Goal: Task Accomplishment & Management: Use online tool/utility

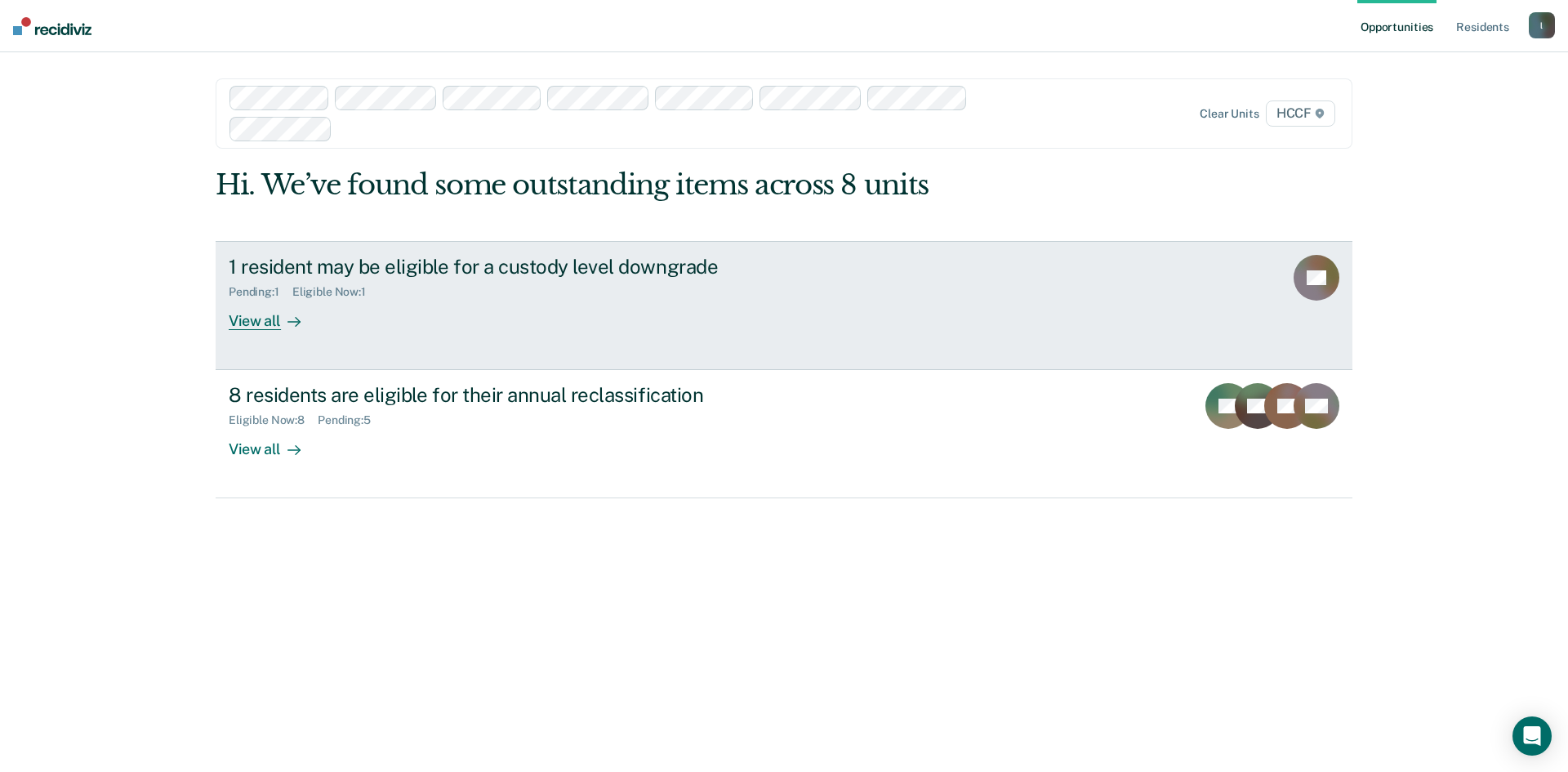
click at [262, 328] on div "View all" at bounding box center [274, 315] width 91 height 32
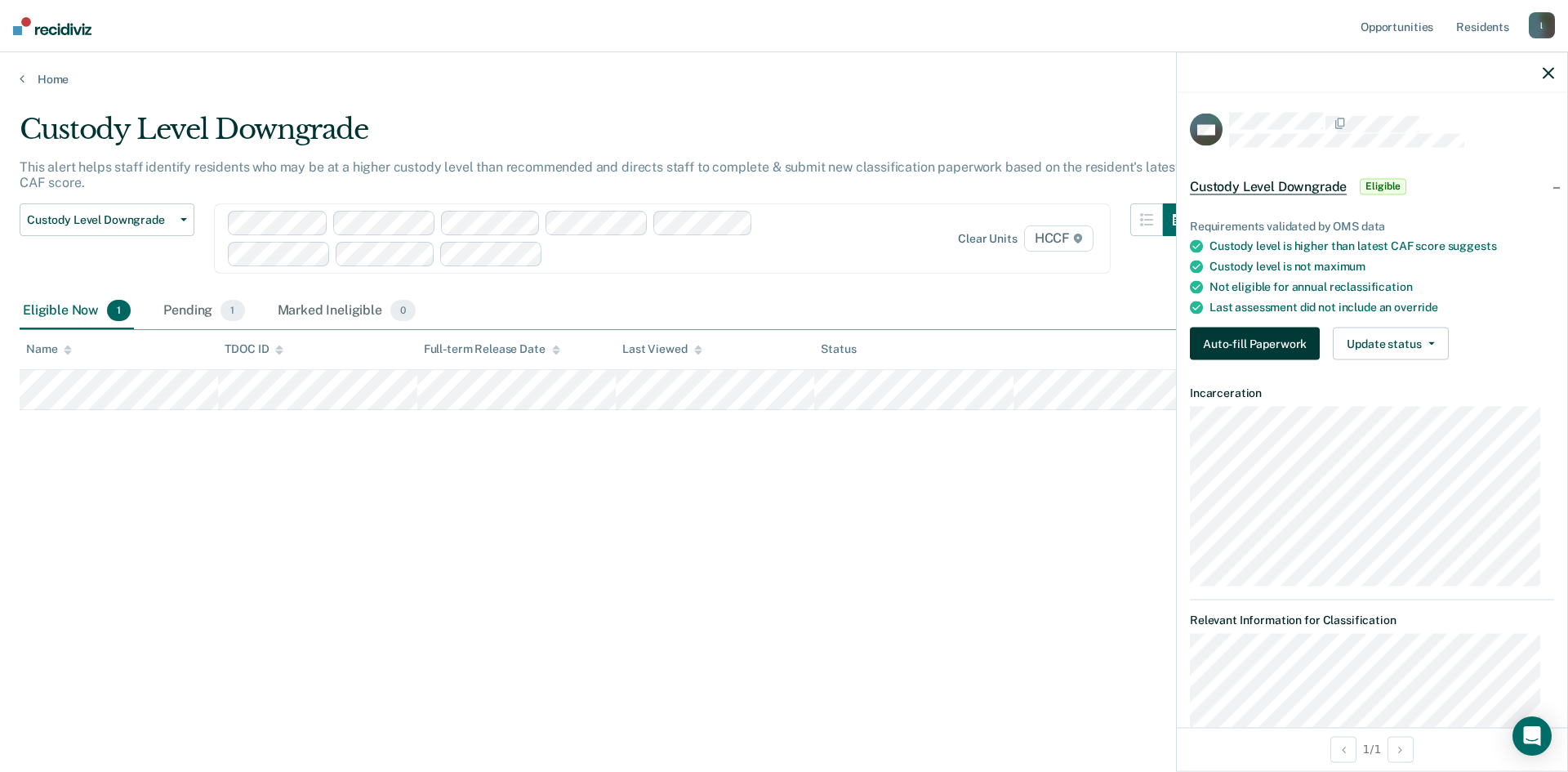
click at [1280, 348] on button "Auto-fill Paperwork" at bounding box center [1254, 344] width 130 height 33
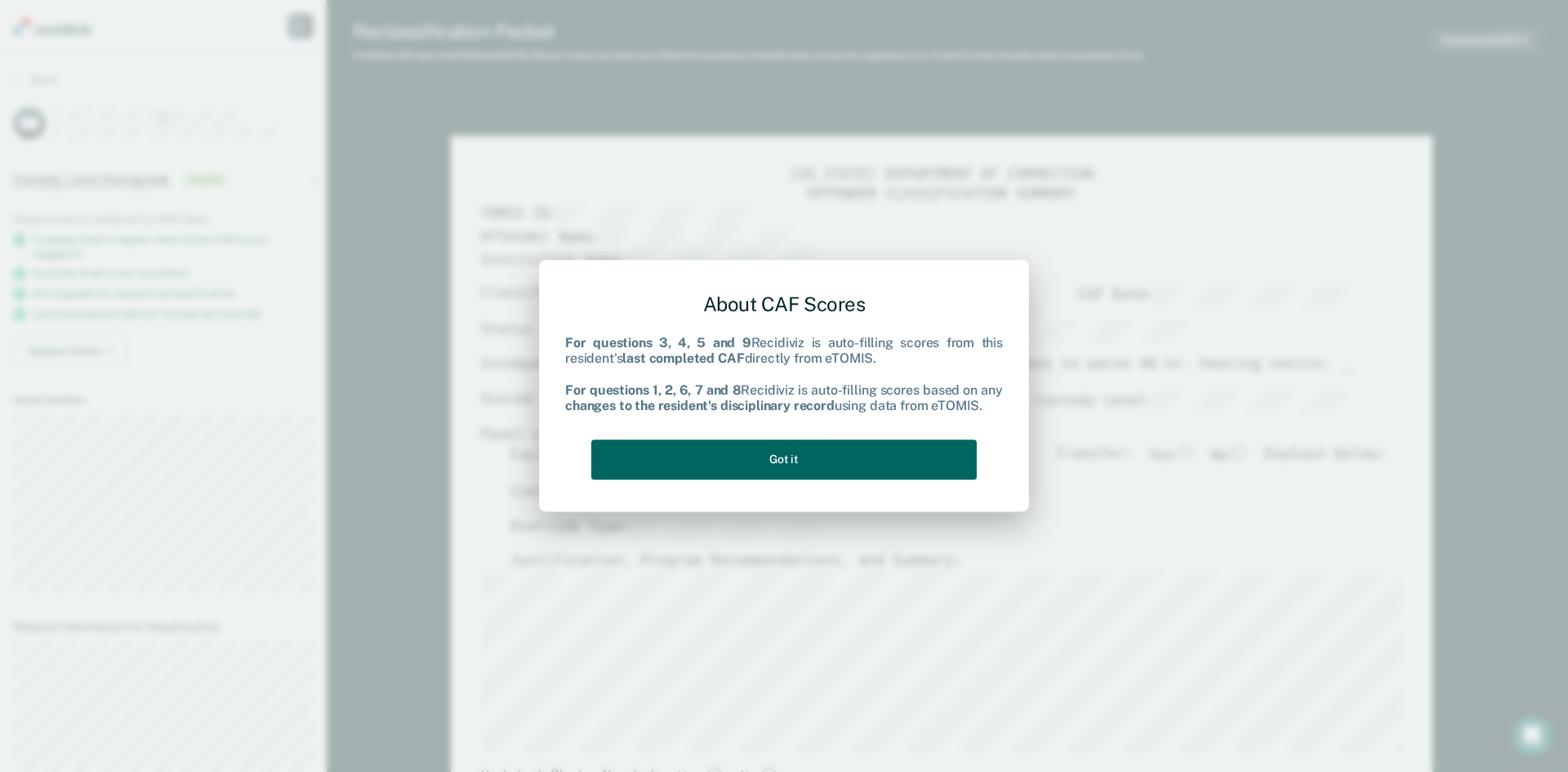
click at [859, 455] on button "Got it" at bounding box center [784, 459] width 386 height 40
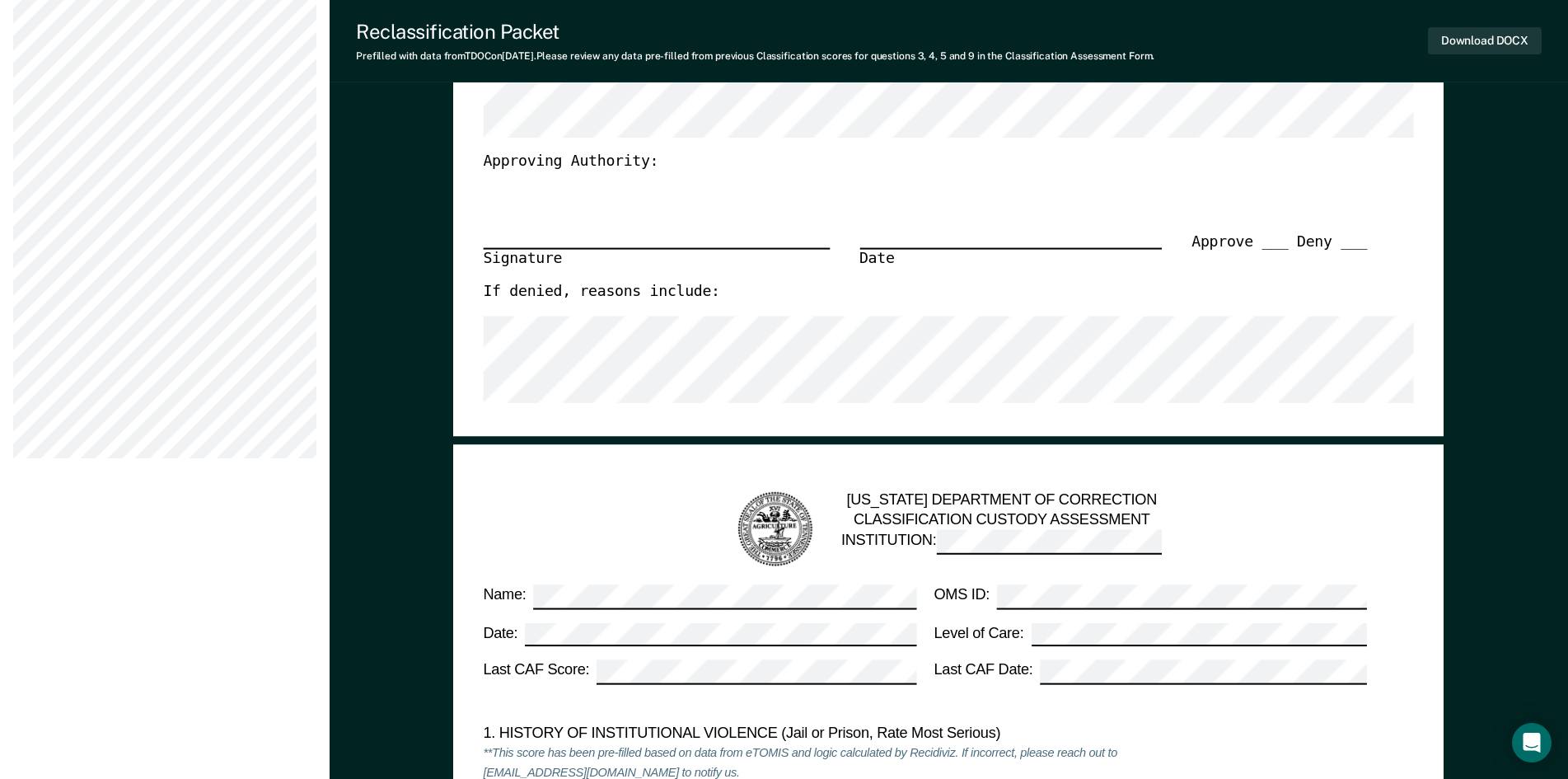
scroll to position [989, 0]
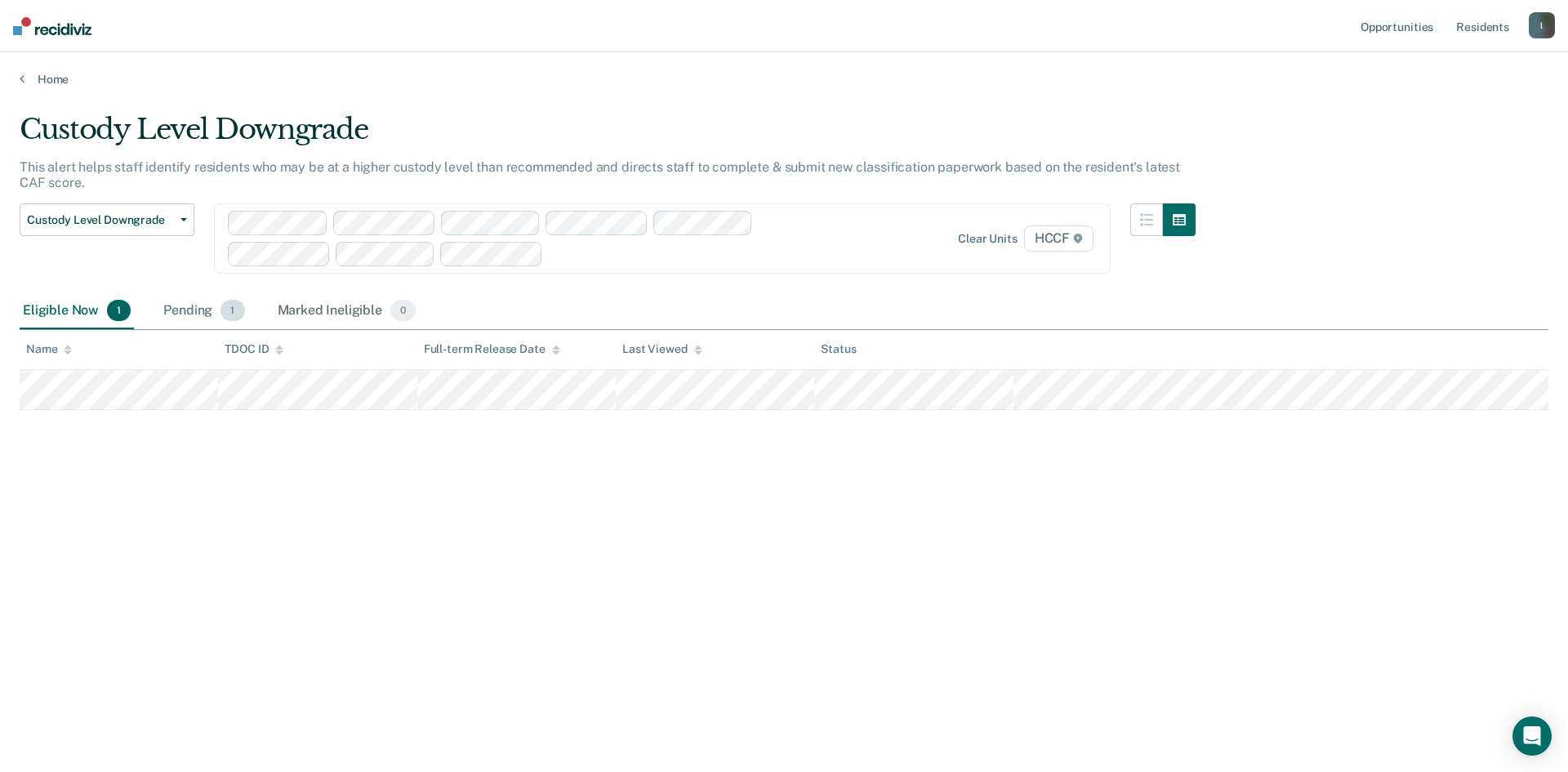
click at [195, 311] on div "Pending 1" at bounding box center [204, 311] width 88 height 36
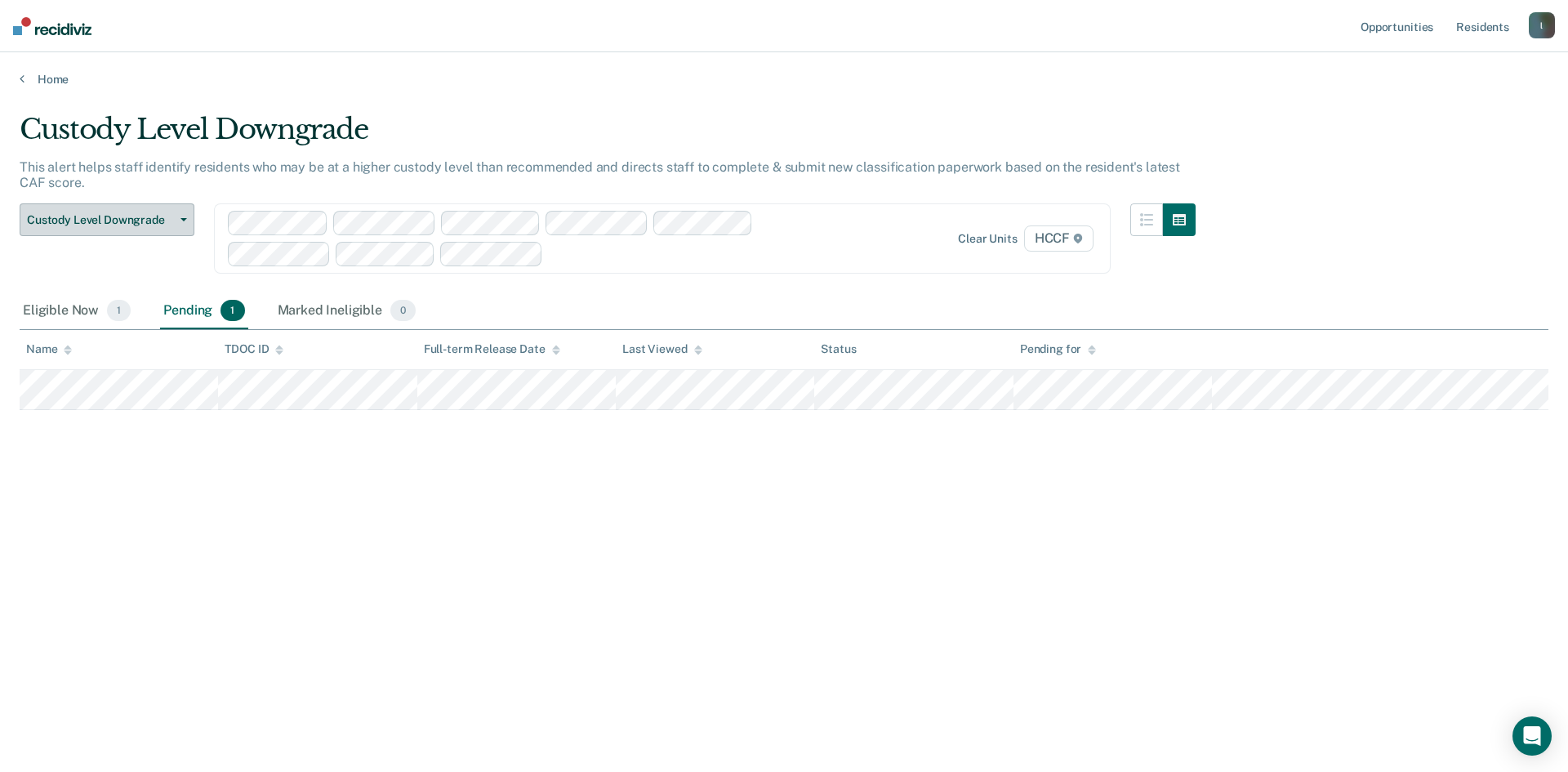
click at [72, 214] on span "Custody Level Downgrade" at bounding box center [100, 221] width 147 height 14
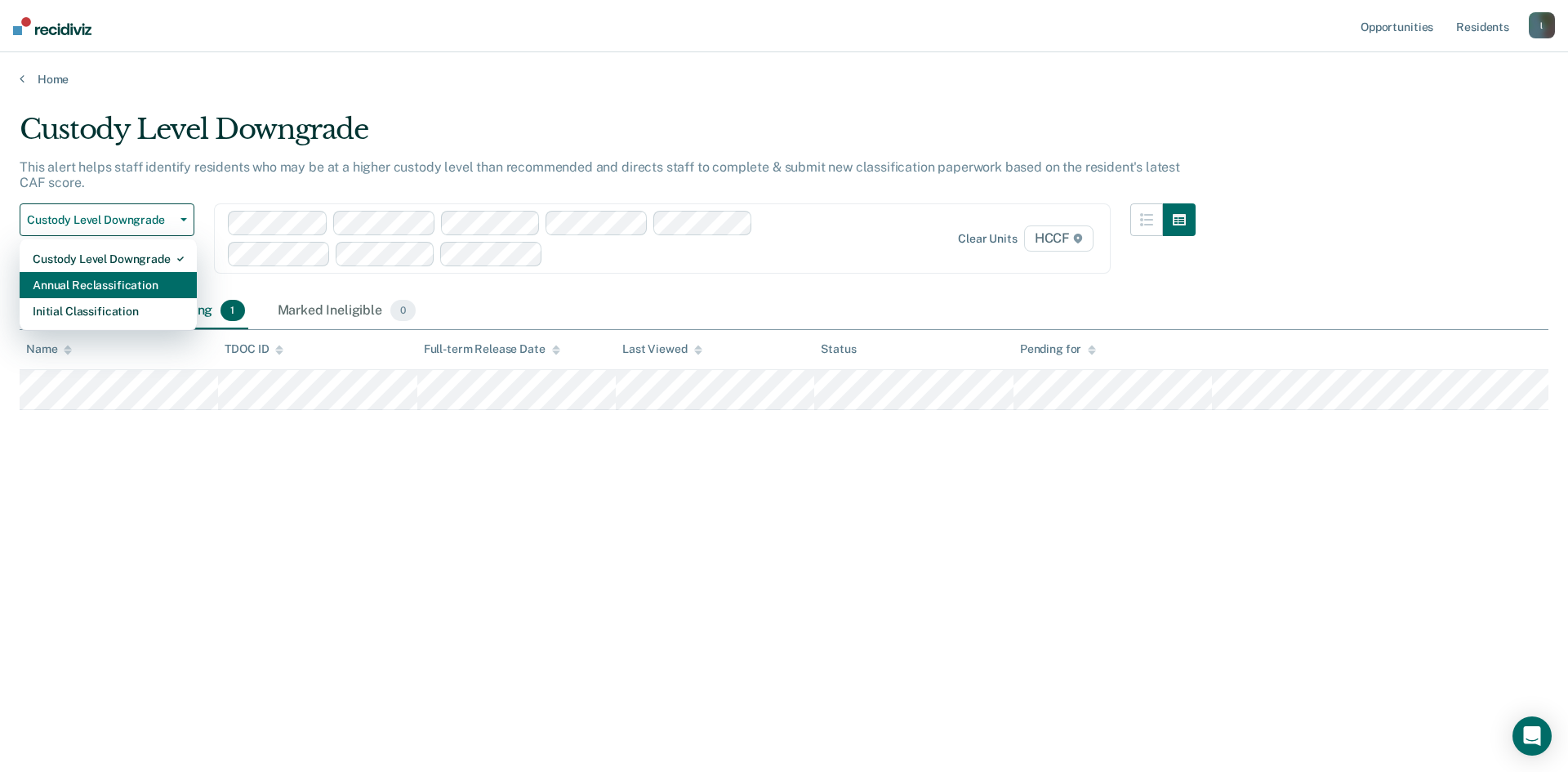
click at [95, 282] on div "Annual Reclassification" at bounding box center [108, 284] width 151 height 26
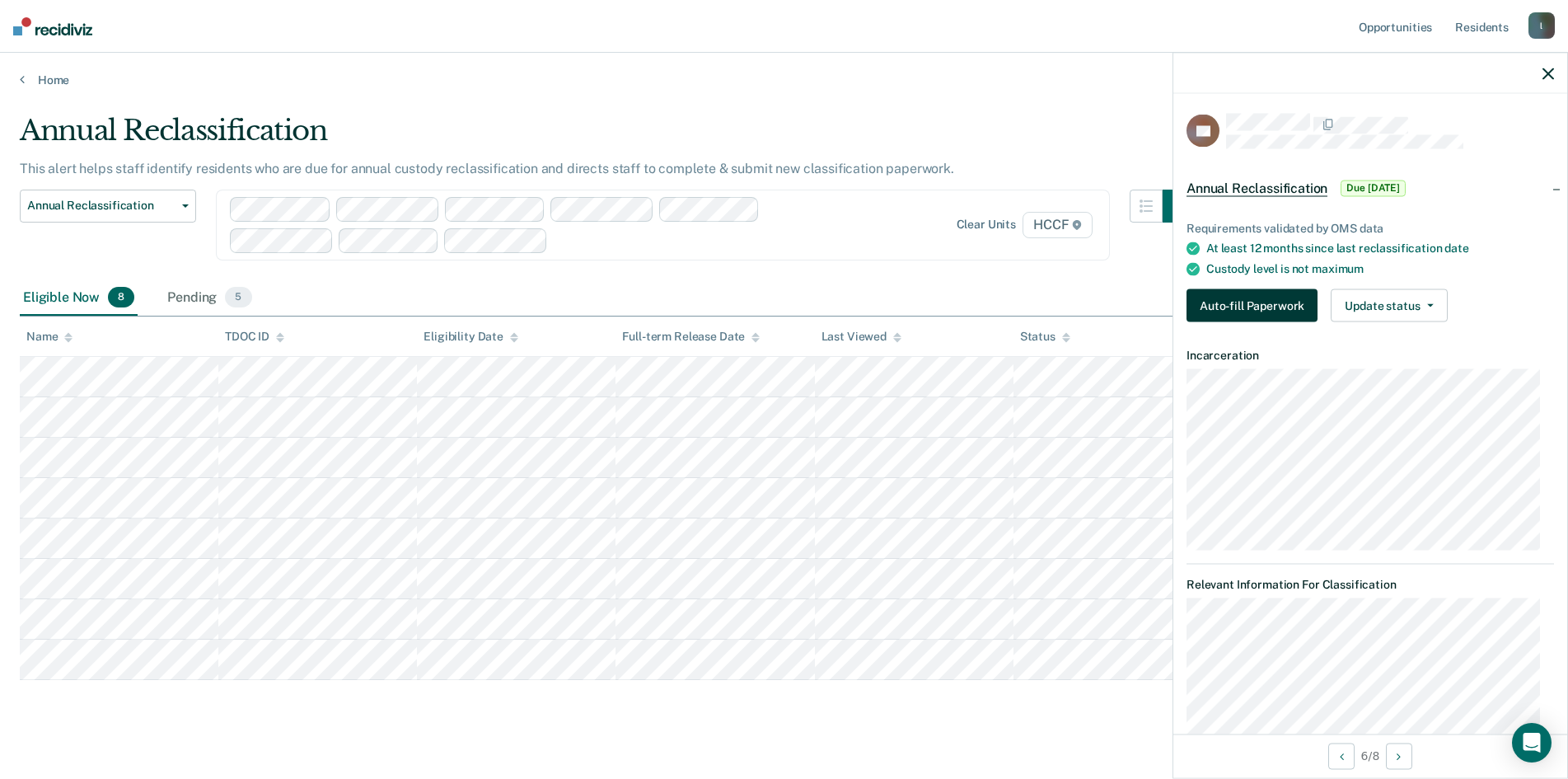
click at [1234, 307] on button "Auto-fill Paperwork" at bounding box center [1251, 306] width 131 height 33
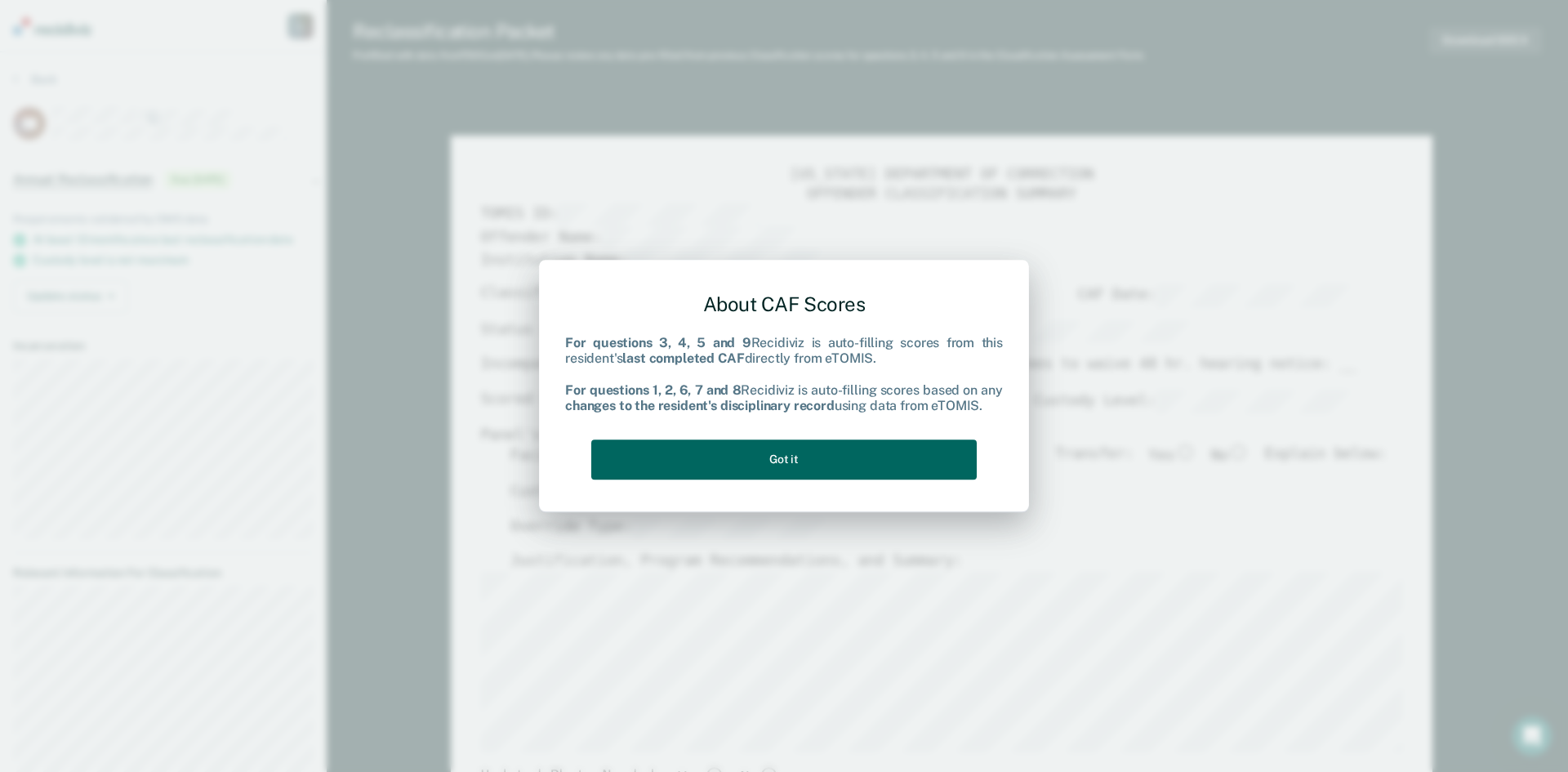
click at [861, 454] on button "Got it" at bounding box center [784, 459] width 386 height 40
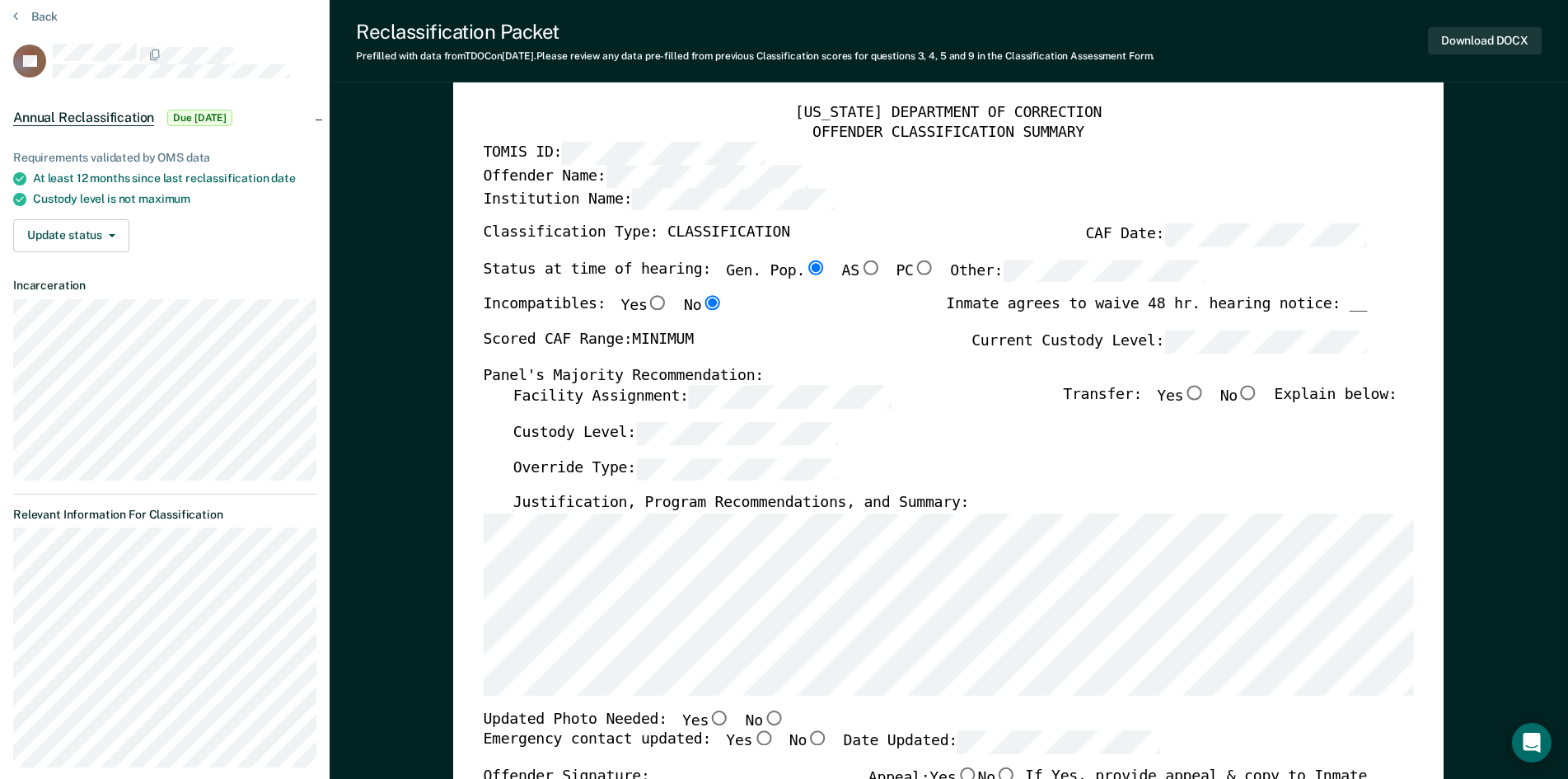
scroll to position [165, 0]
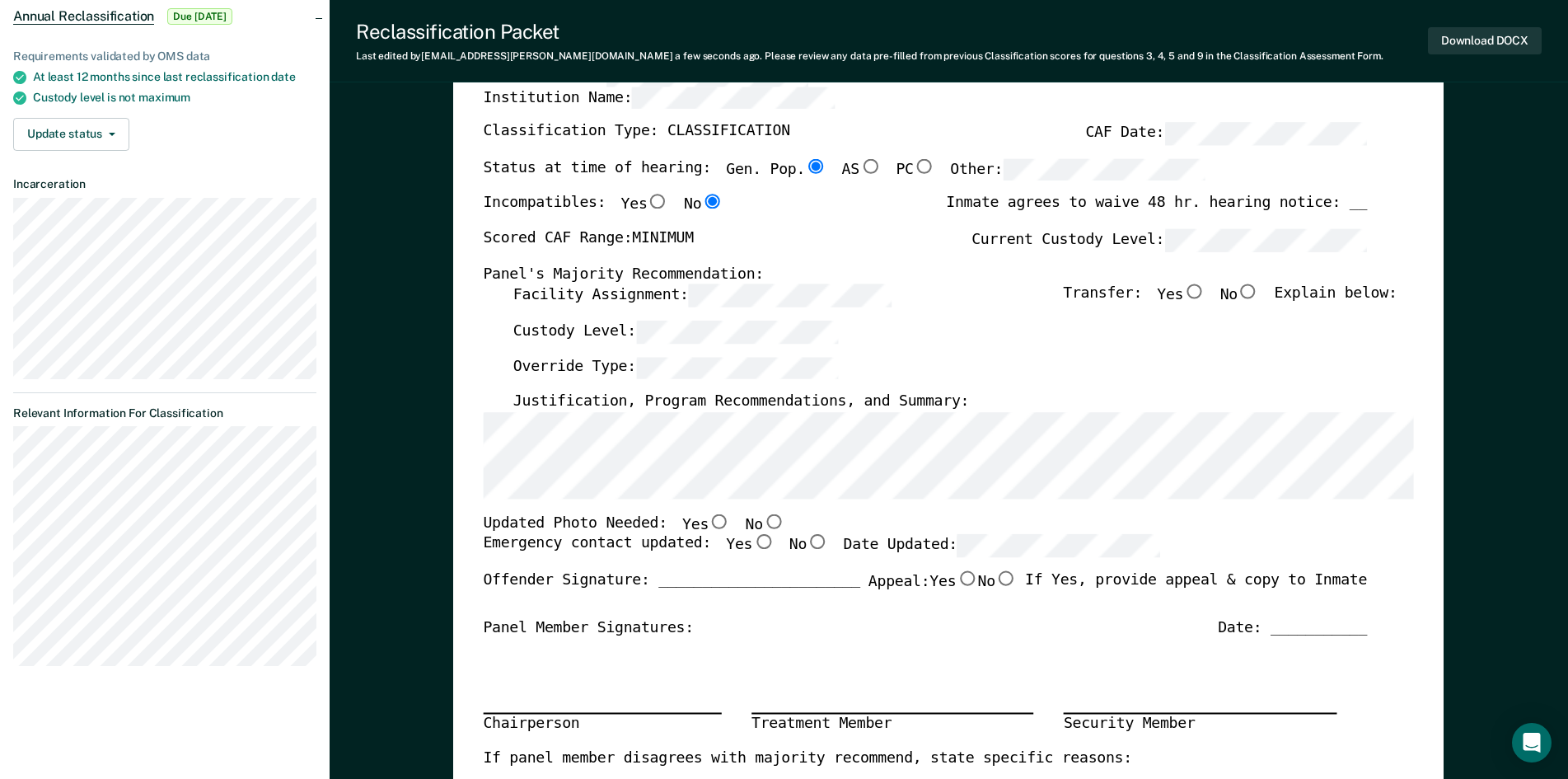
click at [763, 524] on input "No" at bounding box center [774, 521] width 22 height 14
type textarea "x"
radio input "true"
click at [753, 543] on input "Yes" at bounding box center [764, 542] width 22 height 14
type textarea "x"
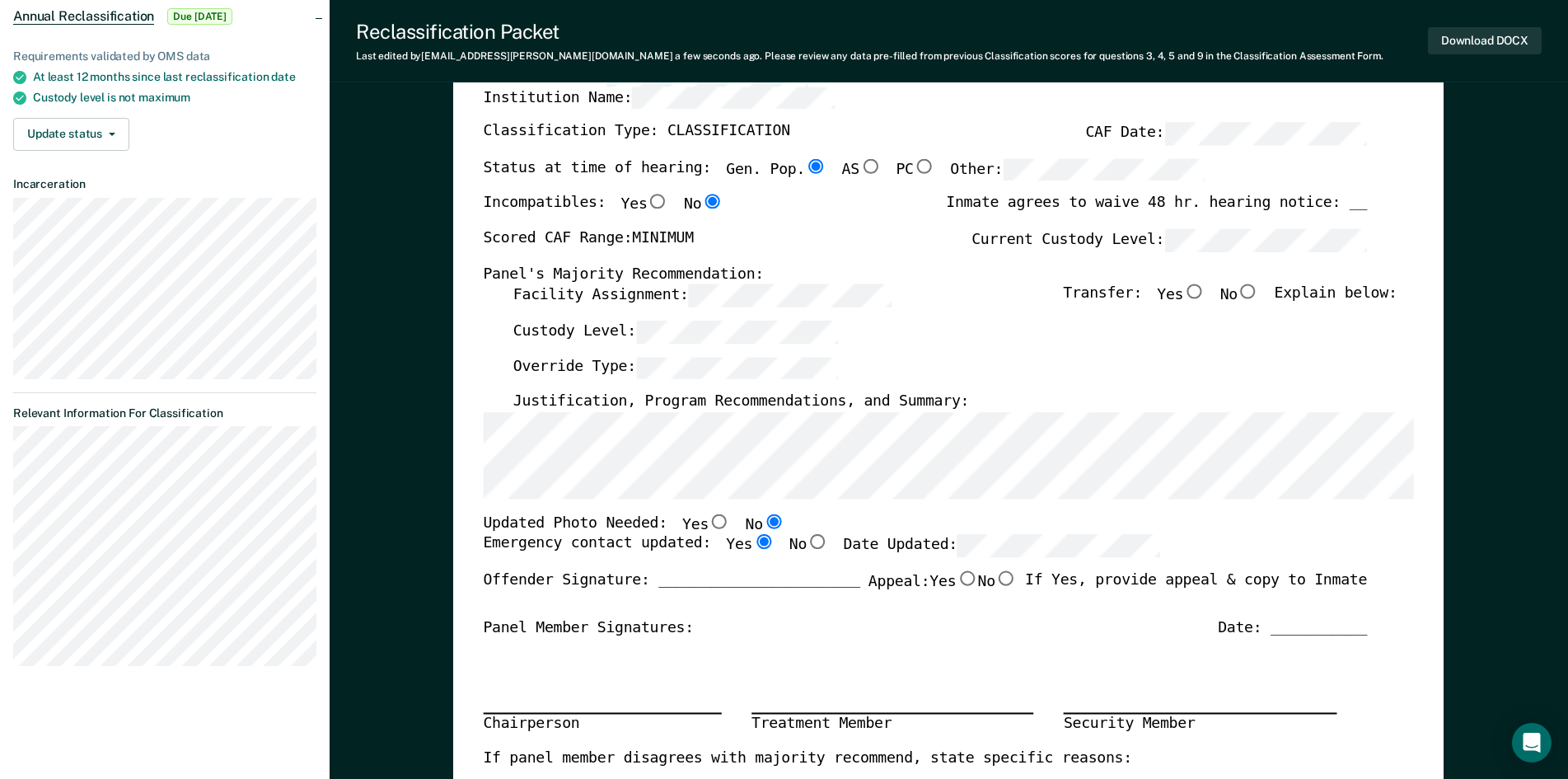
radio input "true"
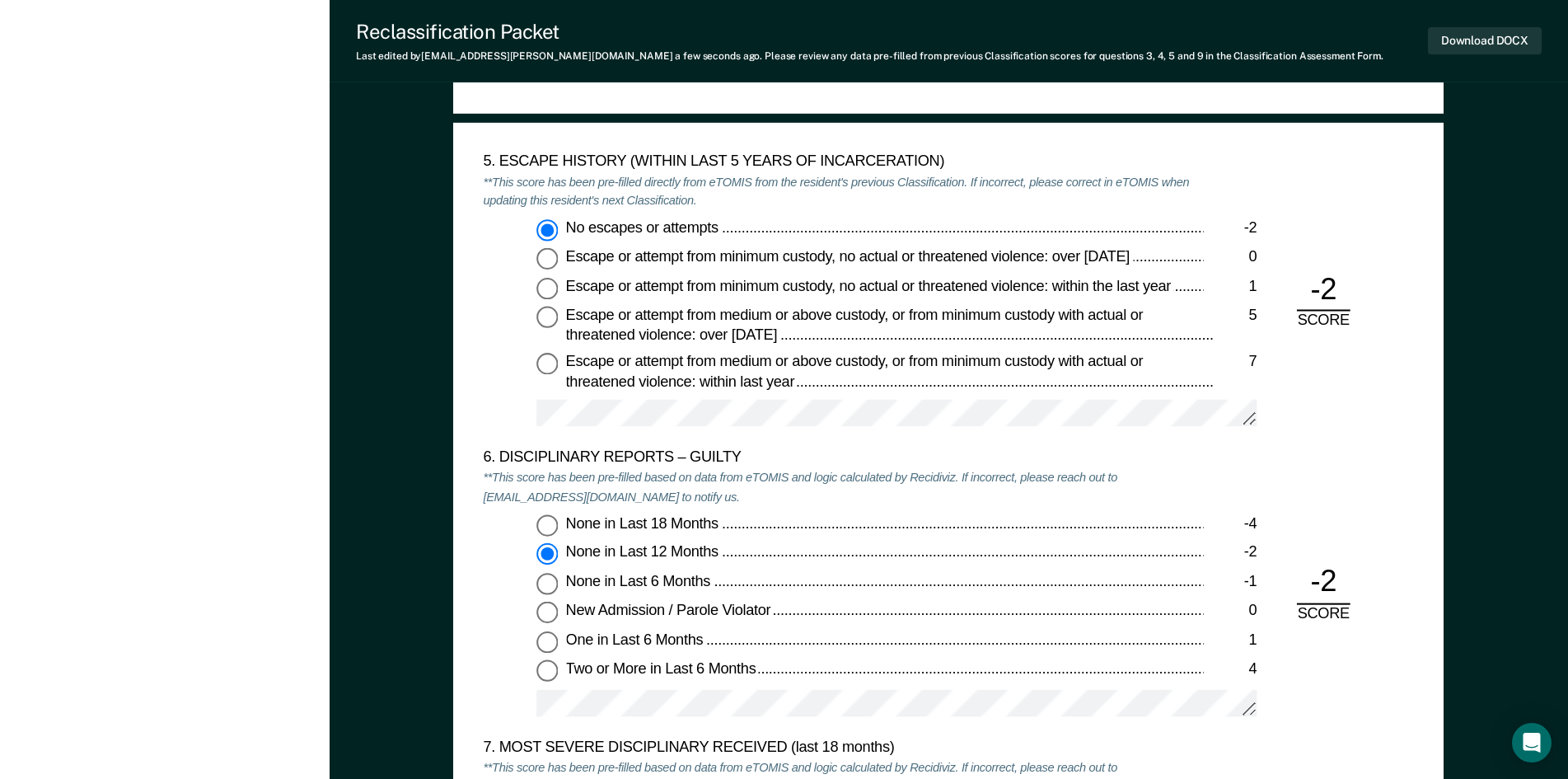
scroll to position [2720, 0]
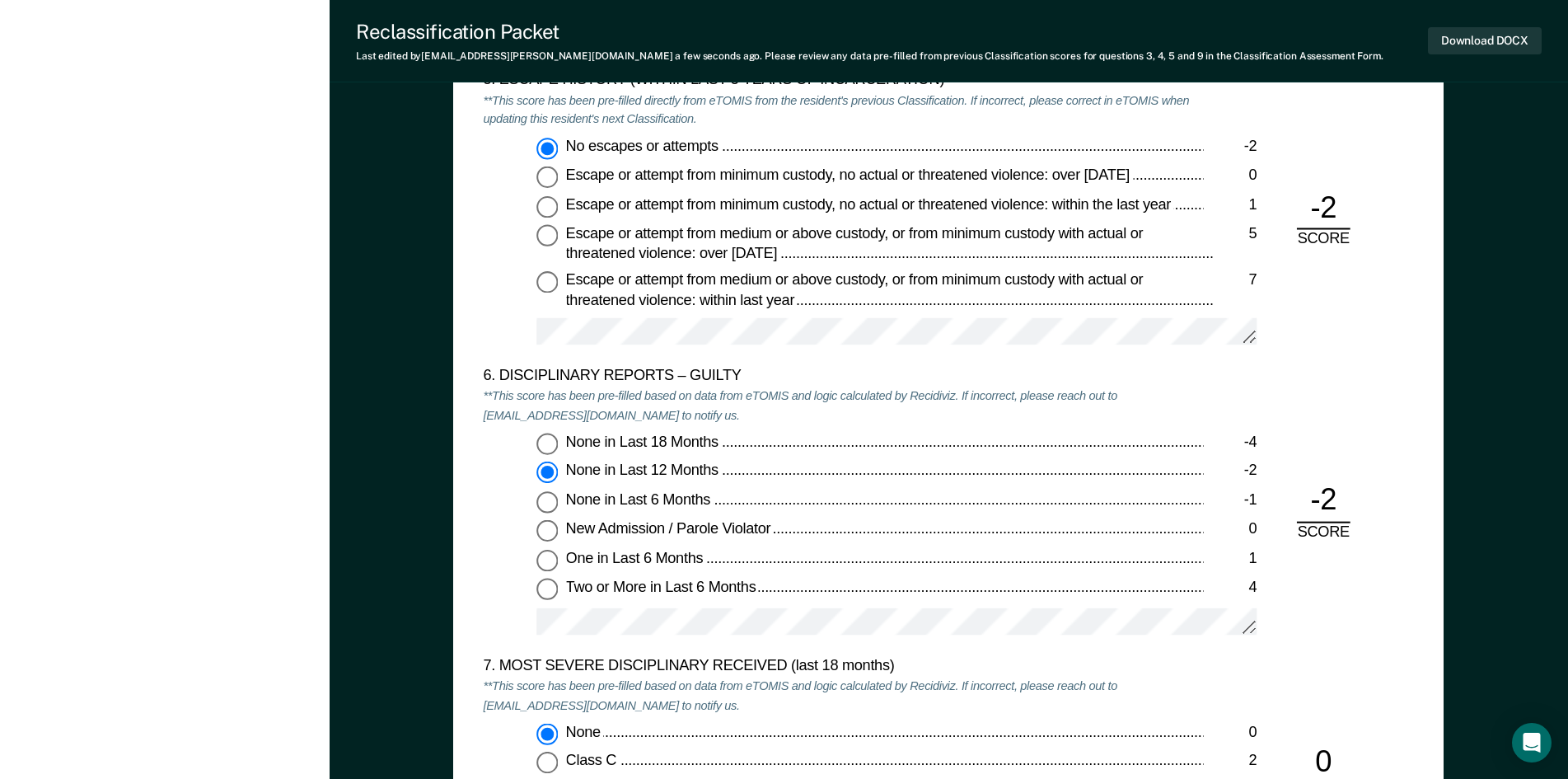
click at [797, 459] on div "None in Last 18 Months -4 None in Last 12 Months -2 None in Last 6 Months -1 Ne…" at bounding box center [843, 542] width 720 height 216
click at [796, 473] on div "None in Last 12 Months" at bounding box center [885, 472] width 638 height 20
click at [558, 473] on input "None in Last 12 Months -2" at bounding box center [547, 473] width 22 height 22
click at [707, 607] on div "None in Last 18 Months -4 None in Last 12 Months -2 None in Last 6 Months -1 Ne…" at bounding box center [843, 542] width 720 height 216
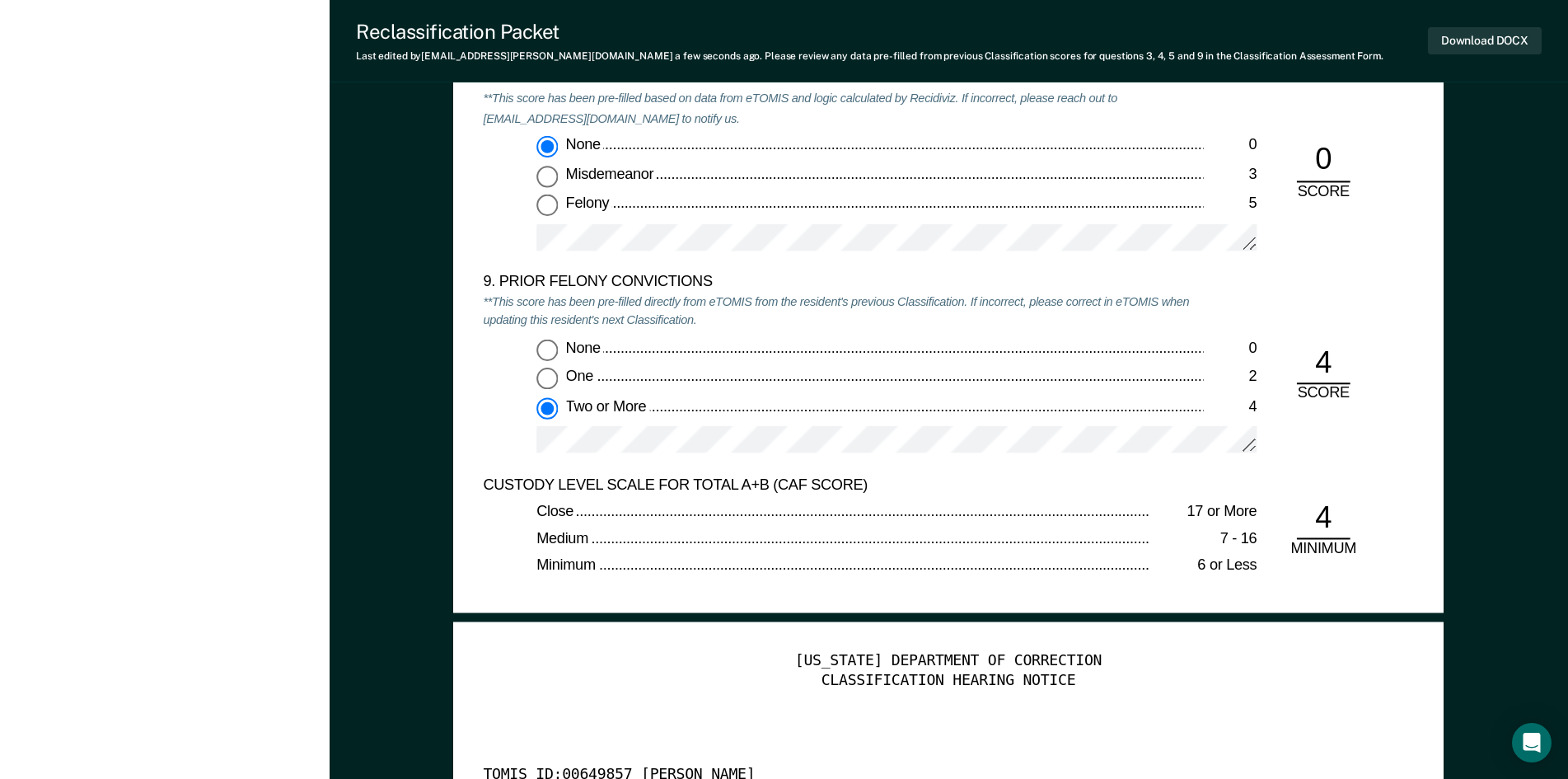
scroll to position [3544, 0]
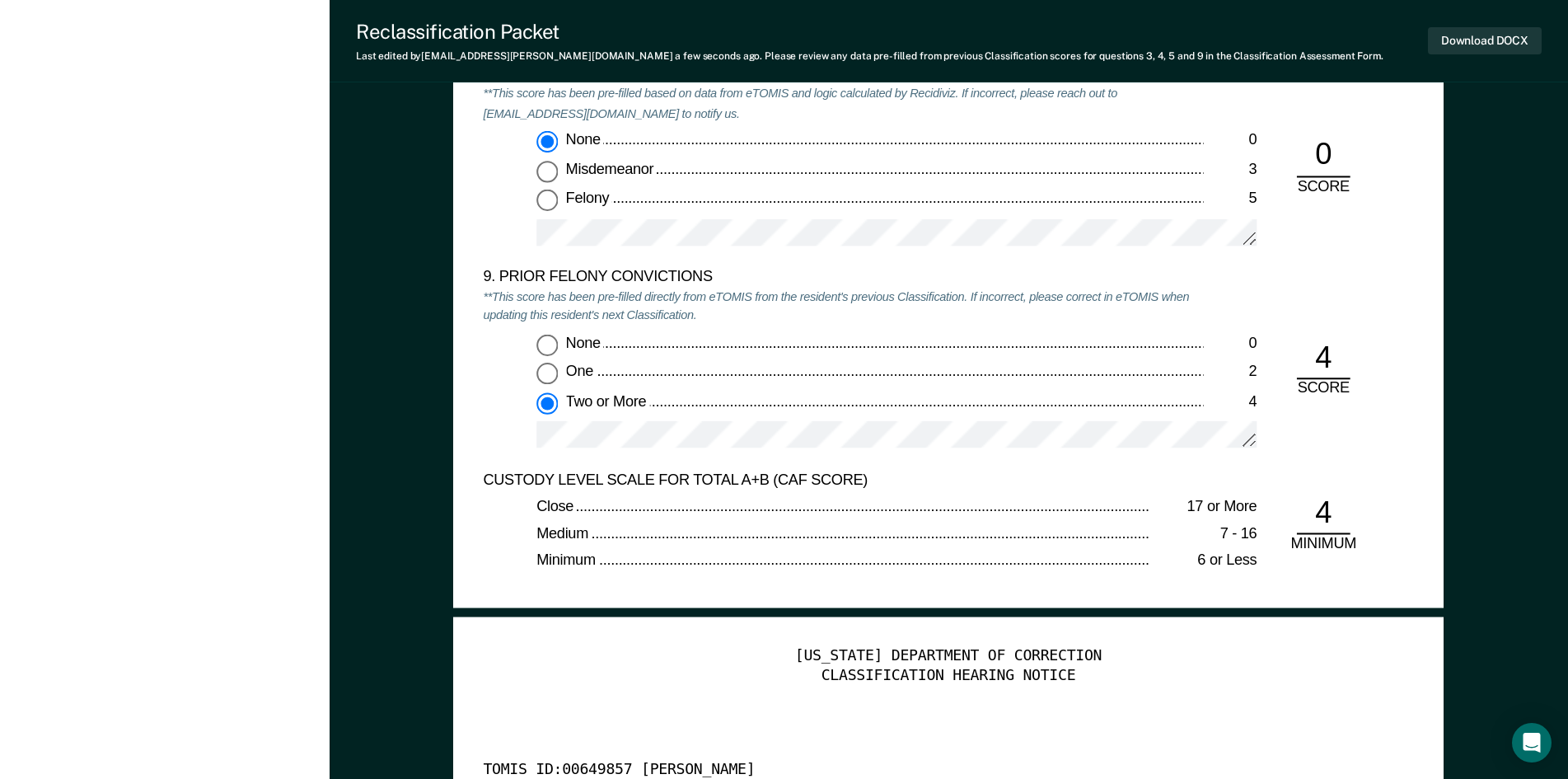
click at [629, 450] on div at bounding box center [896, 442] width 720 height 42
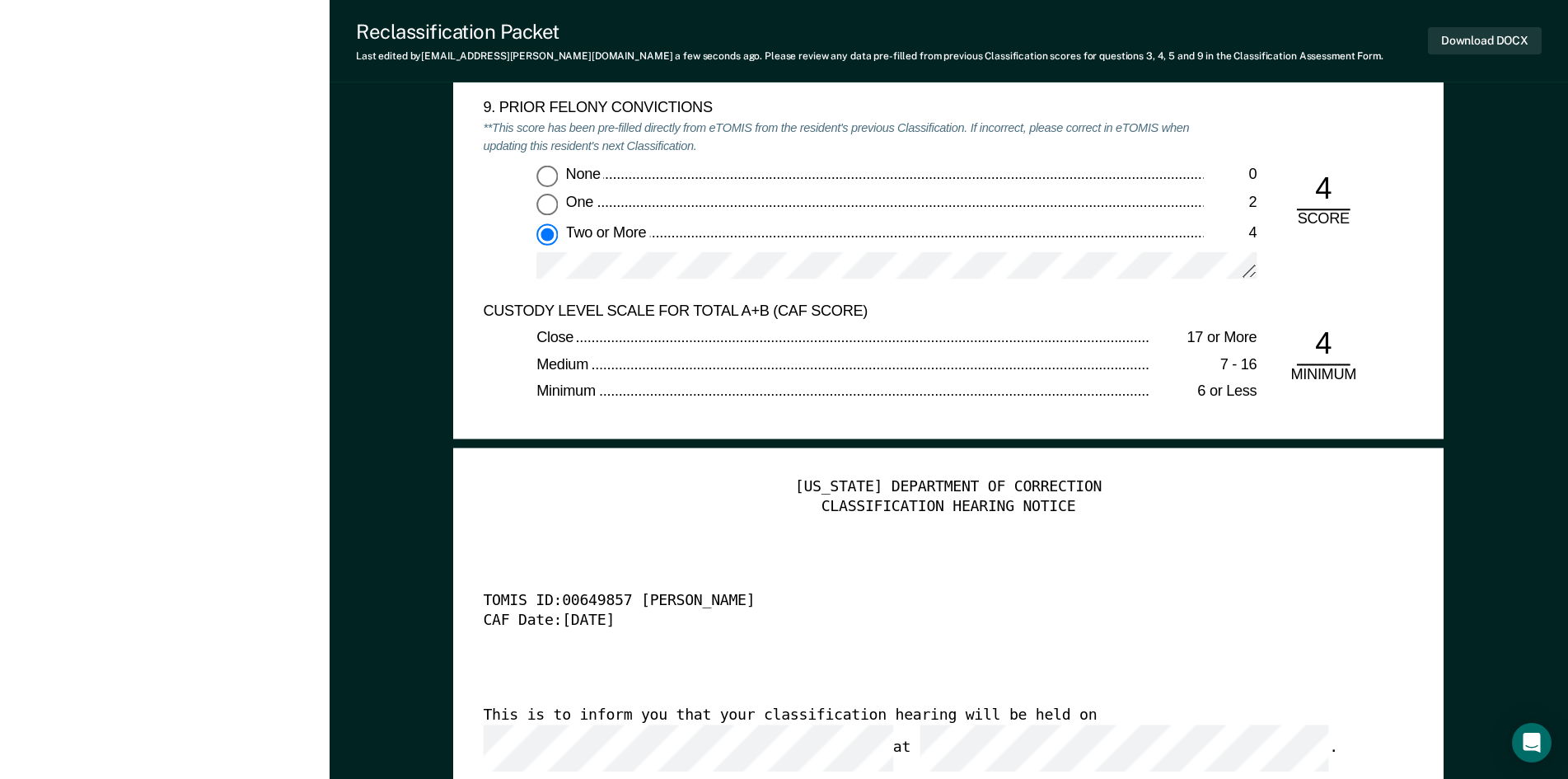
scroll to position [3709, 0]
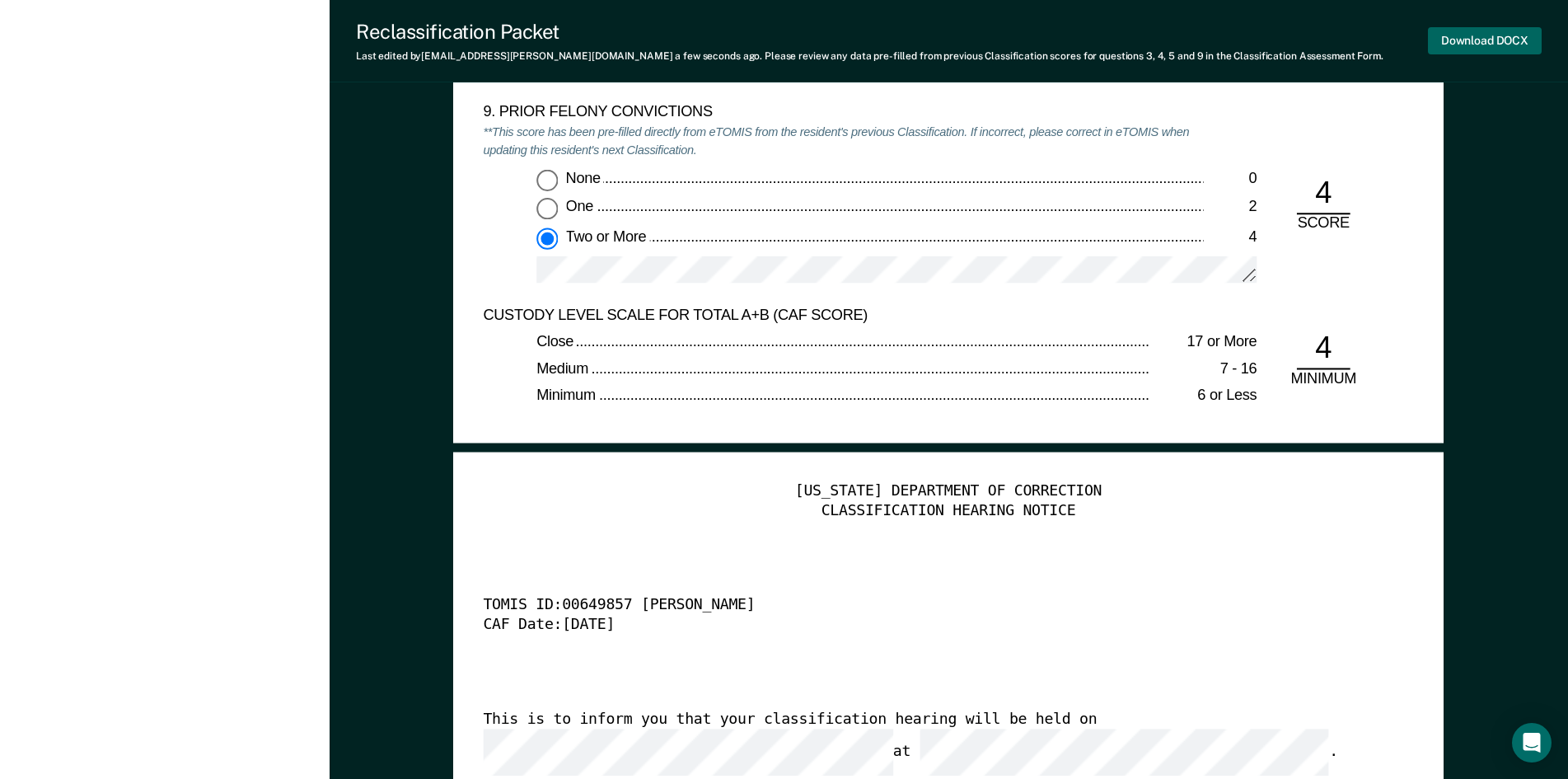
click at [1509, 43] on button "Download DOCX" at bounding box center [1484, 41] width 114 height 27
type textarea "x"
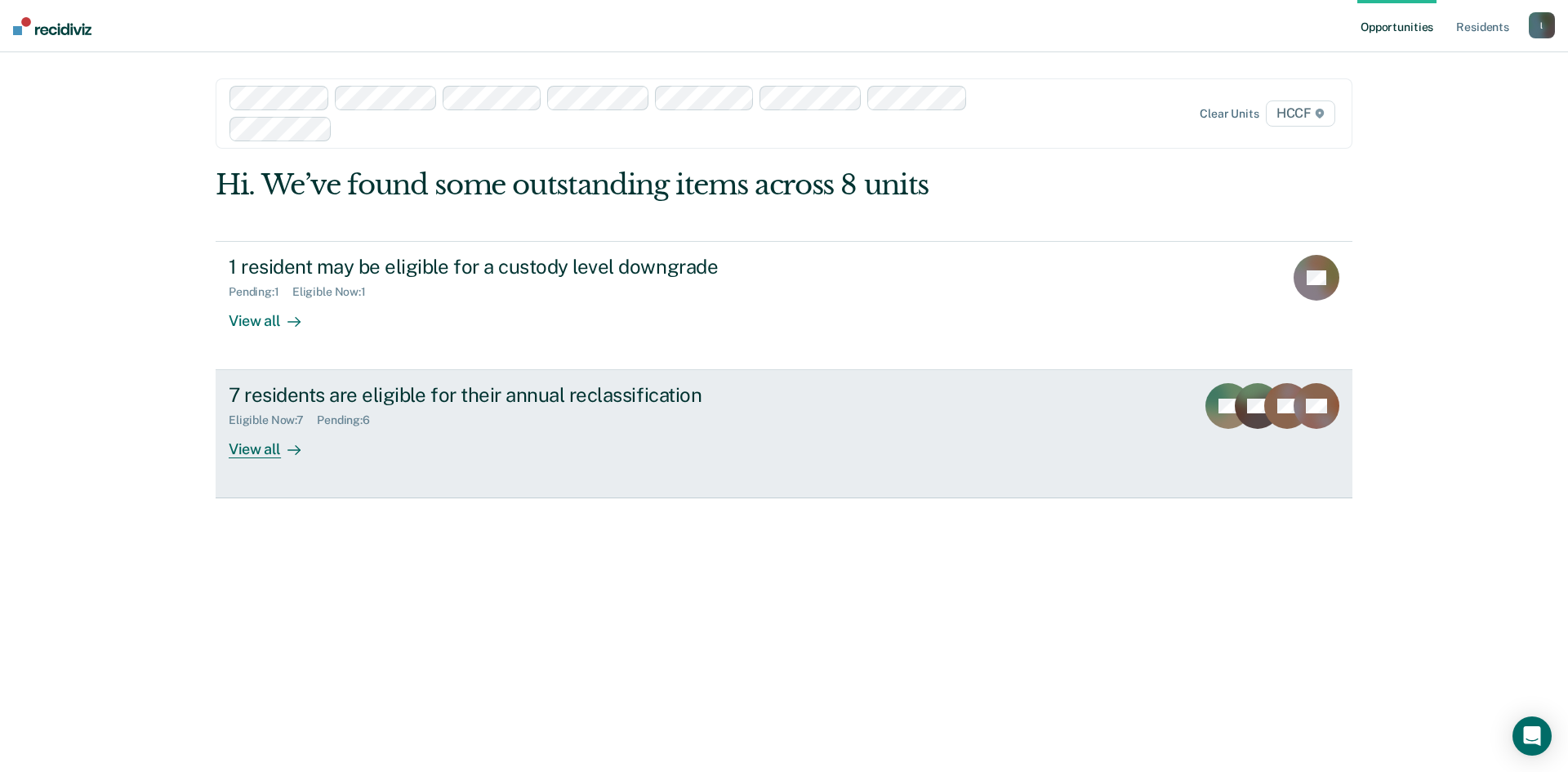
click at [255, 454] on div "View all" at bounding box center [274, 443] width 91 height 32
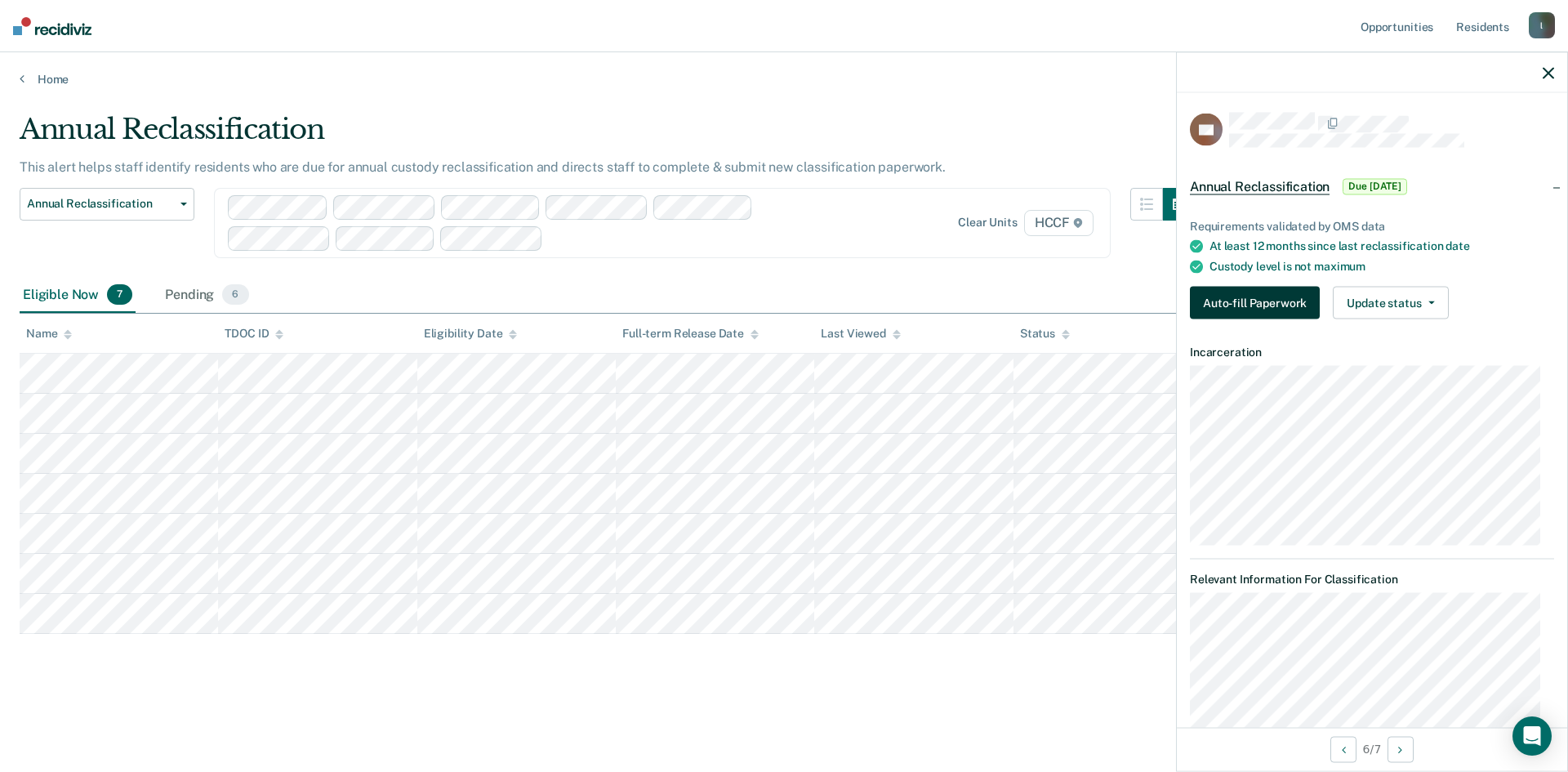
click at [1270, 305] on button "Auto-fill Paperwork" at bounding box center [1254, 303] width 130 height 33
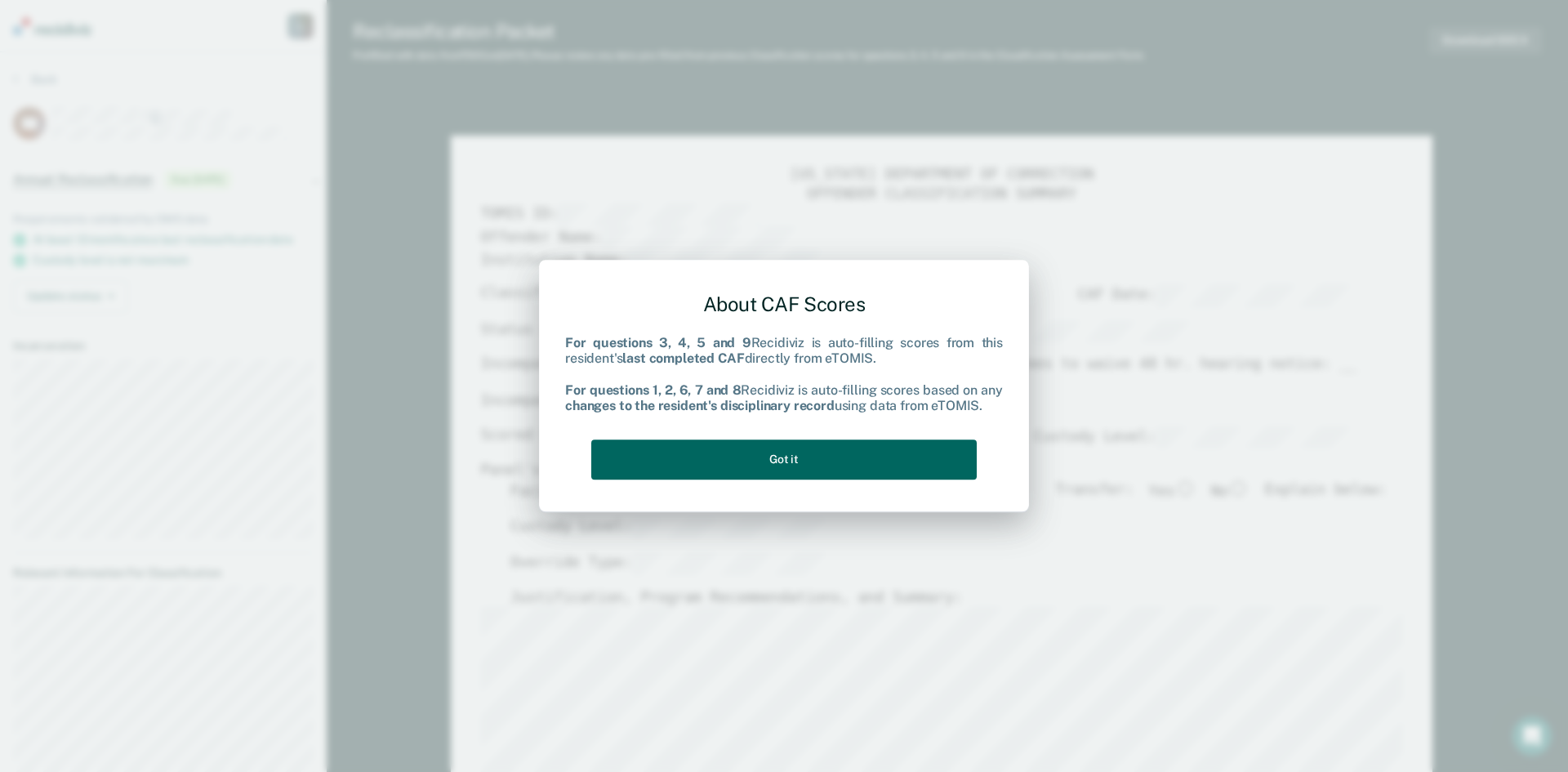
click at [811, 469] on button "Got it" at bounding box center [784, 459] width 386 height 40
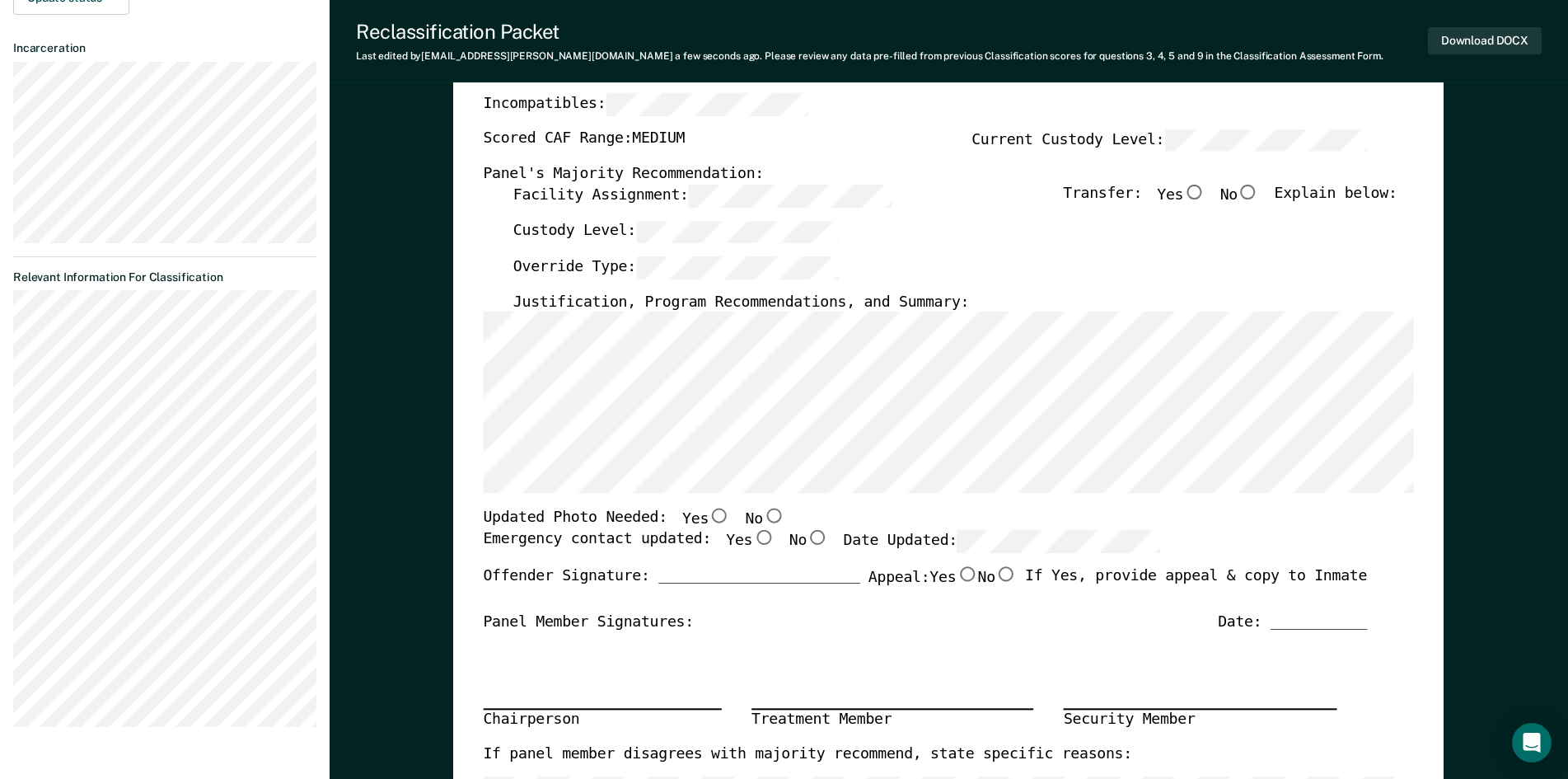
scroll to position [330, 0]
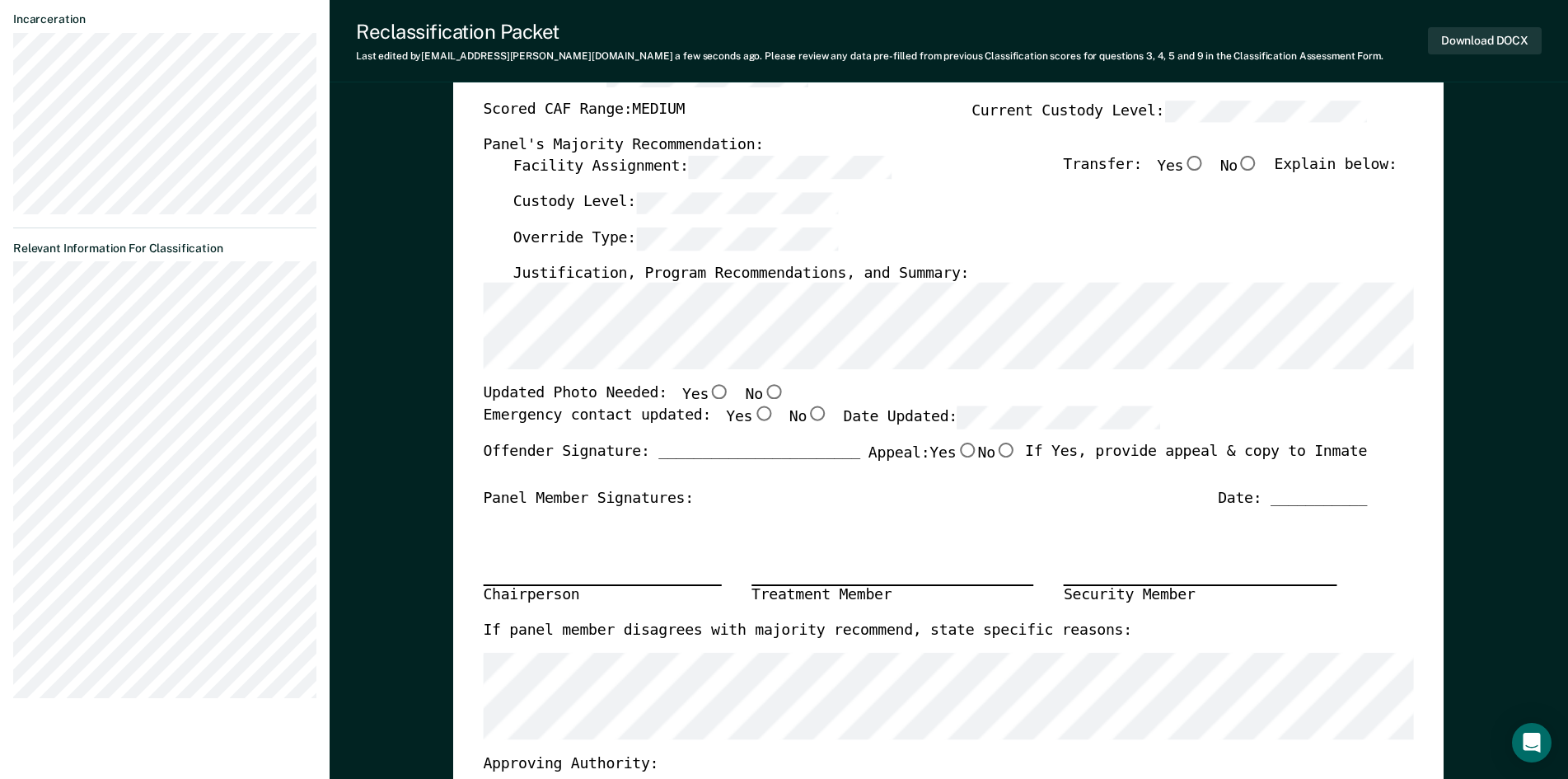
click at [763, 392] on input "No" at bounding box center [774, 392] width 22 height 14
type textarea "x"
radio input "true"
click at [825, 391] on div "Updated Photo Needed: Yes No" at bounding box center [925, 396] width 884 height 22
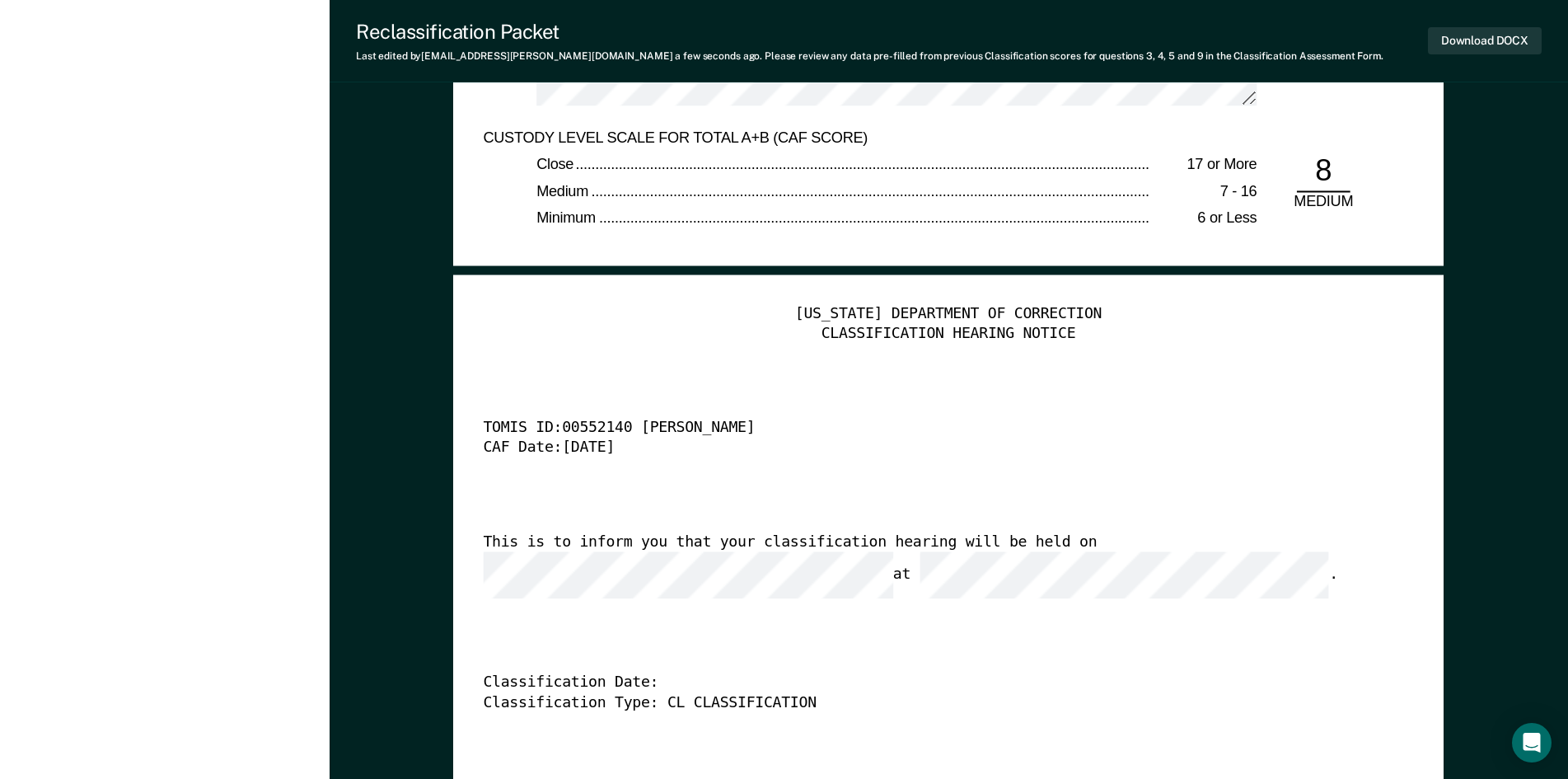
scroll to position [3956, 0]
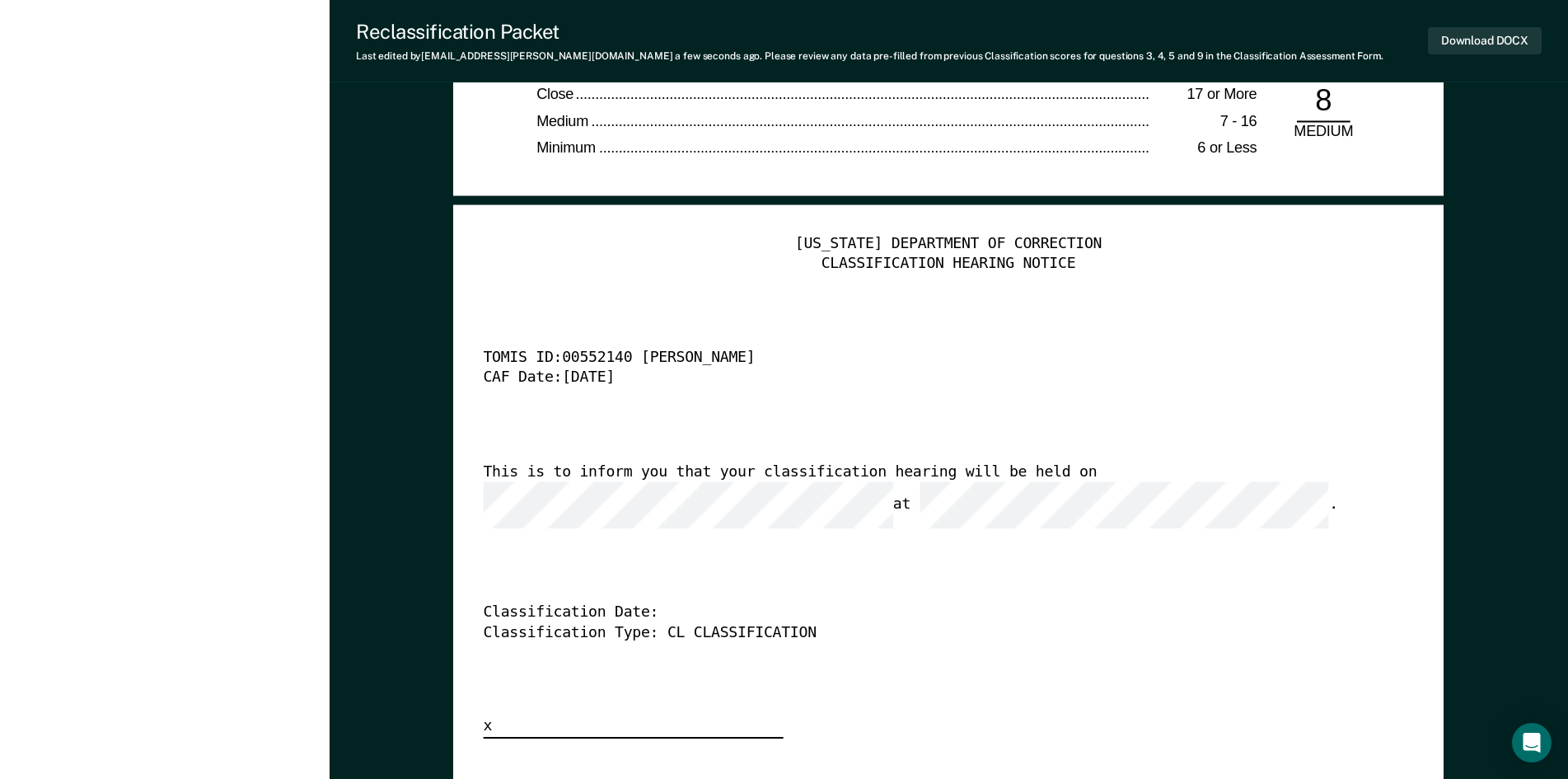
click at [1001, 380] on div "CAF Date: [DATE]" at bounding box center [925, 379] width 884 height 20
click at [1474, 43] on button "Download DOCX" at bounding box center [1484, 41] width 114 height 27
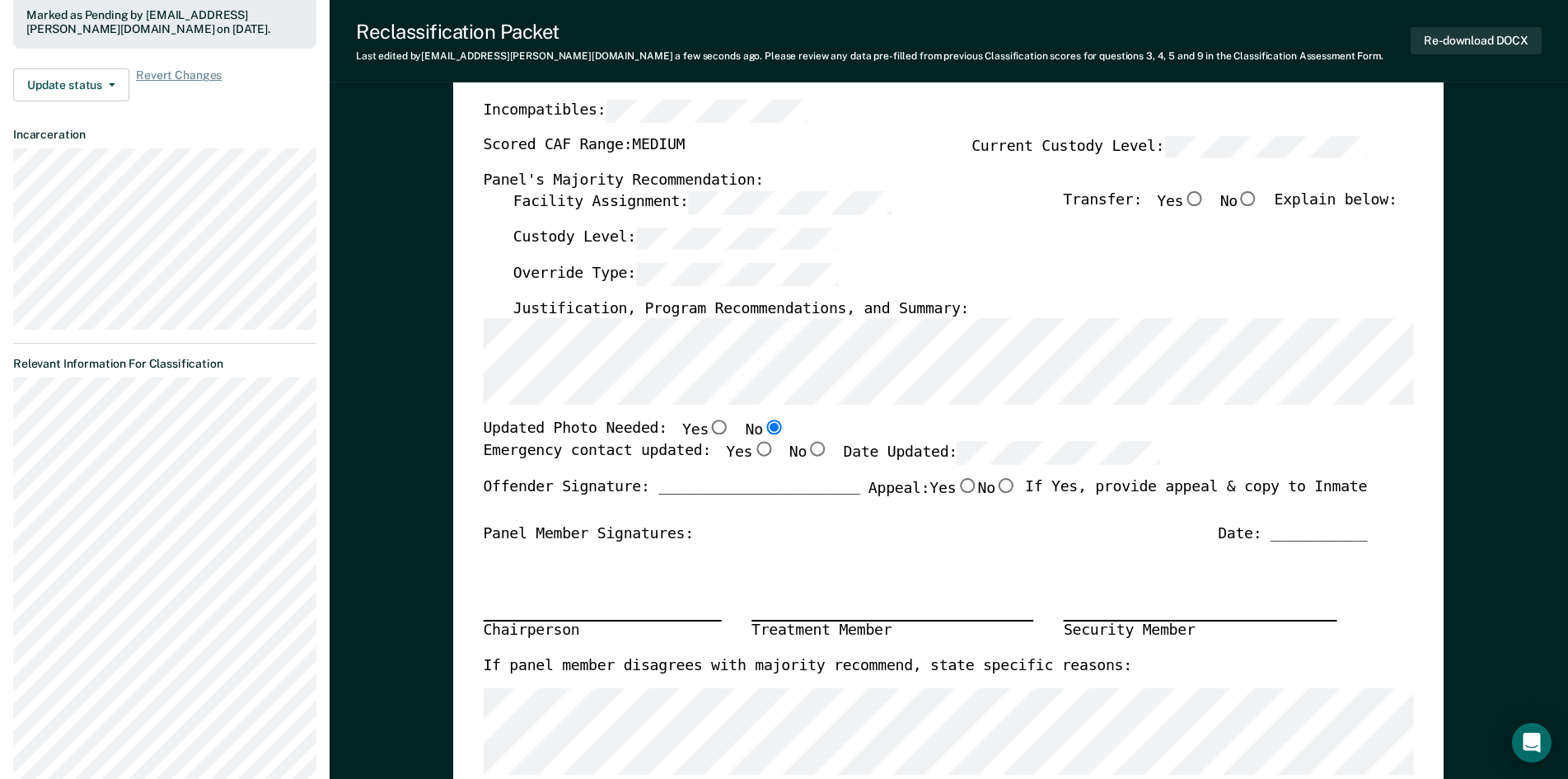
scroll to position [0, 0]
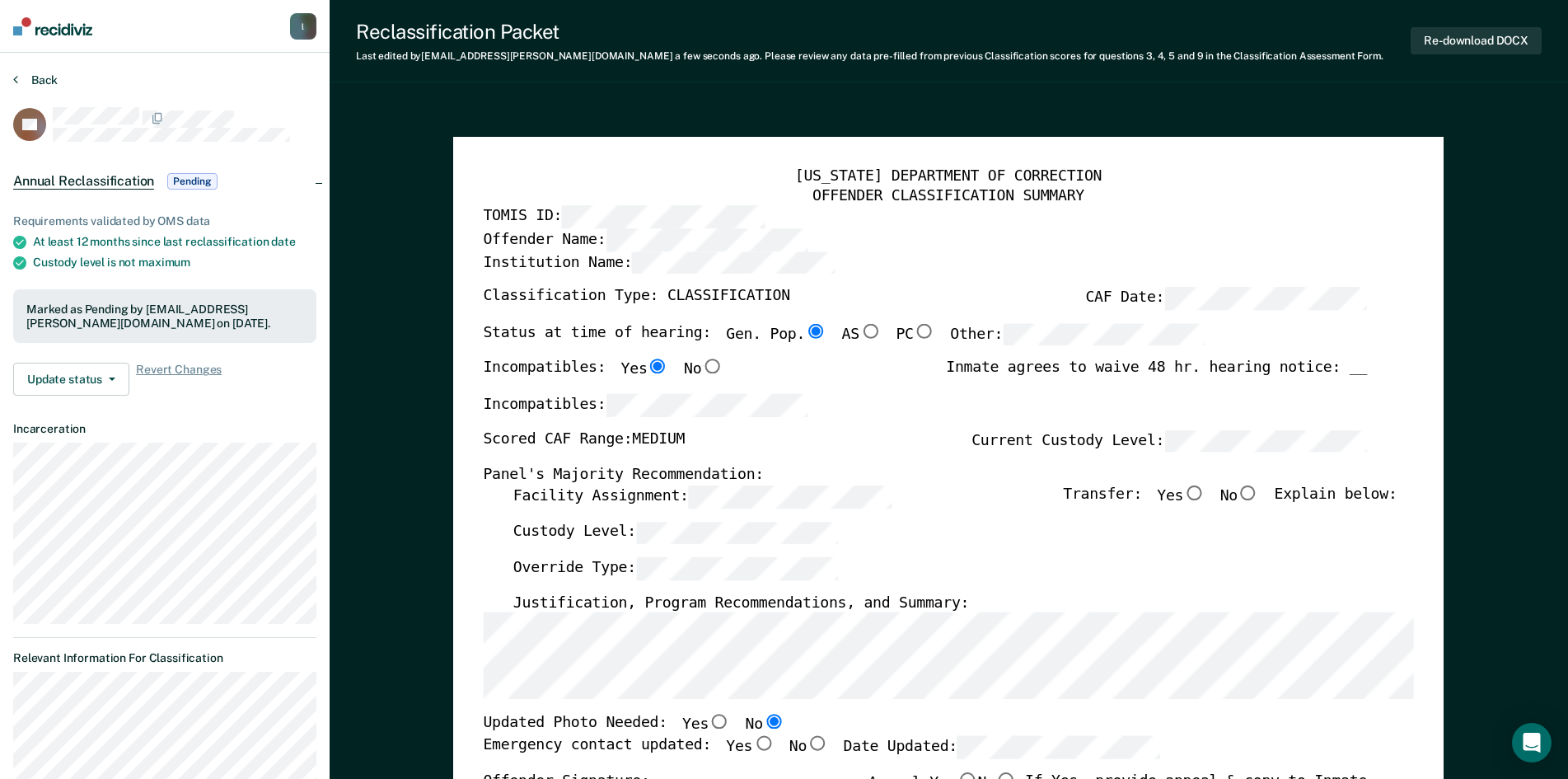
click at [28, 81] on button "Back" at bounding box center [35, 79] width 44 height 14
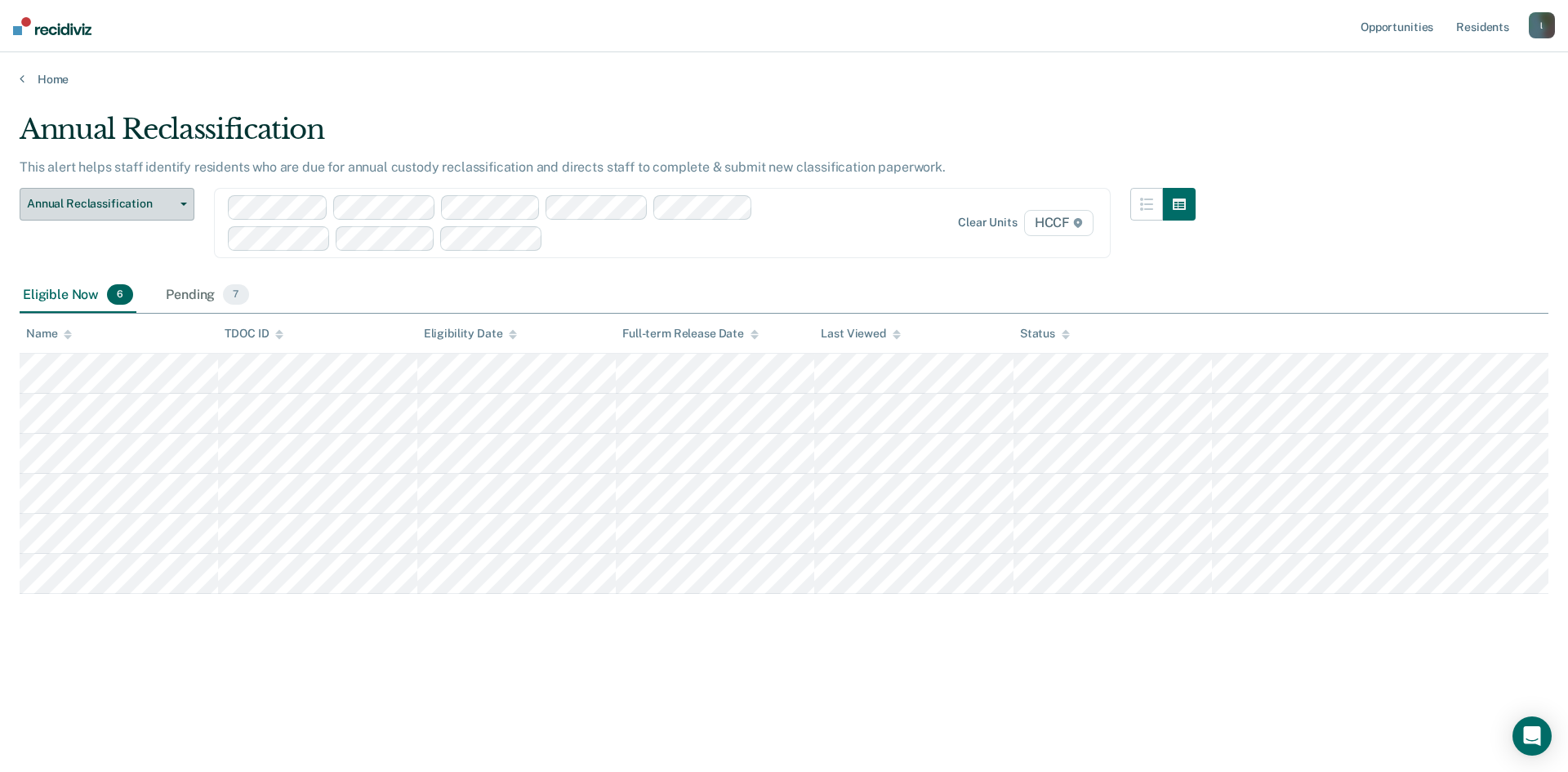
click at [144, 212] on button "Annual Reclassification" at bounding box center [107, 204] width 175 height 33
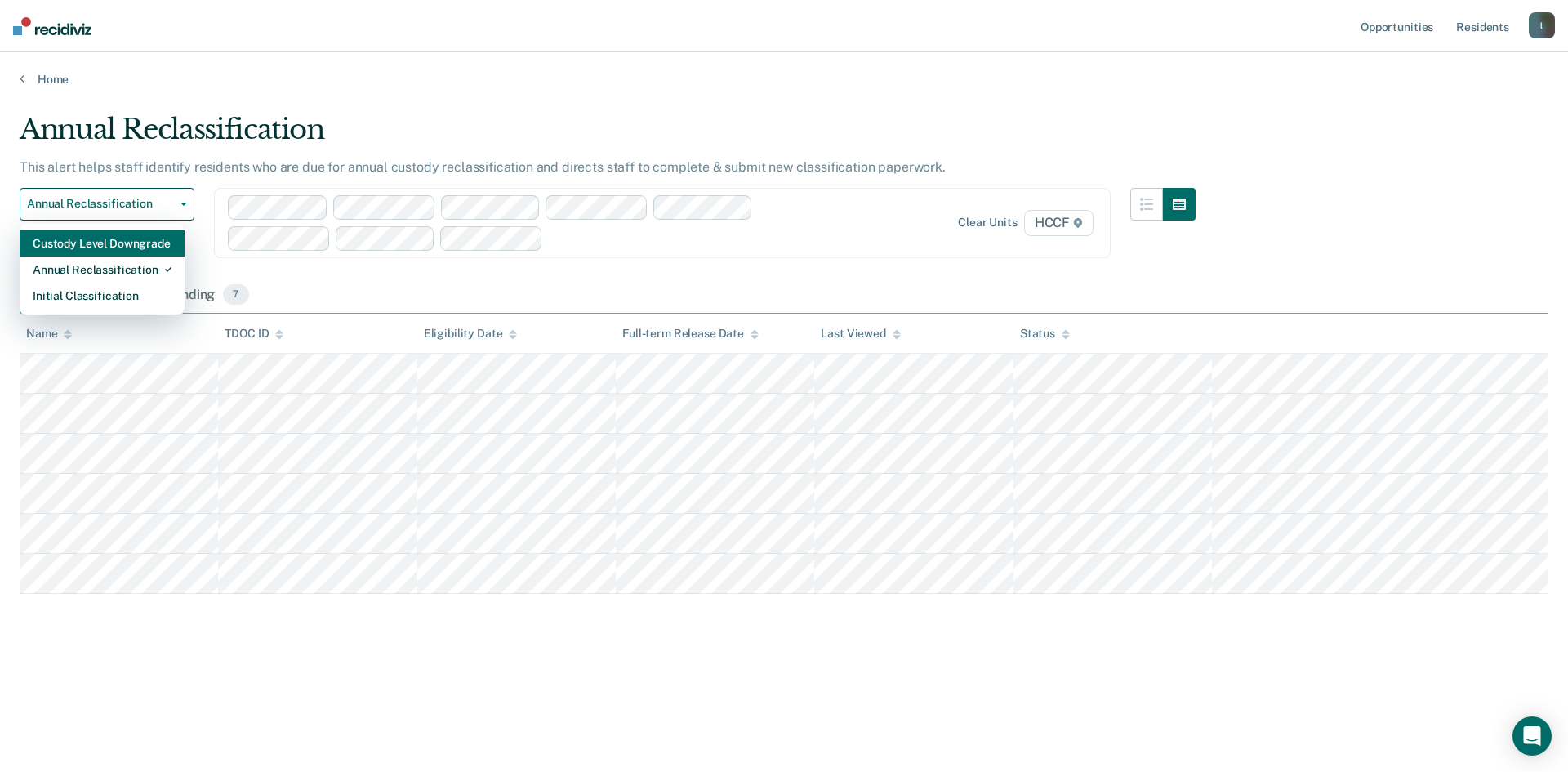
click at [122, 243] on div "Custody Level Downgrade" at bounding box center [102, 243] width 138 height 26
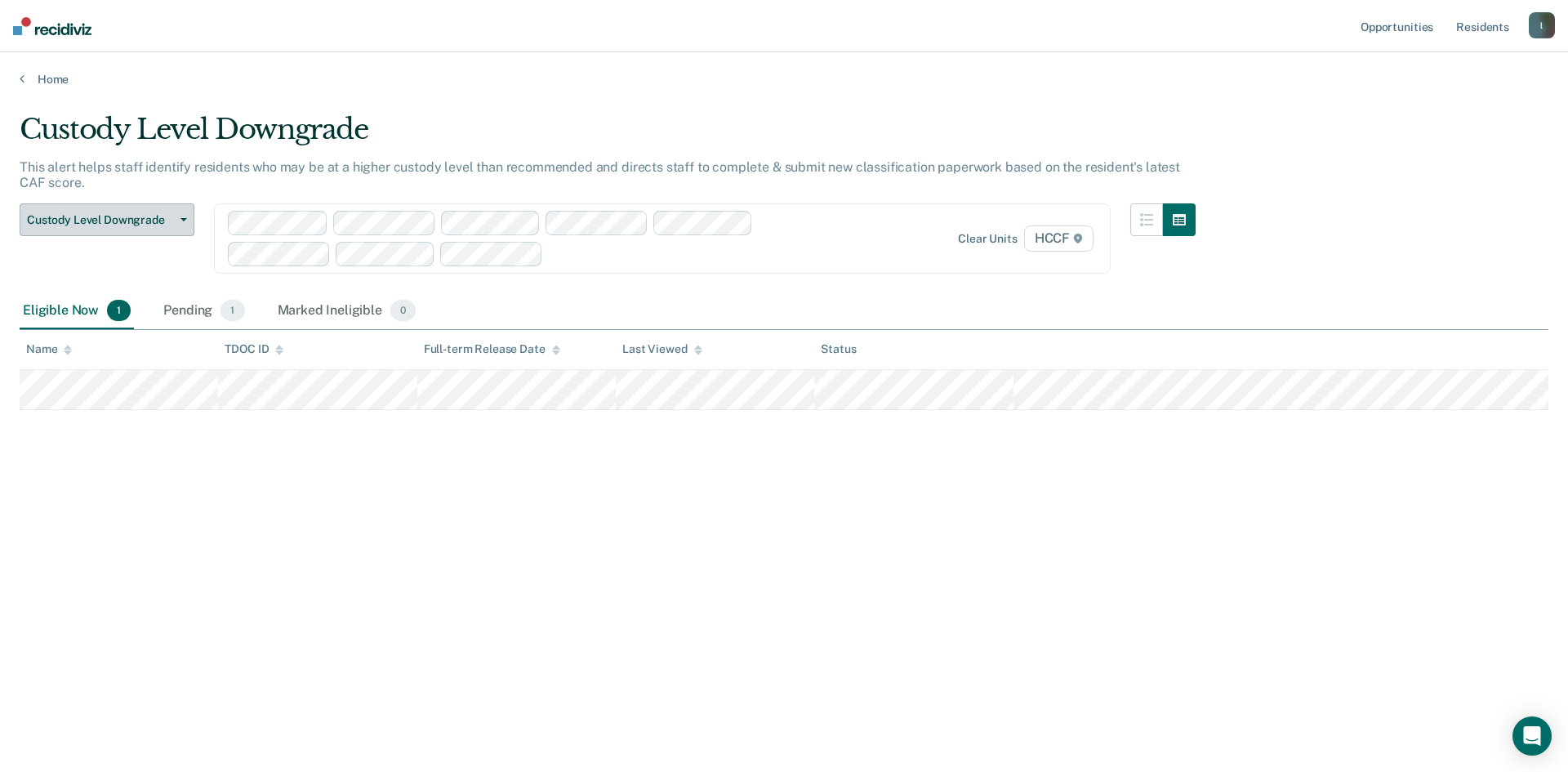
click at [138, 223] on span "Custody Level Downgrade" at bounding box center [100, 221] width 147 height 14
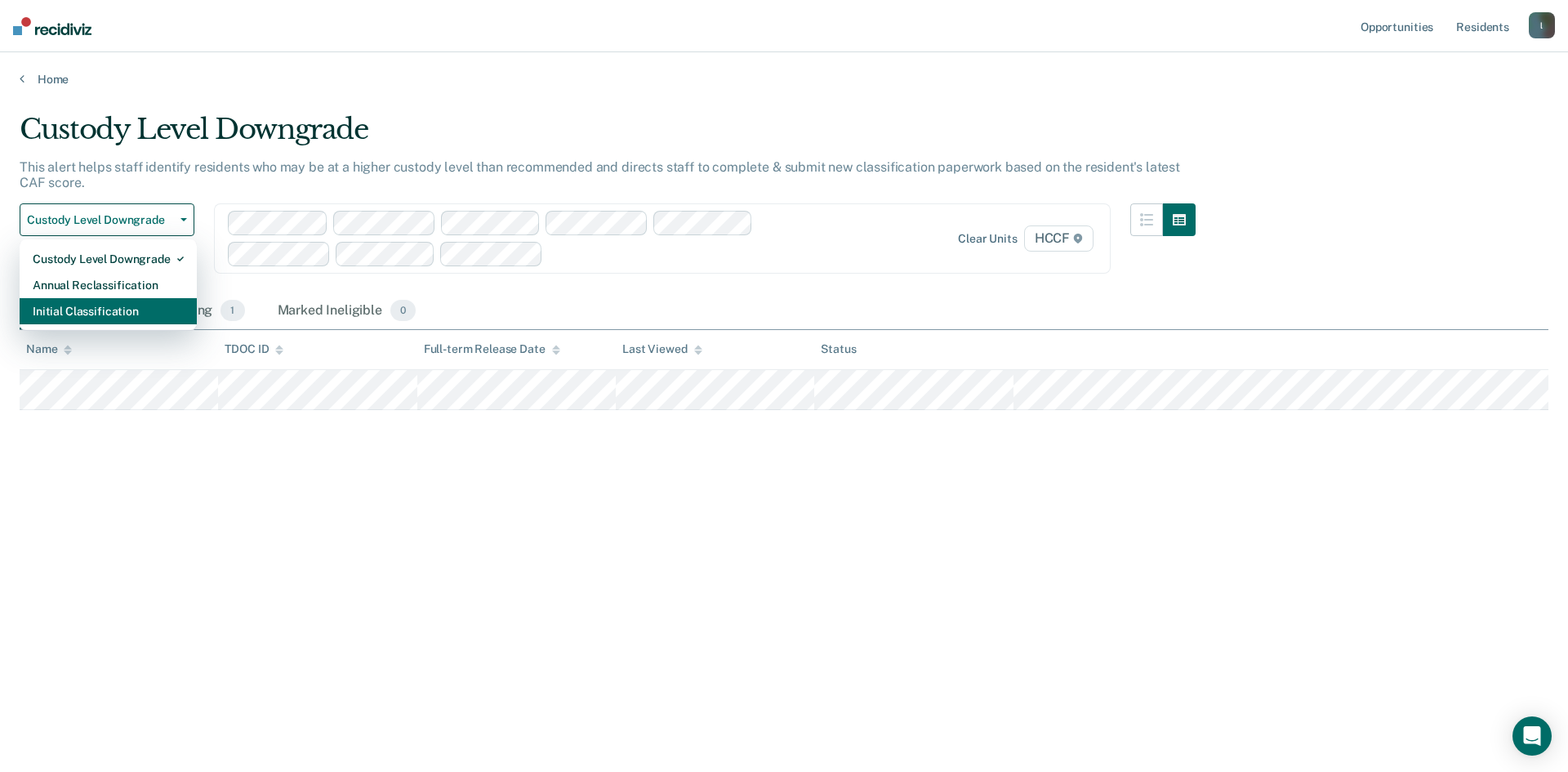
click at [85, 315] on div "Initial Classification" at bounding box center [108, 311] width 151 height 26
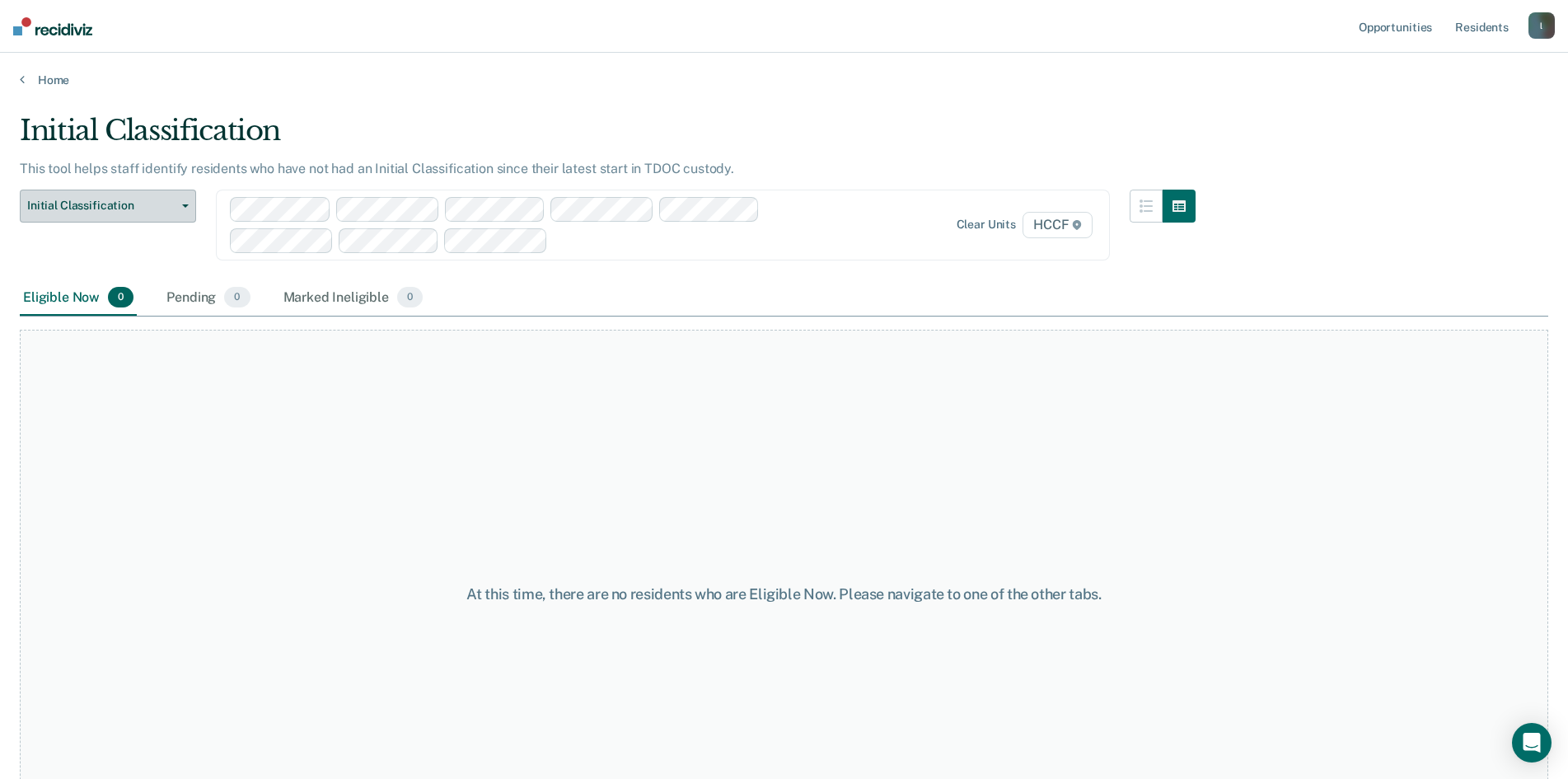
click at [159, 200] on span "Initial Classification" at bounding box center [101, 206] width 149 height 14
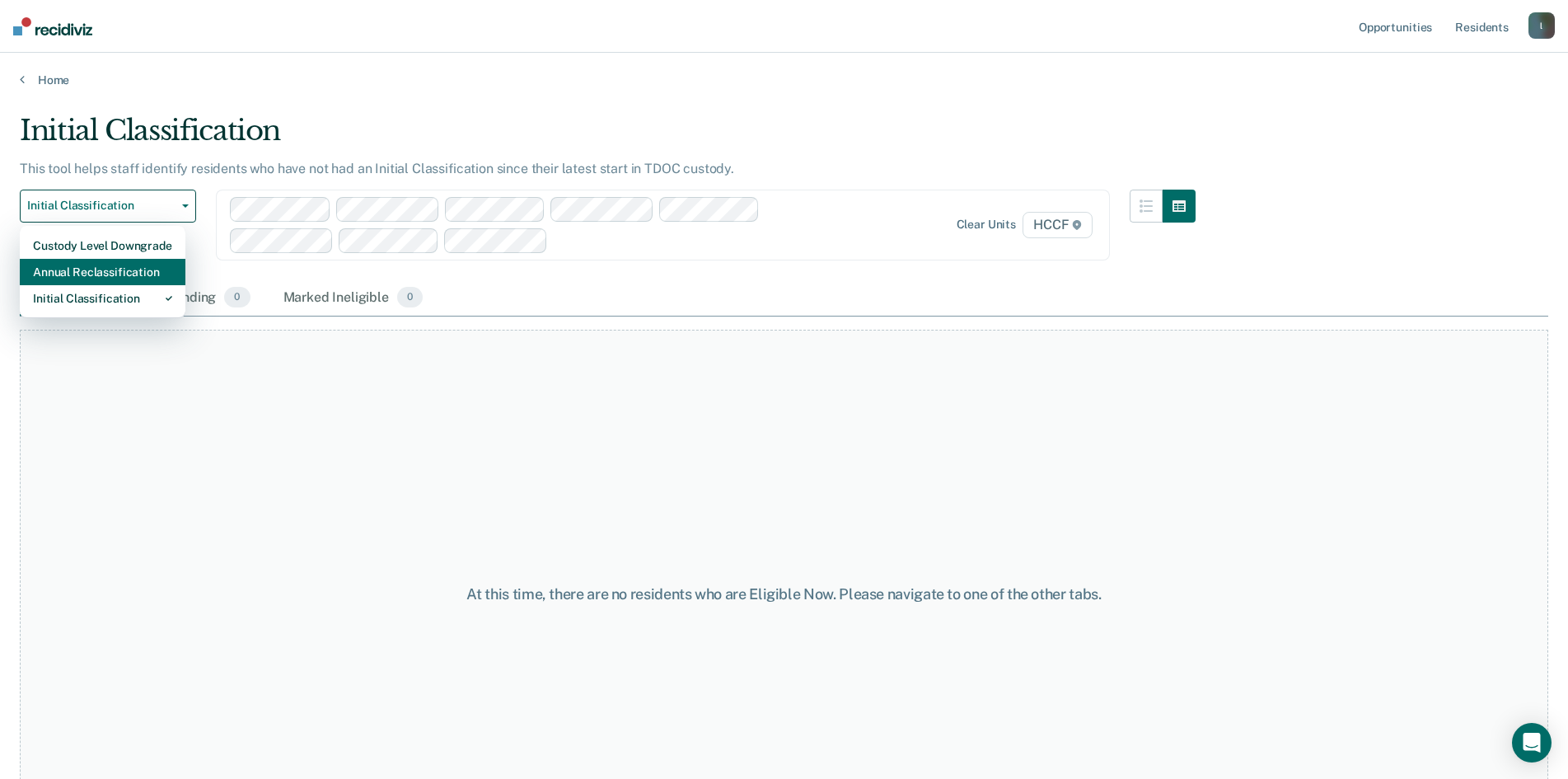
click at [107, 264] on div "Annual Reclassification" at bounding box center [103, 271] width 140 height 26
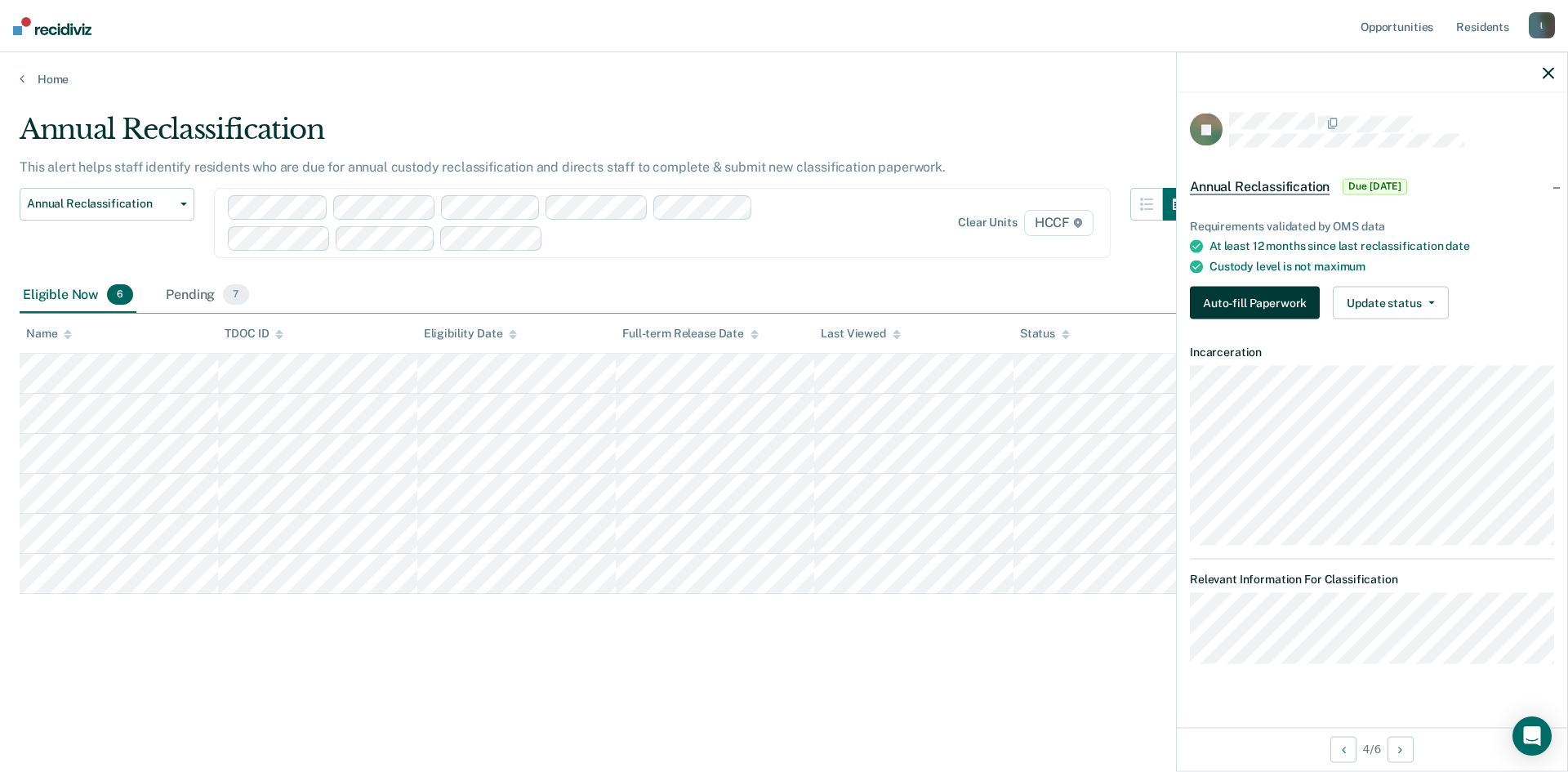
click at [1233, 305] on button "Auto-fill Paperwork" at bounding box center [1254, 303] width 130 height 33
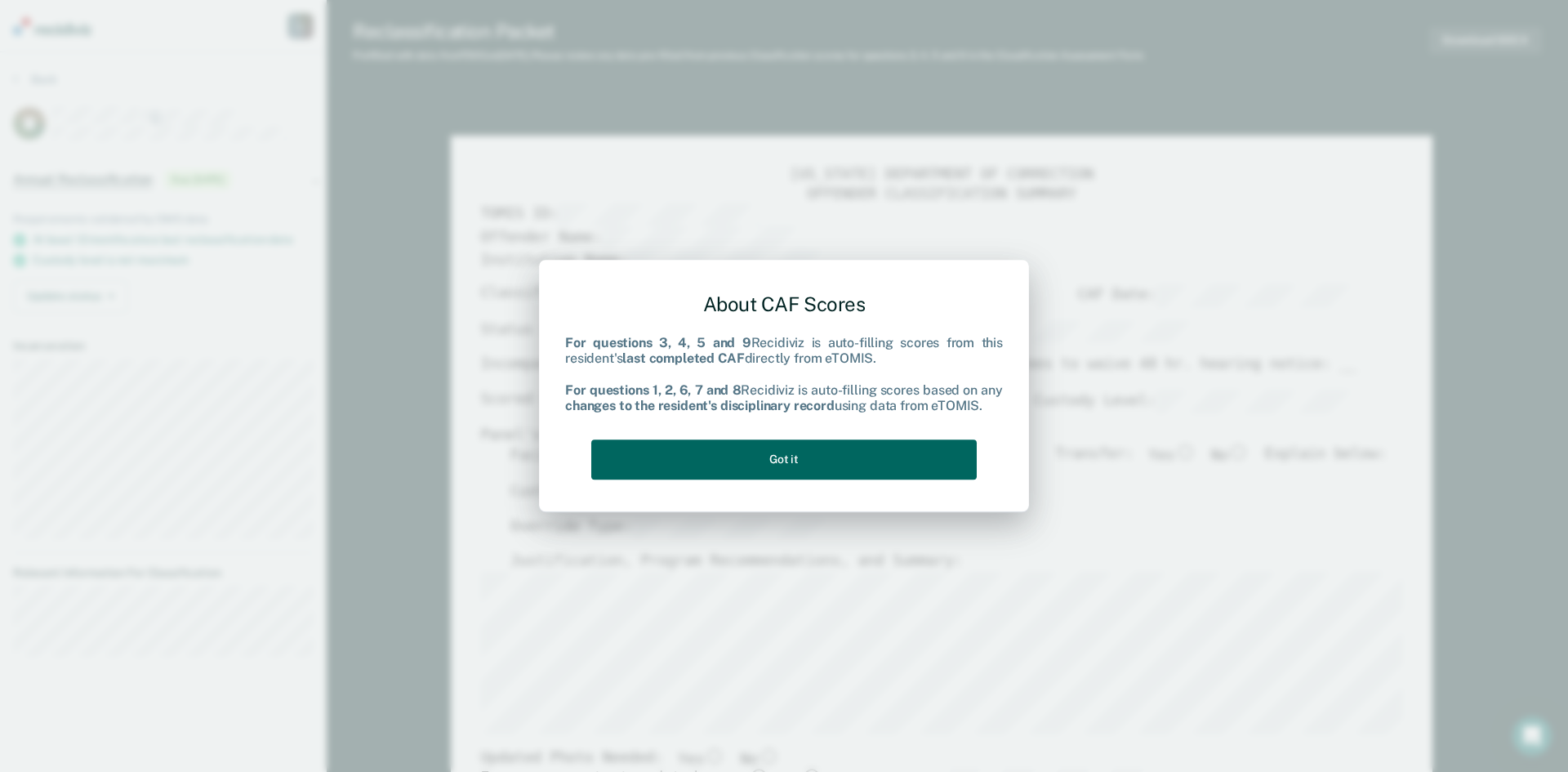
click at [833, 474] on button "Got it" at bounding box center [784, 459] width 386 height 40
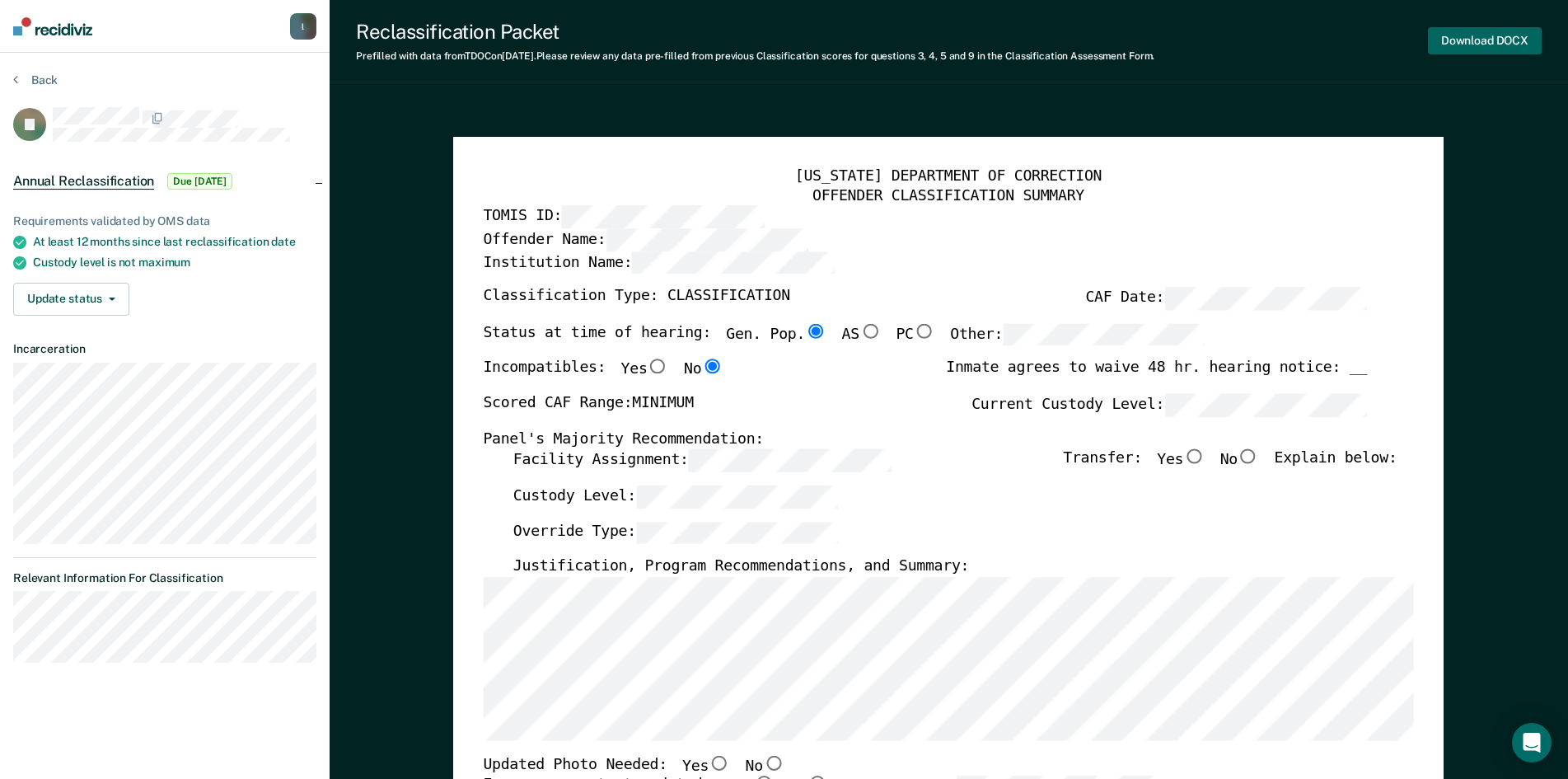
click at [1486, 32] on button "Download DOCX" at bounding box center [1484, 41] width 114 height 27
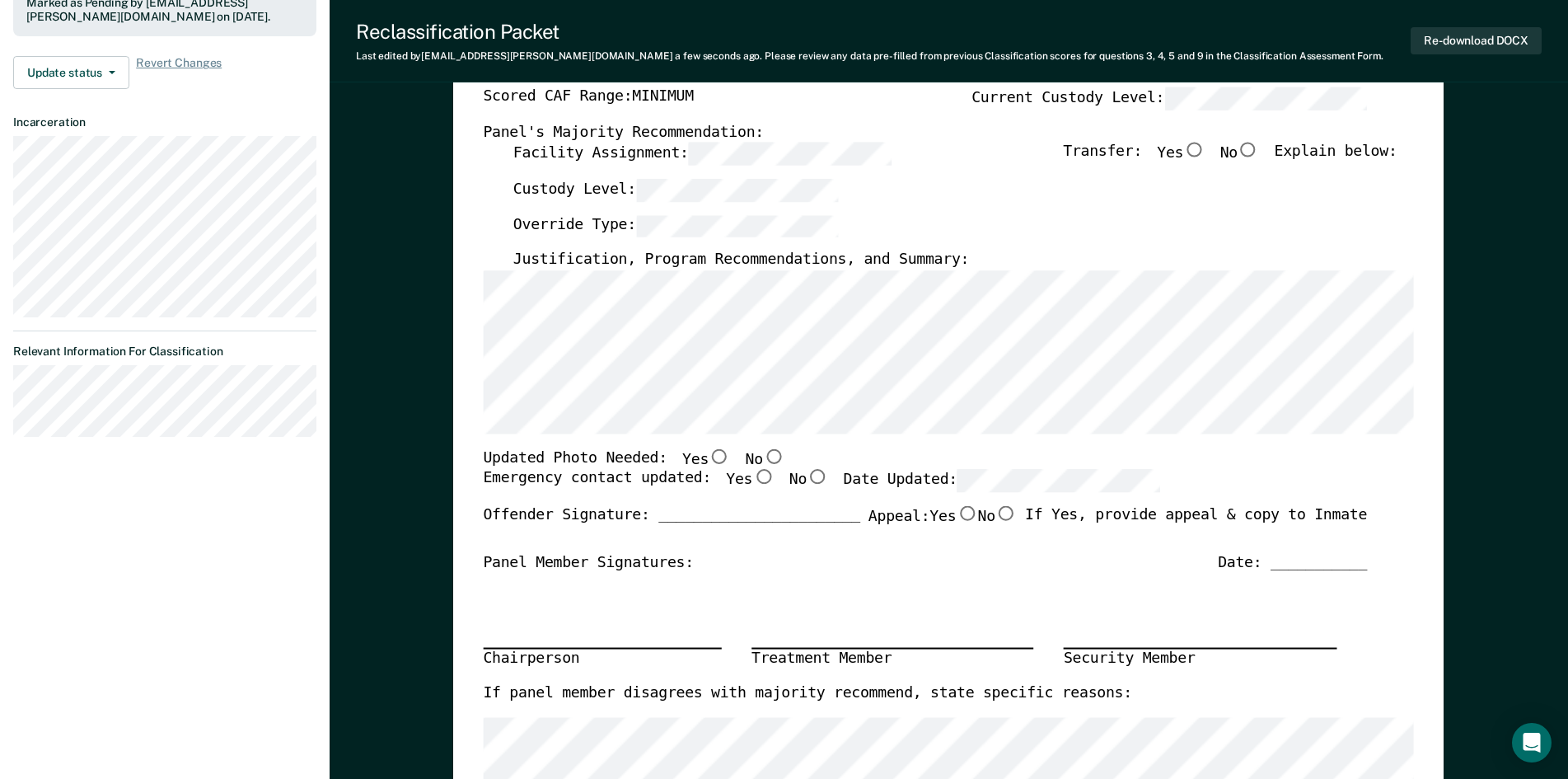
scroll to position [330, 0]
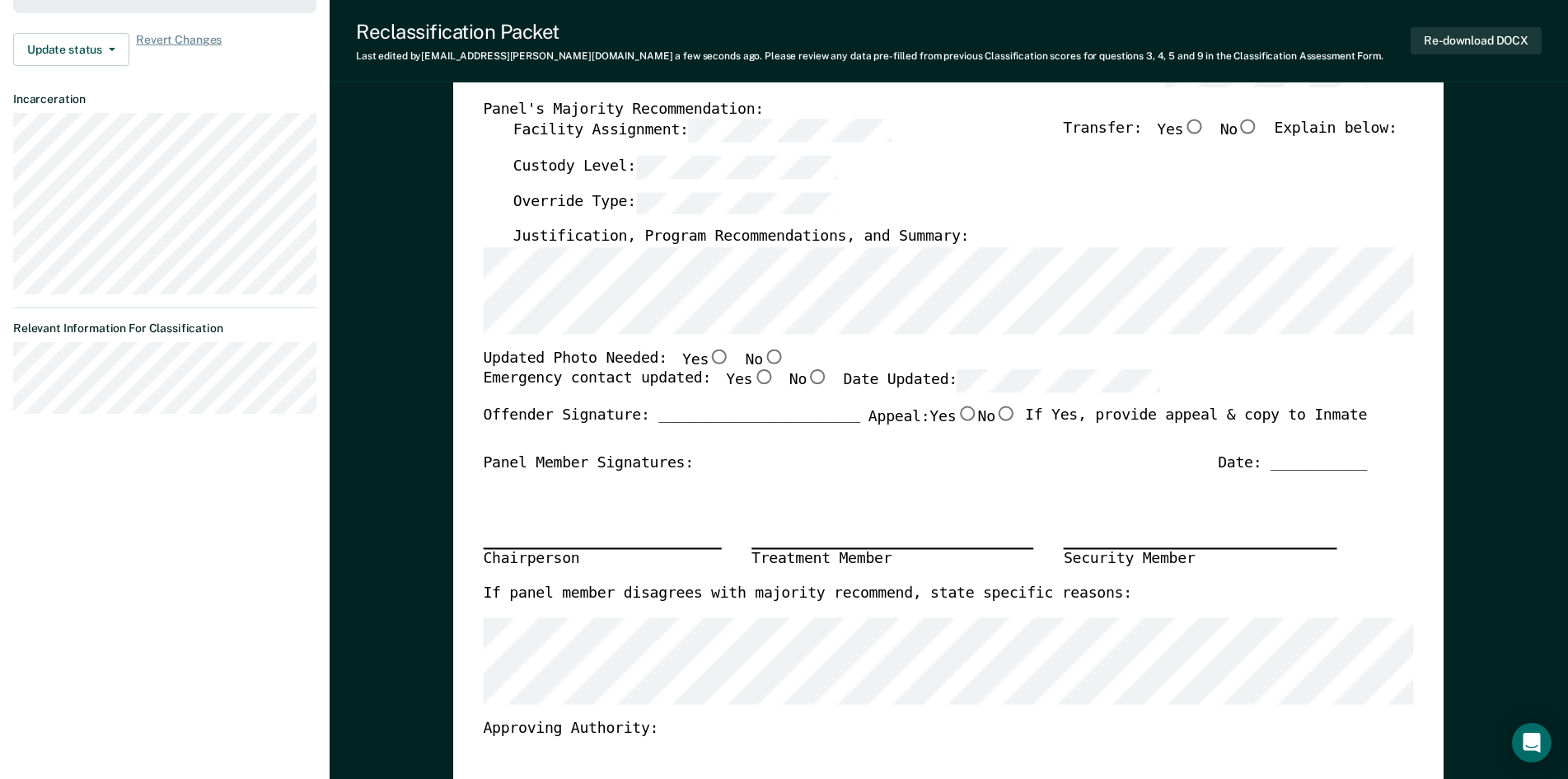
click at [763, 359] on input "No" at bounding box center [774, 356] width 22 height 14
type textarea "x"
radio input "true"
click at [753, 380] on input "Yes" at bounding box center [764, 377] width 22 height 14
type textarea "x"
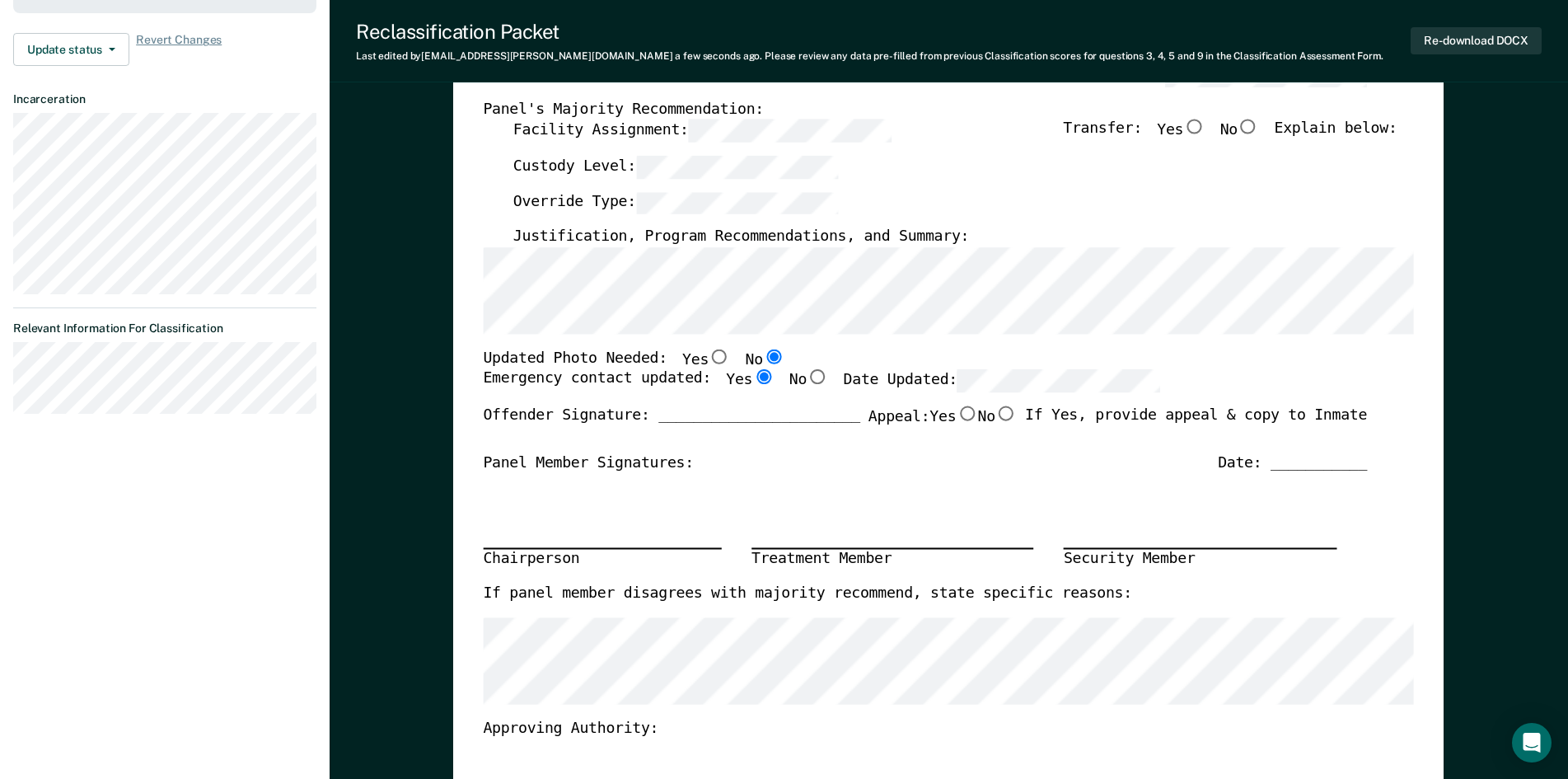
radio input "true"
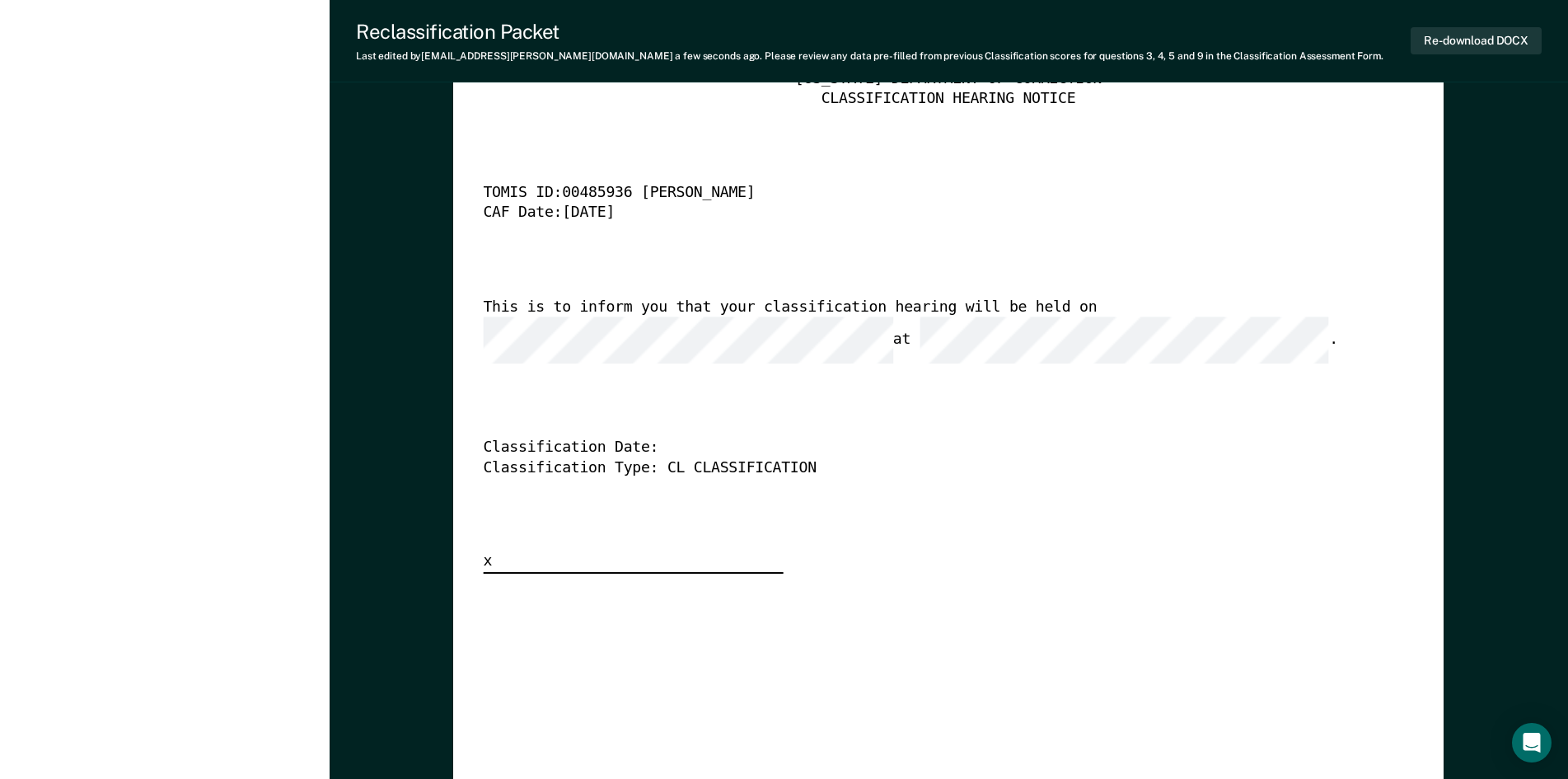
scroll to position [4039, 0]
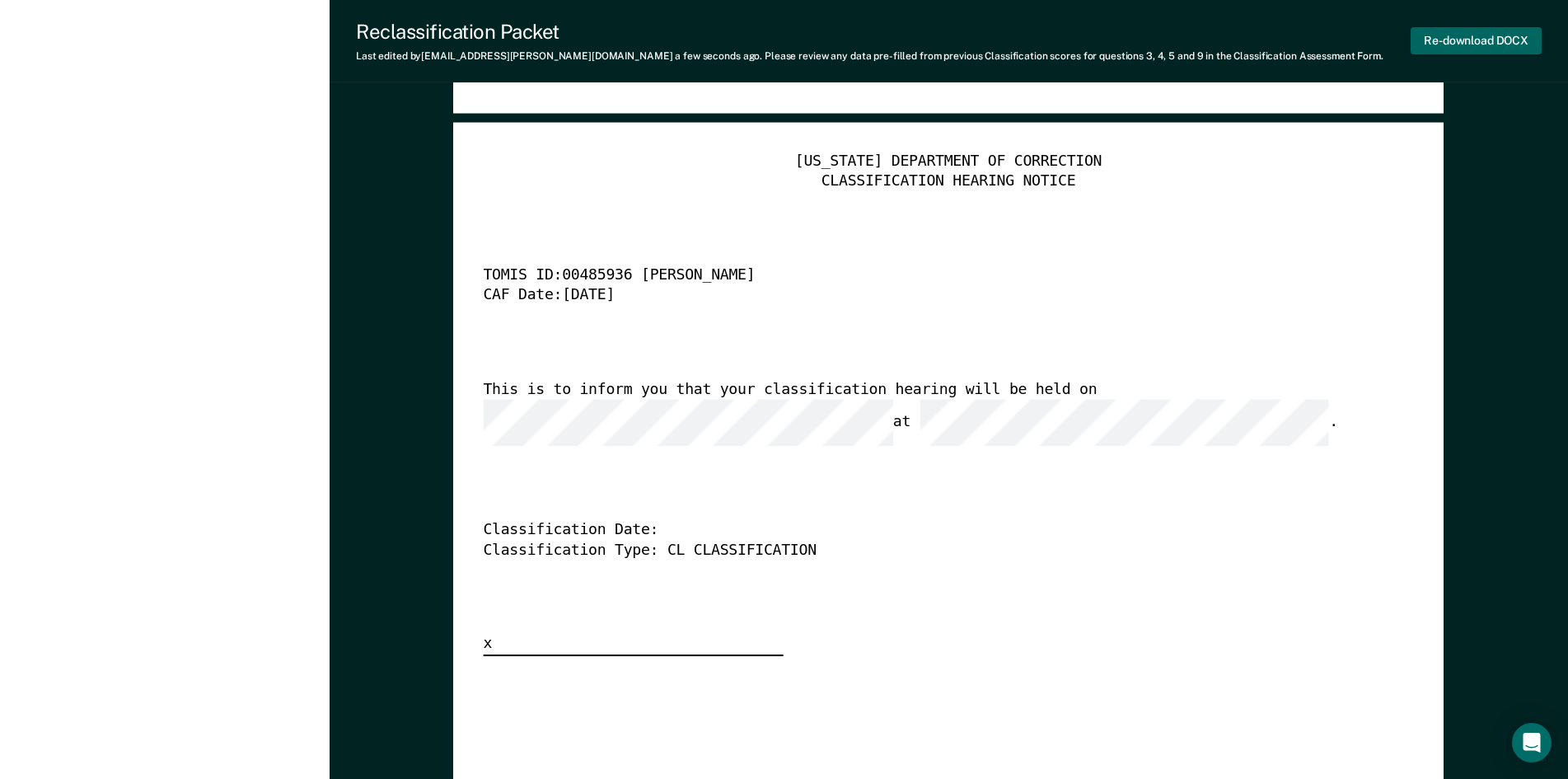
click at [1503, 36] on button "Re-download DOCX" at bounding box center [1475, 41] width 131 height 27
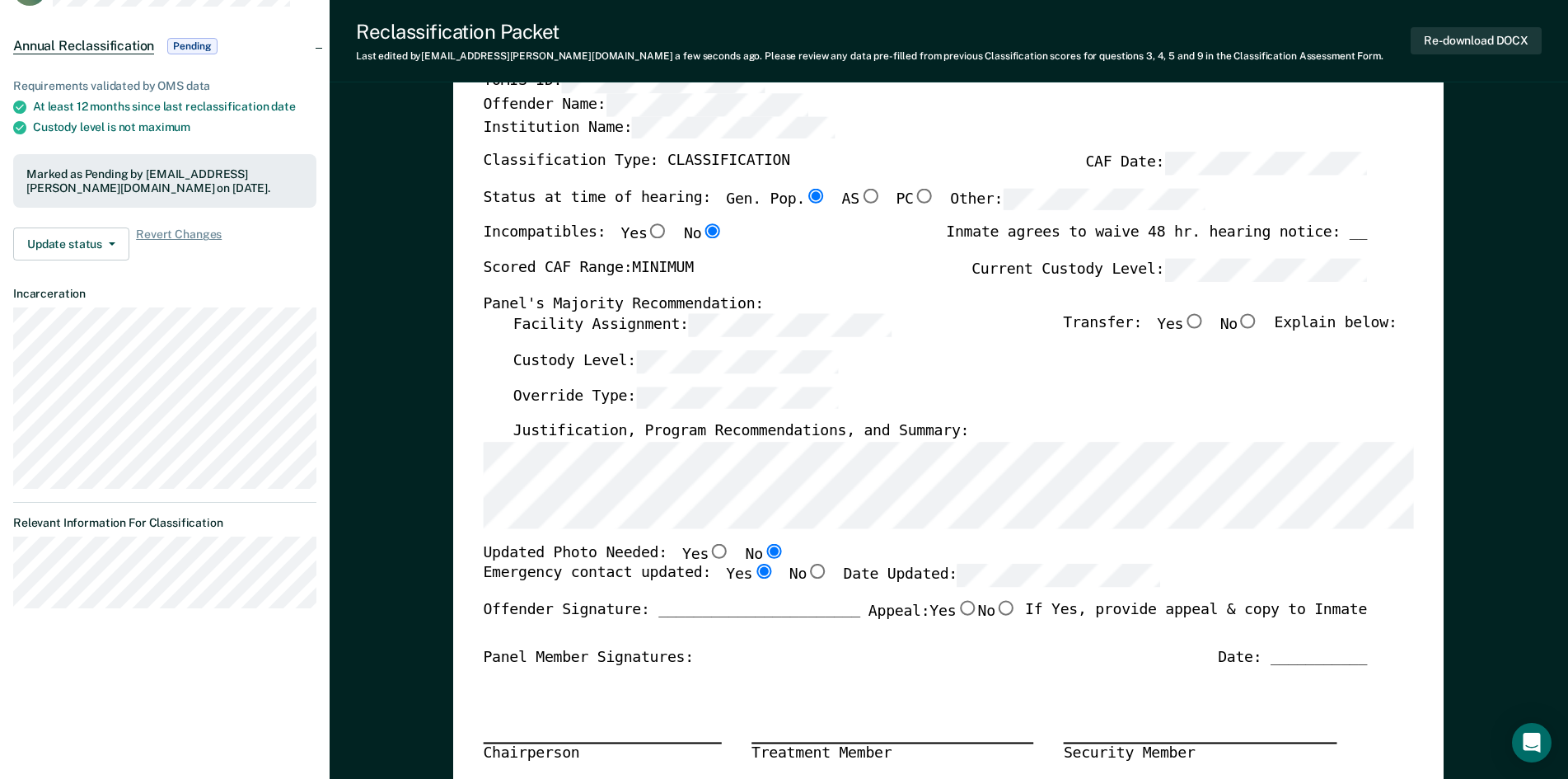
scroll to position [0, 0]
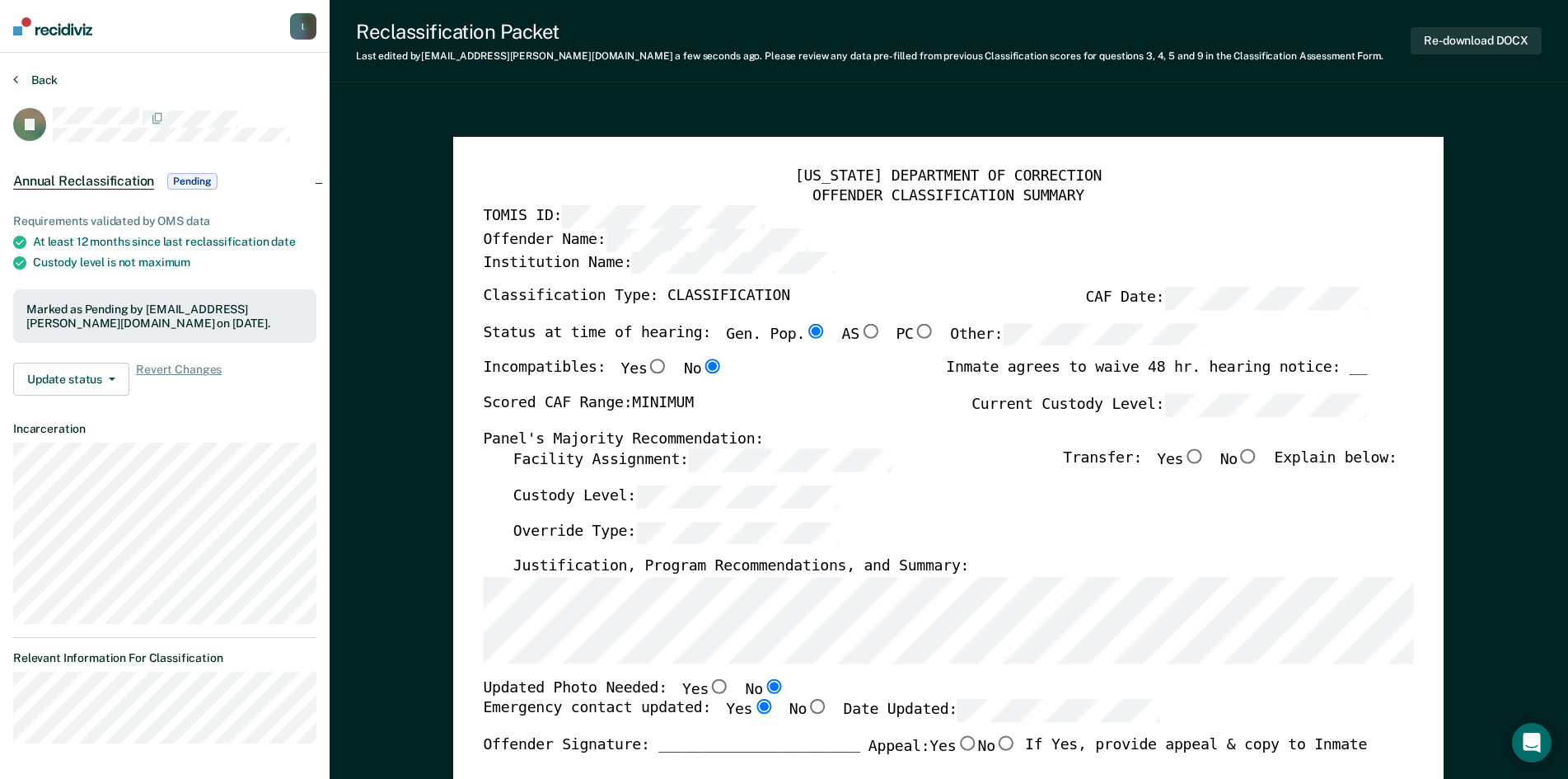
click at [43, 75] on button "Back" at bounding box center [35, 79] width 44 height 14
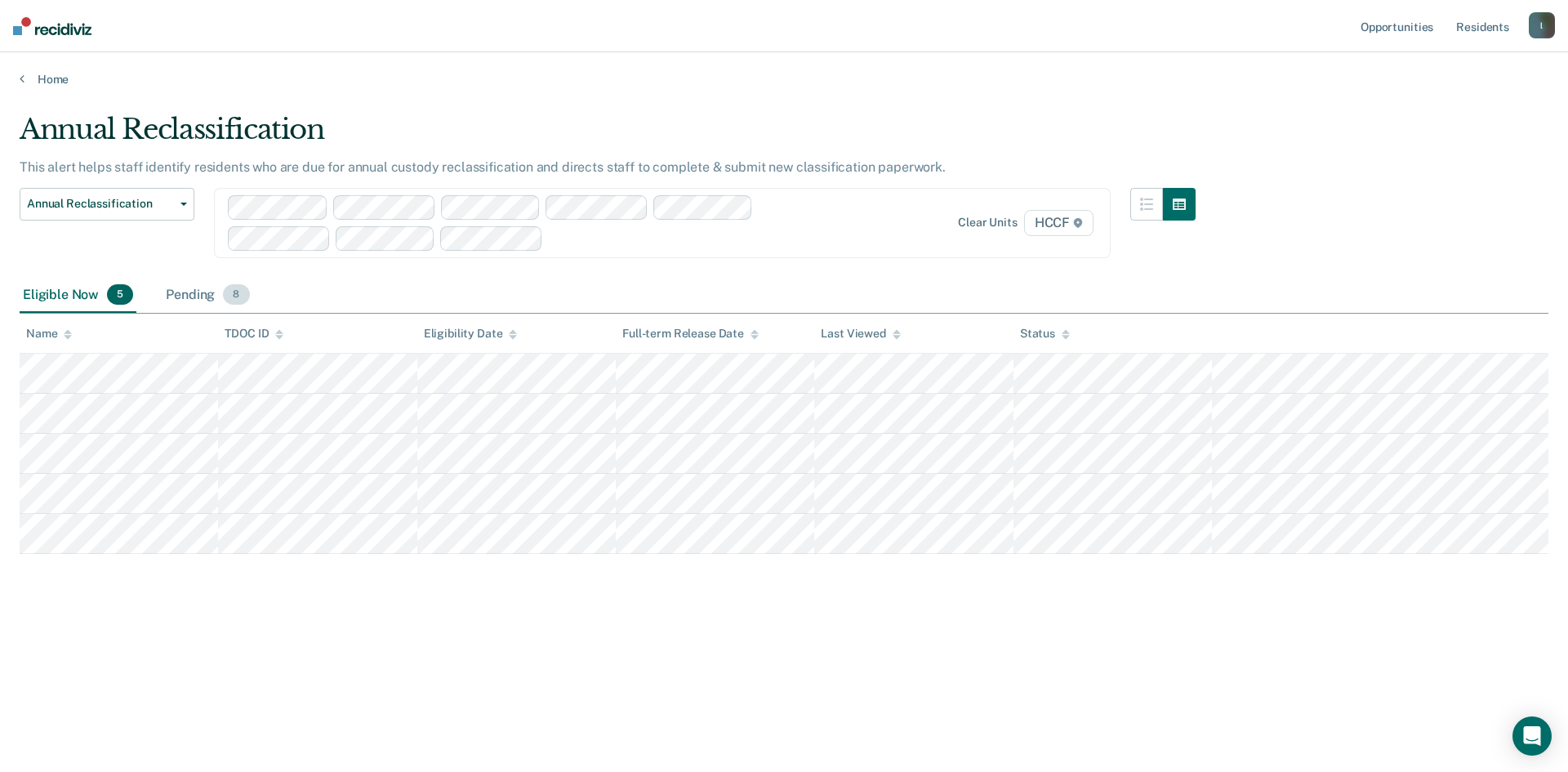
click at [191, 300] on div "Pending 8" at bounding box center [207, 296] width 90 height 36
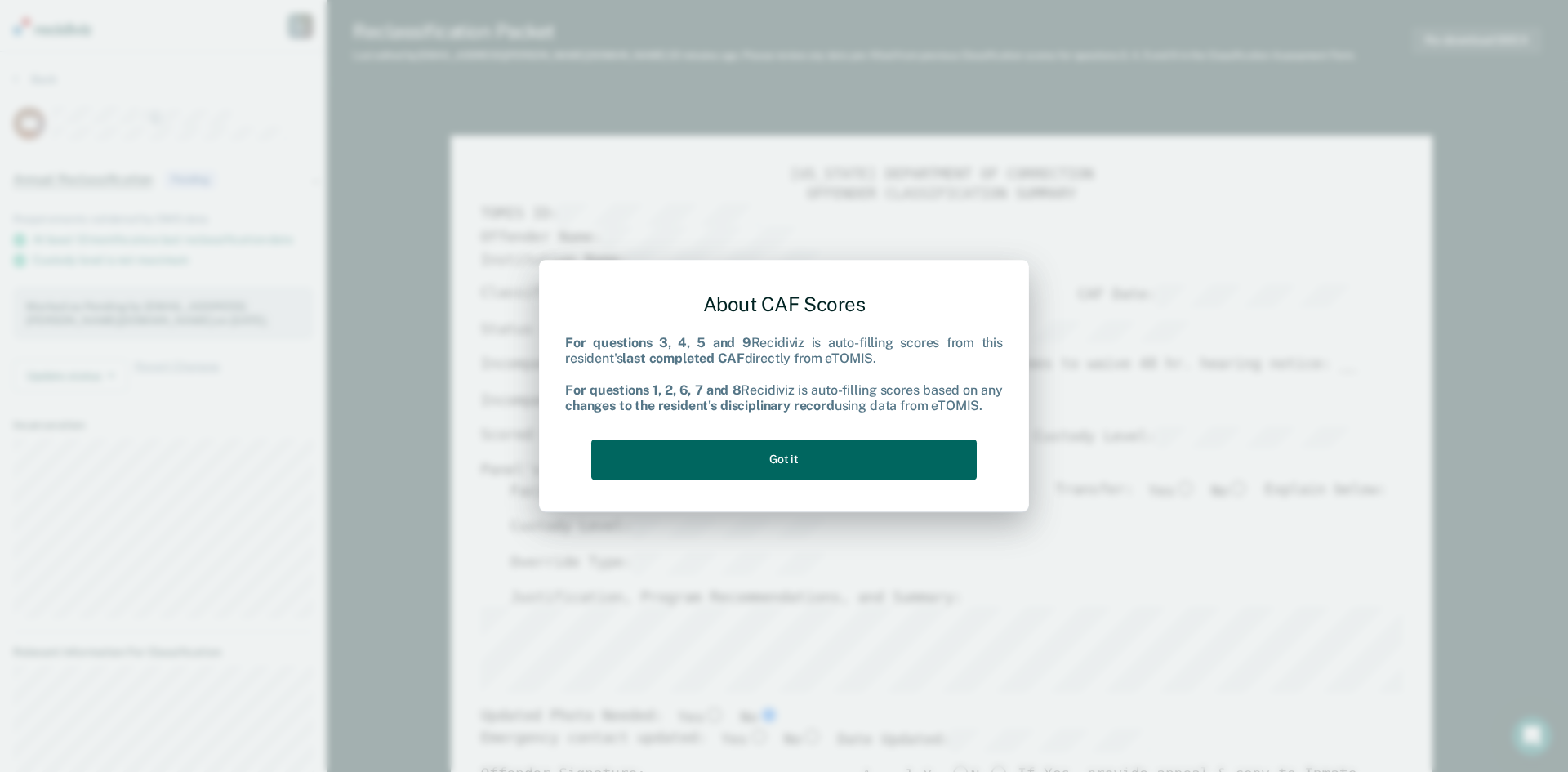
click at [840, 443] on button "Got it" at bounding box center [784, 459] width 386 height 40
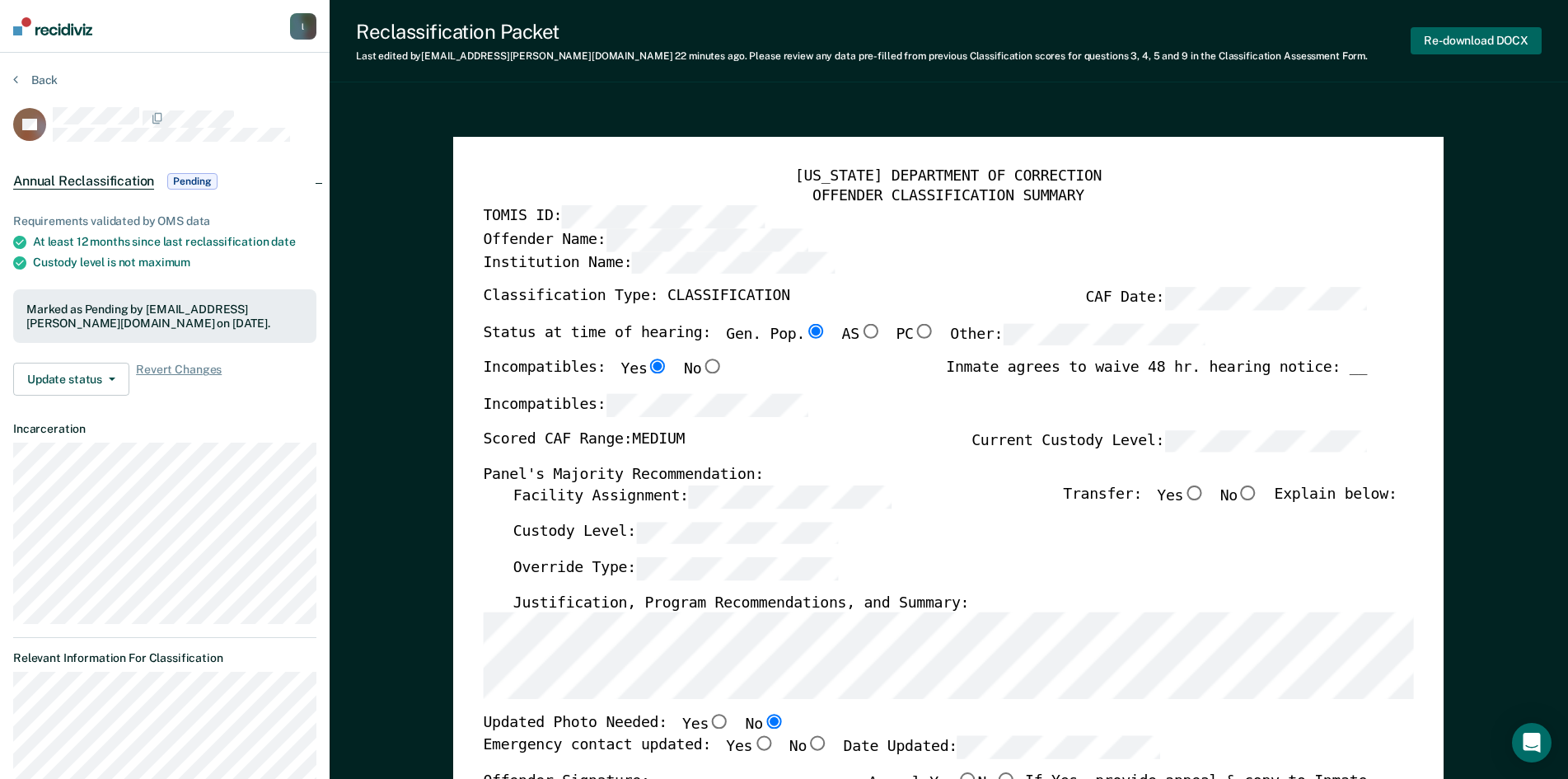
click at [1454, 41] on button "Re-download DOCX" at bounding box center [1475, 41] width 131 height 27
click at [35, 79] on button "Back" at bounding box center [35, 79] width 44 height 14
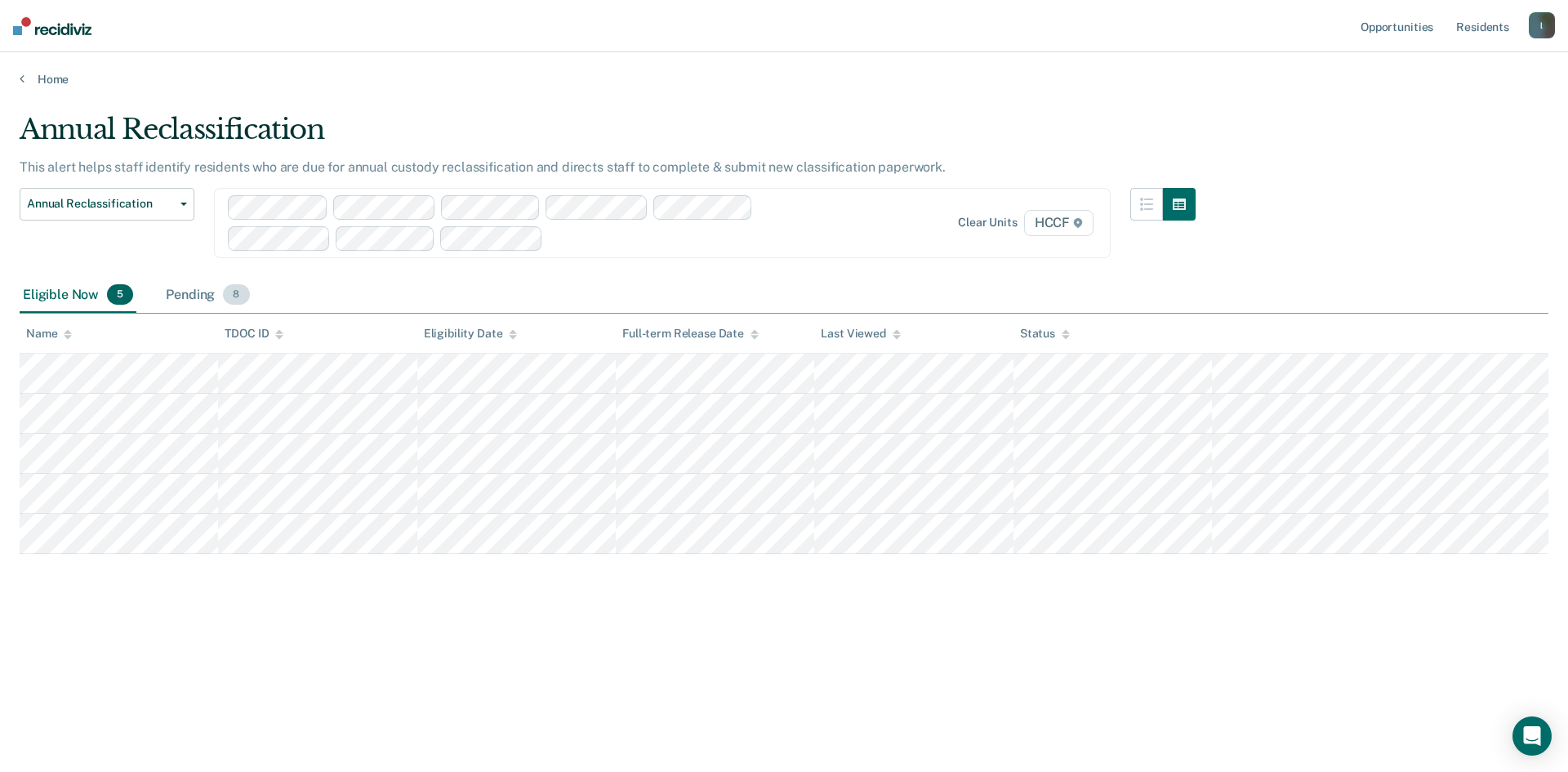
click at [185, 298] on div "Pending 8" at bounding box center [207, 296] width 90 height 36
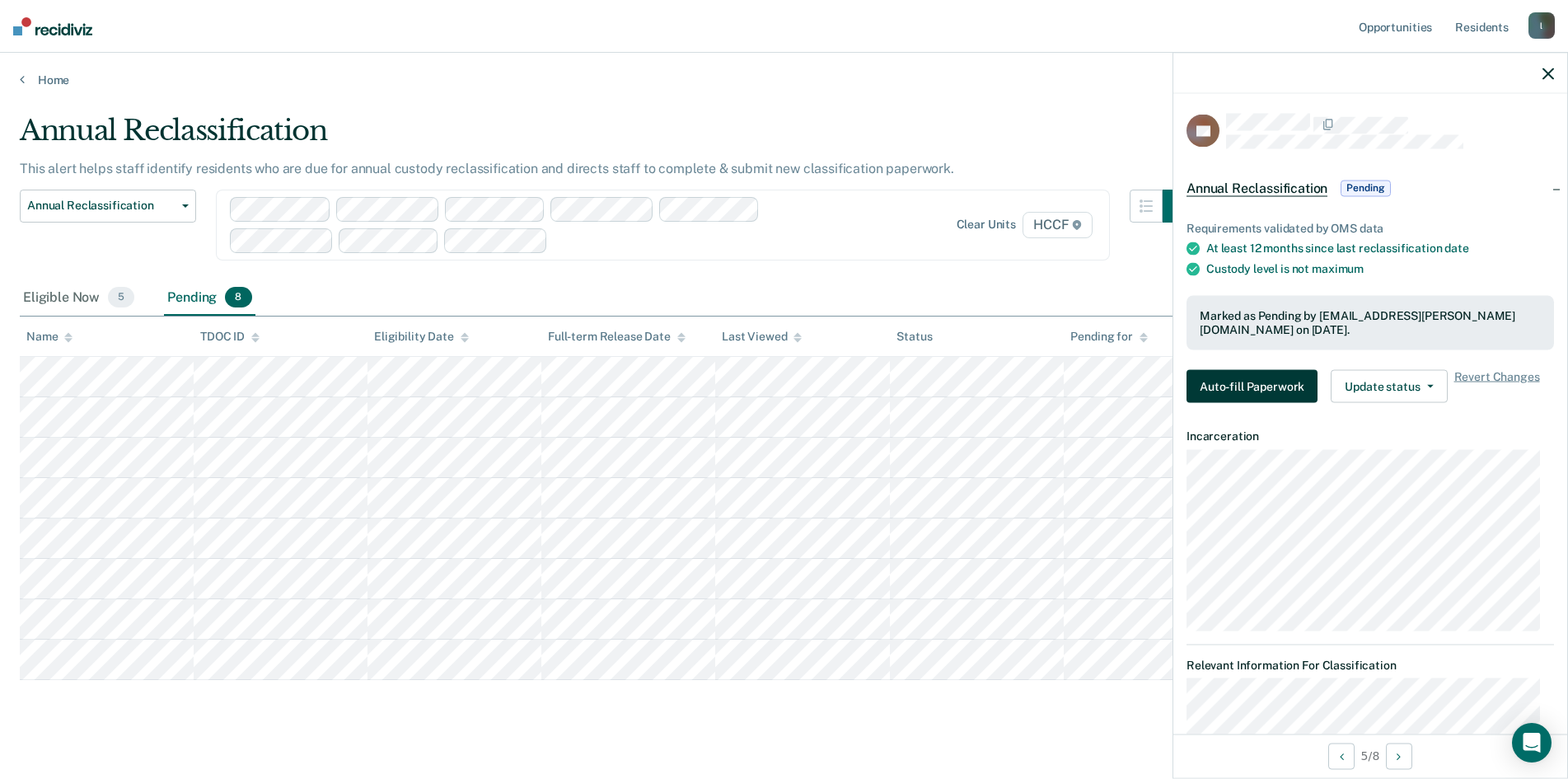
click at [1273, 390] on button "Auto-fill Paperwork" at bounding box center [1251, 386] width 131 height 33
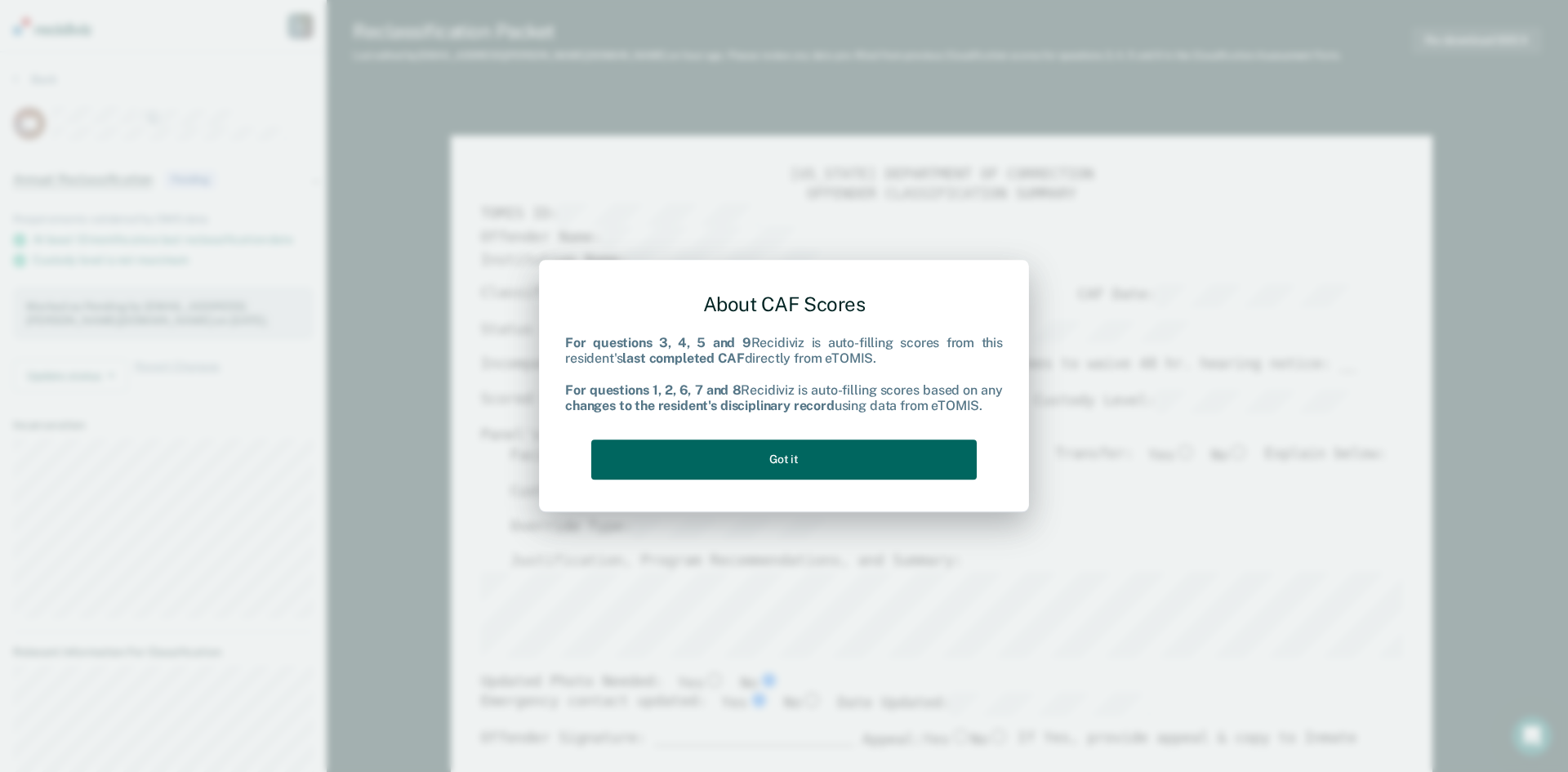
click at [819, 455] on button "Got it" at bounding box center [784, 459] width 386 height 40
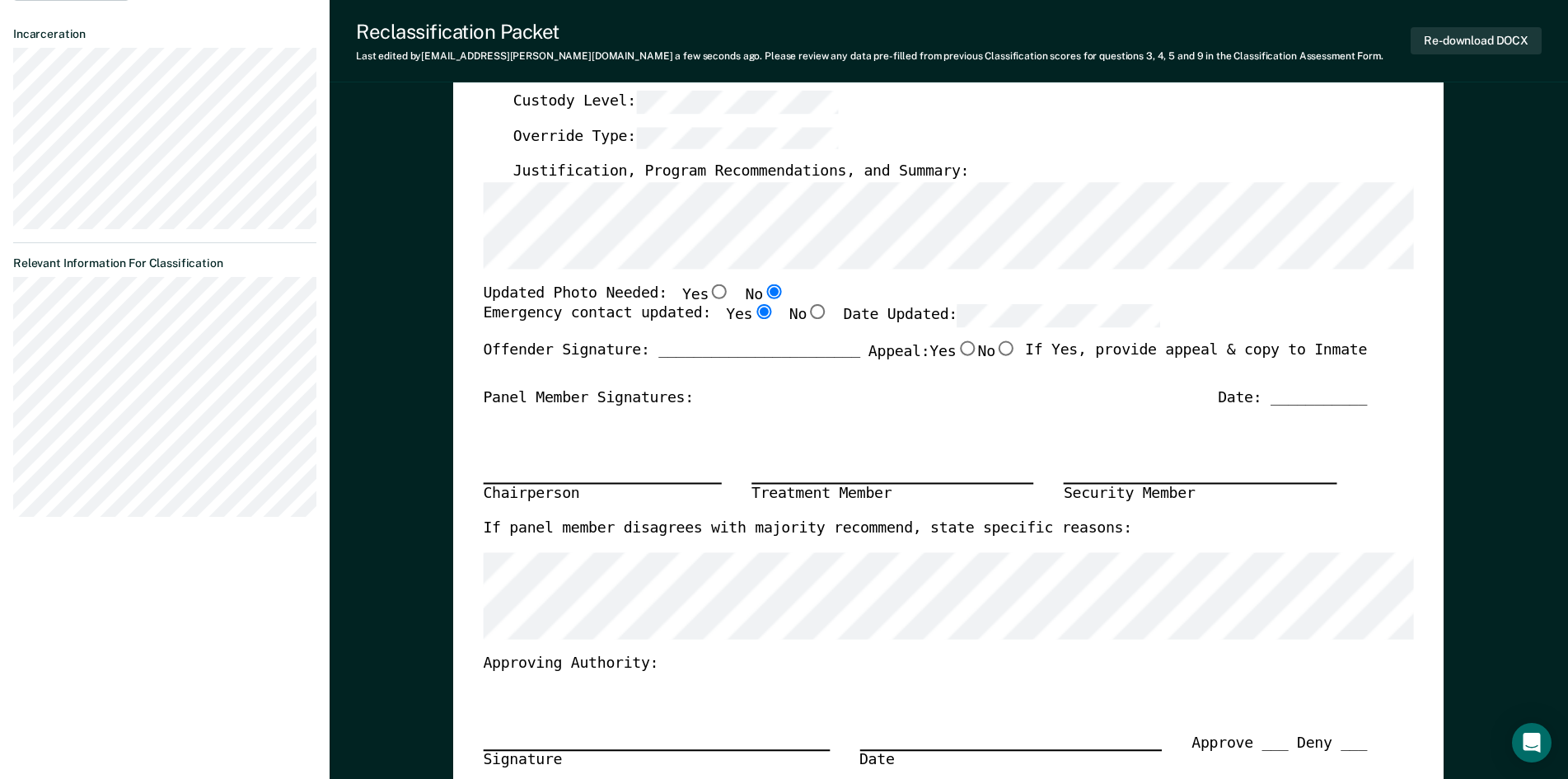
scroll to position [412, 0]
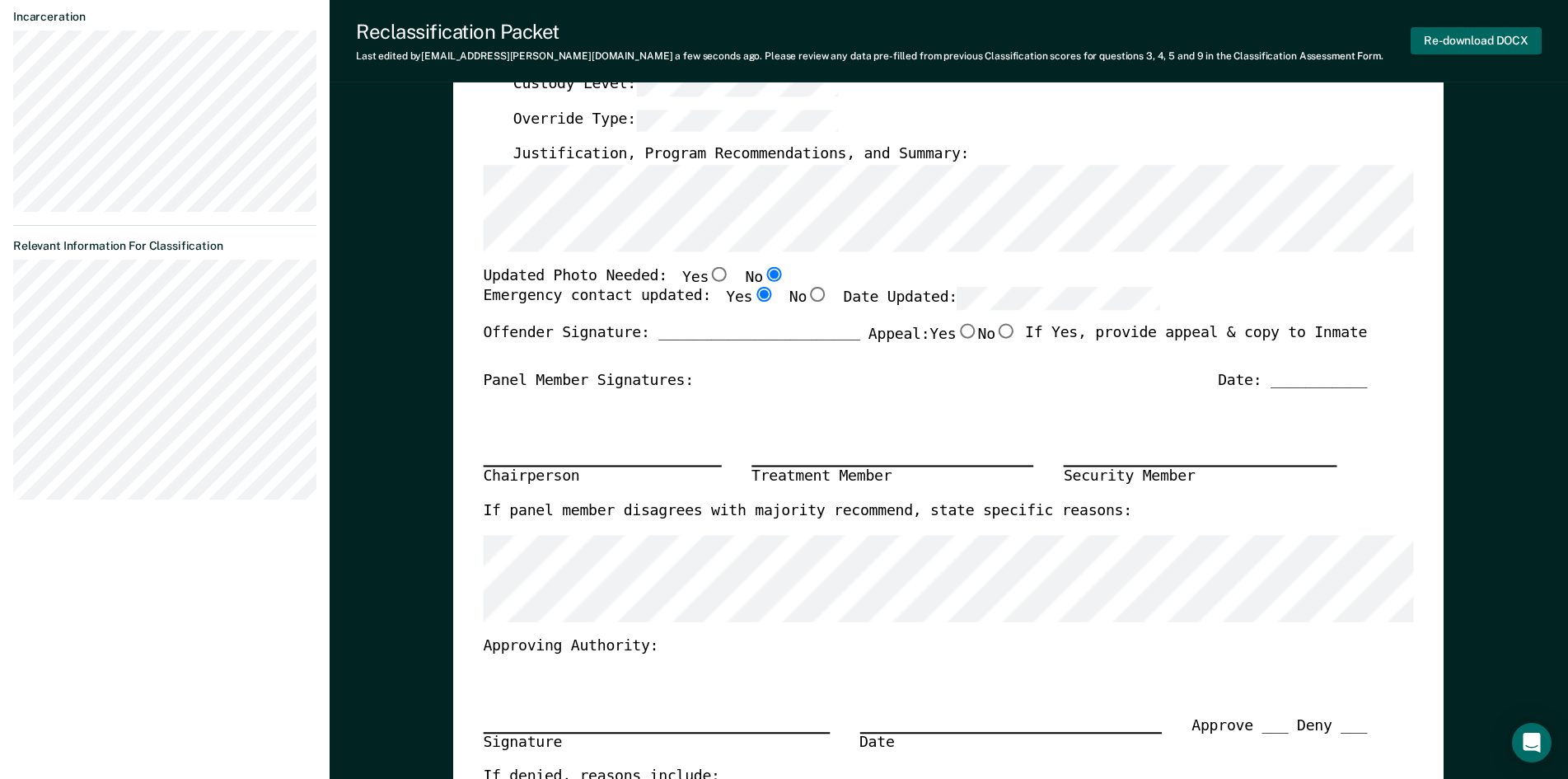
click at [1483, 38] on button "Re-download DOCX" at bounding box center [1475, 41] width 131 height 27
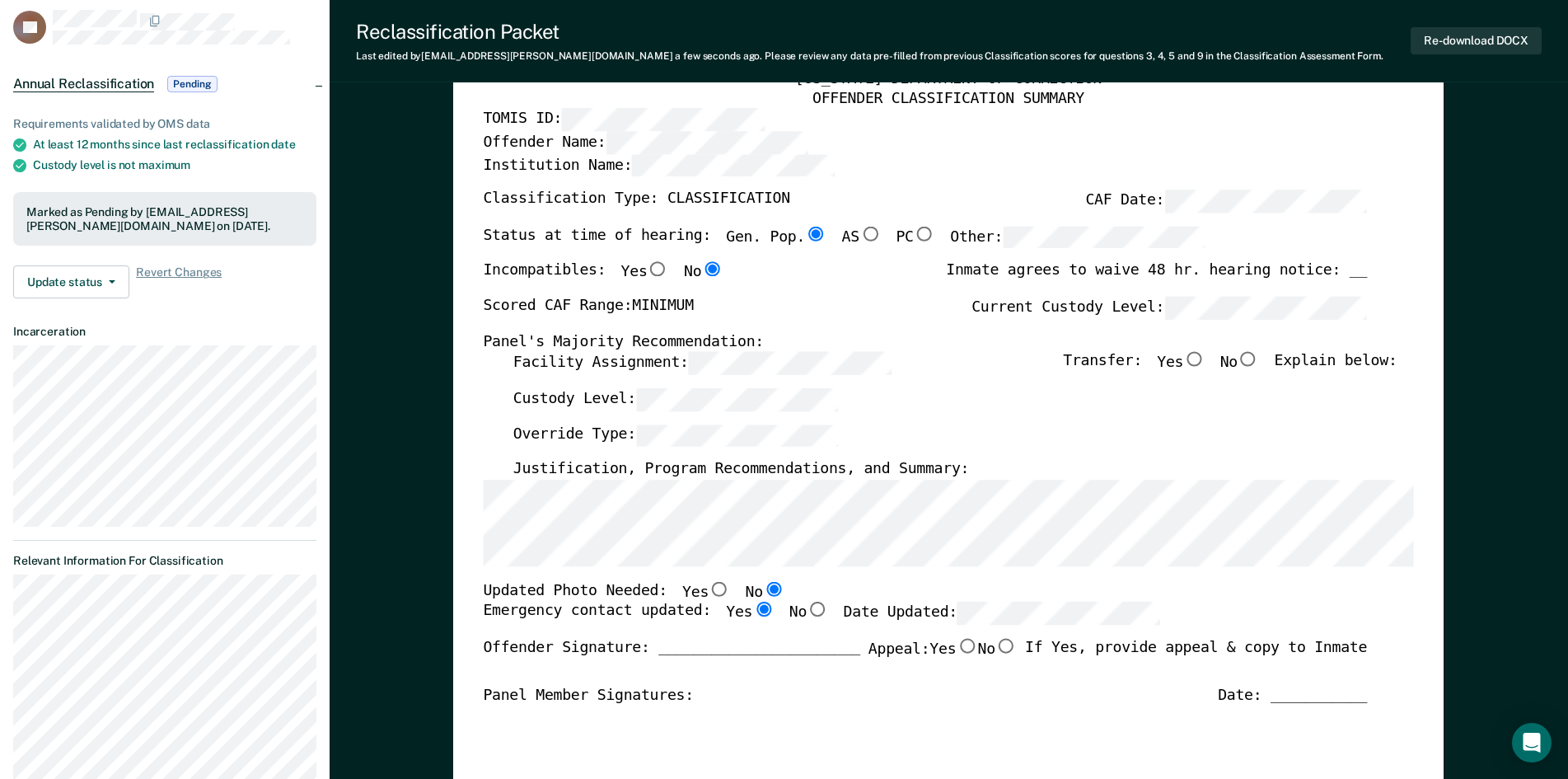
scroll to position [0, 0]
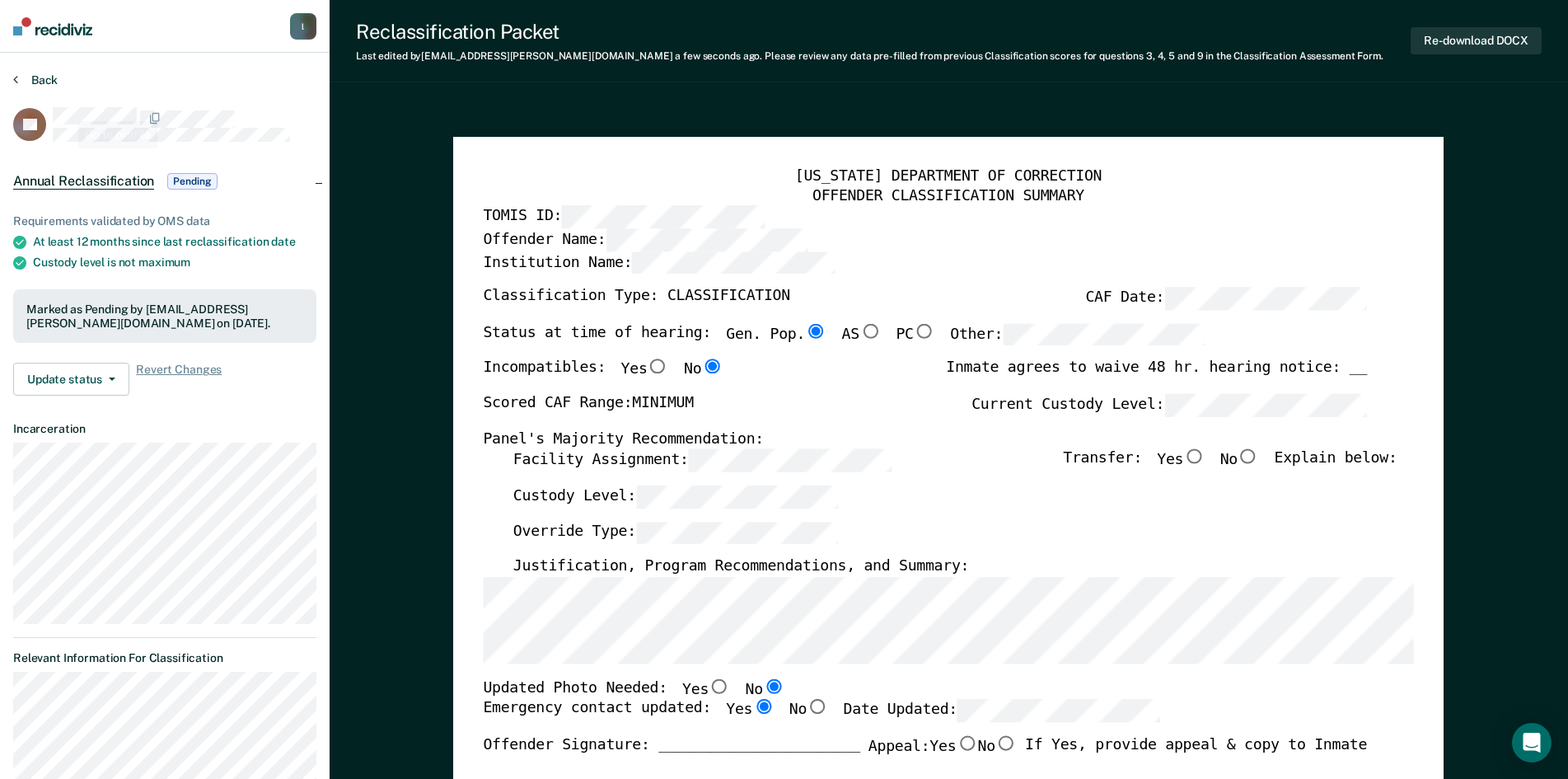
click at [49, 74] on button "Back" at bounding box center [35, 79] width 44 height 14
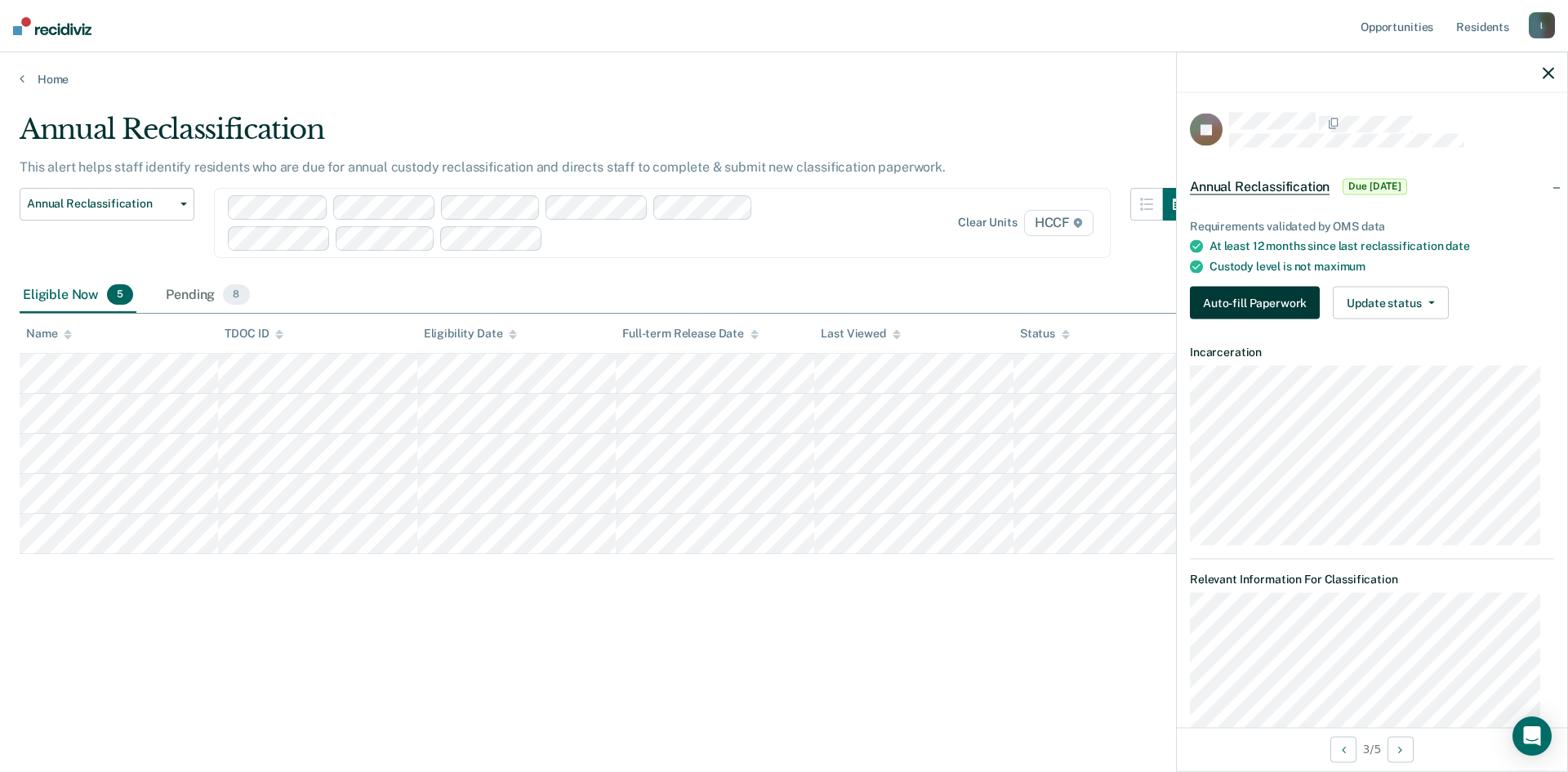
click at [1276, 288] on button "Auto-fill Paperwork" at bounding box center [1254, 303] width 130 height 33
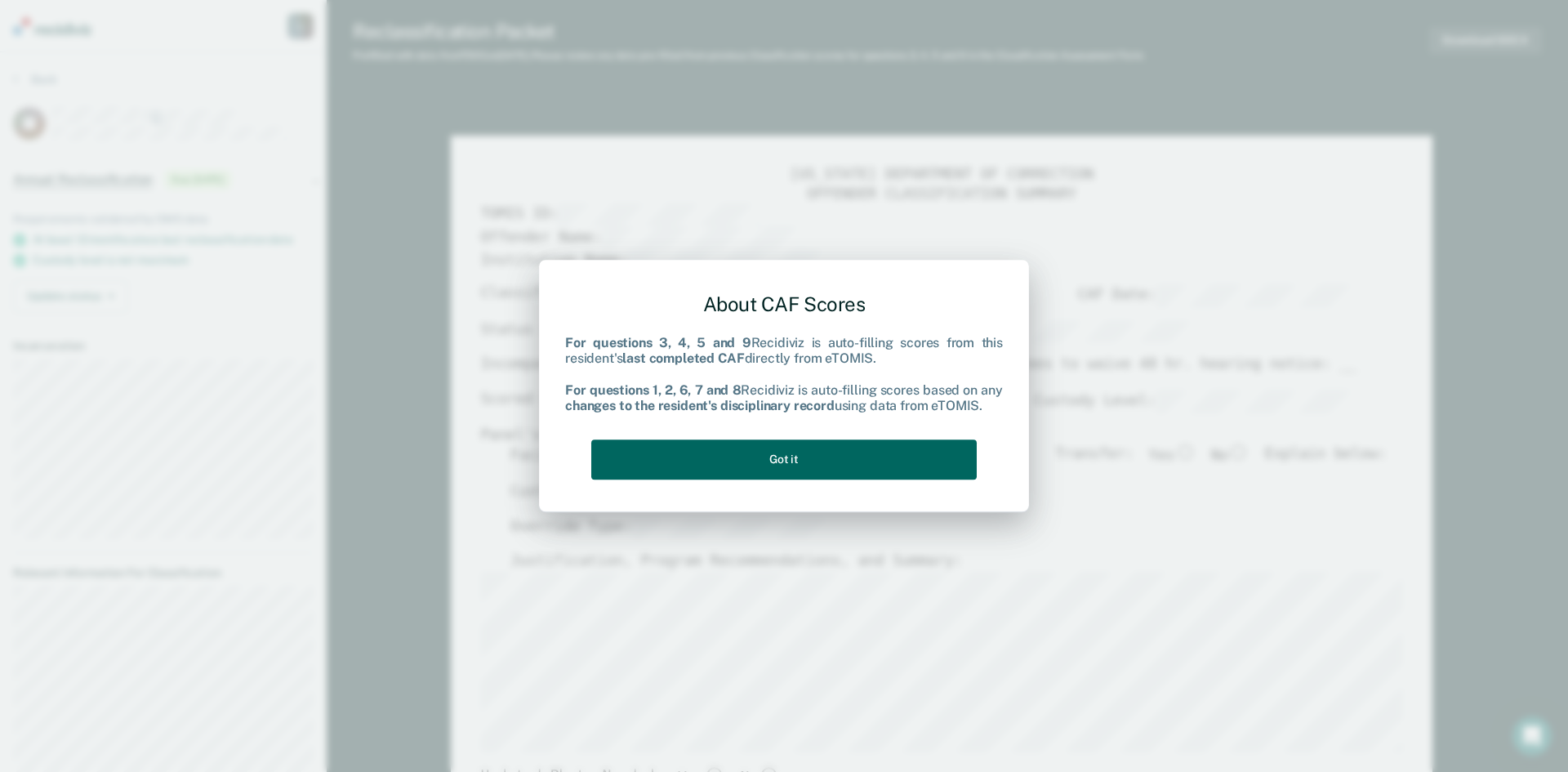
click at [763, 462] on button "Got it" at bounding box center [784, 459] width 386 height 40
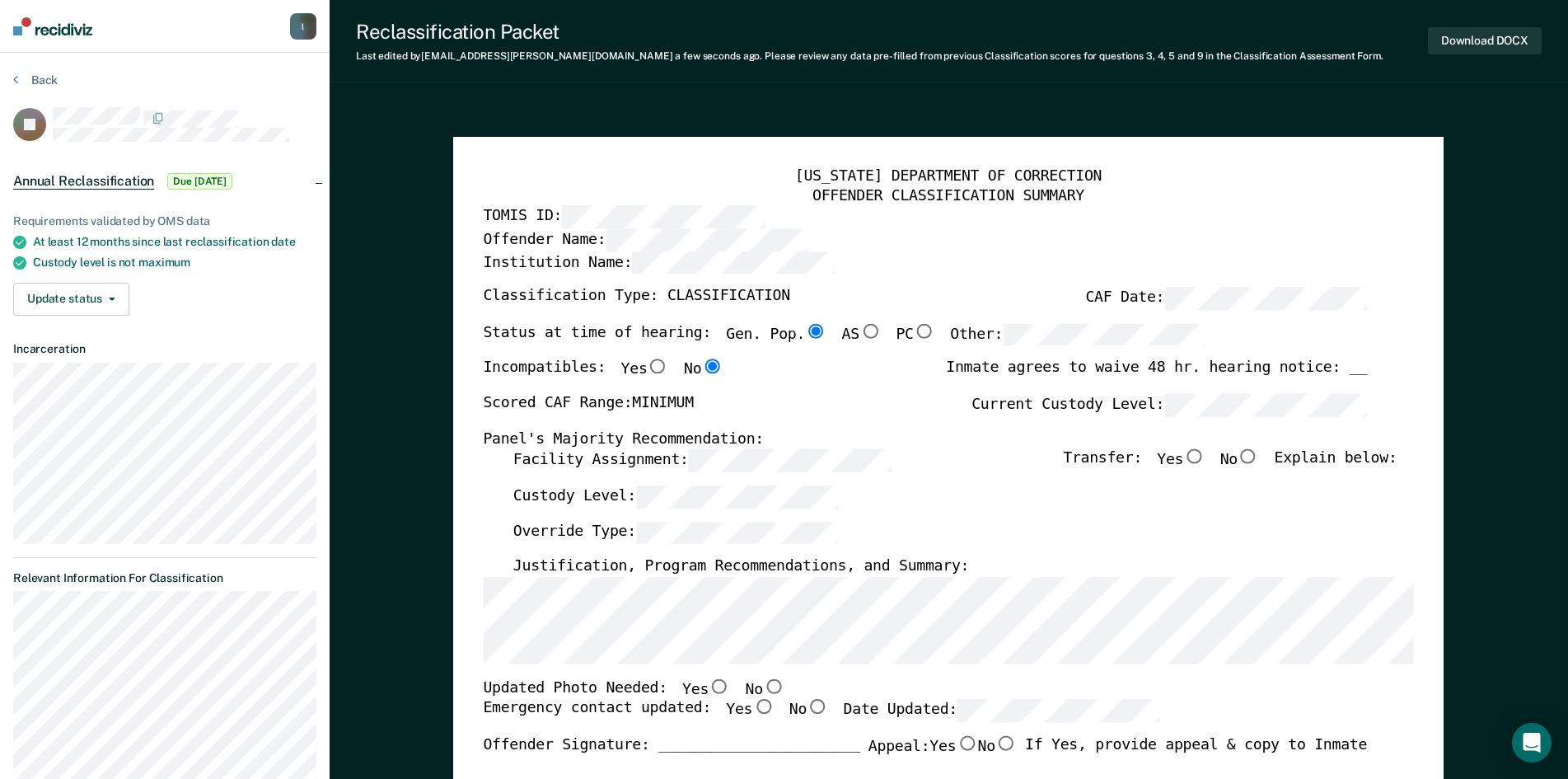
click at [1259, 456] on input "No" at bounding box center [1248, 456] width 22 height 14
type textarea "x"
radio input "true"
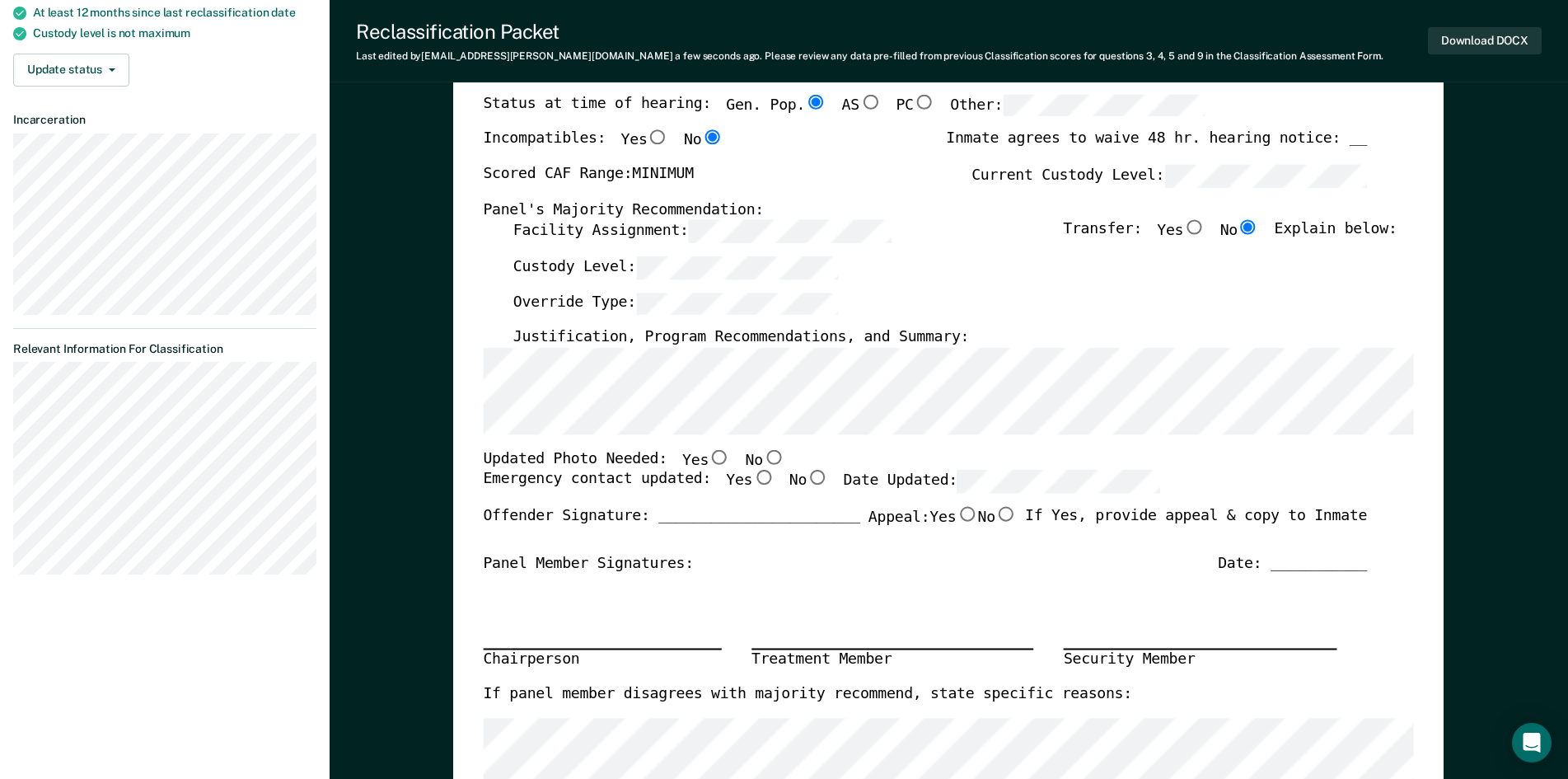
scroll to position [247, 0]
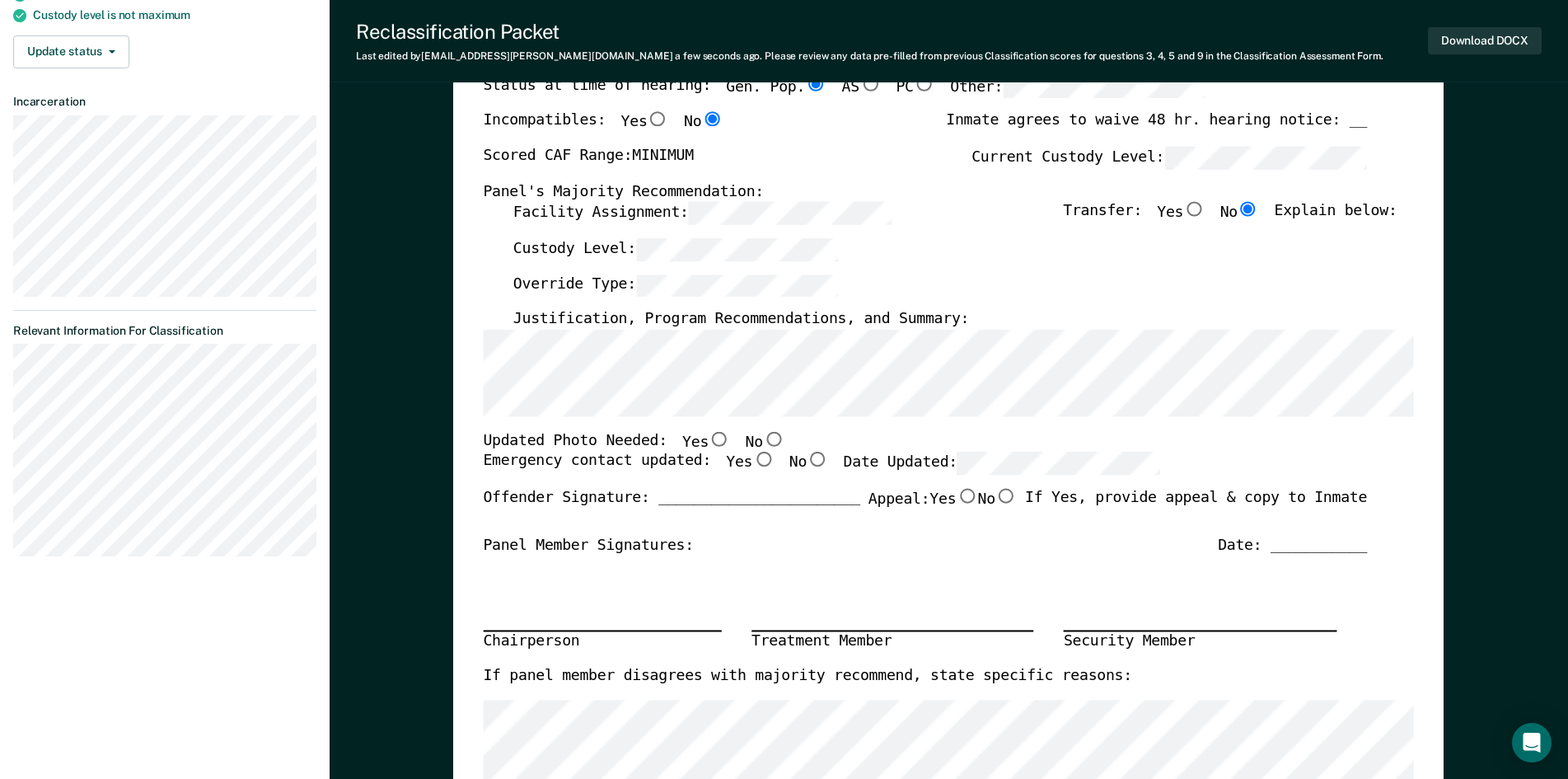
click at [763, 438] on input "No" at bounding box center [774, 438] width 22 height 14
type textarea "x"
radio input "true"
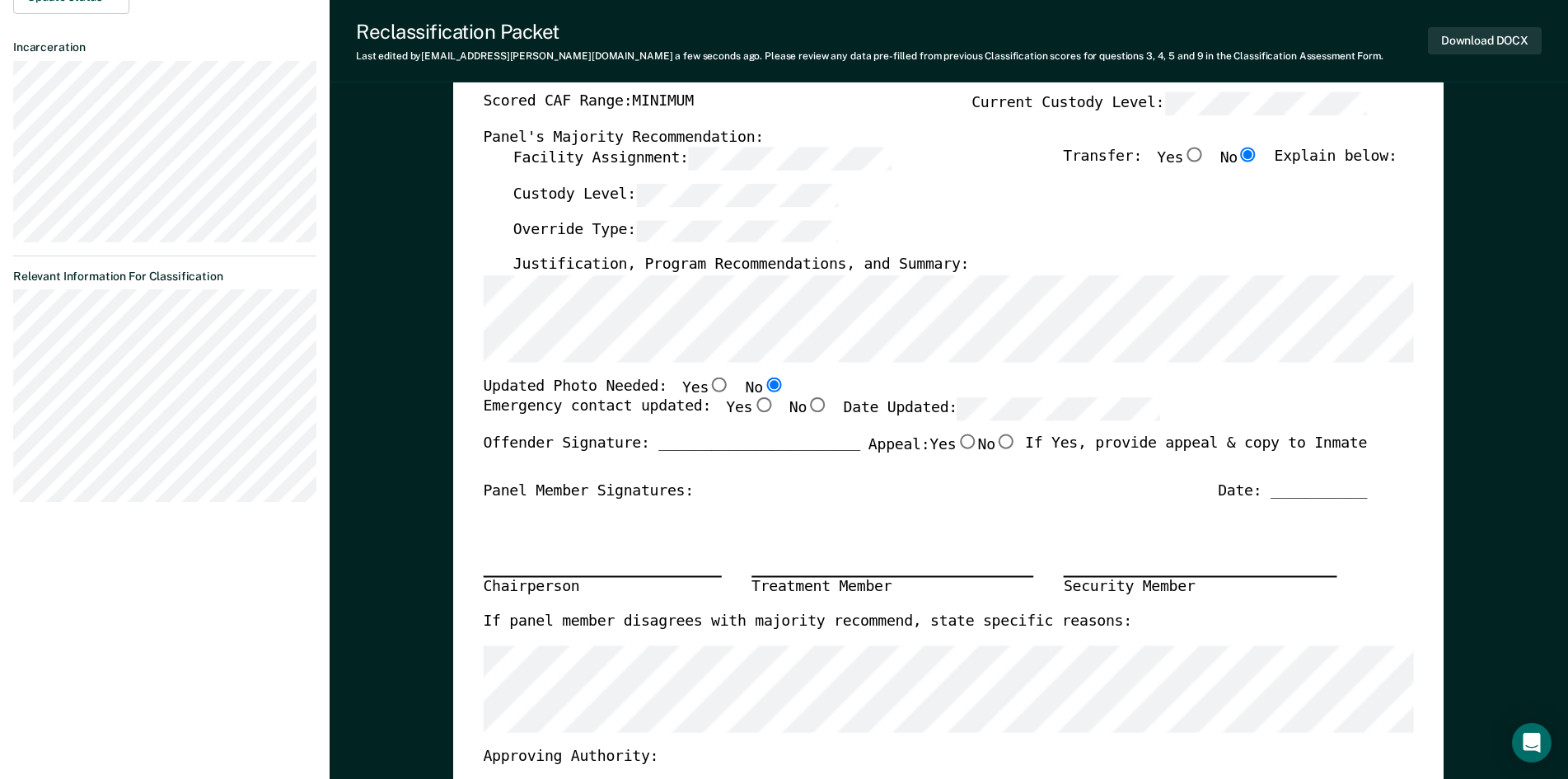
scroll to position [330, 0]
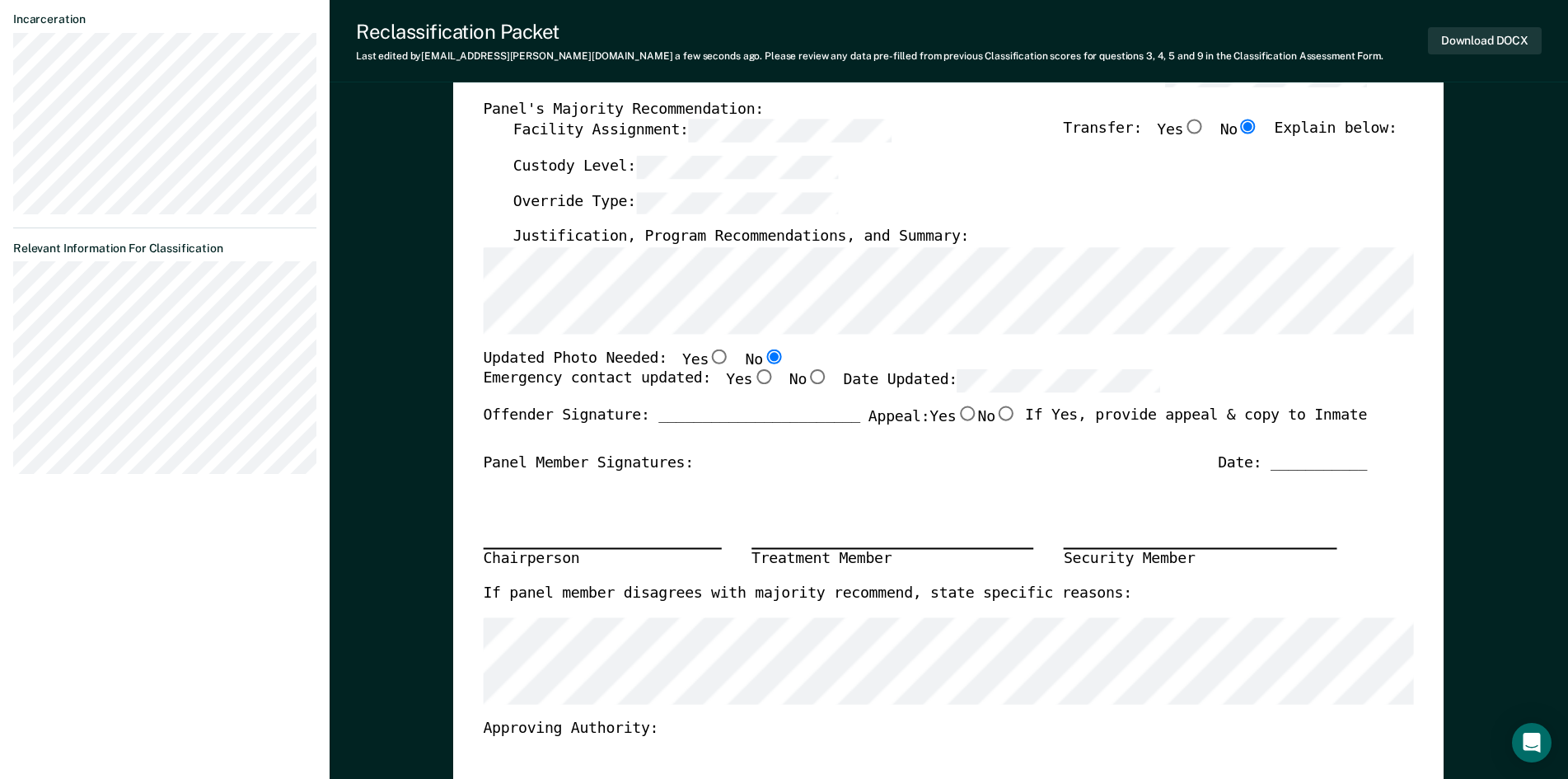
click at [477, 543] on div "[US_STATE] DEPARTMENT OF CORRECTION OFFENDER CLASSIFICATION SUMMARY TOMIS ID: O…" at bounding box center [948, 453] width 990 height 1291
click at [487, 554] on div "Chairperson" at bounding box center [603, 560] width 238 height 22
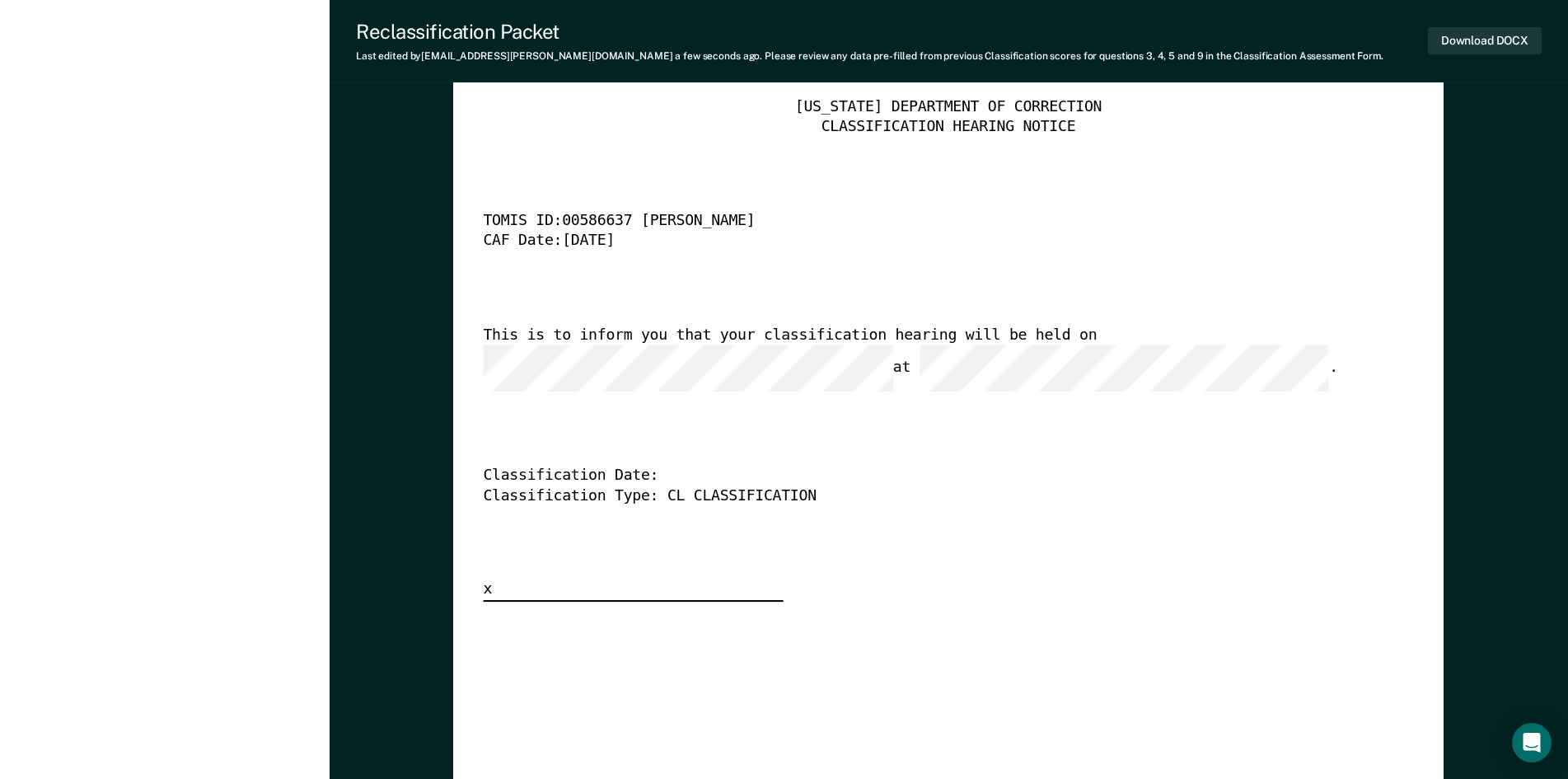
scroll to position [4121, 0]
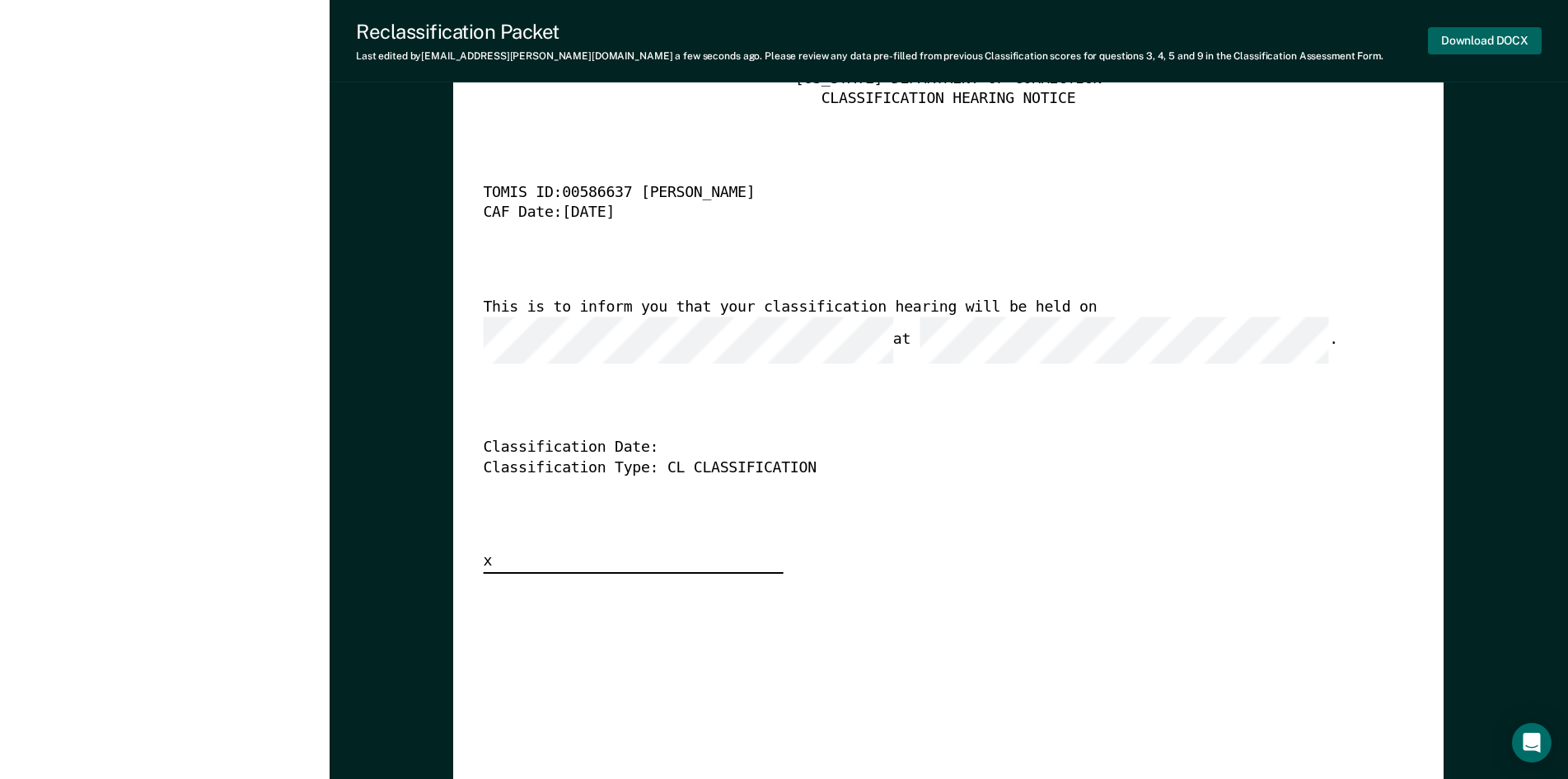
drag, startPoint x: 1508, startPoint y: 33, endPoint x: 1507, endPoint y: 43, distance: 10.0
click at [1507, 35] on button "Download DOCX" at bounding box center [1484, 41] width 114 height 27
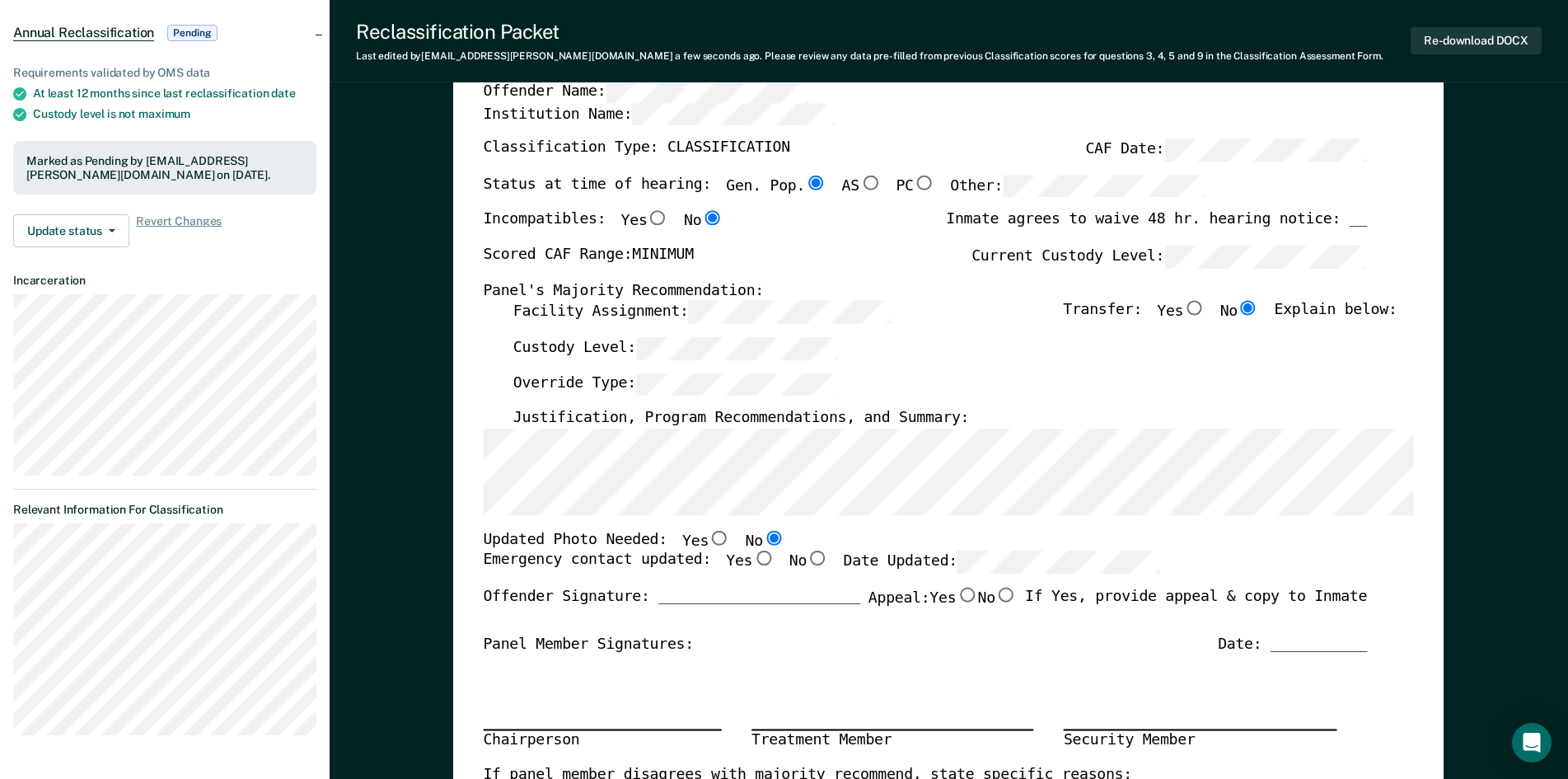
scroll to position [0, 0]
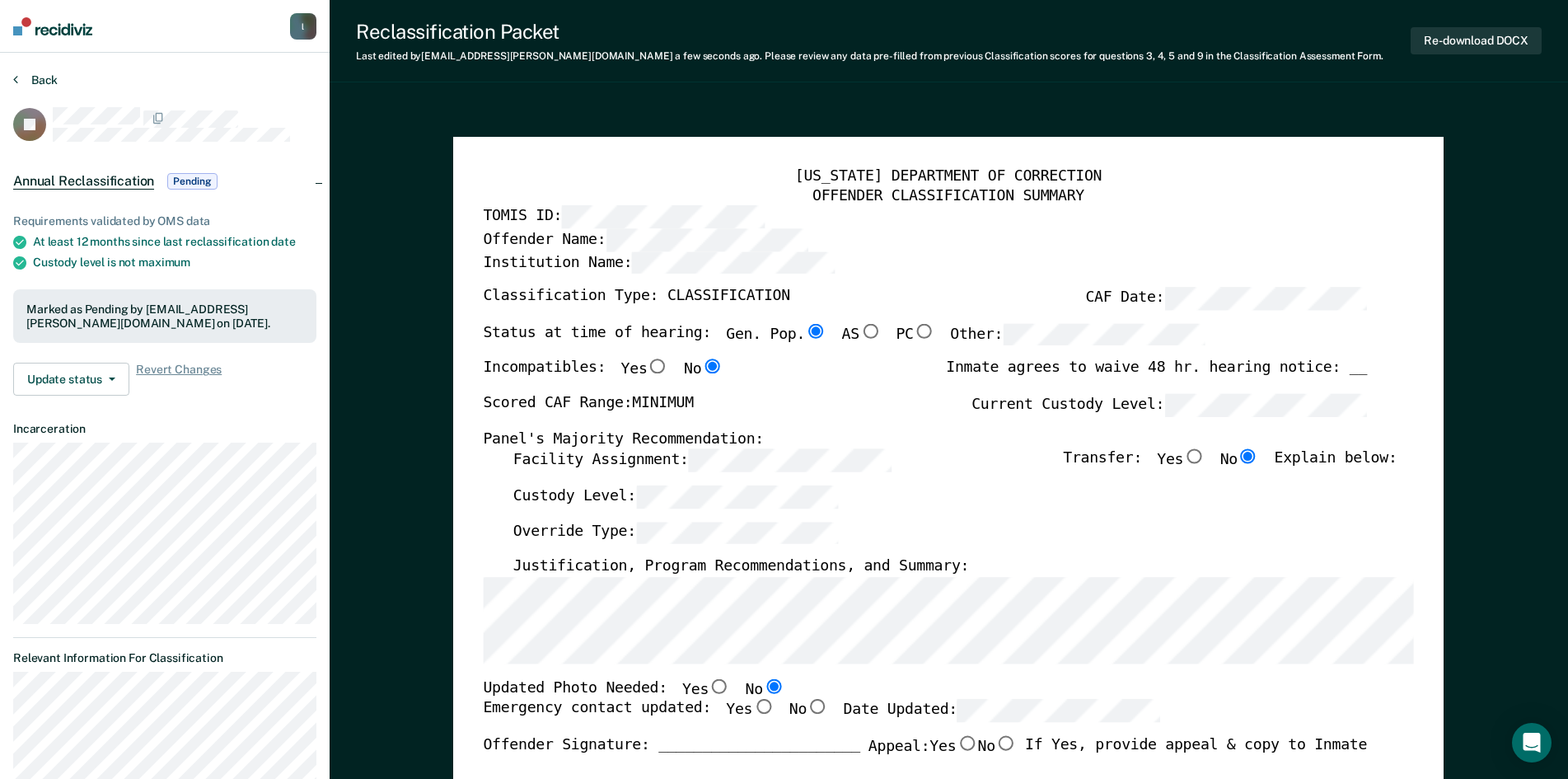
click at [33, 79] on button "Back" at bounding box center [35, 79] width 44 height 14
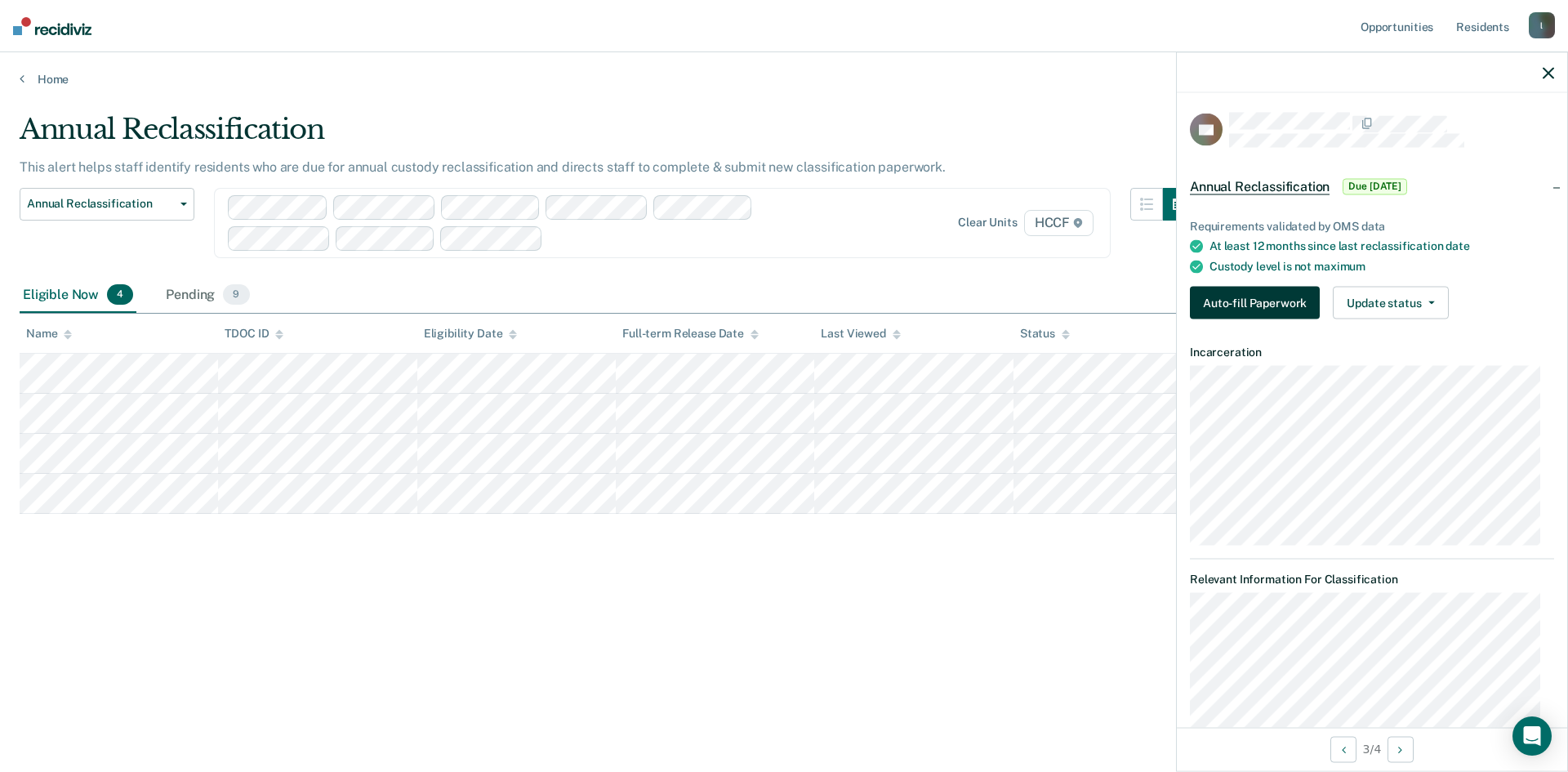
click at [1254, 291] on button "Auto-fill Paperwork" at bounding box center [1254, 303] width 130 height 33
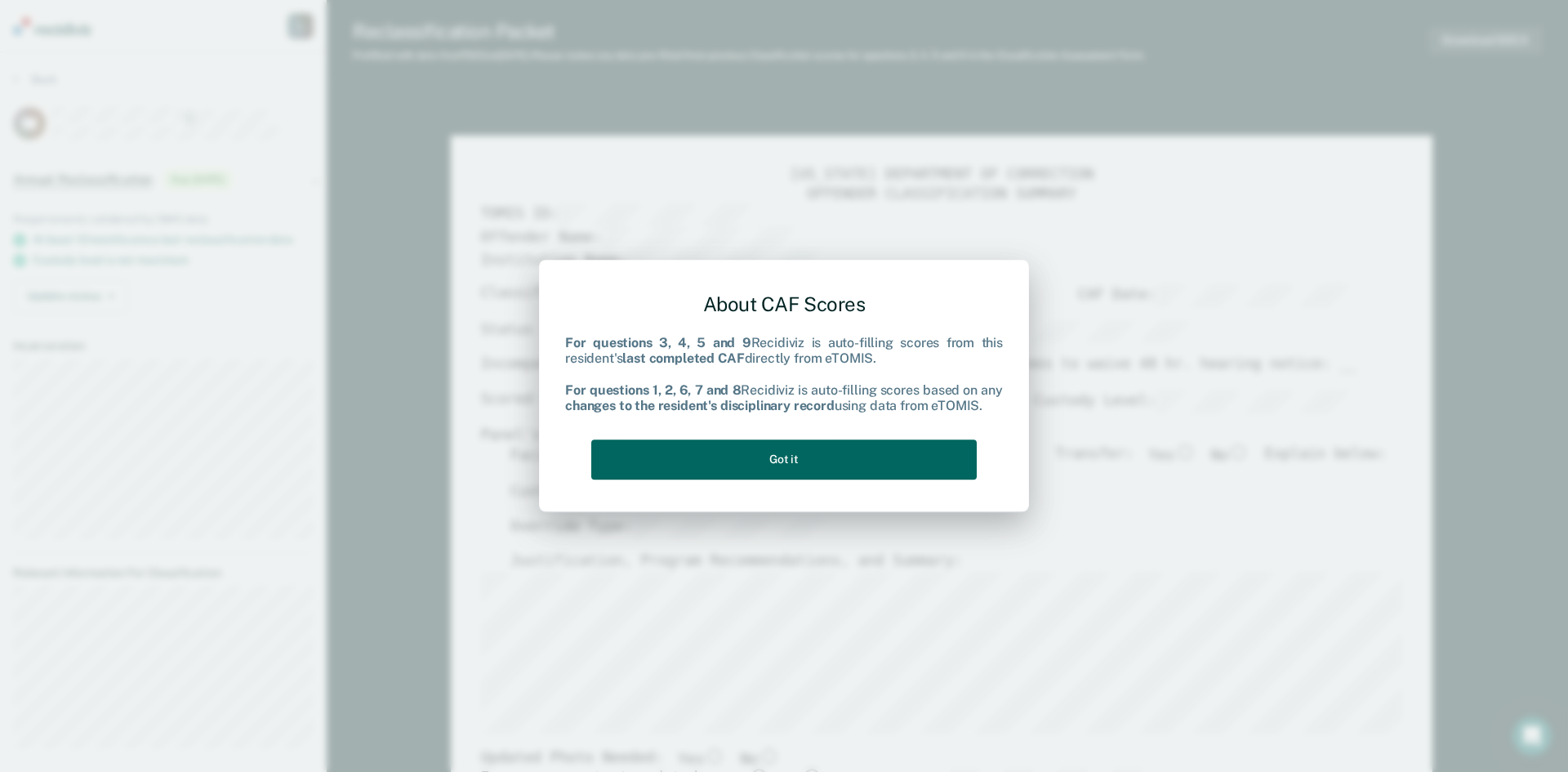
click at [849, 460] on button "Got it" at bounding box center [784, 459] width 386 height 40
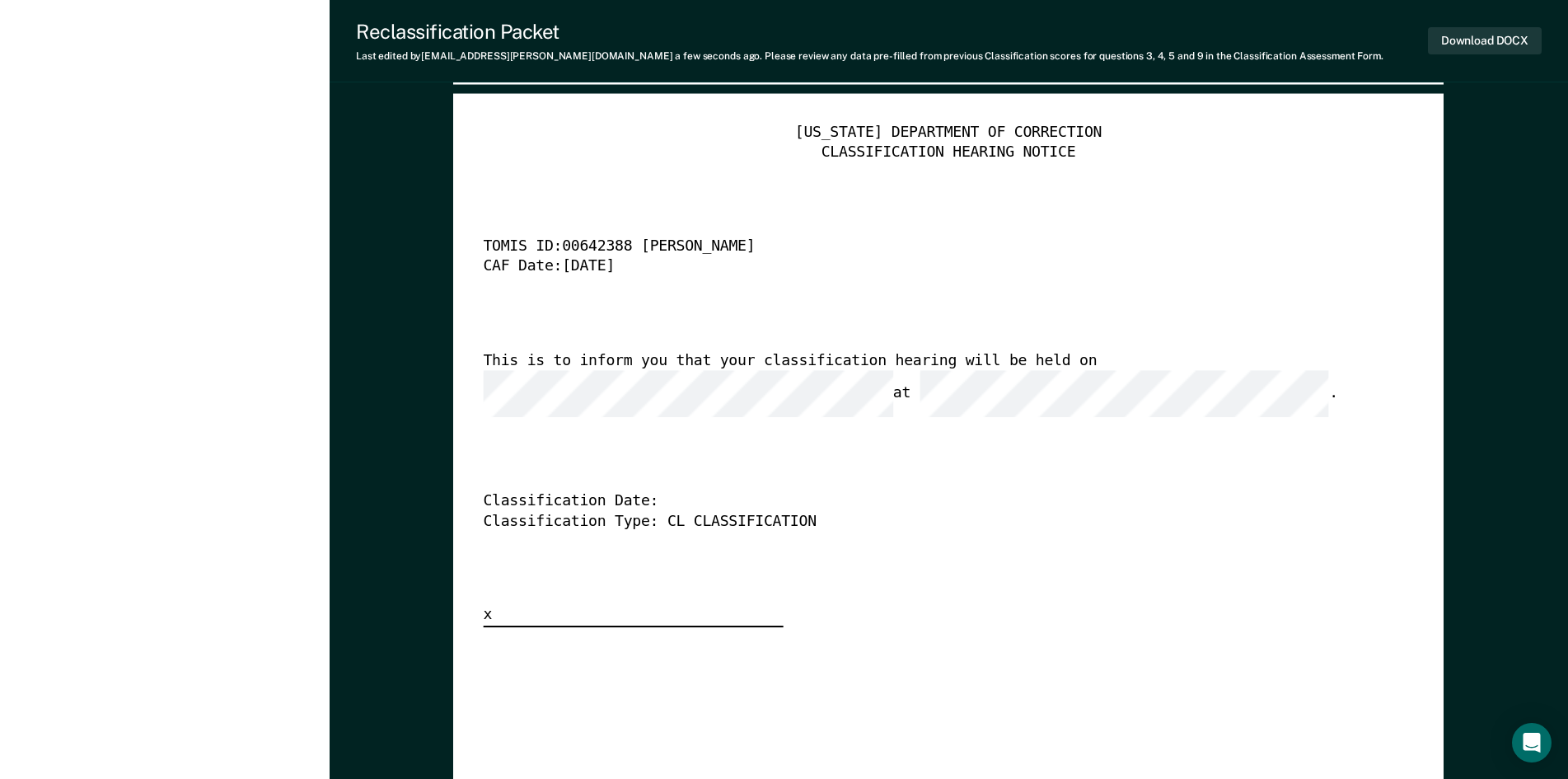
scroll to position [4039, 0]
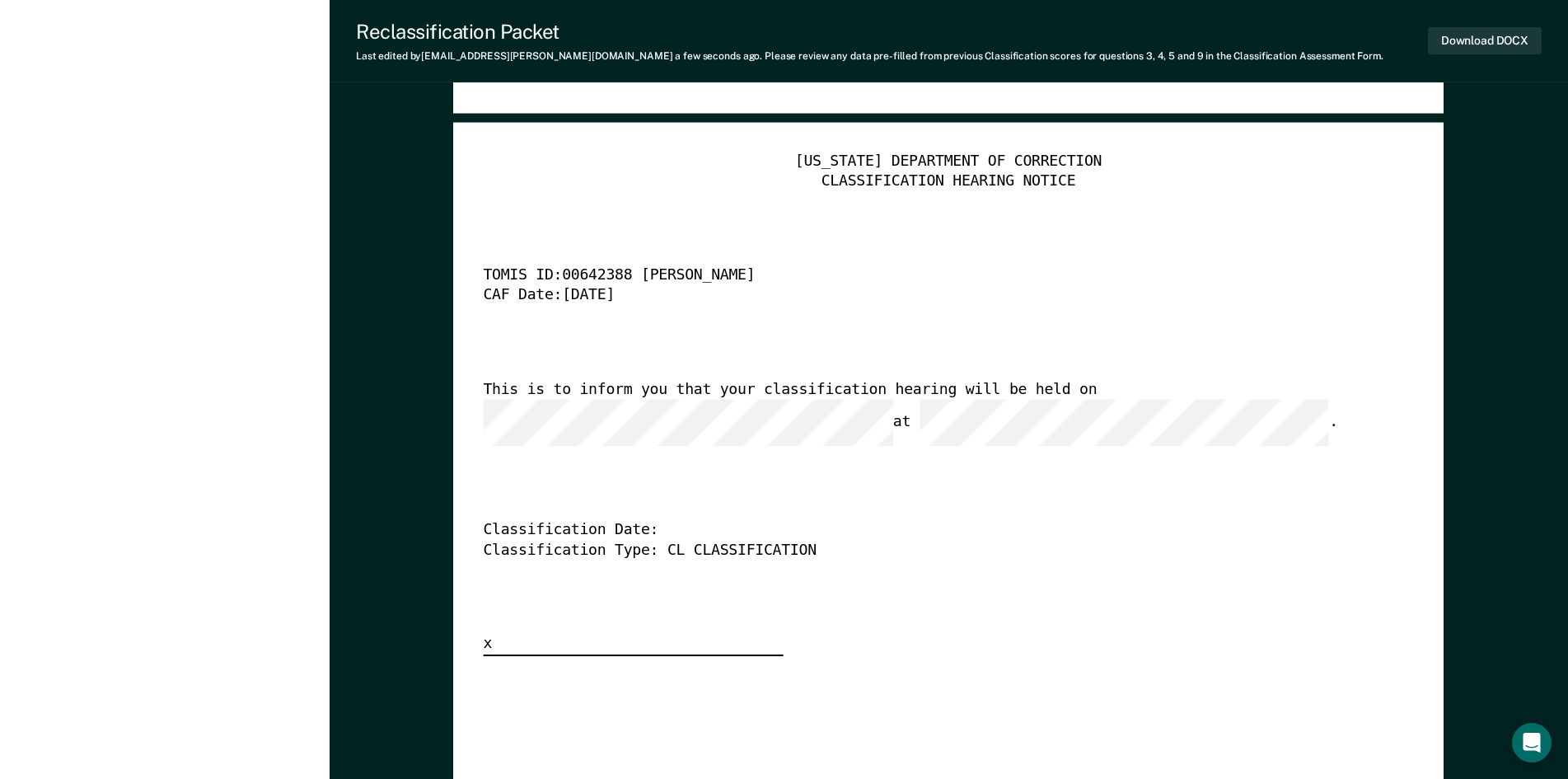
click at [1141, 379] on div "[US_STATE] DEPARTMENT OF CORRECTION CLASSIFICATION HEARING NOTICE TOMIS ID: 006…" at bounding box center [949, 404] width 930 height 504
click at [1123, 408] on div "This is to inform you that your classification hearing will be held on at ." at bounding box center [925, 412] width 884 height 65
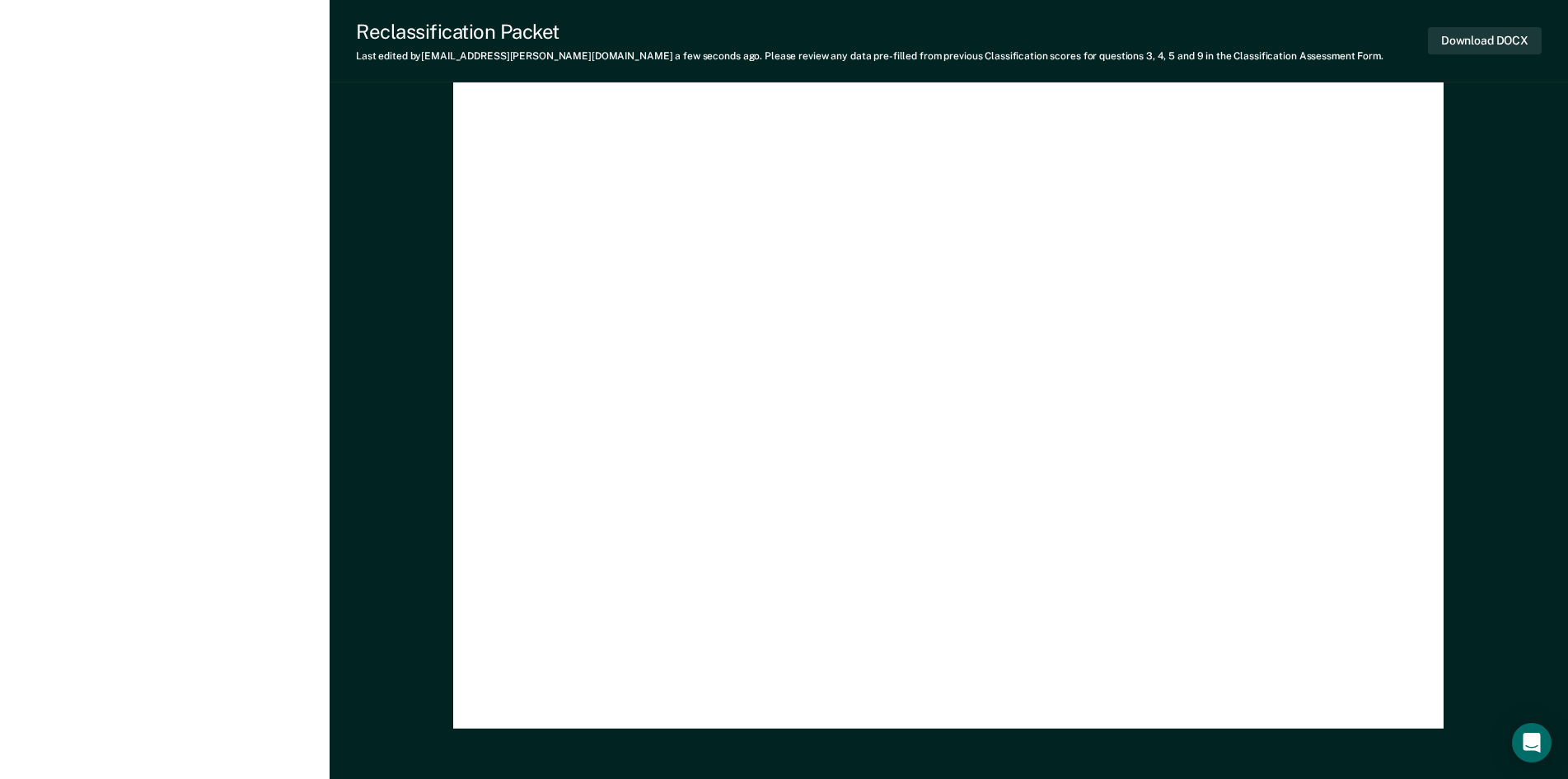
scroll to position [4802, 0]
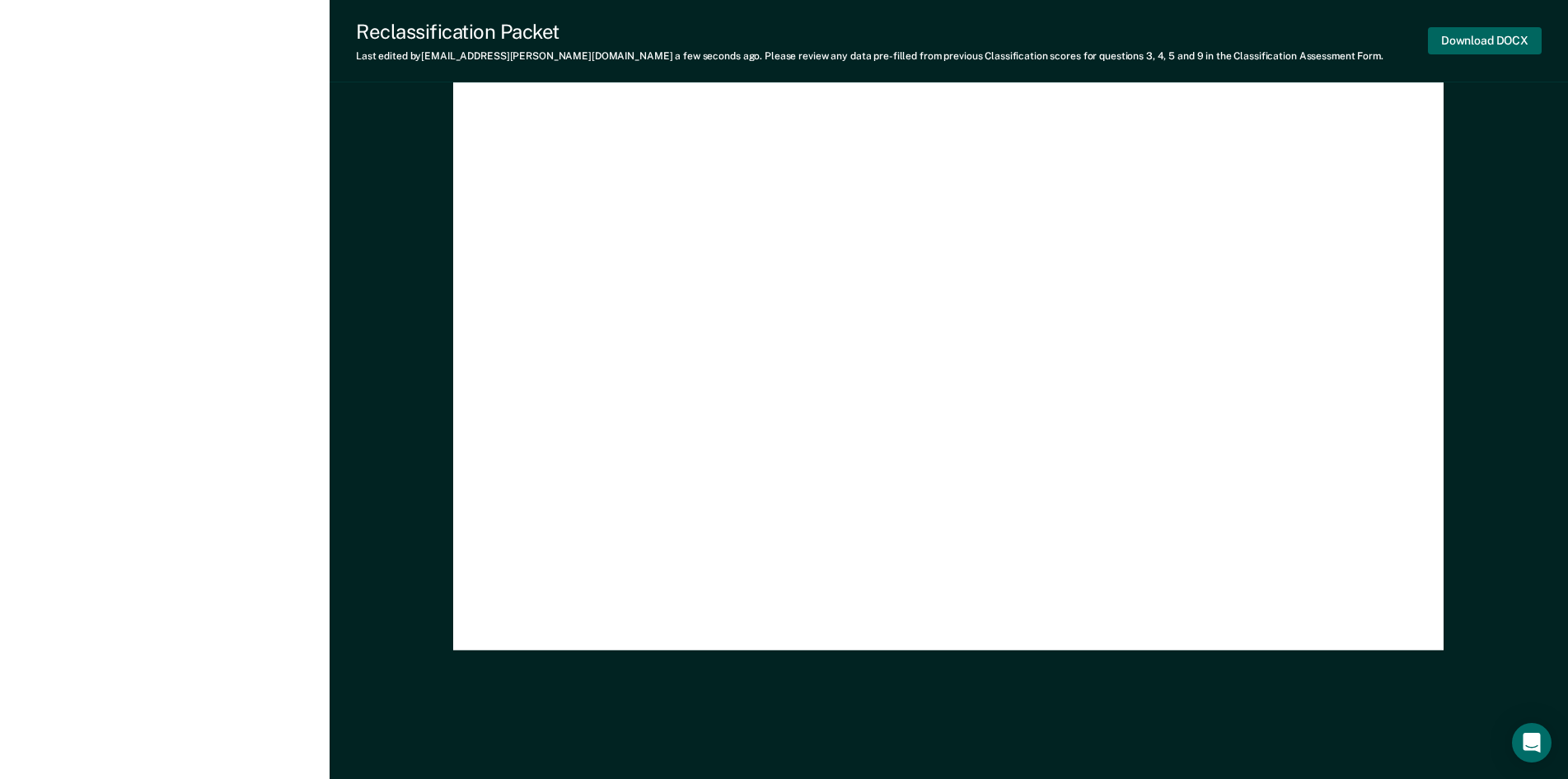
click at [1481, 41] on button "Download DOCX" at bounding box center [1484, 41] width 114 height 27
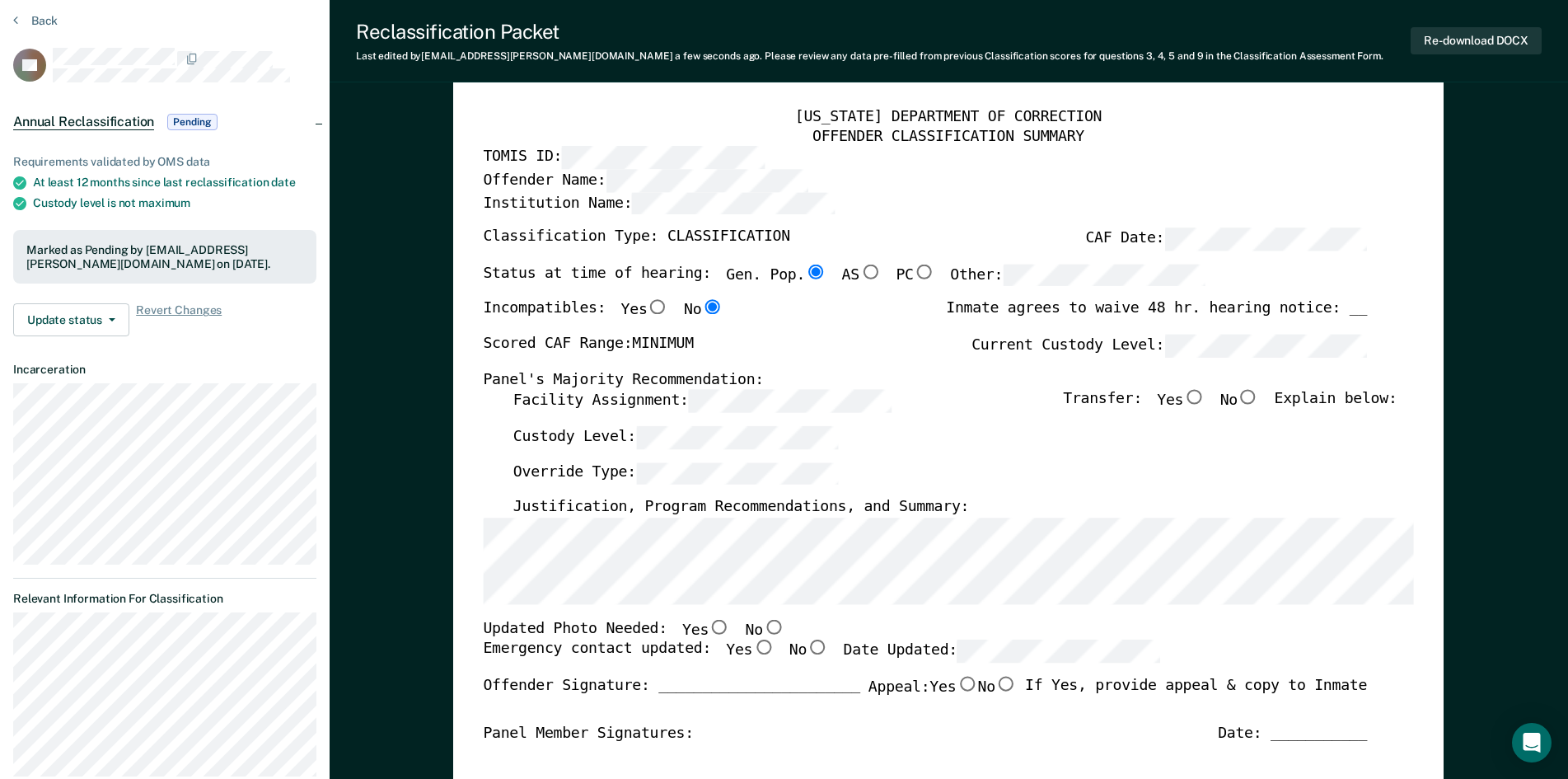
scroll to position [0, 0]
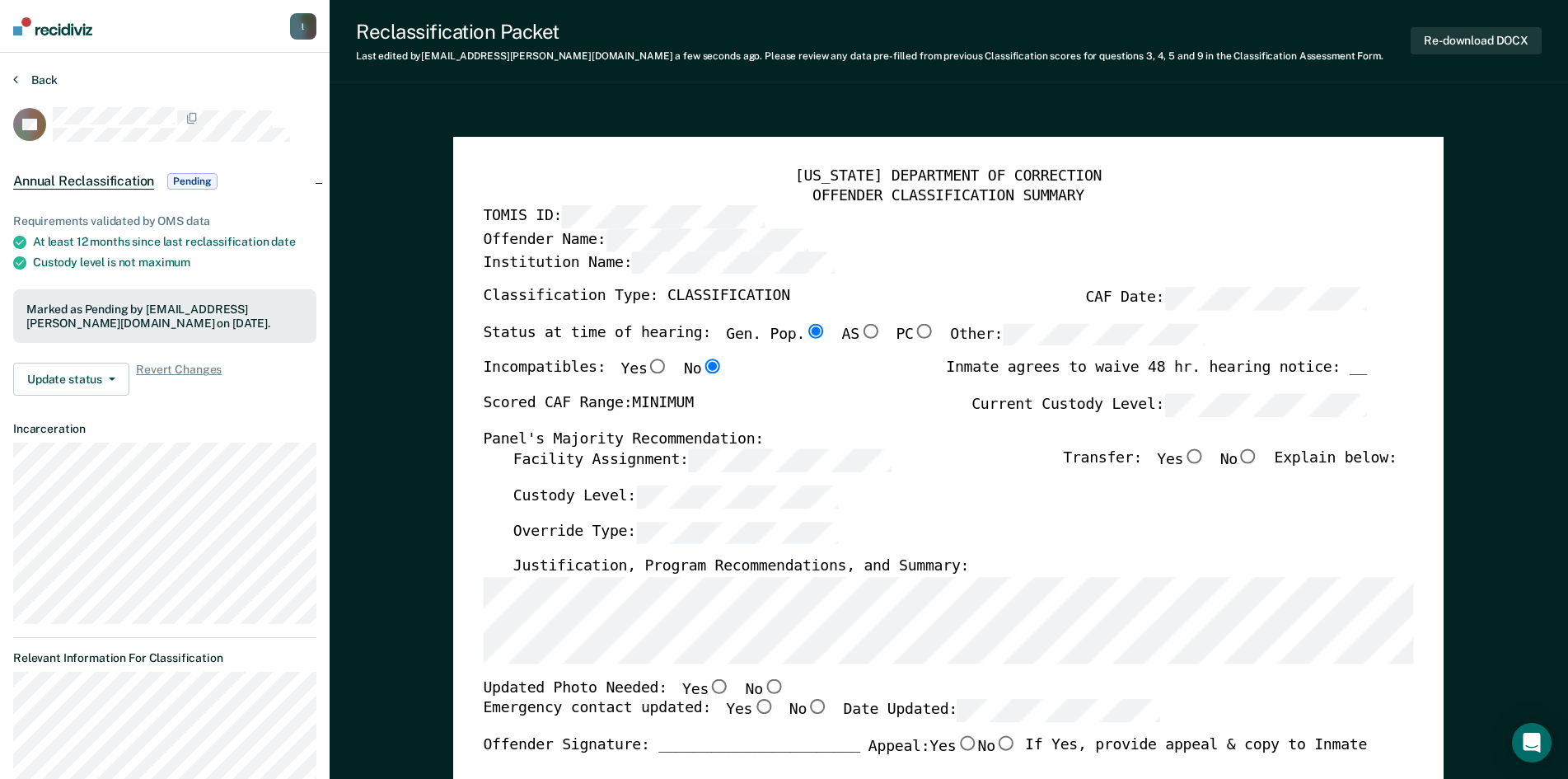
click at [47, 82] on button "Back" at bounding box center [35, 79] width 44 height 14
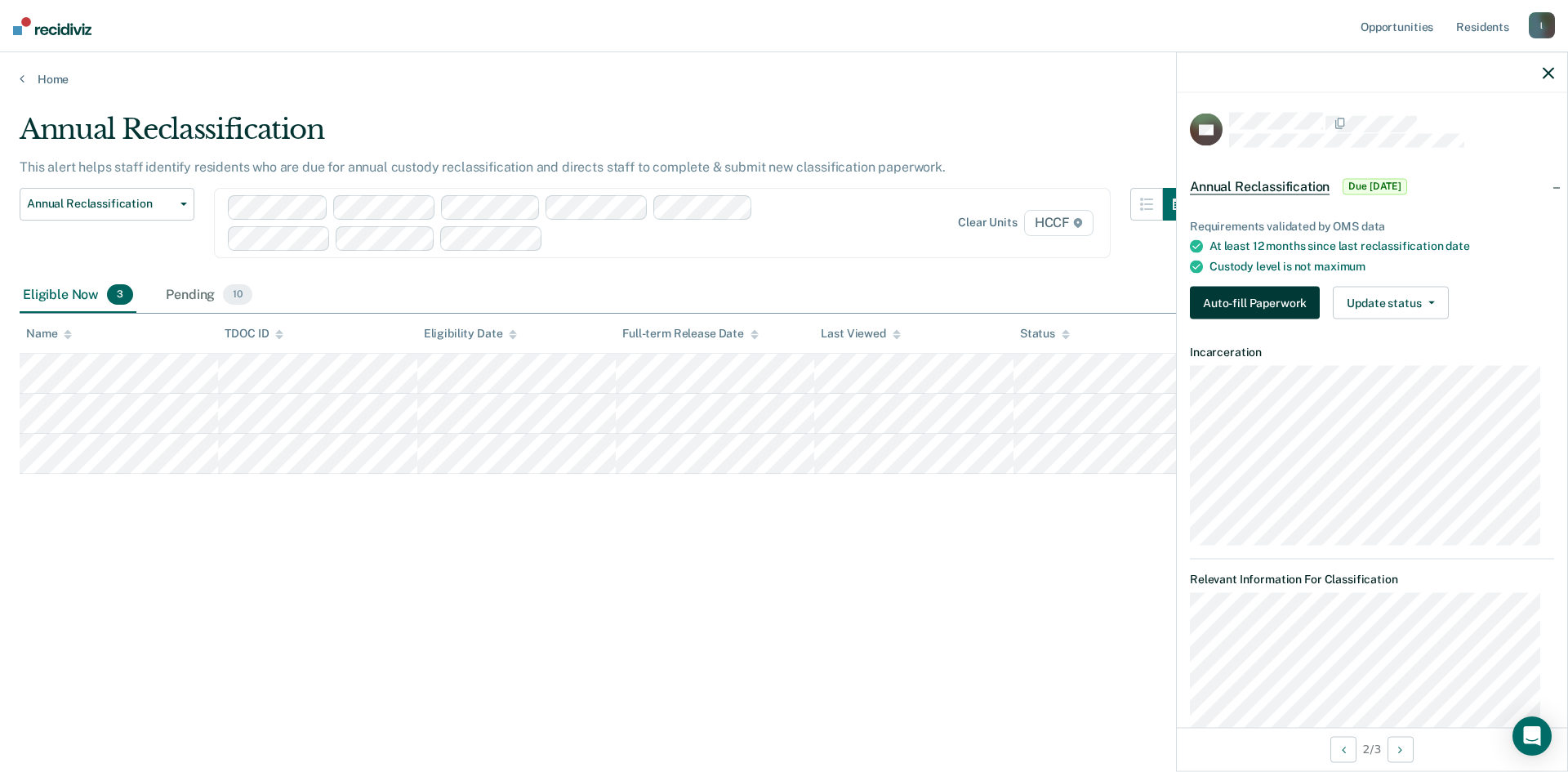
click at [1253, 306] on button "Auto-fill Paperwork" at bounding box center [1254, 303] width 130 height 33
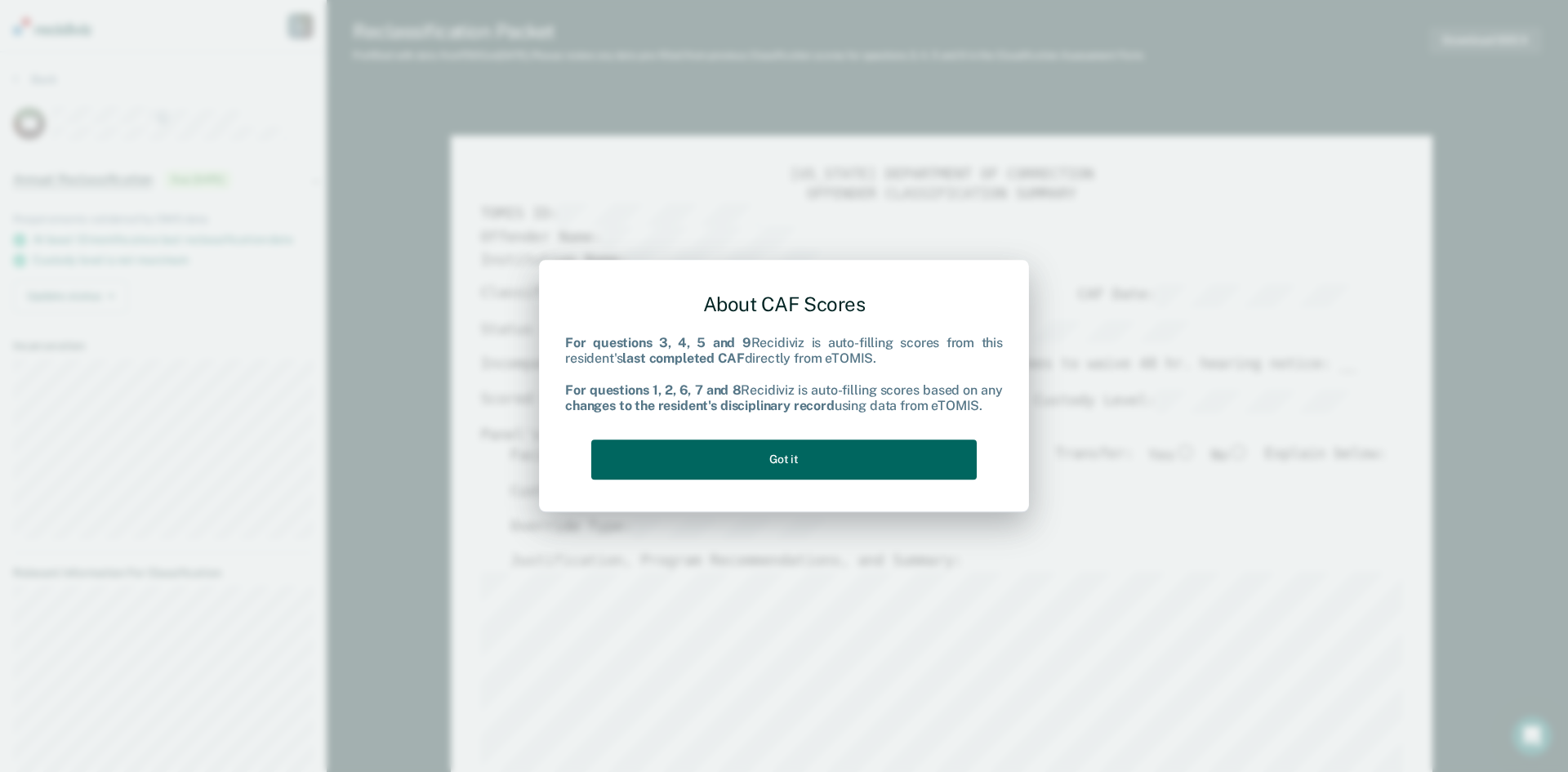
click at [825, 465] on button "Got it" at bounding box center [784, 459] width 386 height 40
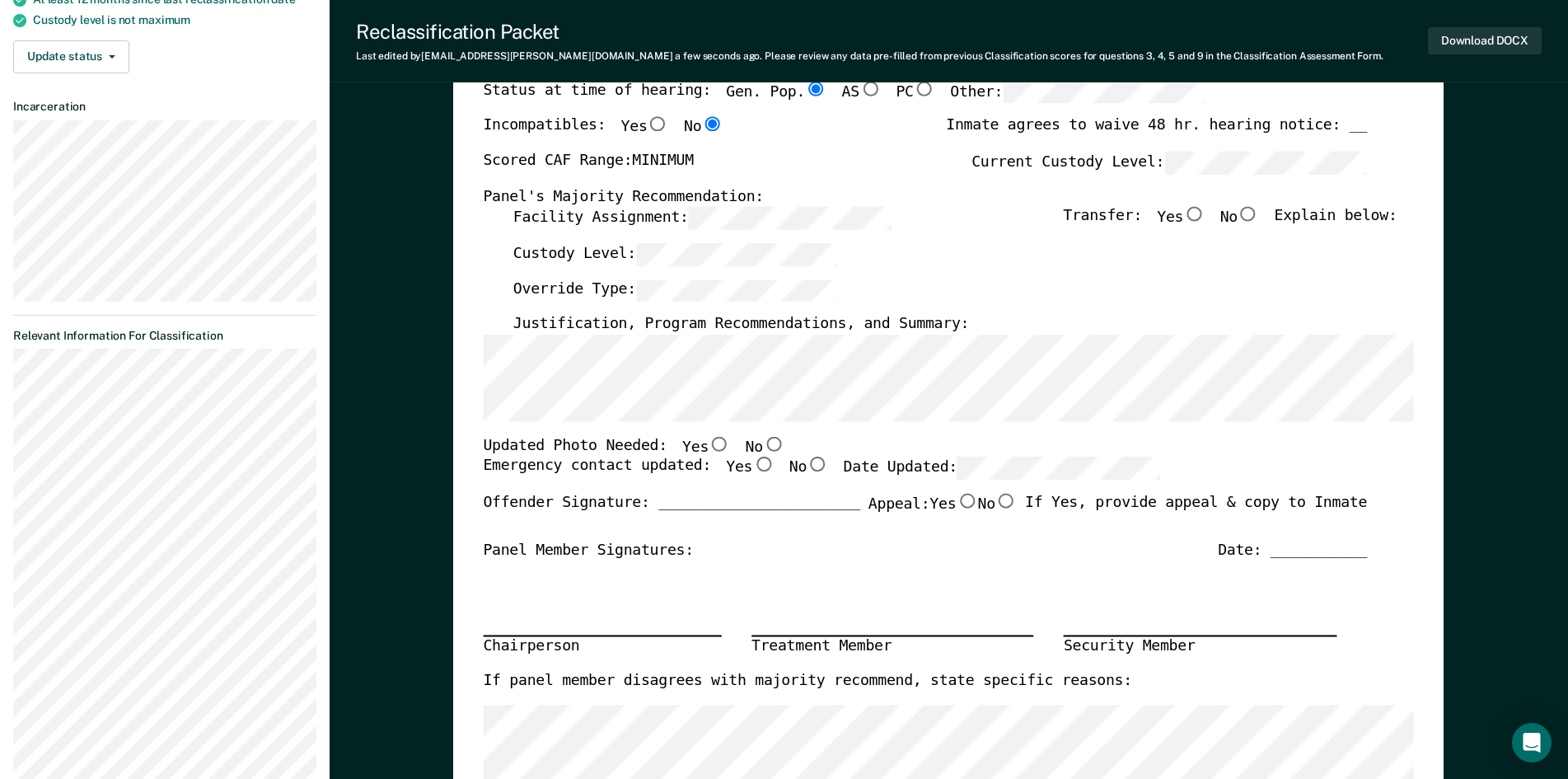
scroll to position [247, 0]
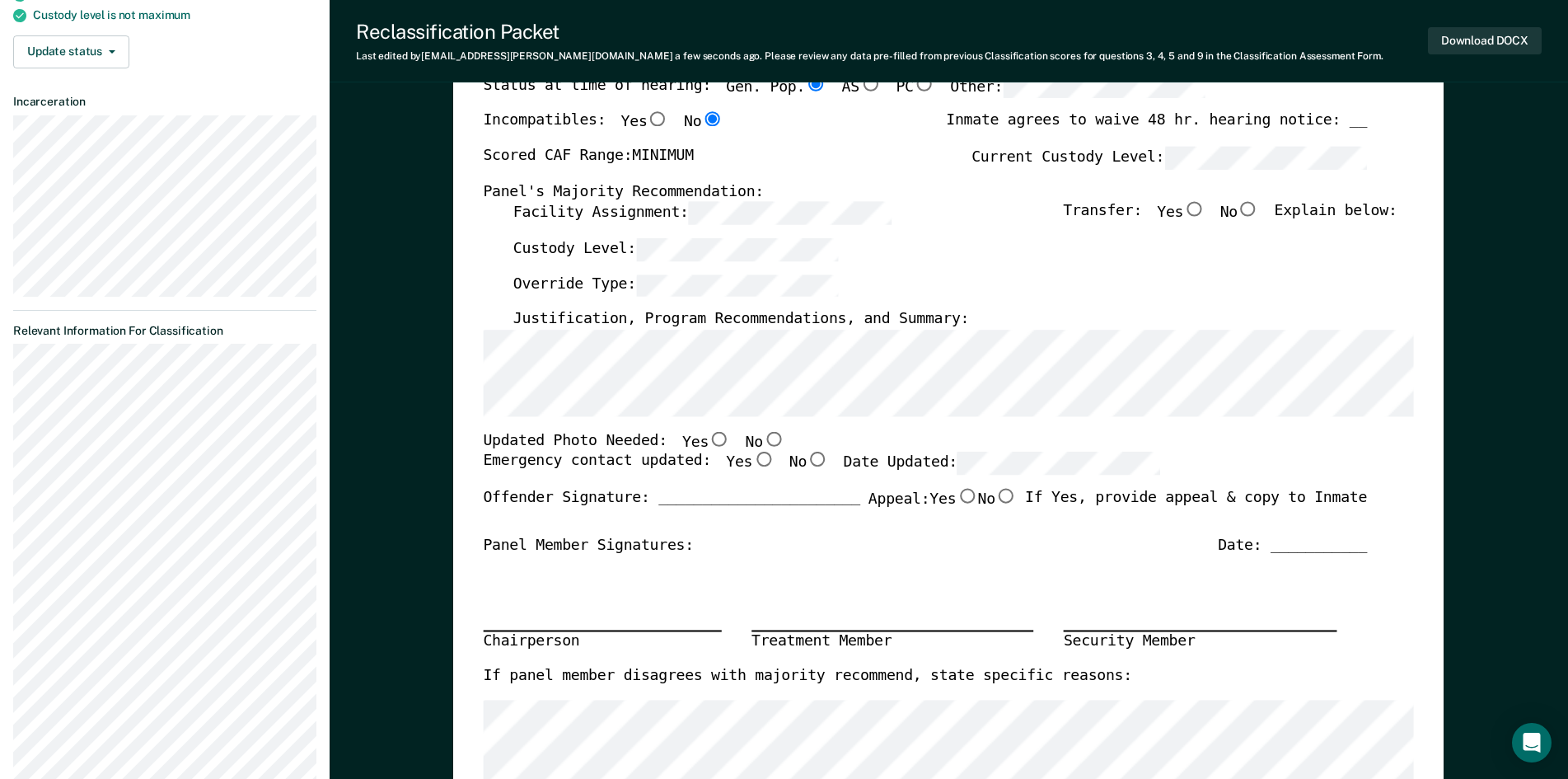
click at [763, 439] on input "No" at bounding box center [774, 438] width 22 height 14
type textarea "x"
radio input "true"
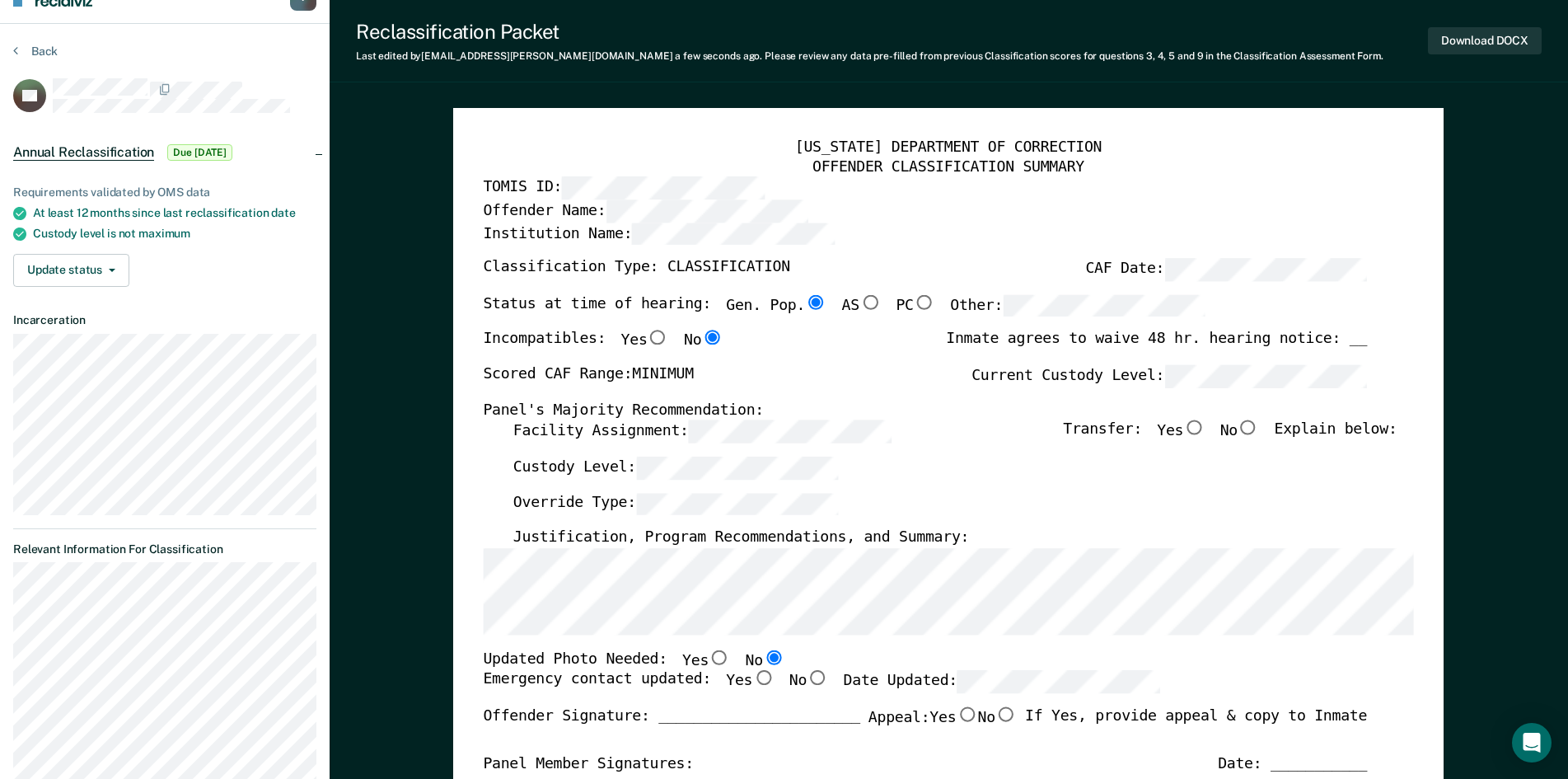
scroll to position [0, 0]
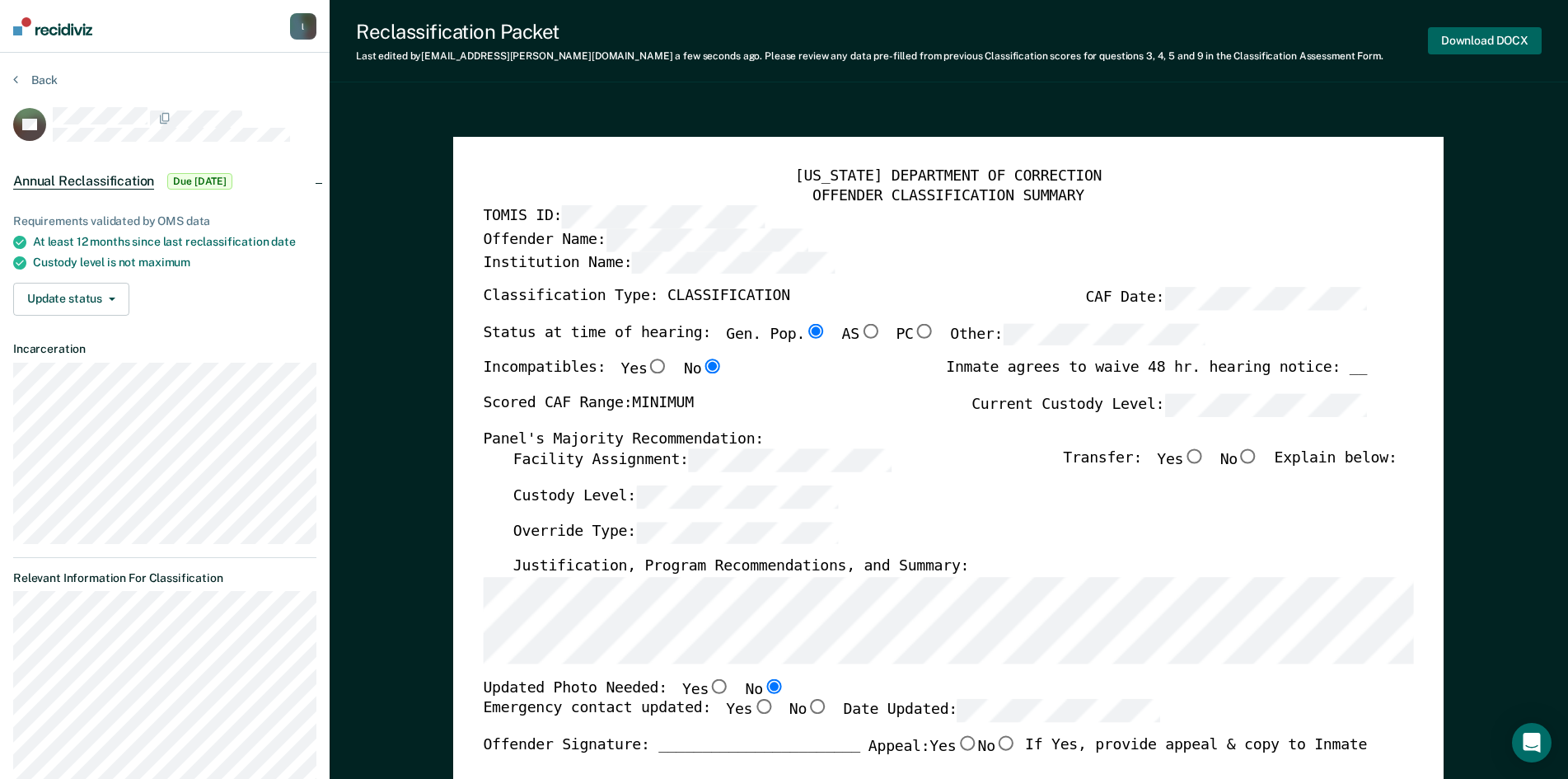
click at [1488, 40] on button "Download DOCX" at bounding box center [1484, 41] width 114 height 27
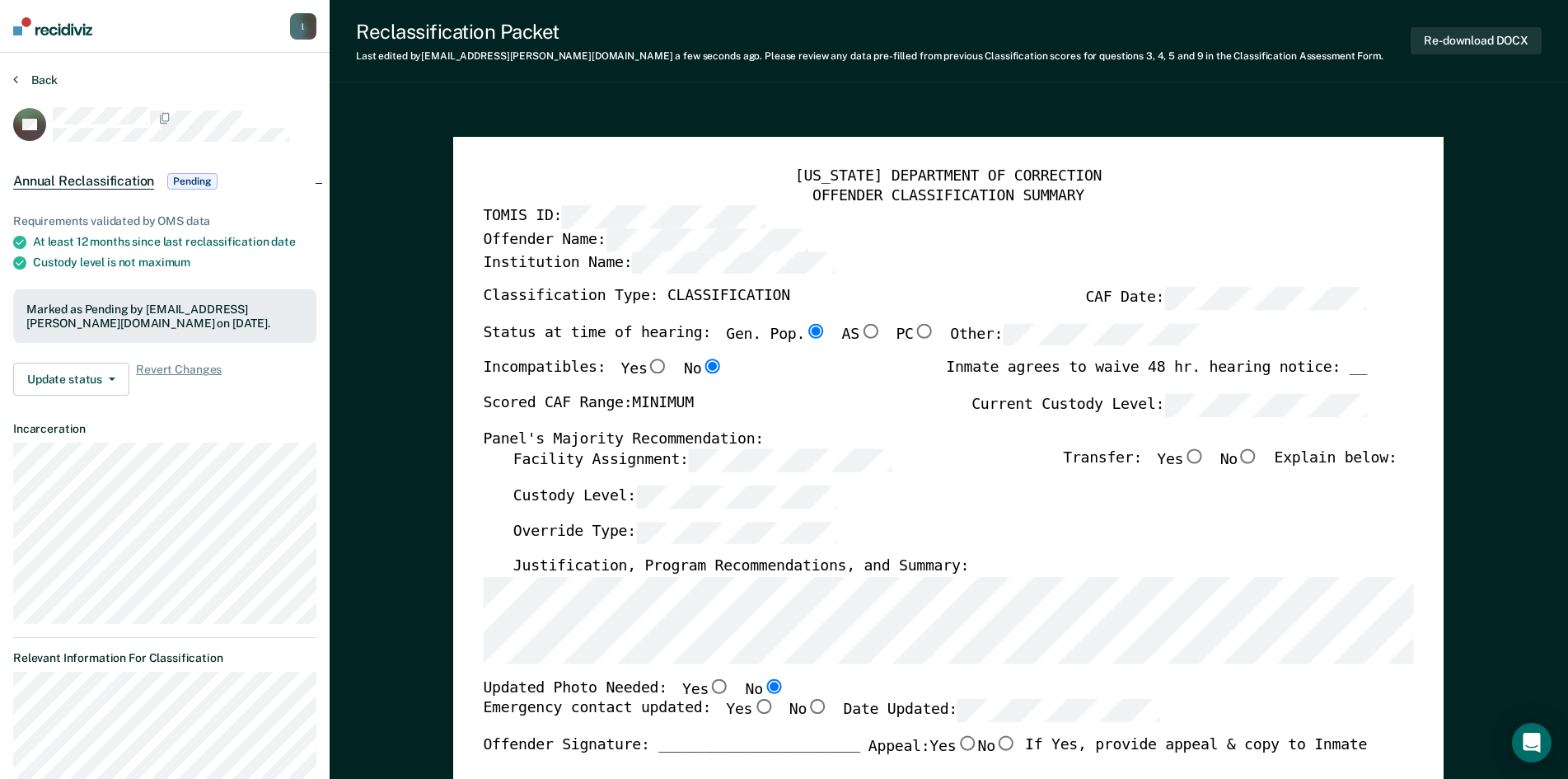
click at [33, 82] on button "Back" at bounding box center [35, 79] width 44 height 14
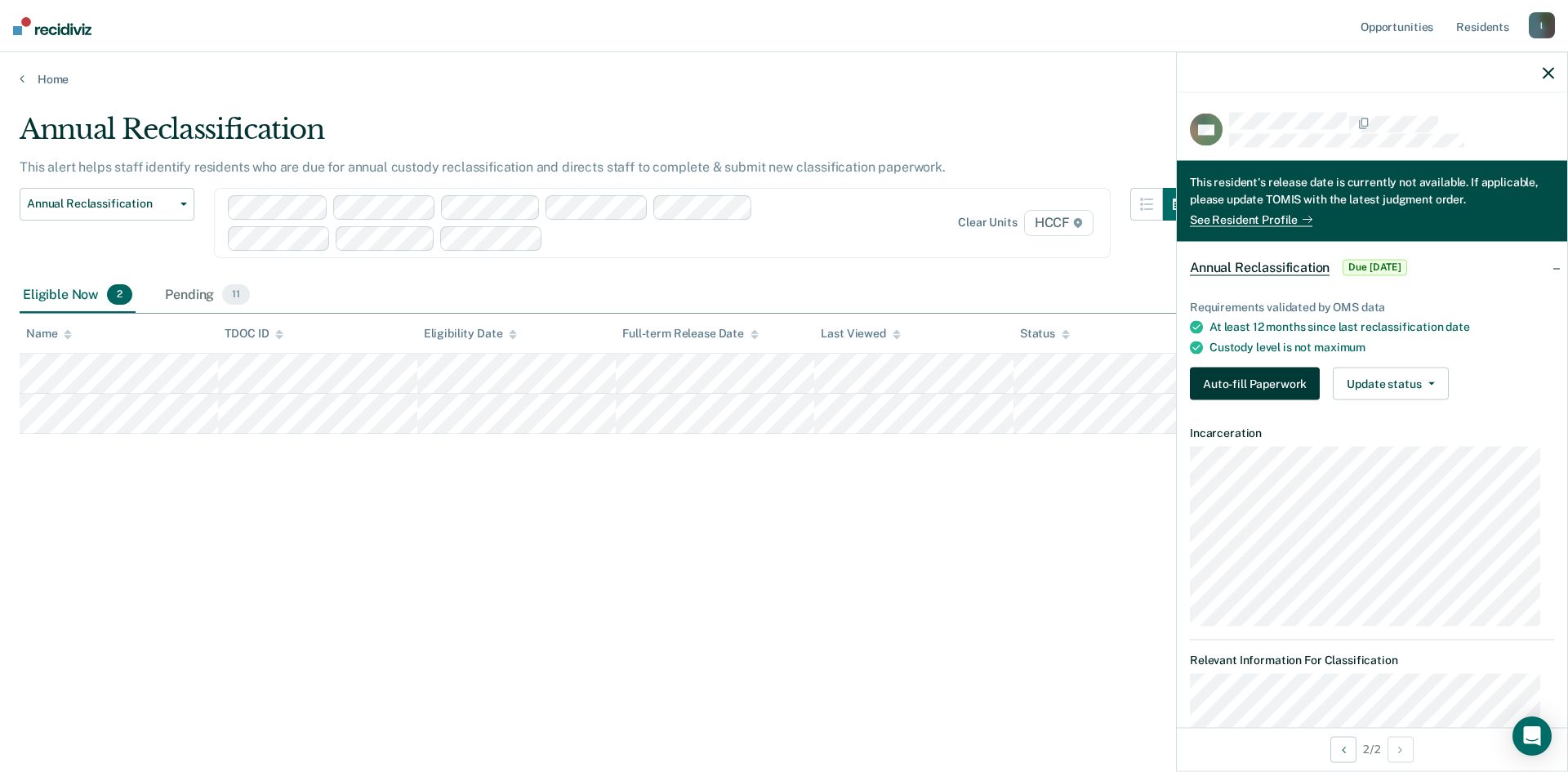
click at [1263, 382] on button "Auto-fill Paperwork" at bounding box center [1254, 383] width 130 height 33
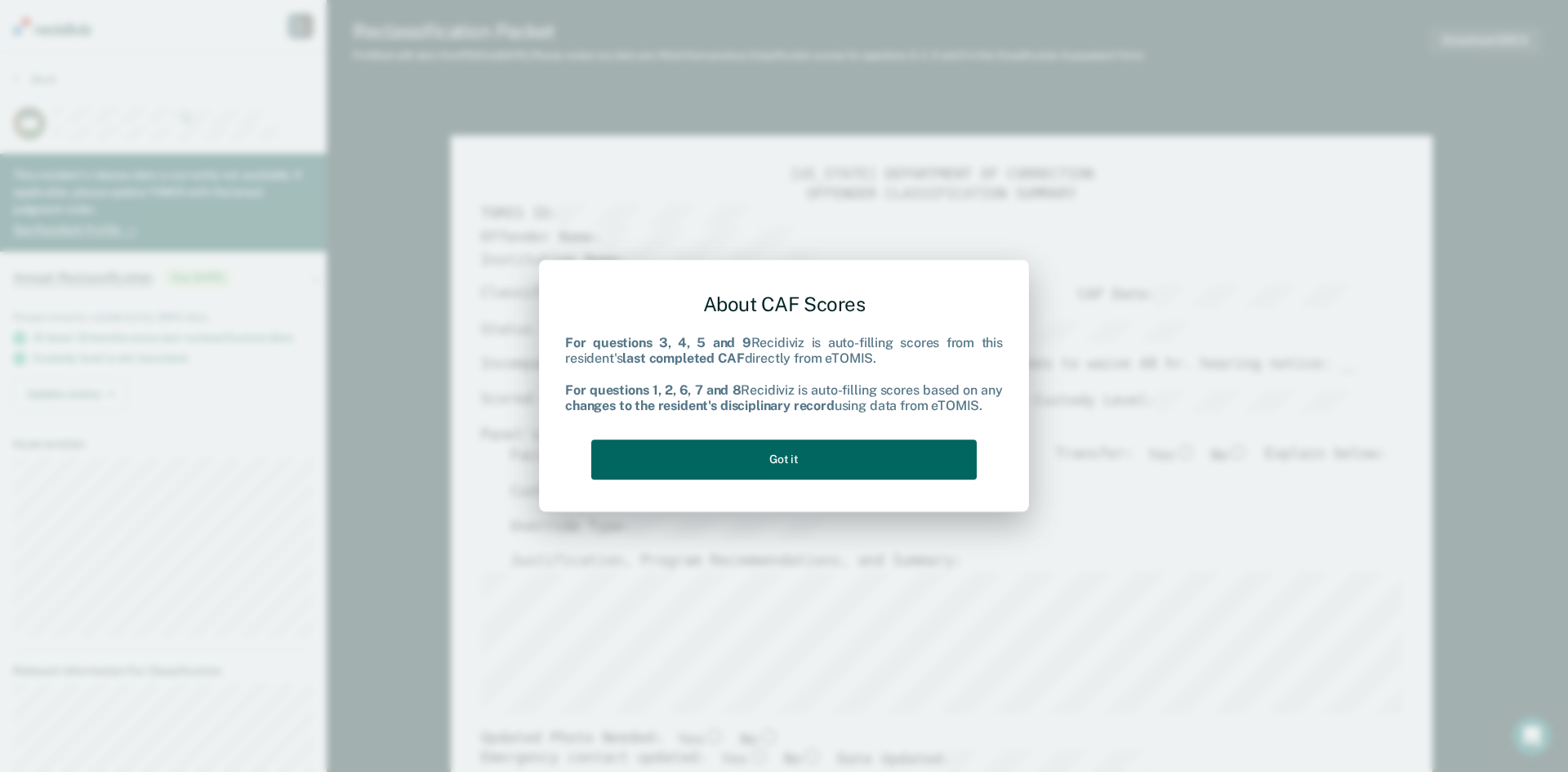
drag, startPoint x: 675, startPoint y: 452, endPoint x: 684, endPoint y: 446, distance: 10.8
click at [683, 447] on button "Got it" at bounding box center [784, 459] width 386 height 40
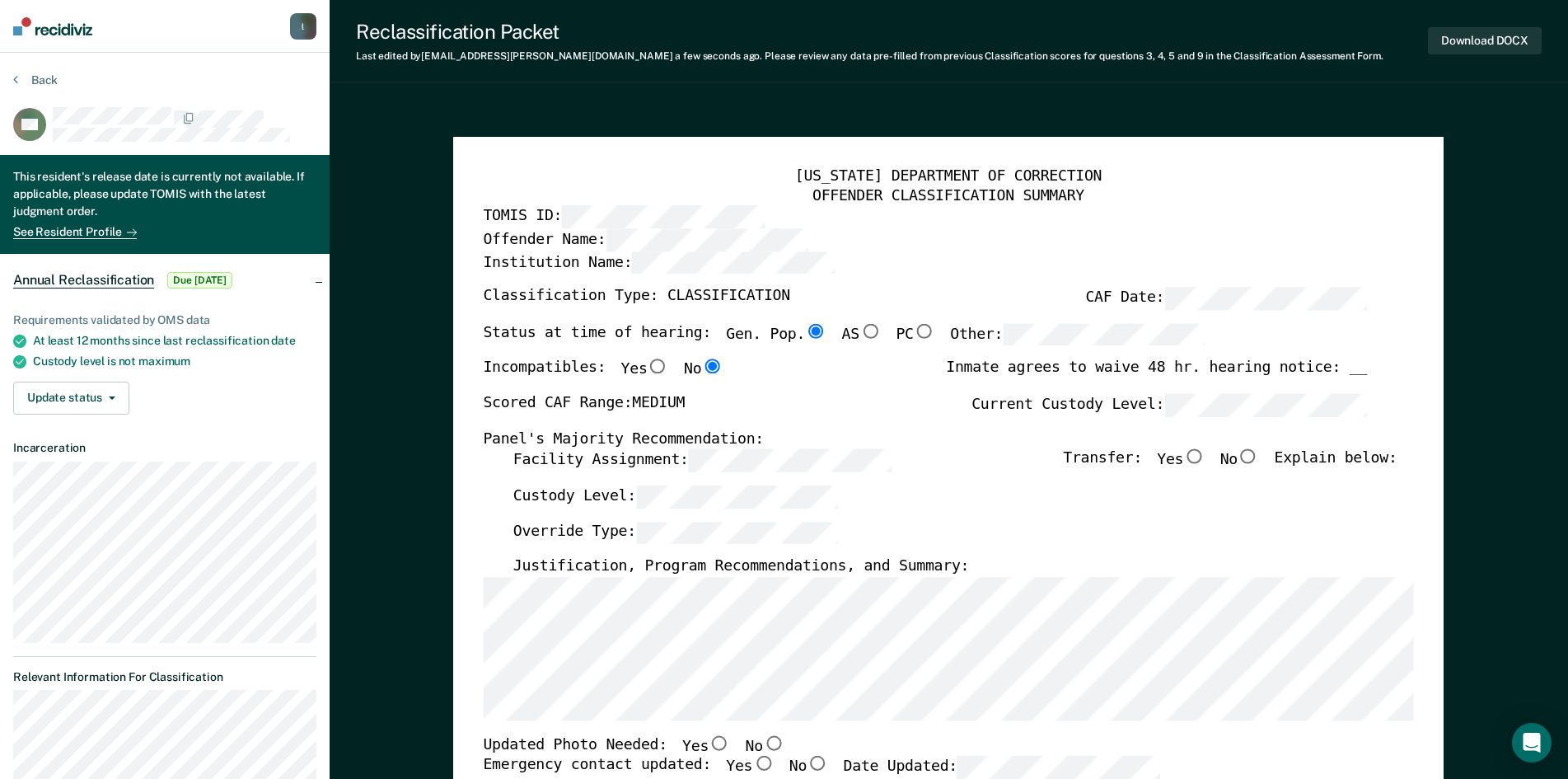
click at [1259, 456] on input "No" at bounding box center [1248, 456] width 22 height 14
type textarea "x"
radio input "true"
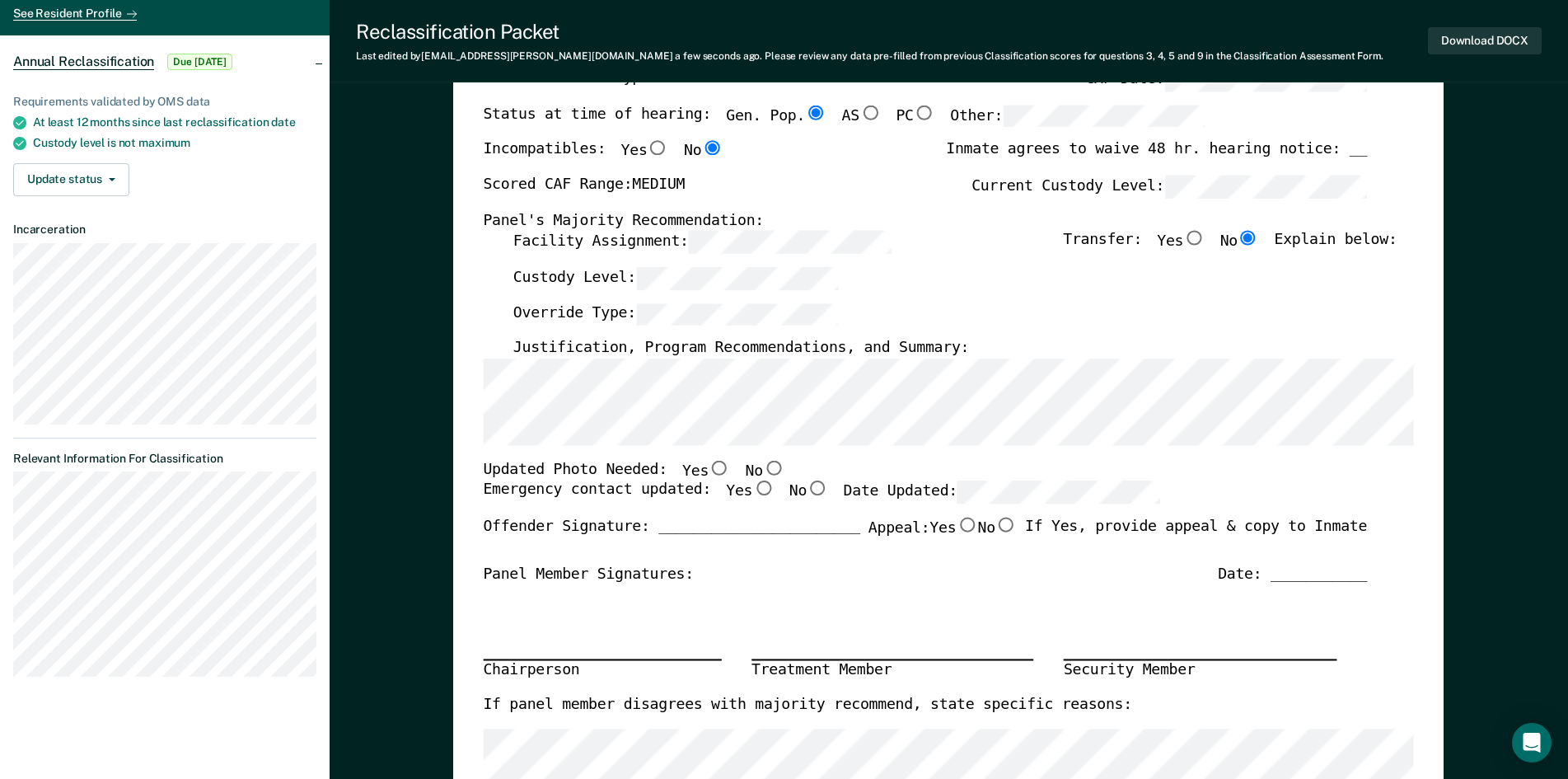
scroll to position [247, 0]
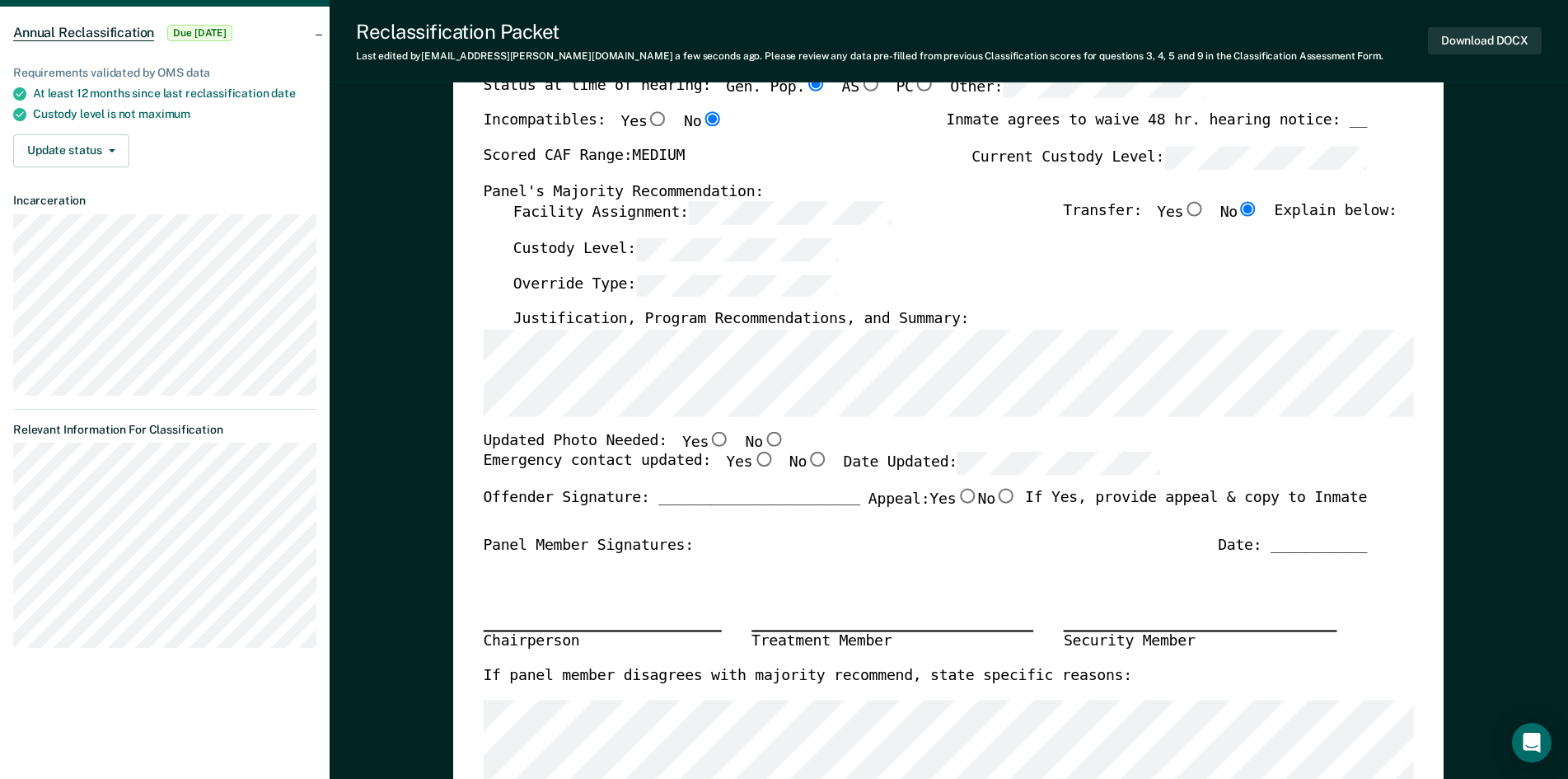
click at [763, 437] on input "No" at bounding box center [774, 438] width 22 height 14
type textarea "x"
radio input "true"
click at [753, 461] on input "Yes" at bounding box center [764, 460] width 22 height 14
type textarea "x"
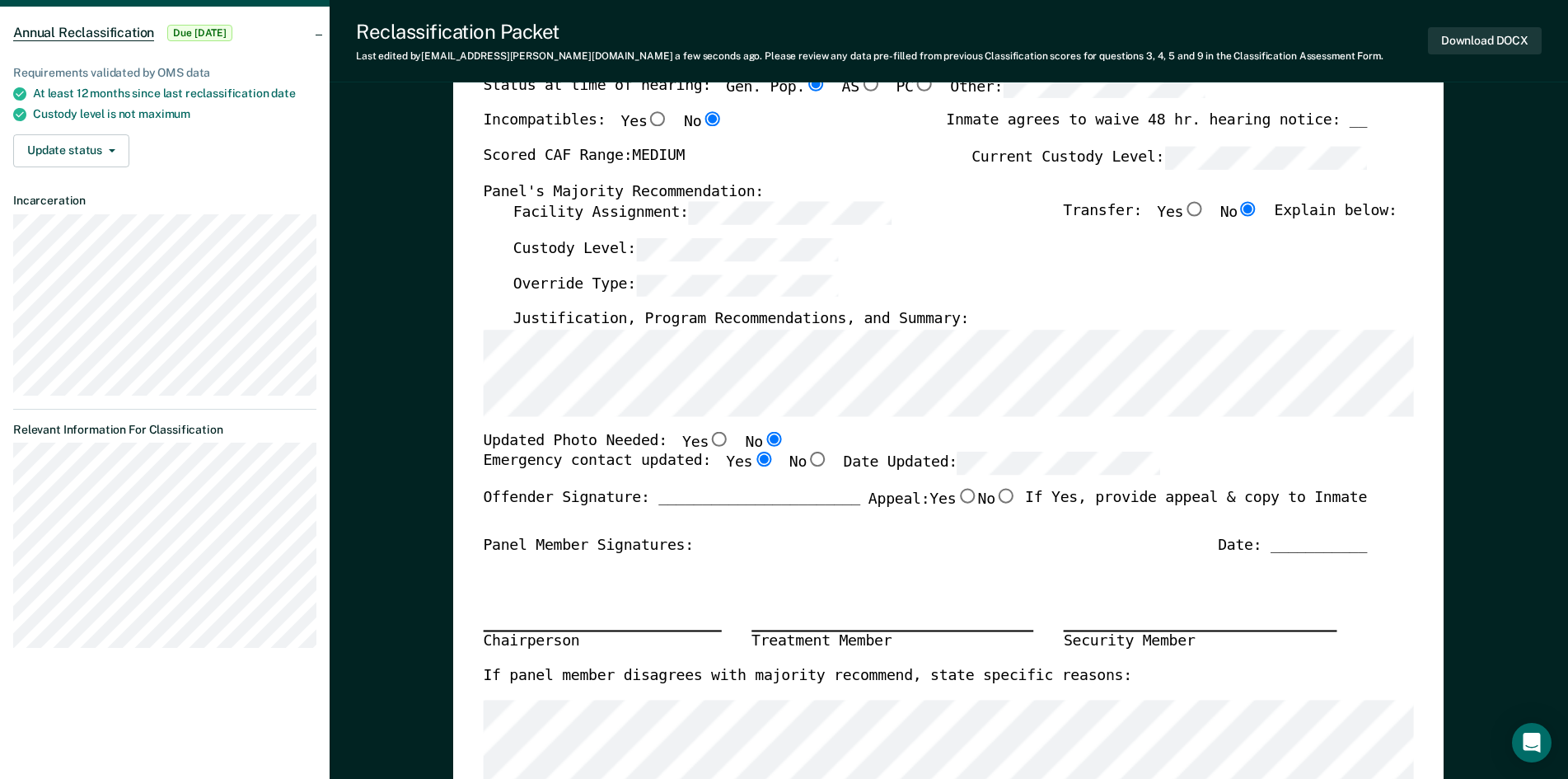
radio input "true"
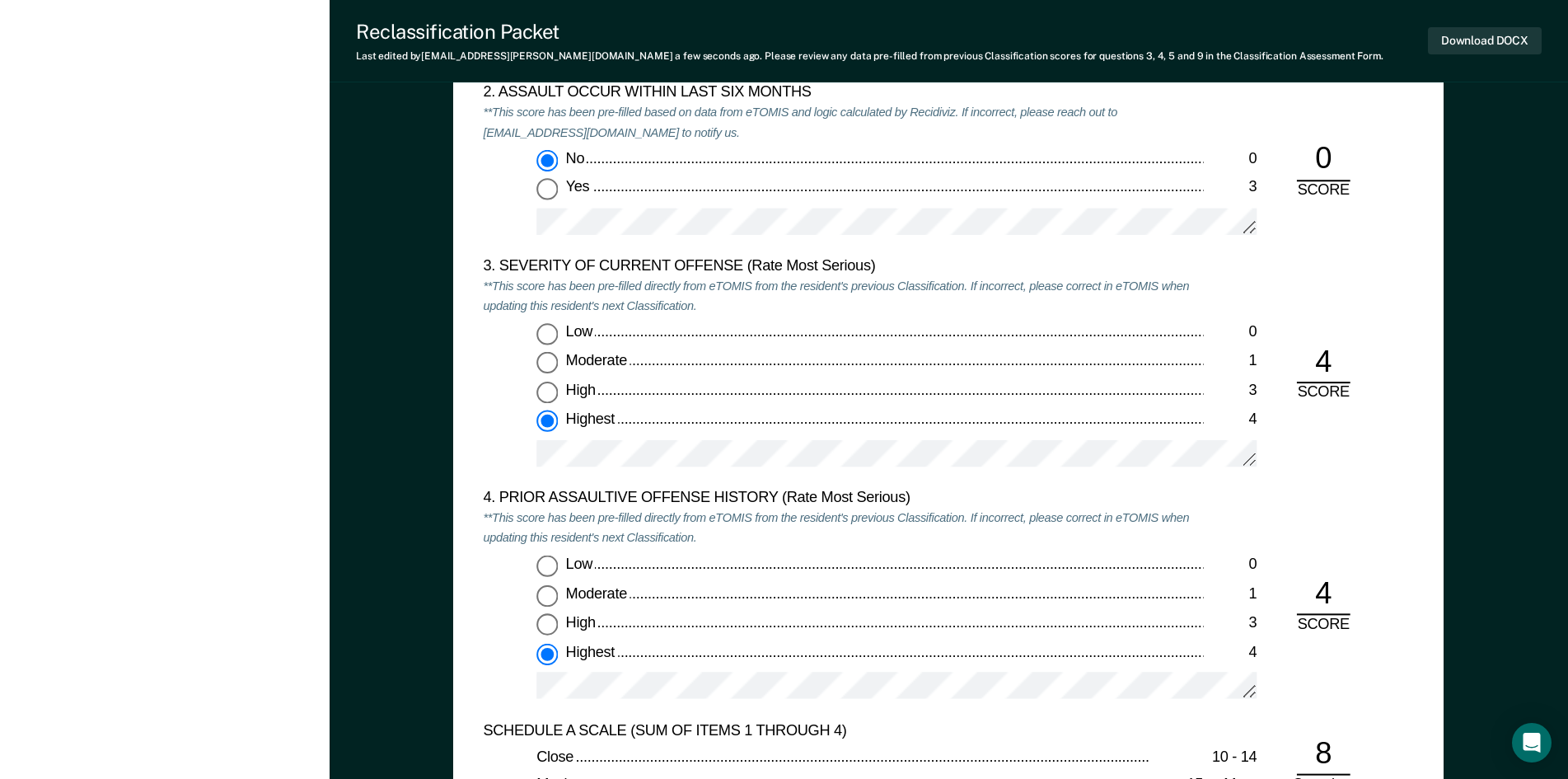
scroll to position [2061, 0]
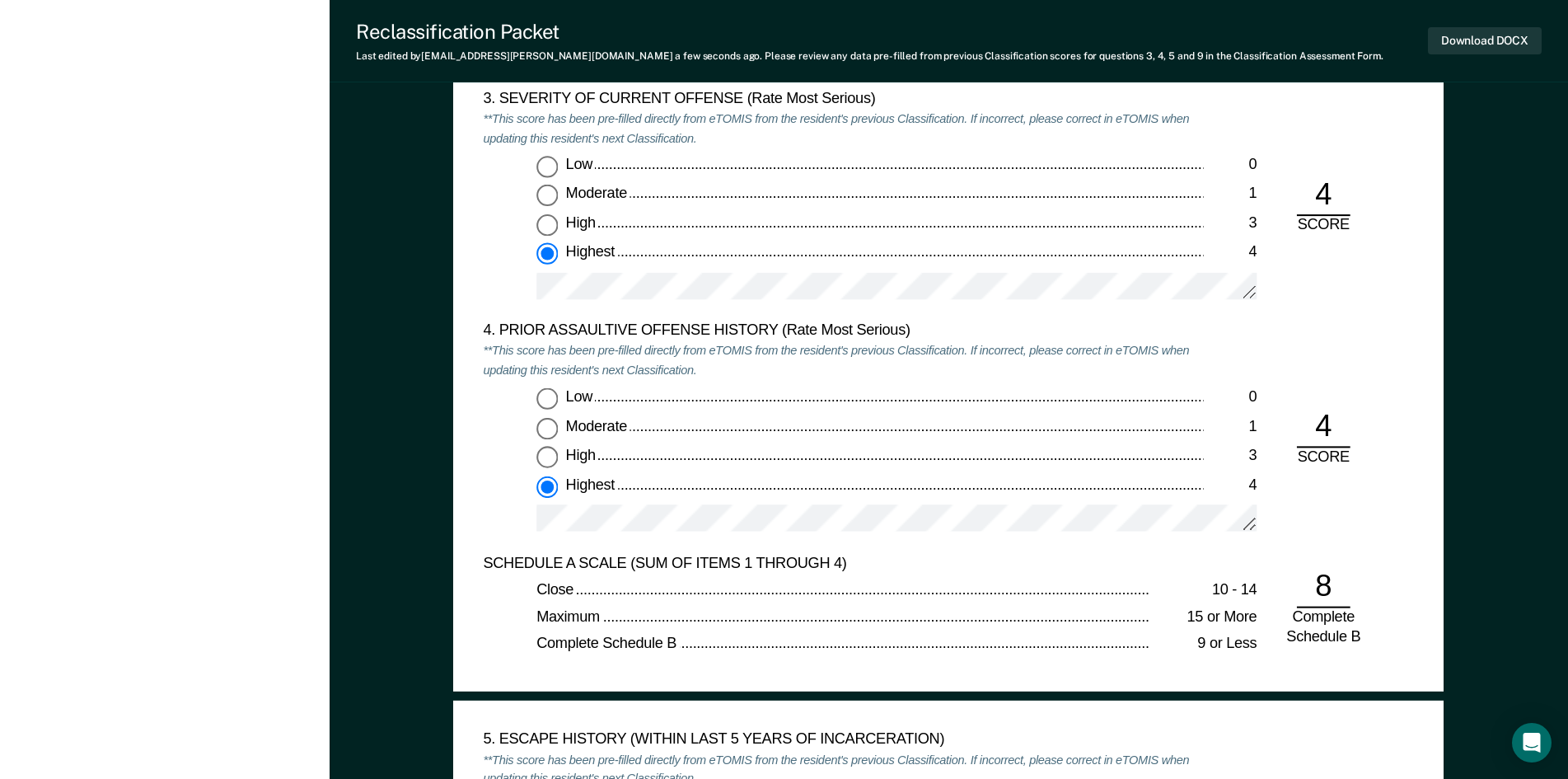
click at [672, 533] on div at bounding box center [896, 525] width 720 height 42
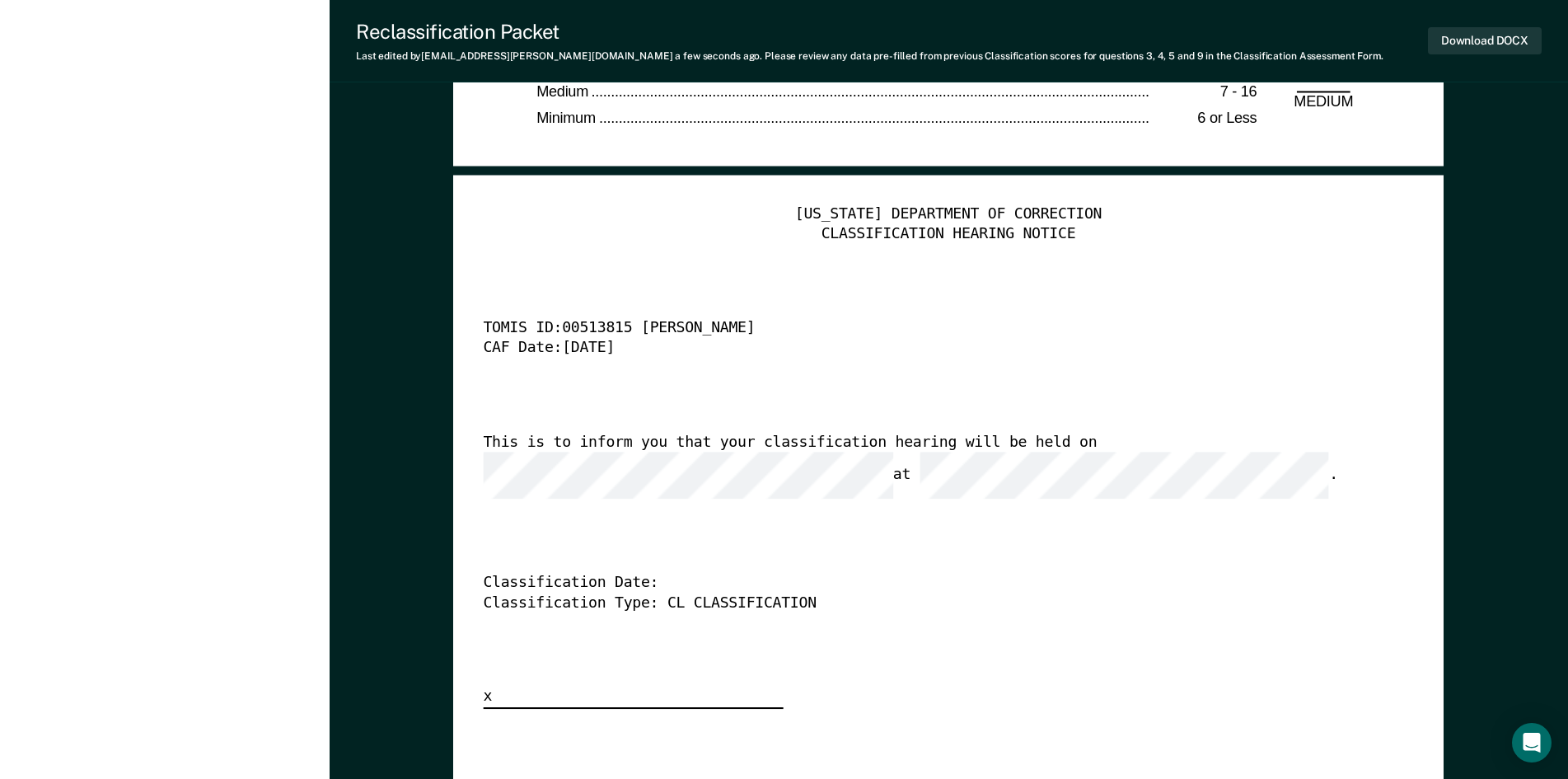
scroll to position [3676, 0]
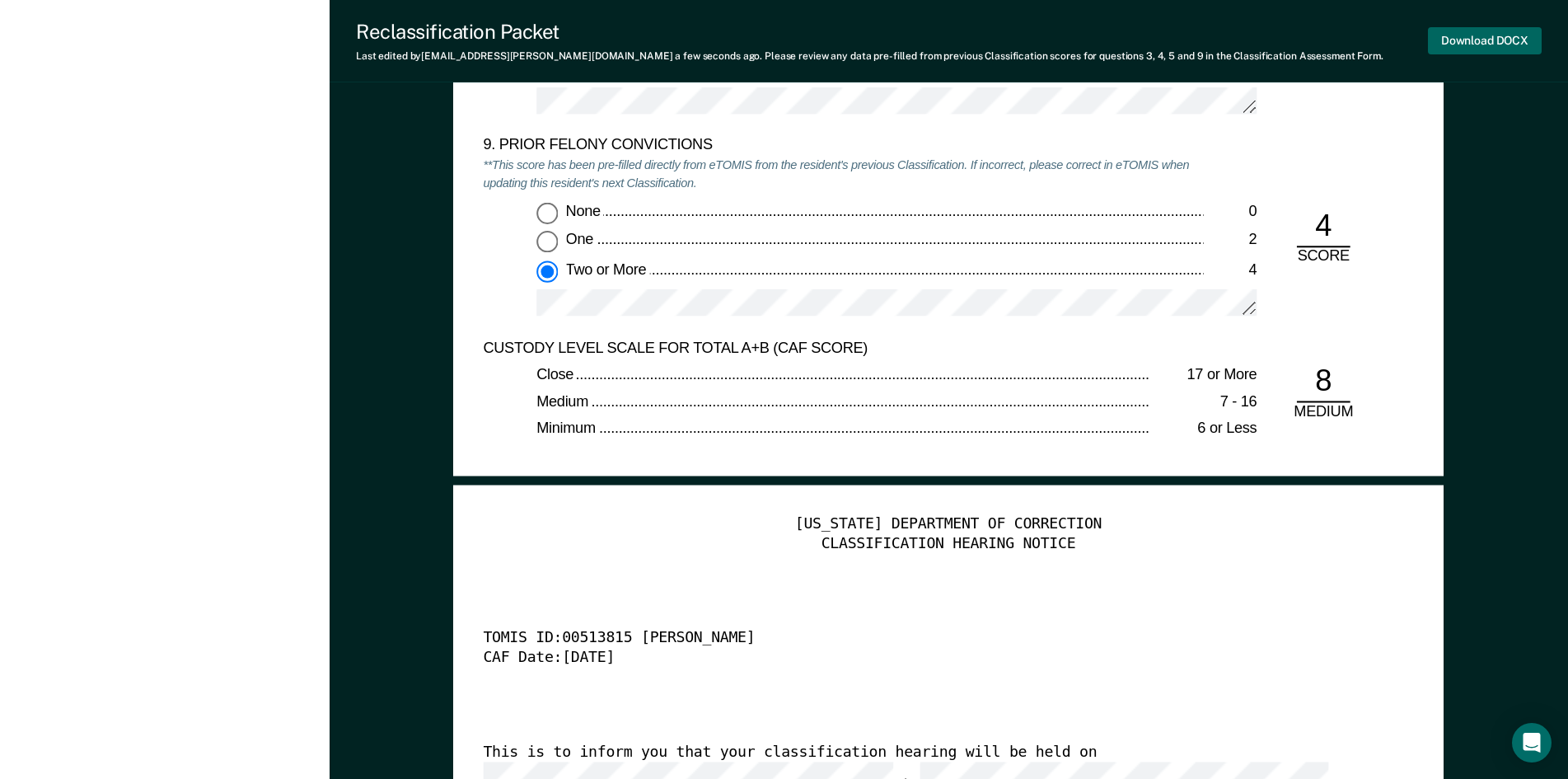
drag, startPoint x: 1516, startPoint y: 37, endPoint x: 1544, endPoint y: 45, distance: 29.1
click at [1534, 39] on button "Download DOCX" at bounding box center [1484, 41] width 114 height 27
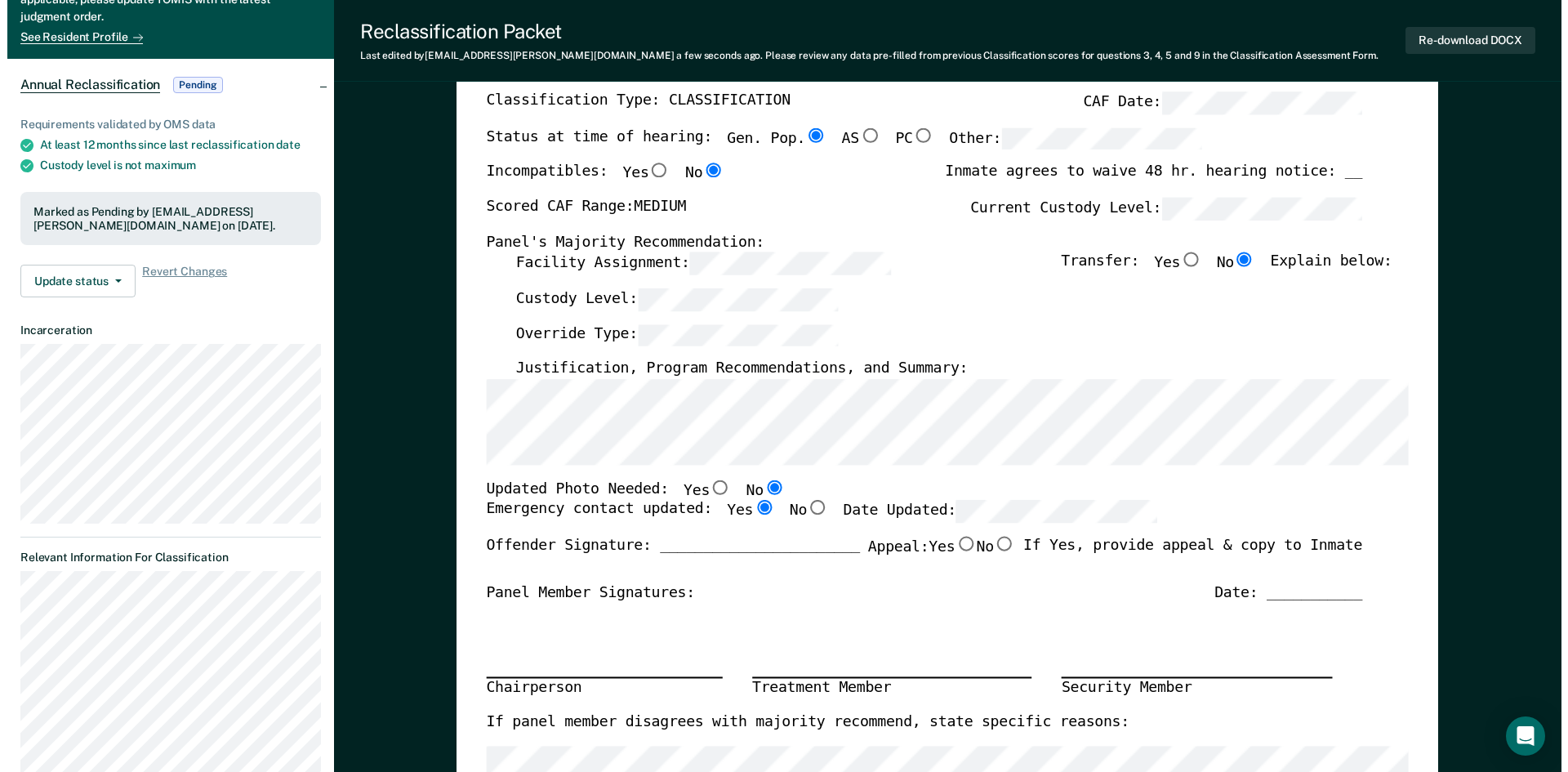
scroll to position [0, 0]
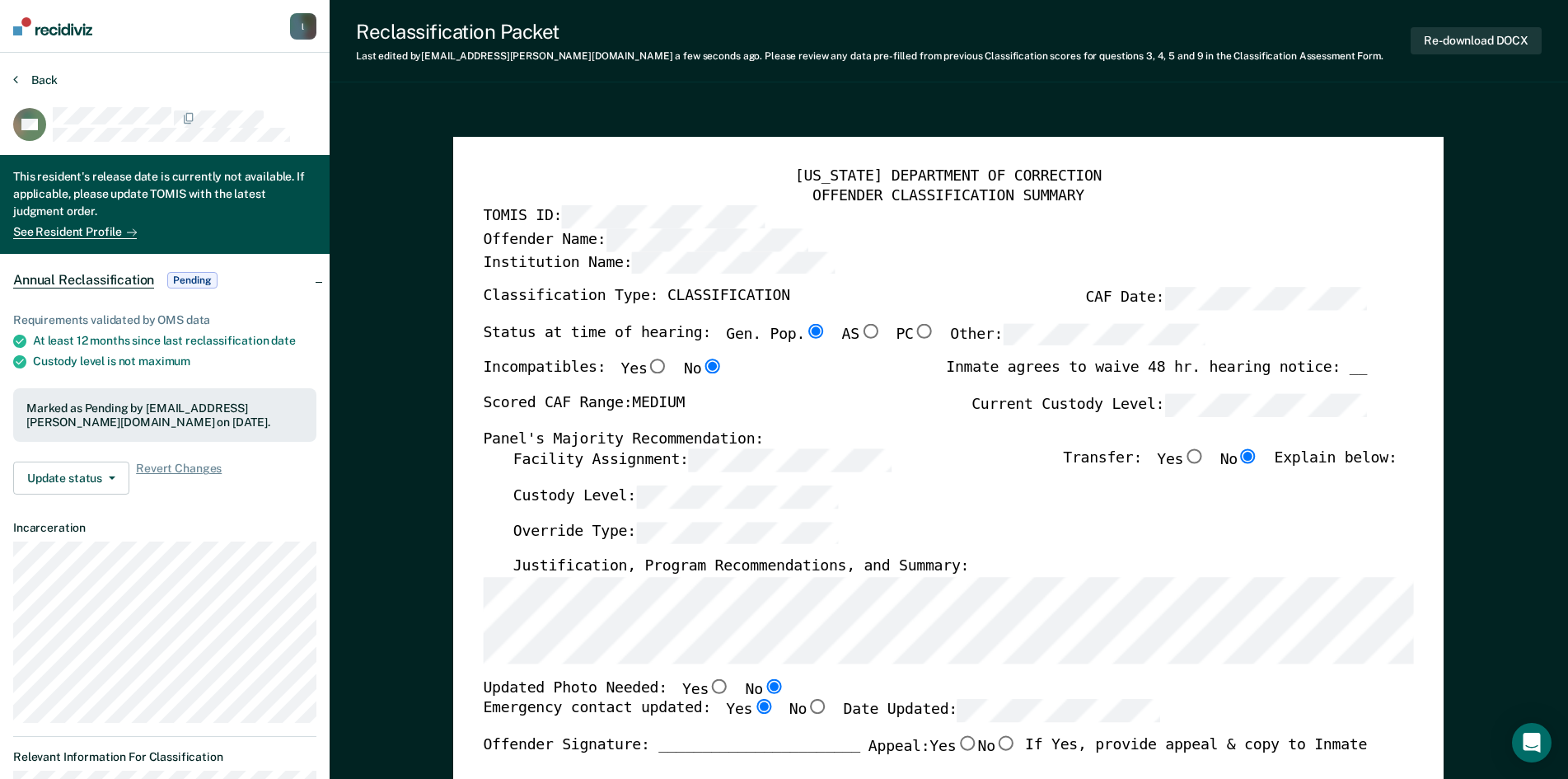
click at [44, 78] on button "Back" at bounding box center [35, 79] width 44 height 14
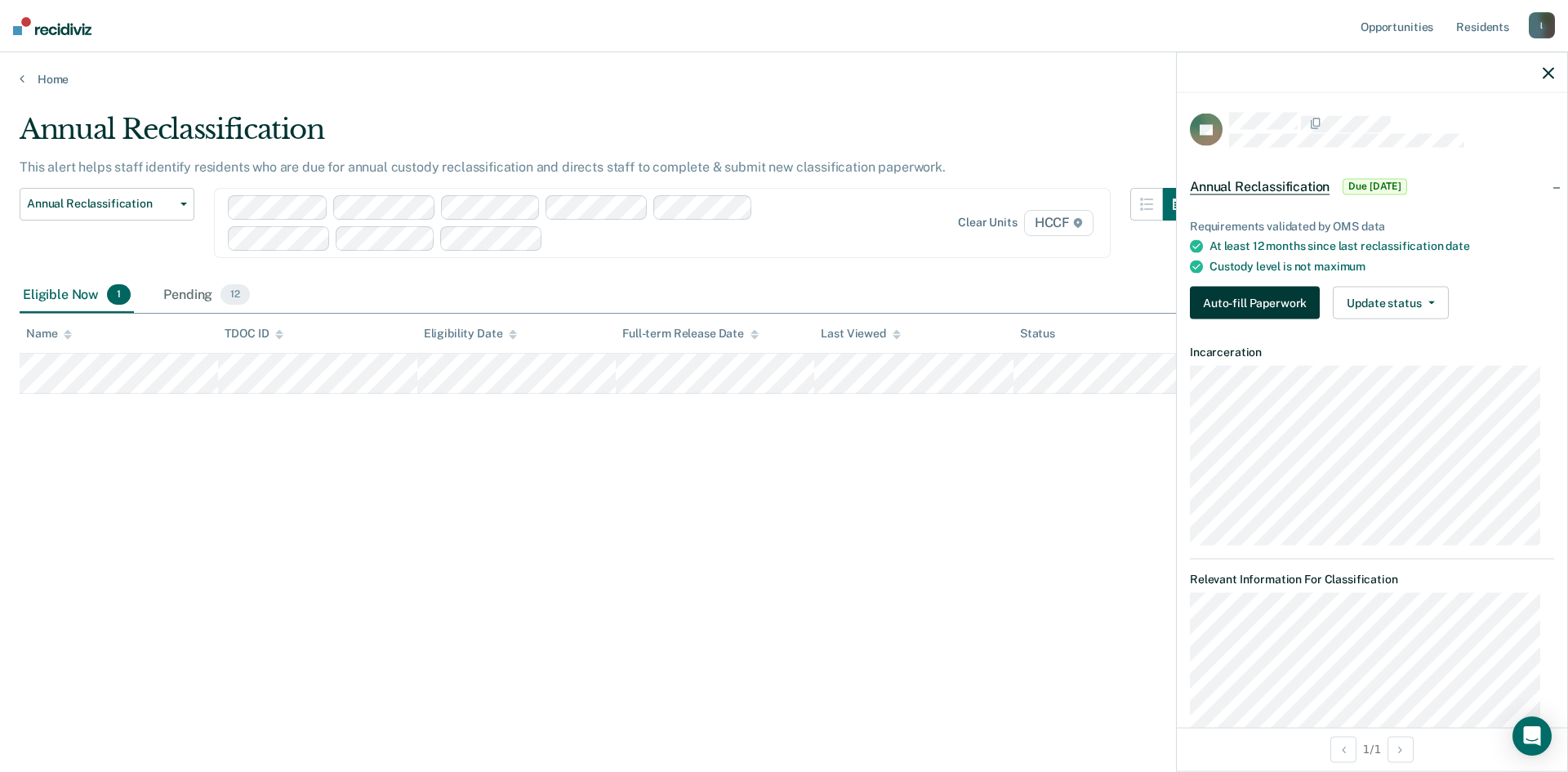
click at [1279, 303] on button "Auto-fill Paperwork" at bounding box center [1254, 303] width 130 height 33
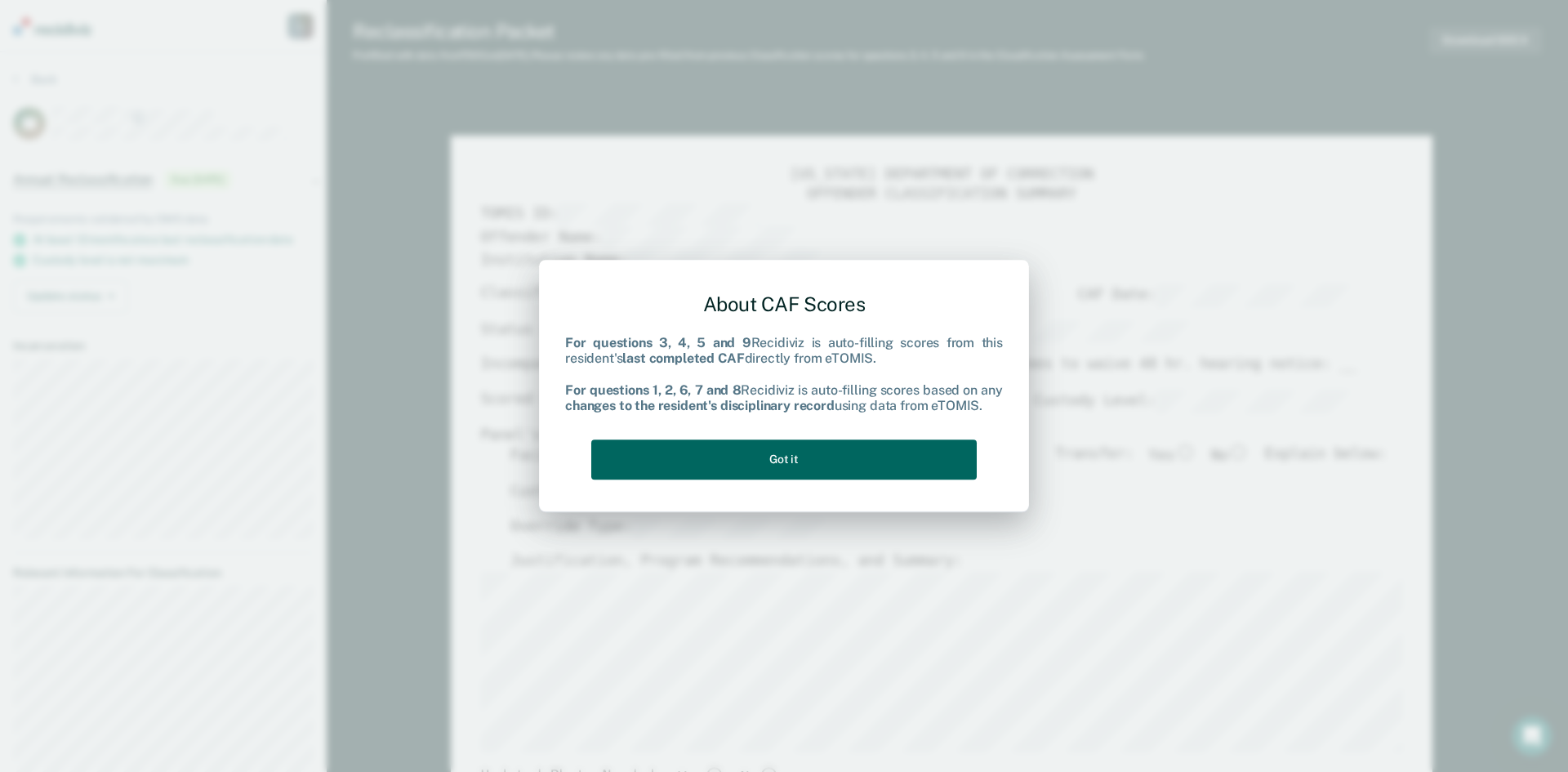
click at [801, 464] on button "Got it" at bounding box center [784, 459] width 386 height 40
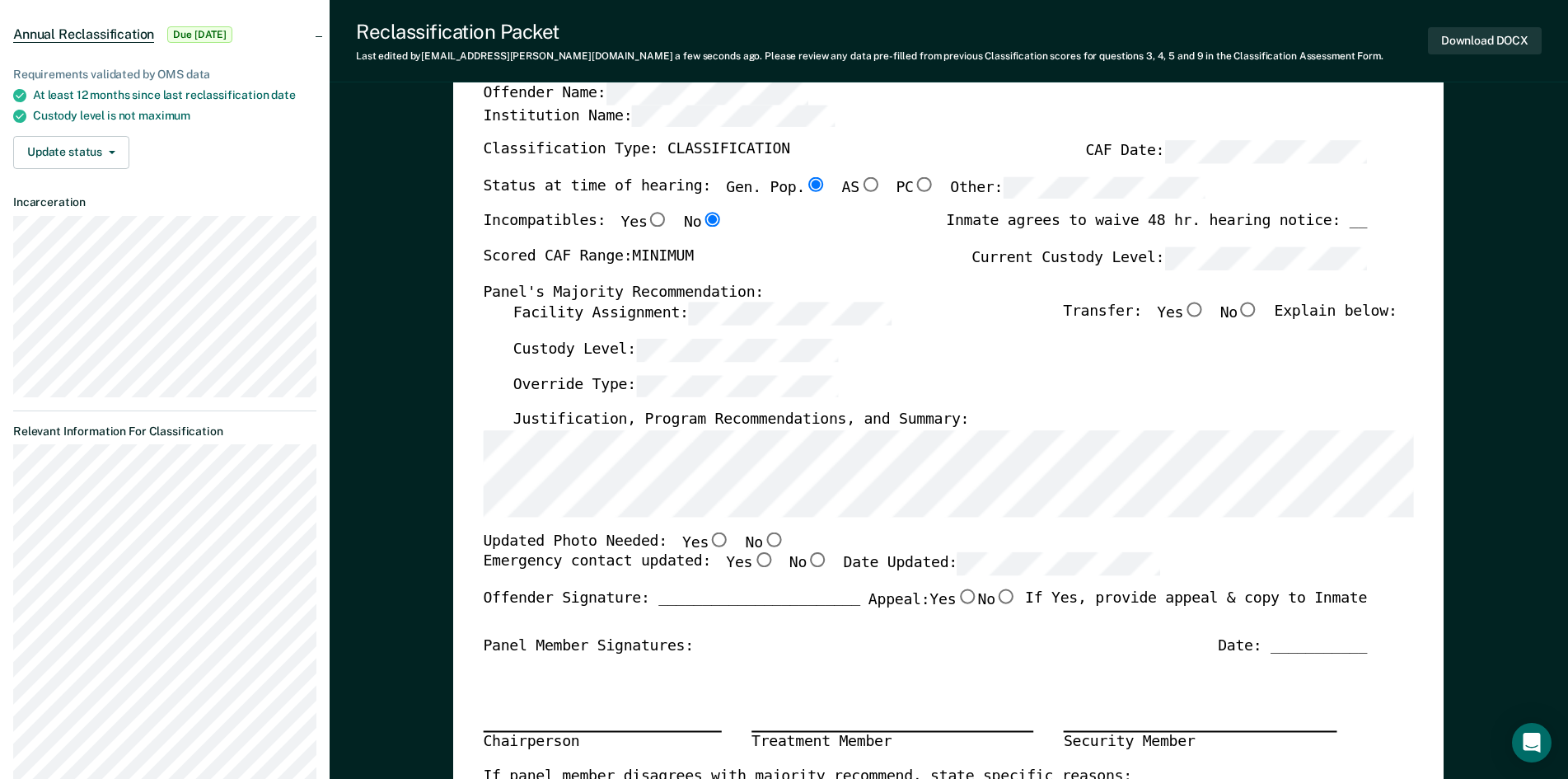
scroll to position [247, 0]
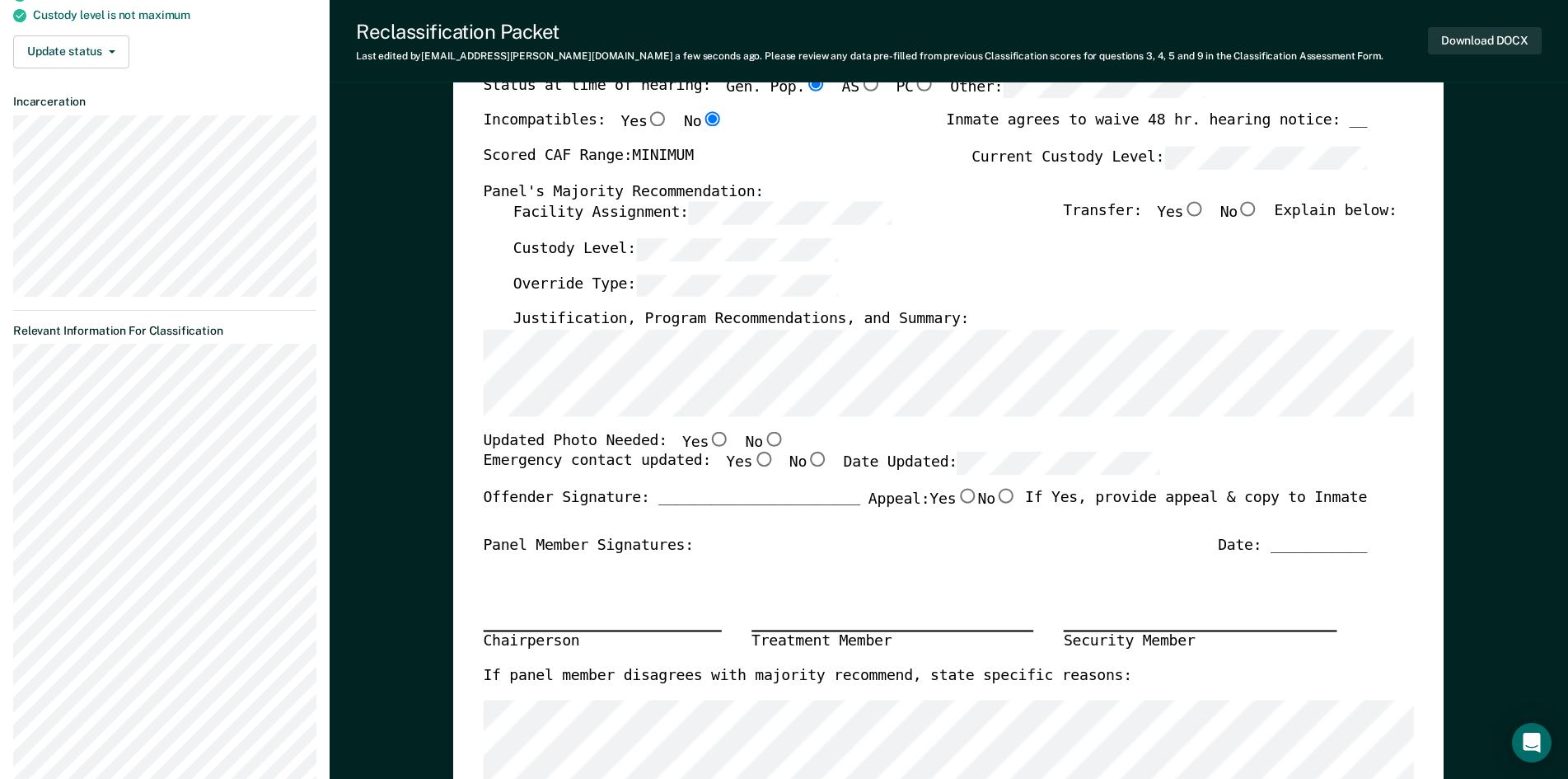
click at [763, 438] on input "No" at bounding box center [774, 438] width 22 height 14
type textarea "x"
radio input "true"
click at [818, 436] on div "Updated Photo Needed: Yes No" at bounding box center [925, 442] width 884 height 22
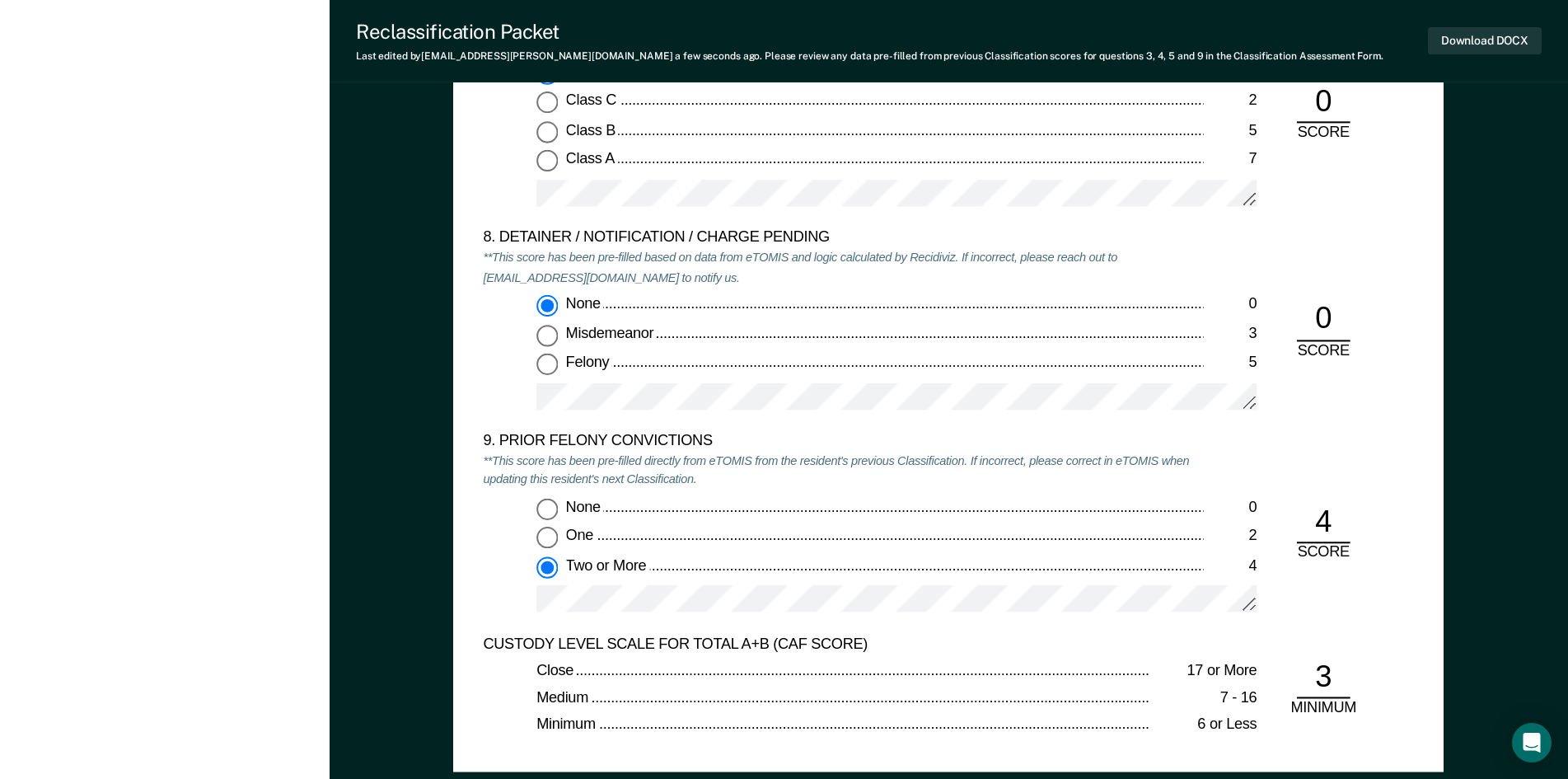
scroll to position [3379, 0]
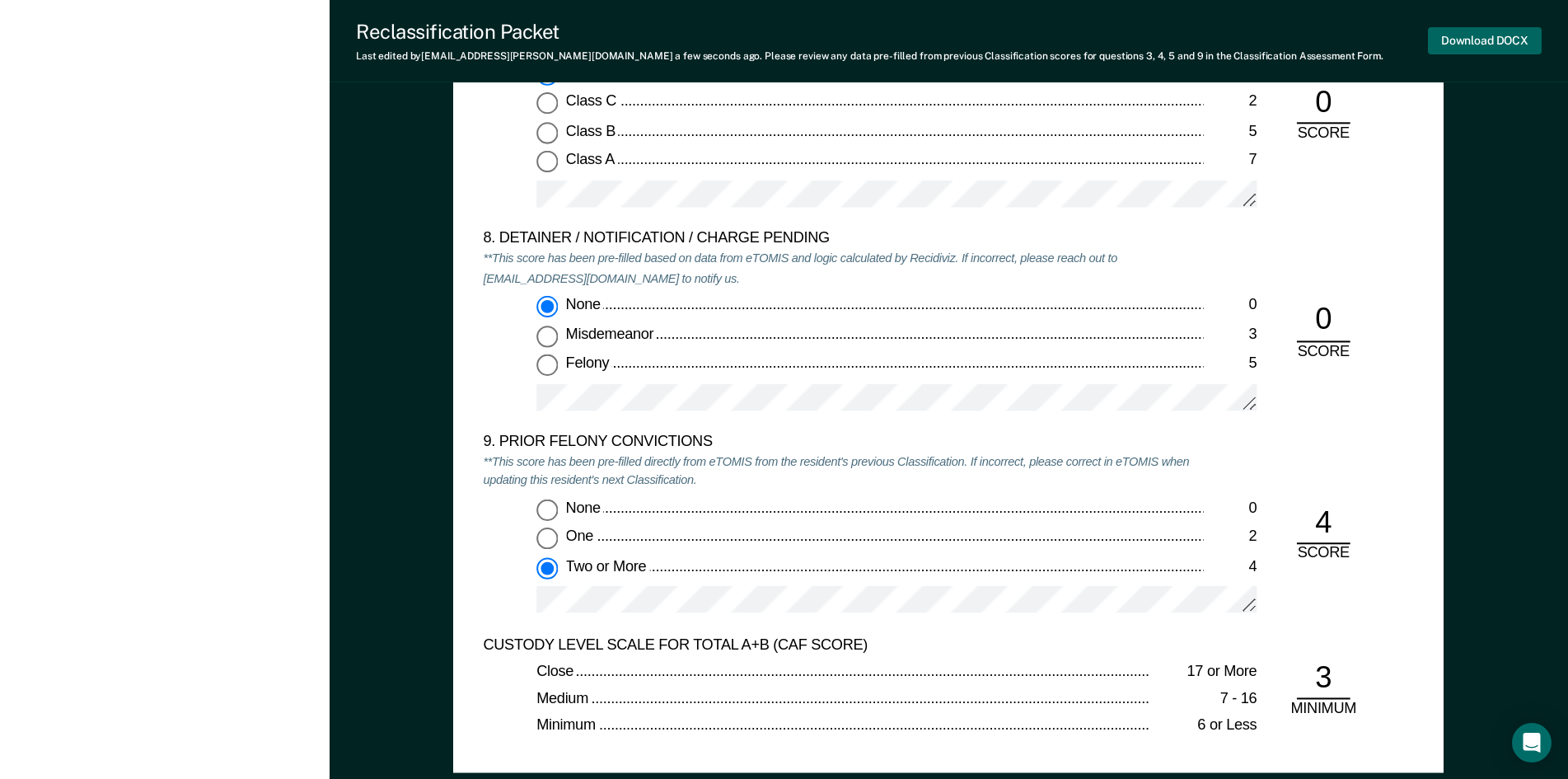
click at [1492, 40] on button "Download DOCX" at bounding box center [1484, 41] width 114 height 27
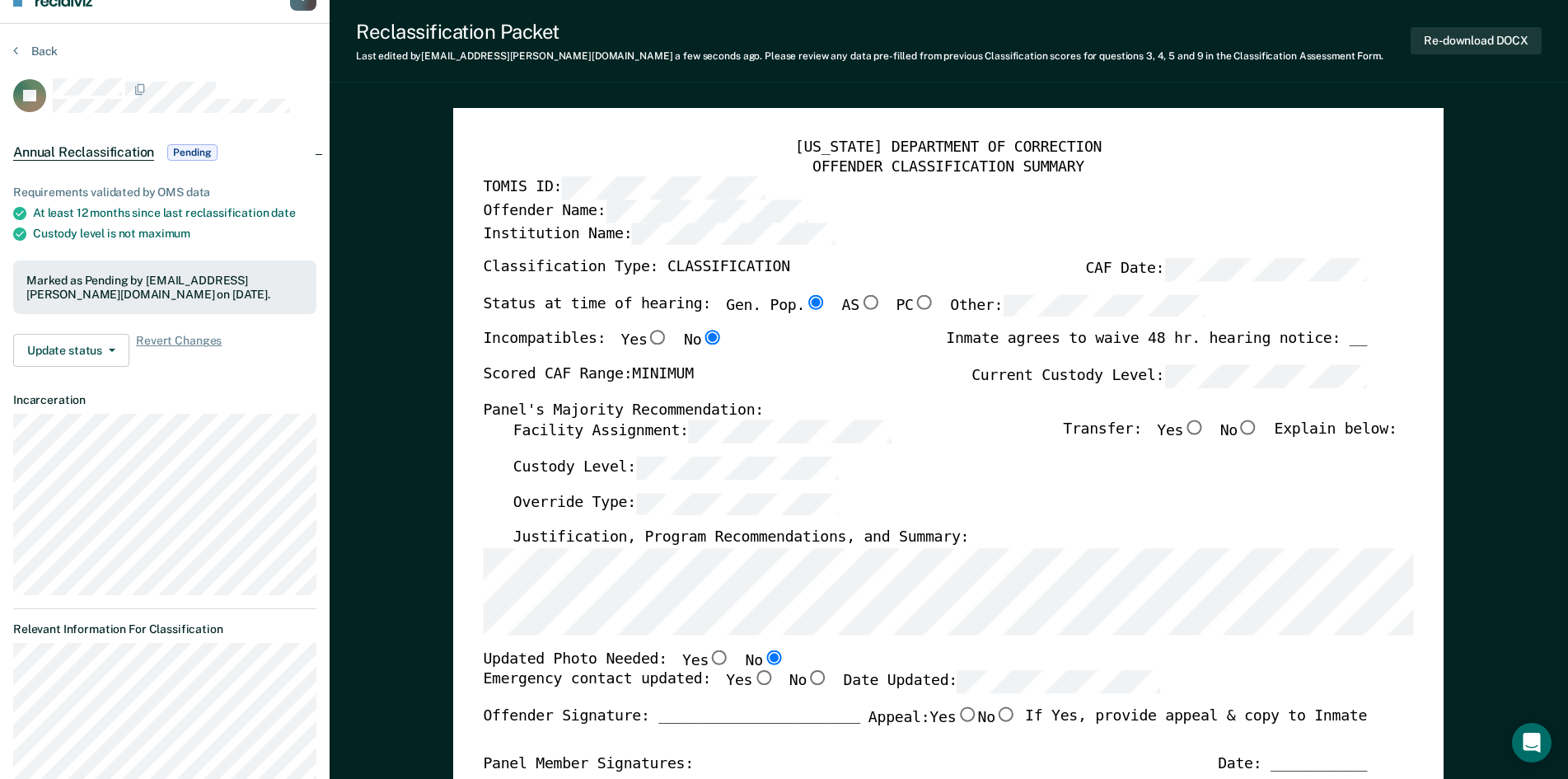
scroll to position [0, 0]
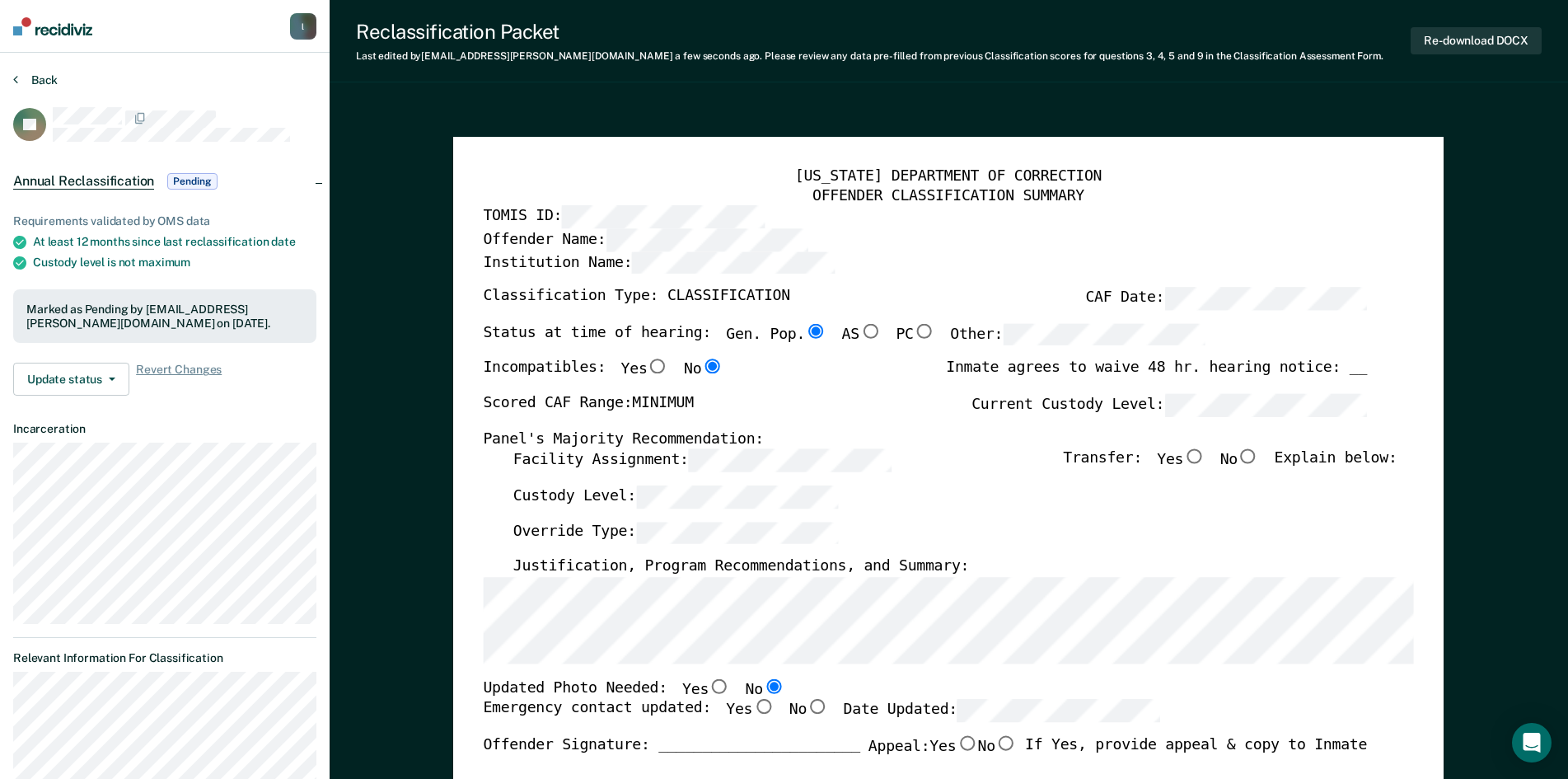
click at [34, 77] on button "Back" at bounding box center [35, 79] width 44 height 14
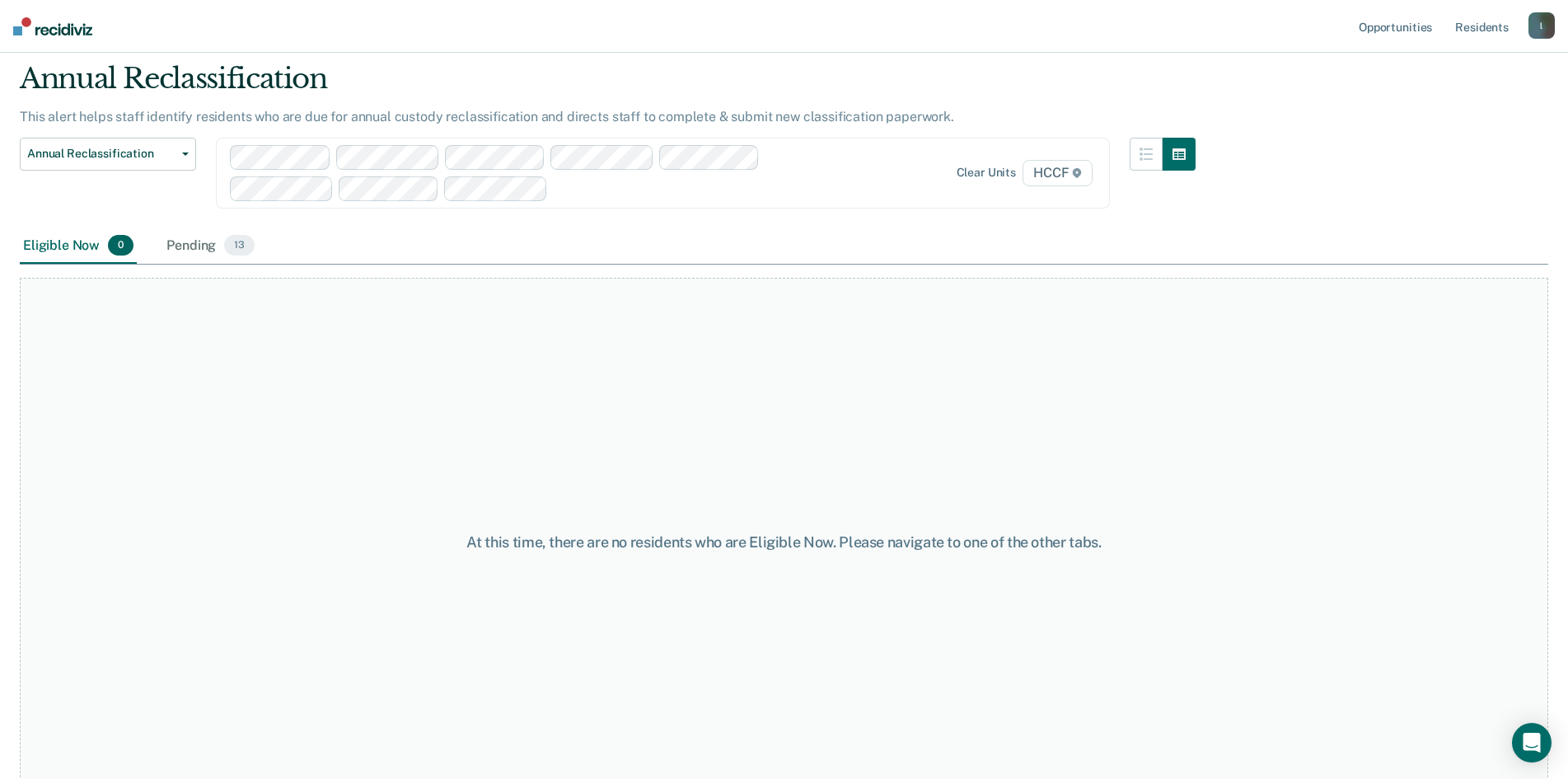
scroll to position [79, 0]
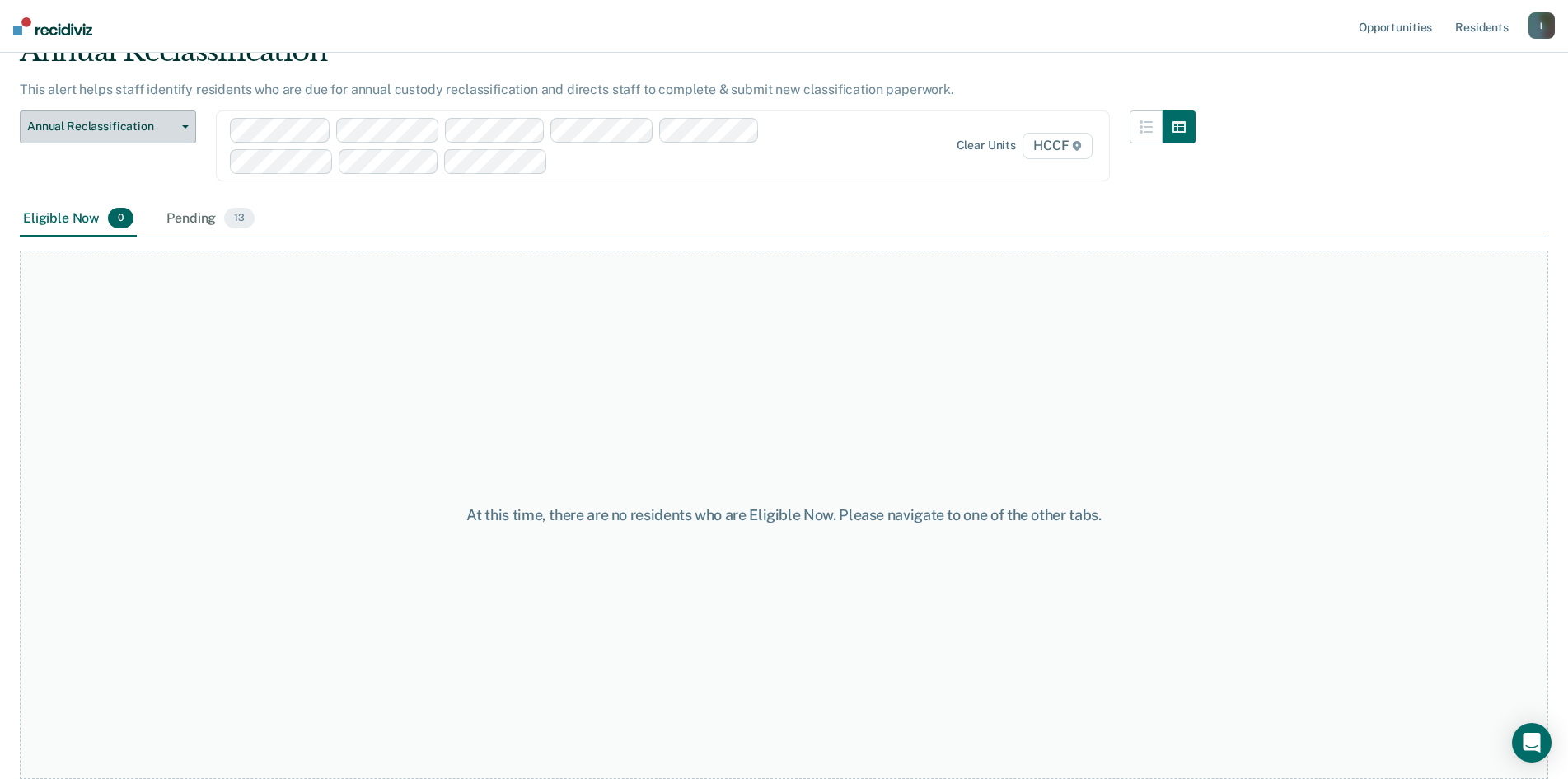
click at [102, 130] on span "Annual Reclassification" at bounding box center [101, 127] width 149 height 14
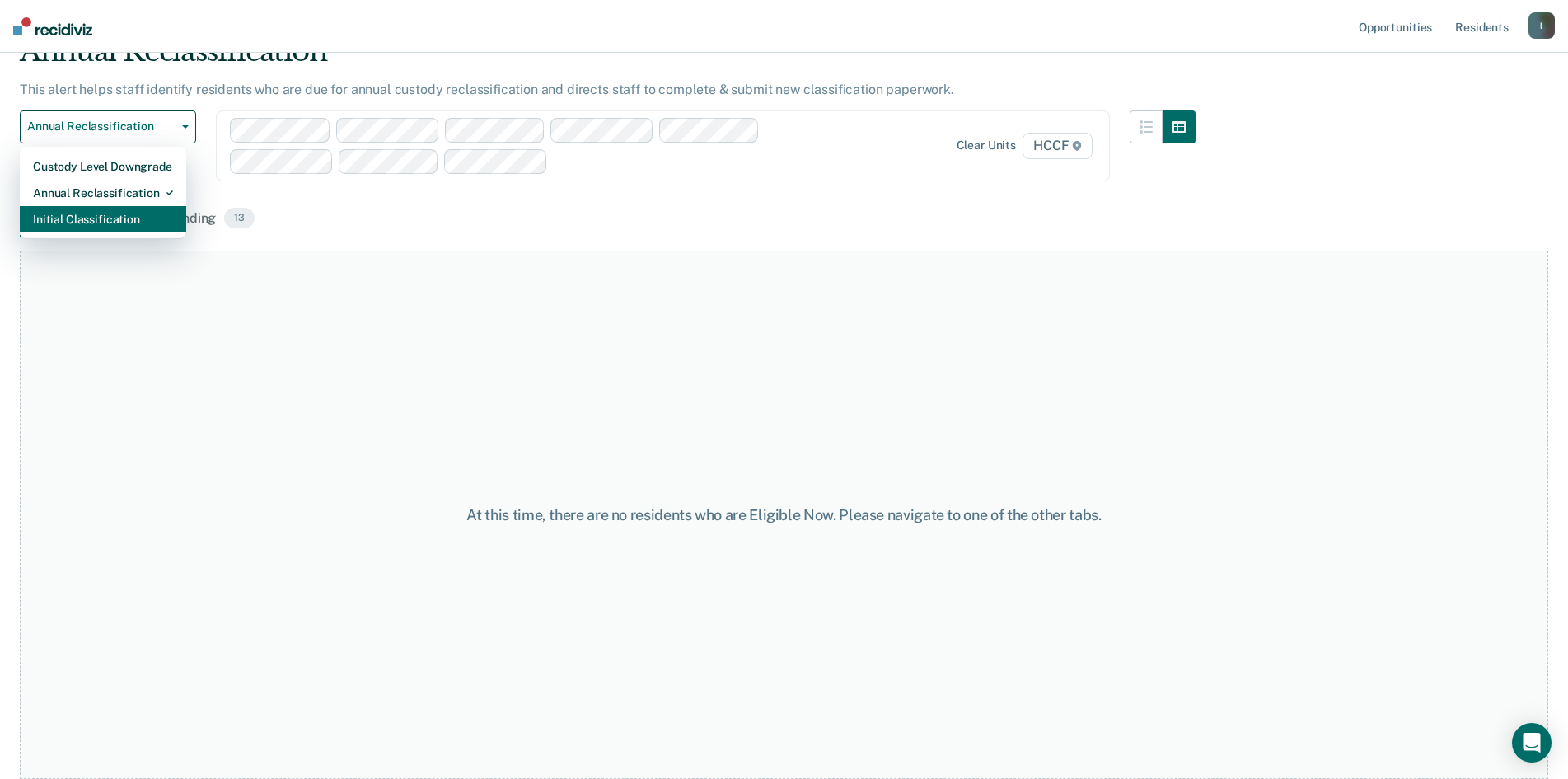
click at [80, 222] on div "Initial Classification" at bounding box center [103, 219] width 140 height 26
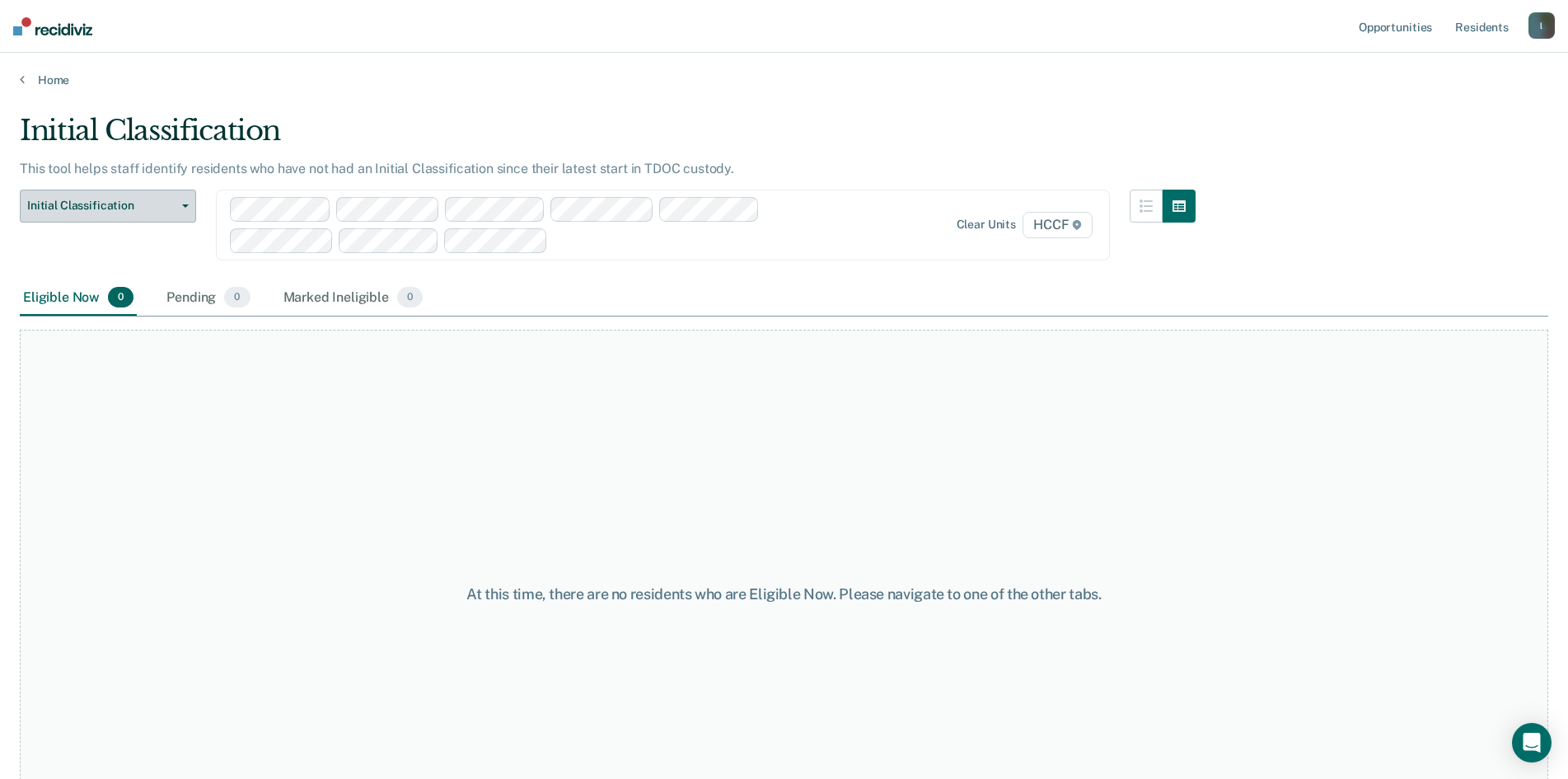
click at [84, 199] on span "Initial Classification" at bounding box center [101, 206] width 149 height 14
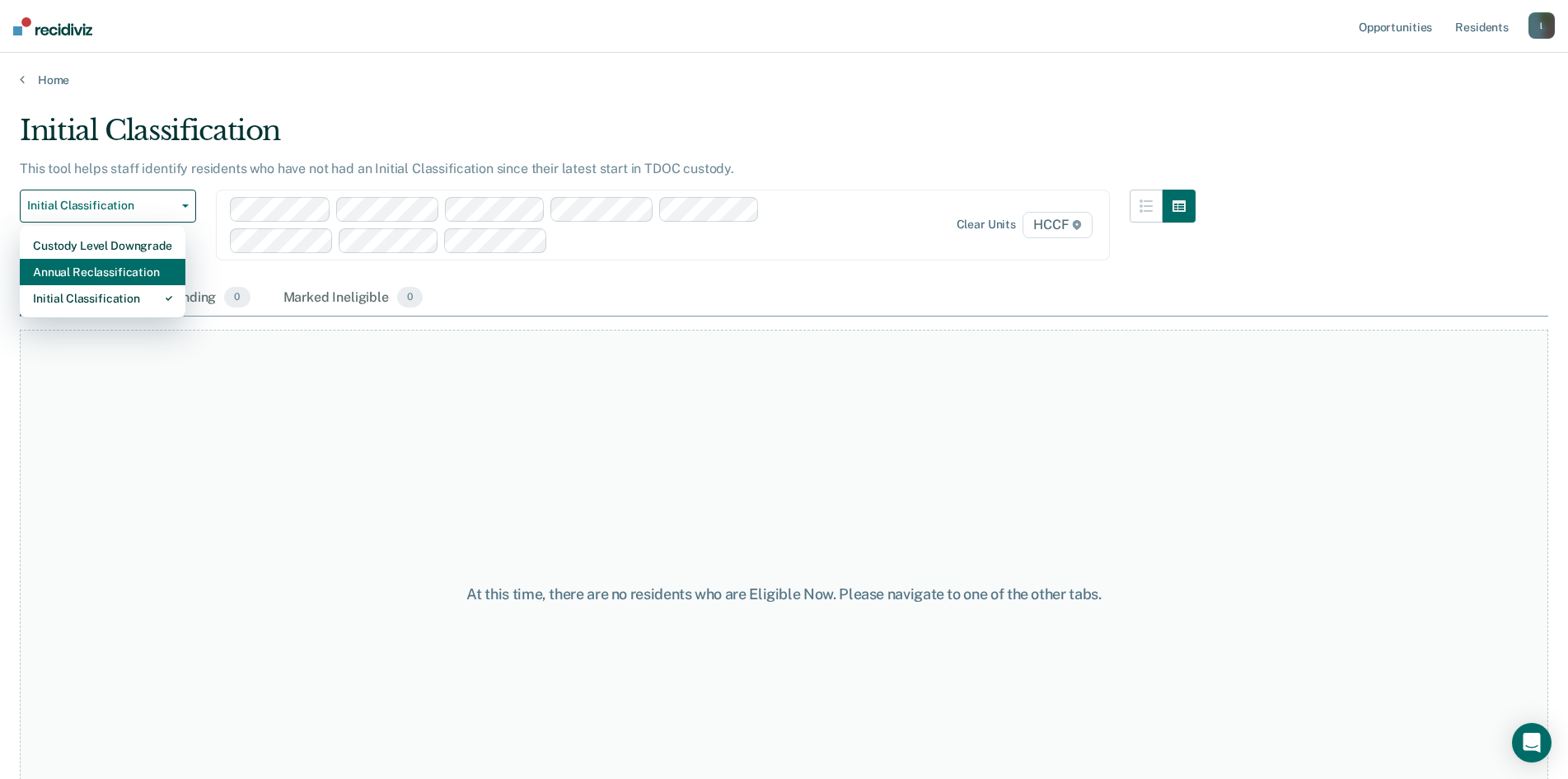
click at [80, 273] on div "Annual Reclassification" at bounding box center [103, 271] width 140 height 26
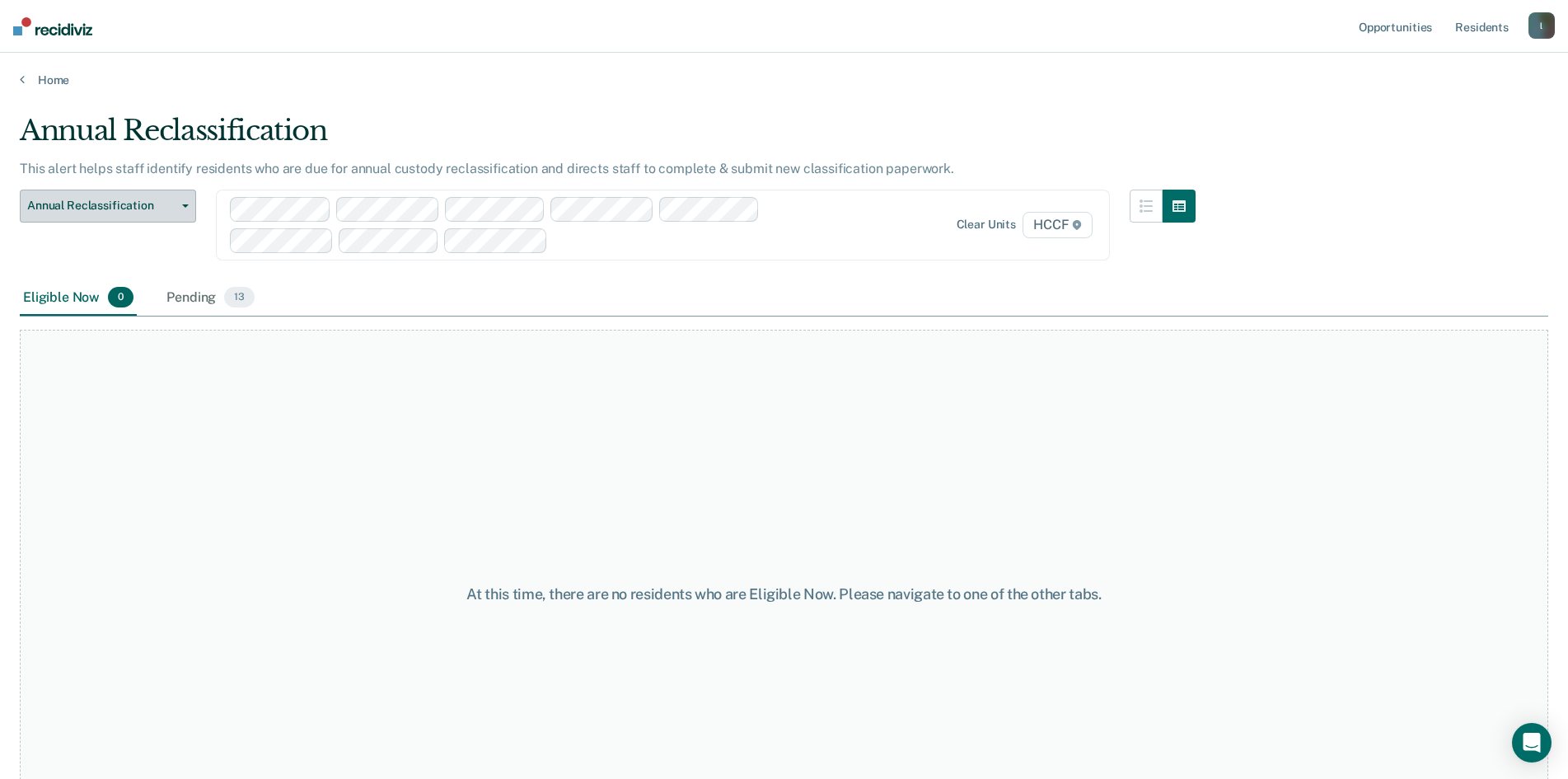
click at [101, 196] on button "Annual Reclassification" at bounding box center [108, 206] width 177 height 33
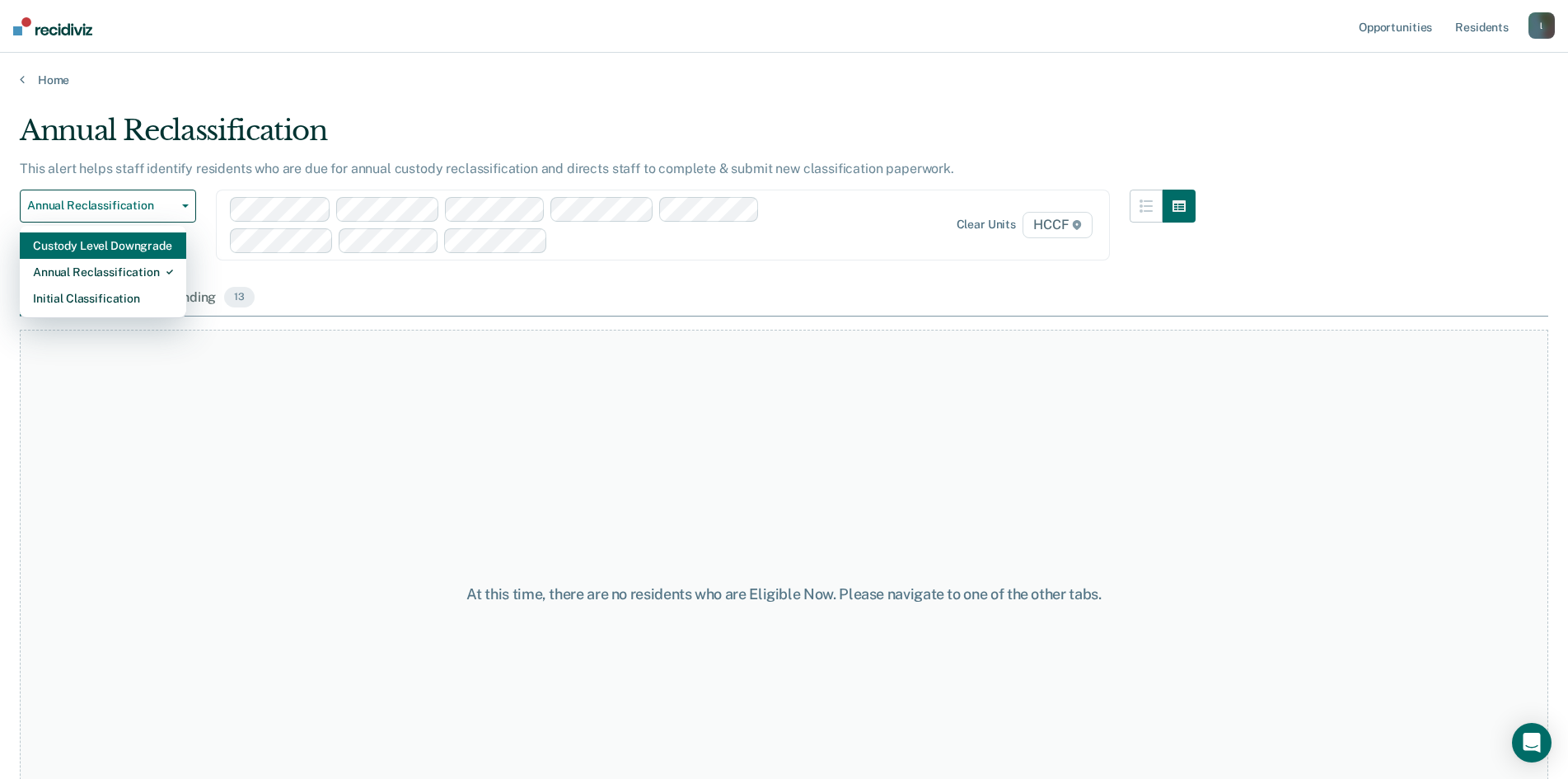
click at [68, 245] on div "Custody Level Downgrade" at bounding box center [103, 245] width 140 height 26
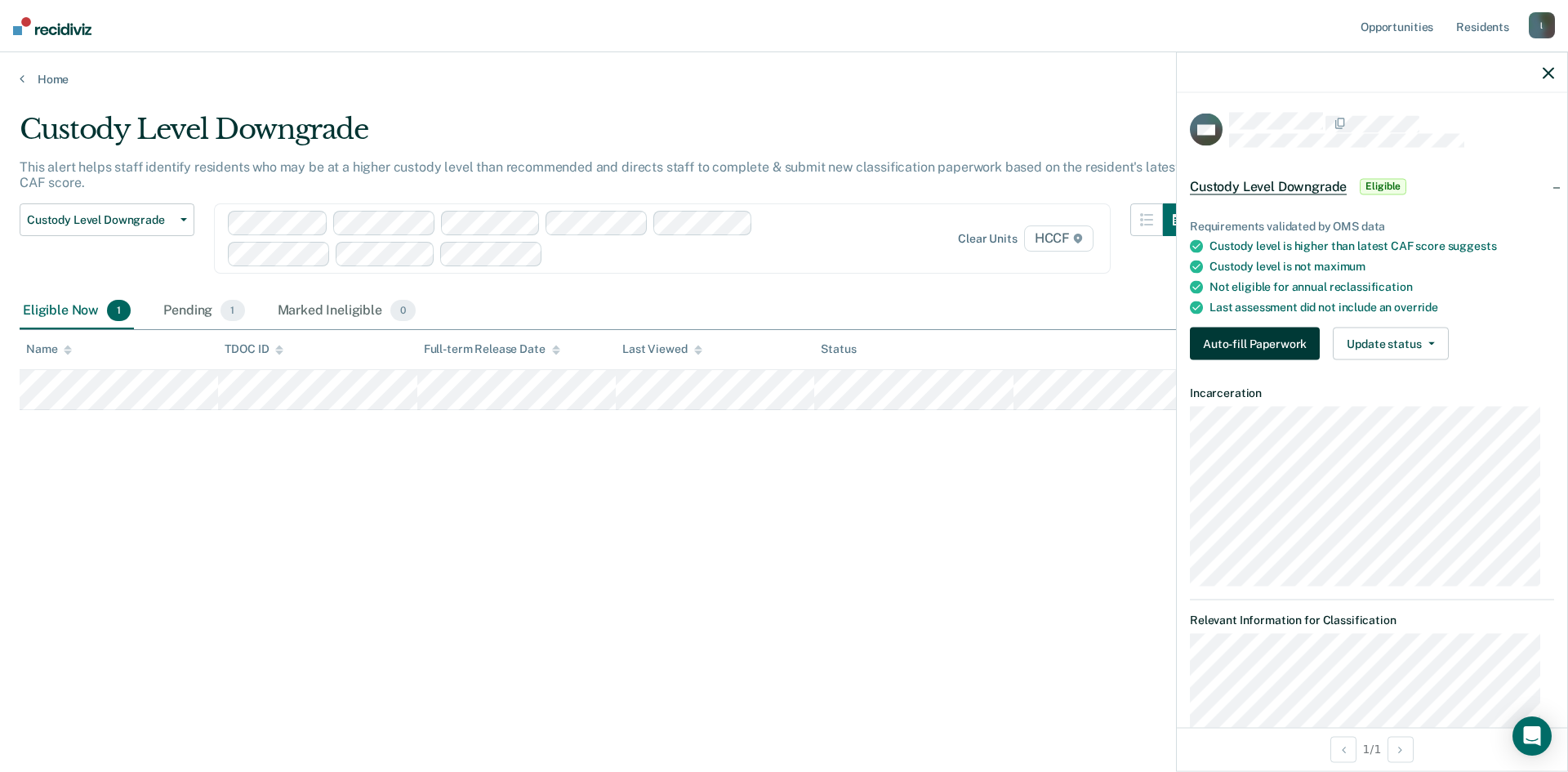
click at [1282, 341] on button "Auto-fill Paperwork" at bounding box center [1254, 344] width 130 height 33
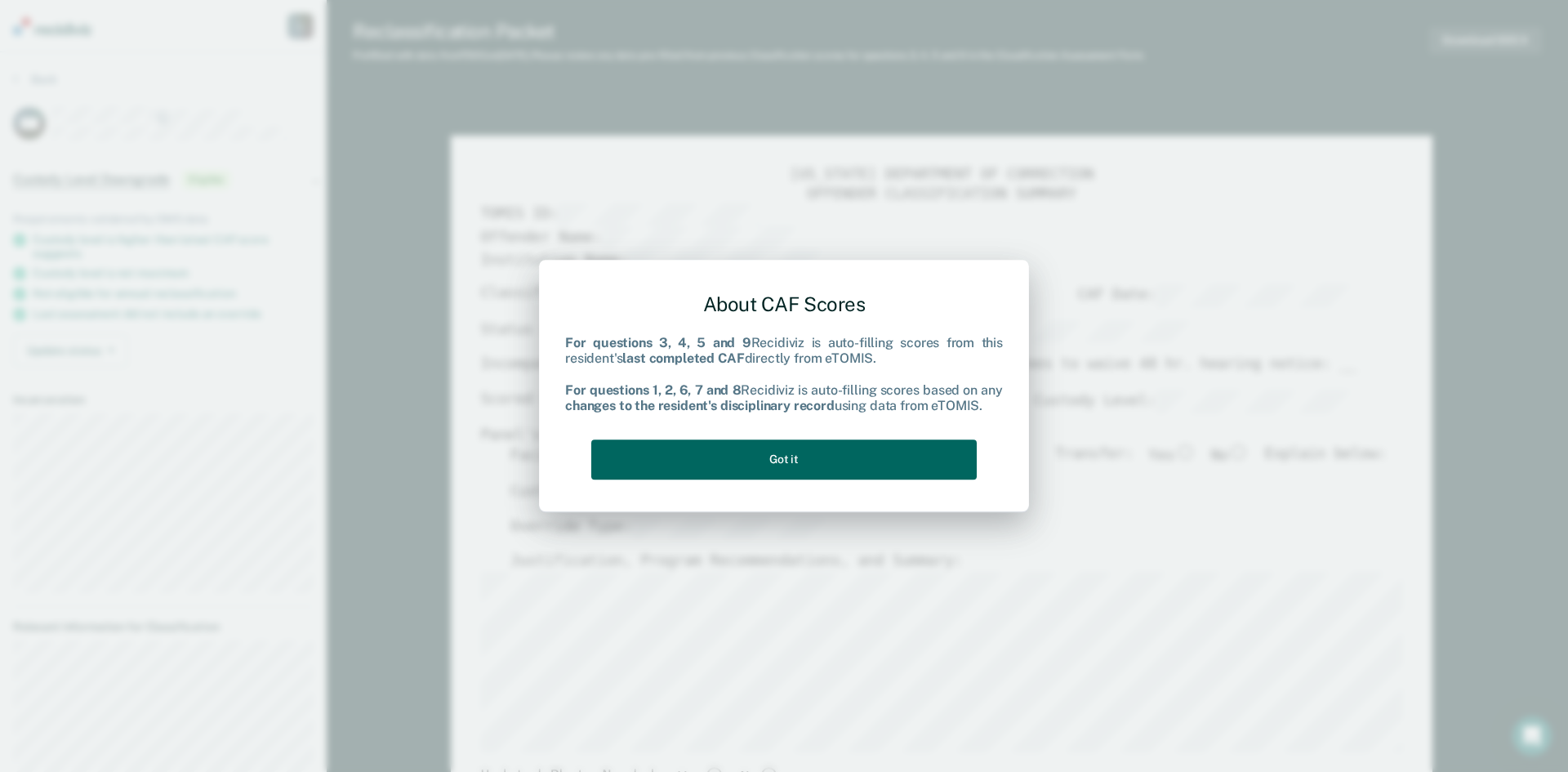
click at [817, 450] on button "Got it" at bounding box center [784, 459] width 386 height 40
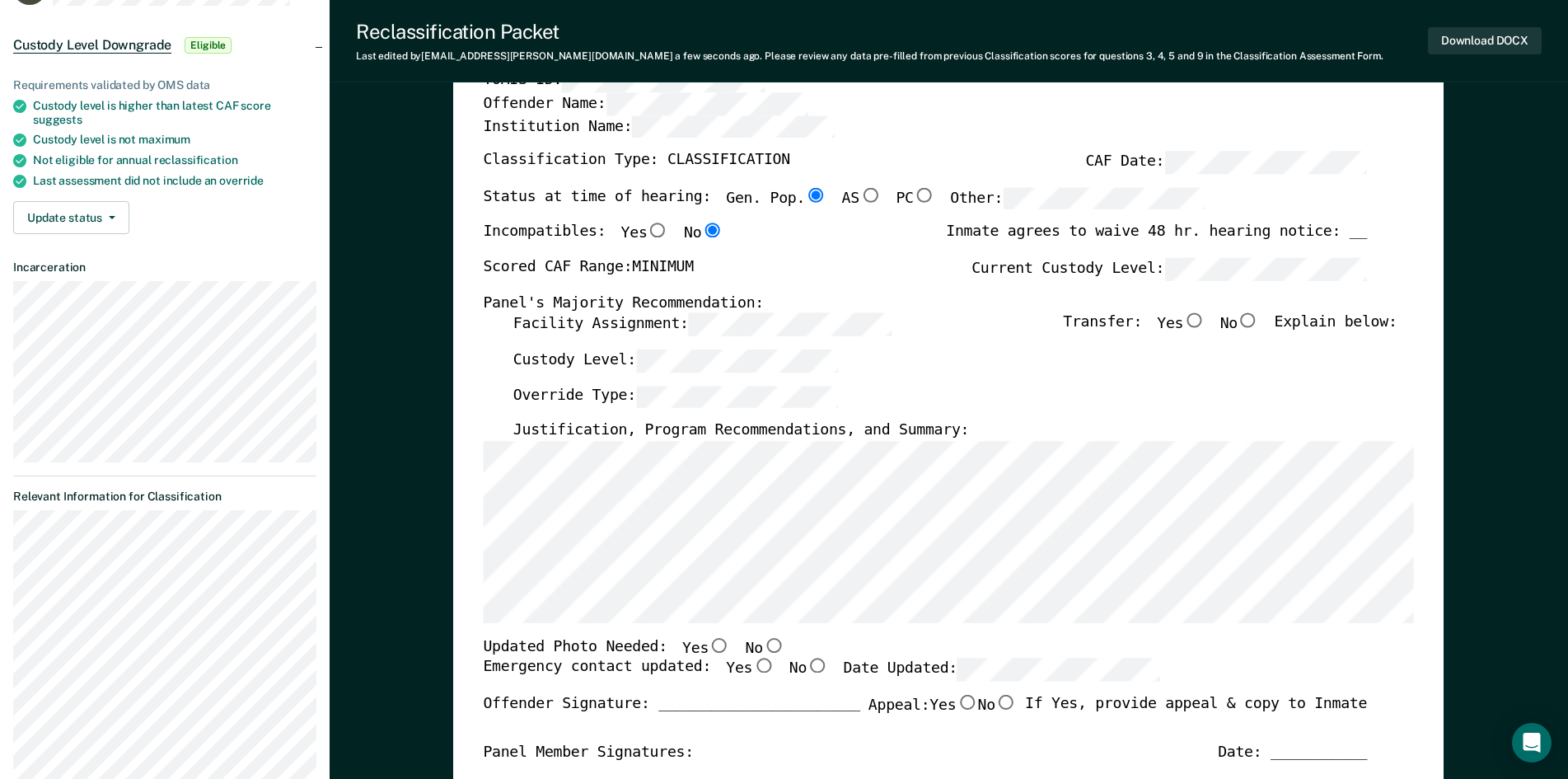
scroll to position [165, 0]
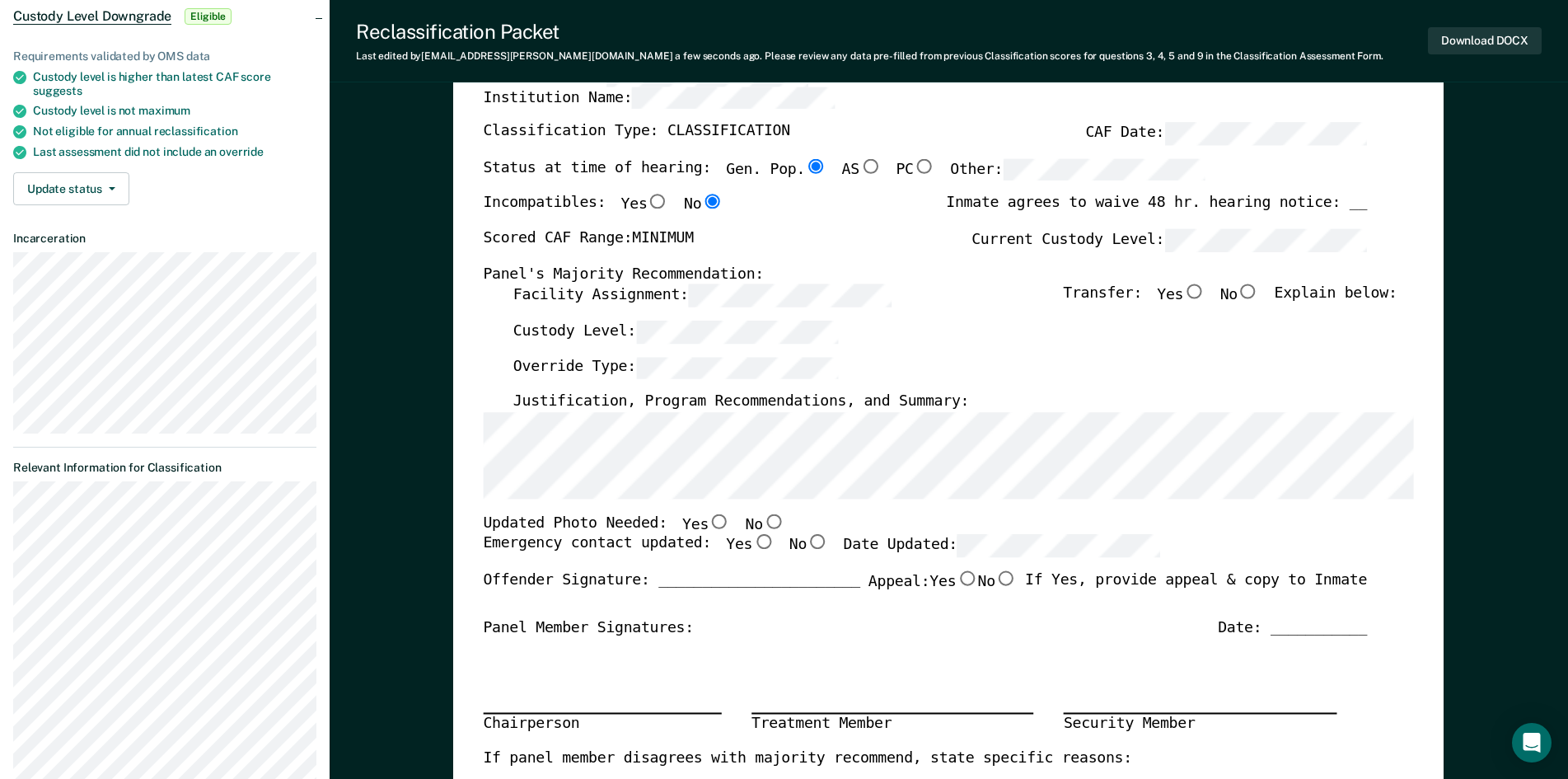
click at [763, 520] on input "No" at bounding box center [774, 521] width 22 height 14
type textarea "x"
radio input "true"
click at [753, 544] on input "Yes" at bounding box center [764, 542] width 22 height 14
type textarea "x"
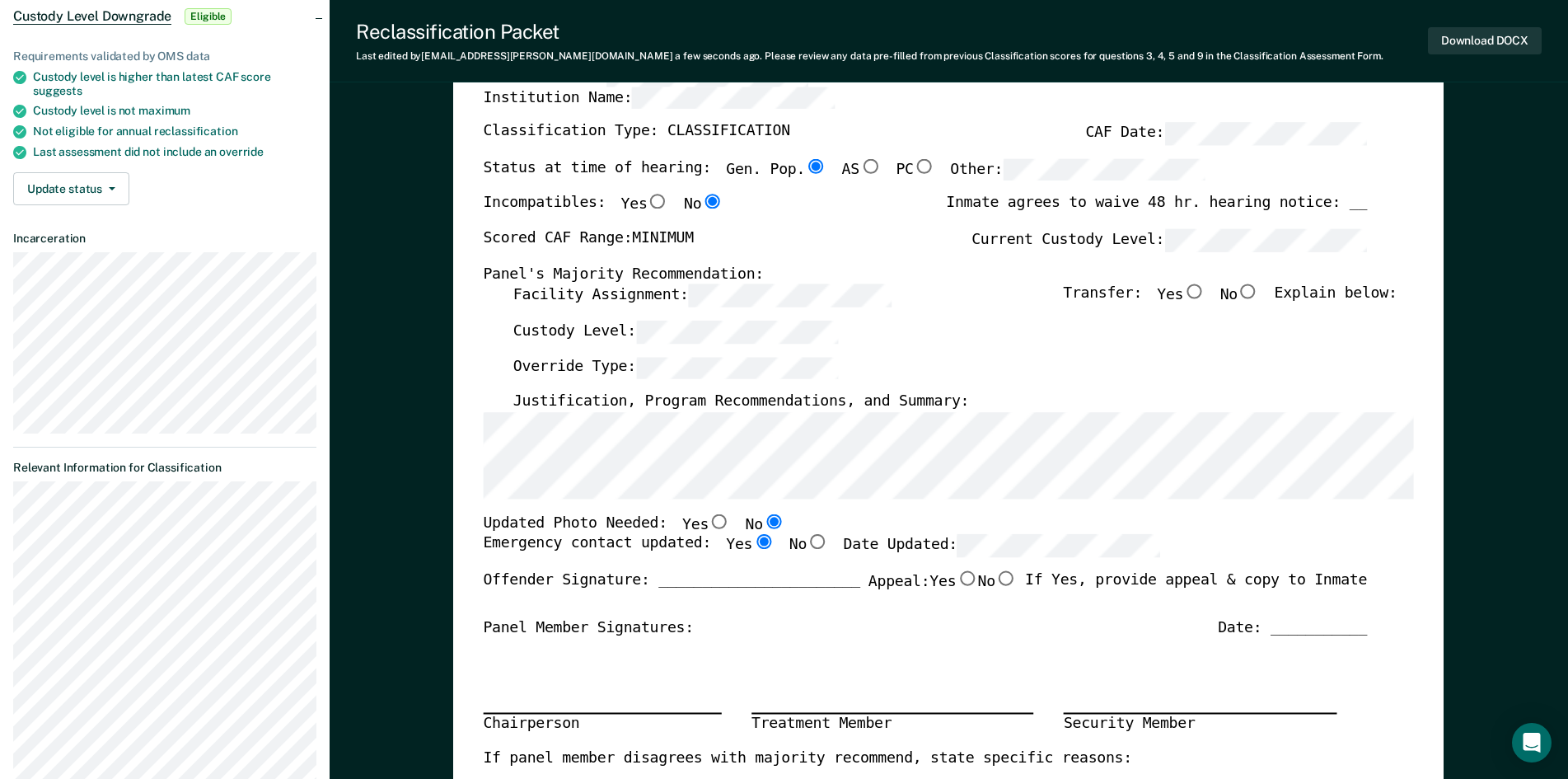
radio input "true"
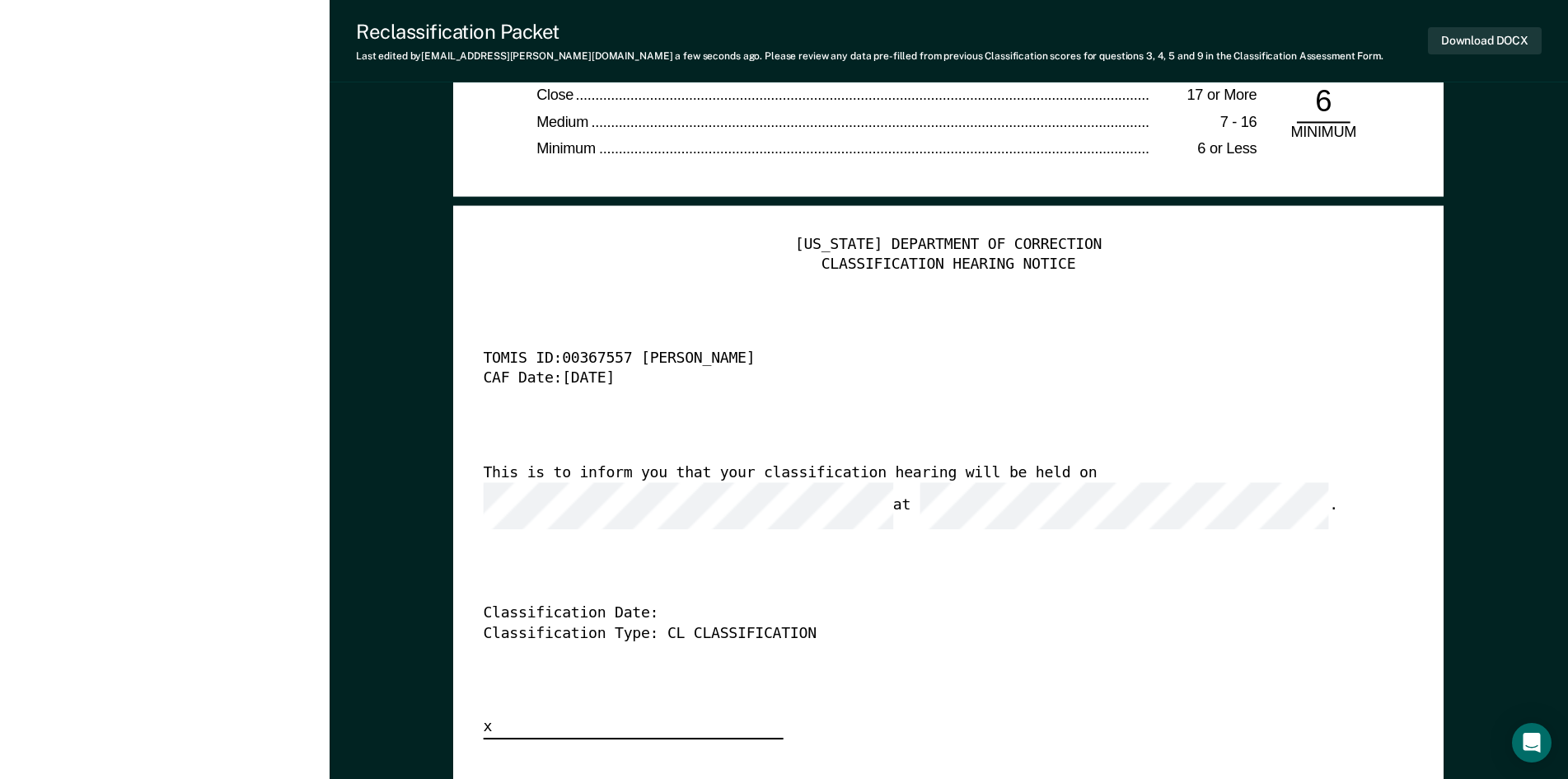
scroll to position [3956, 0]
click at [1464, 47] on button "Download DOCX" at bounding box center [1484, 41] width 114 height 27
type textarea "x"
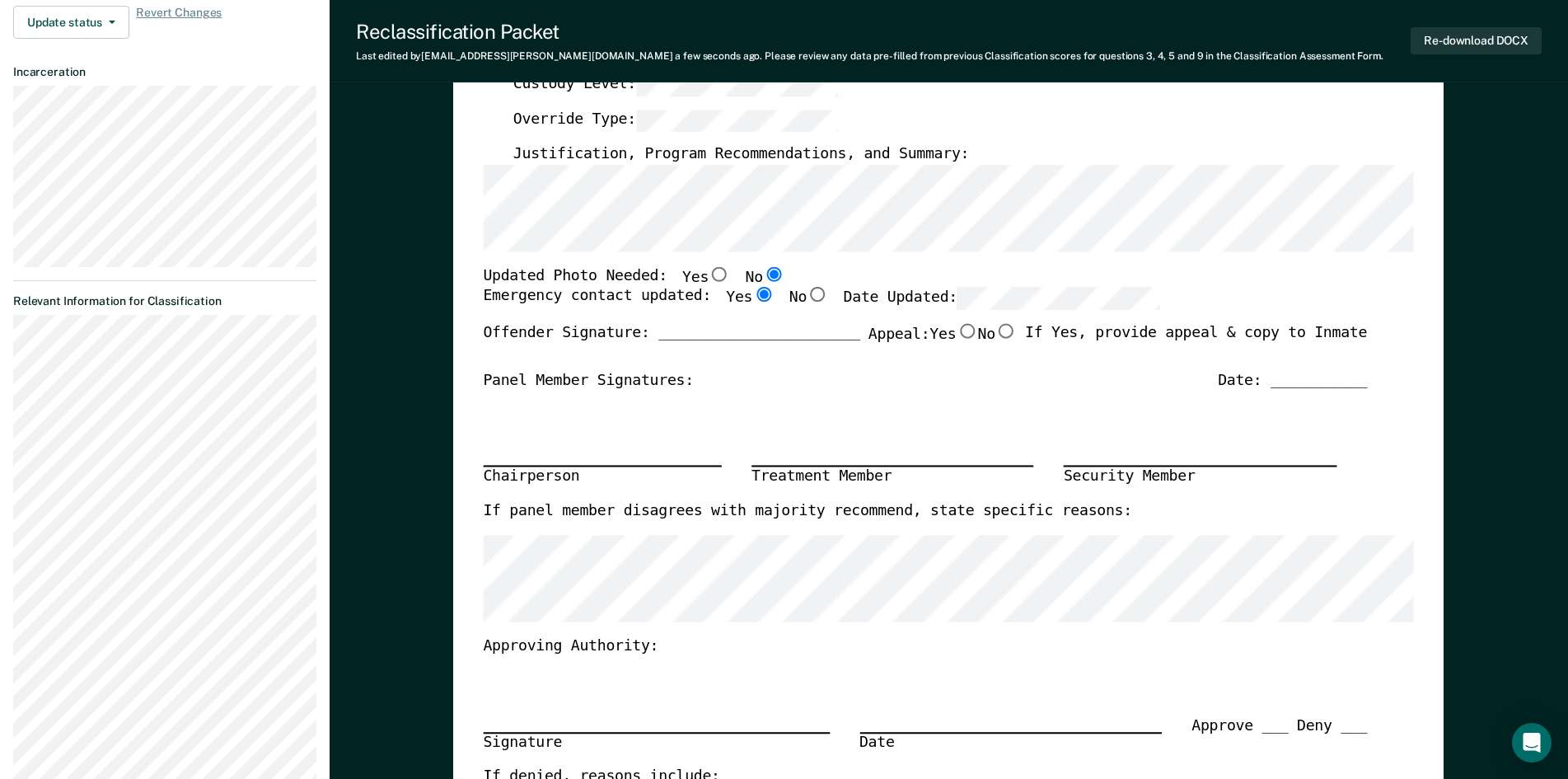
scroll to position [0, 0]
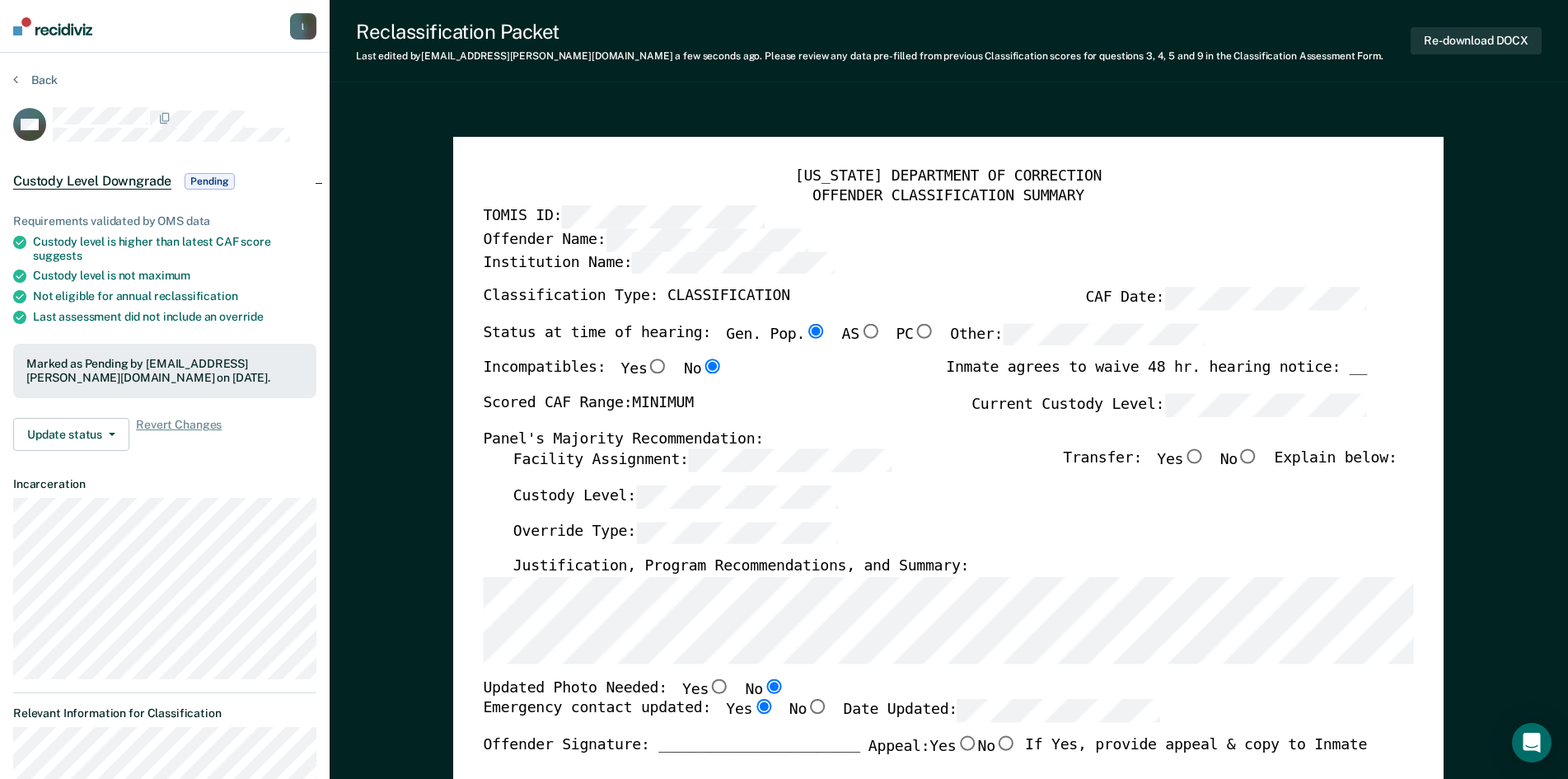
click at [58, 79] on div "Back" at bounding box center [165, 89] width 303 height 34
click at [48, 79] on button "Back" at bounding box center [35, 79] width 44 height 14
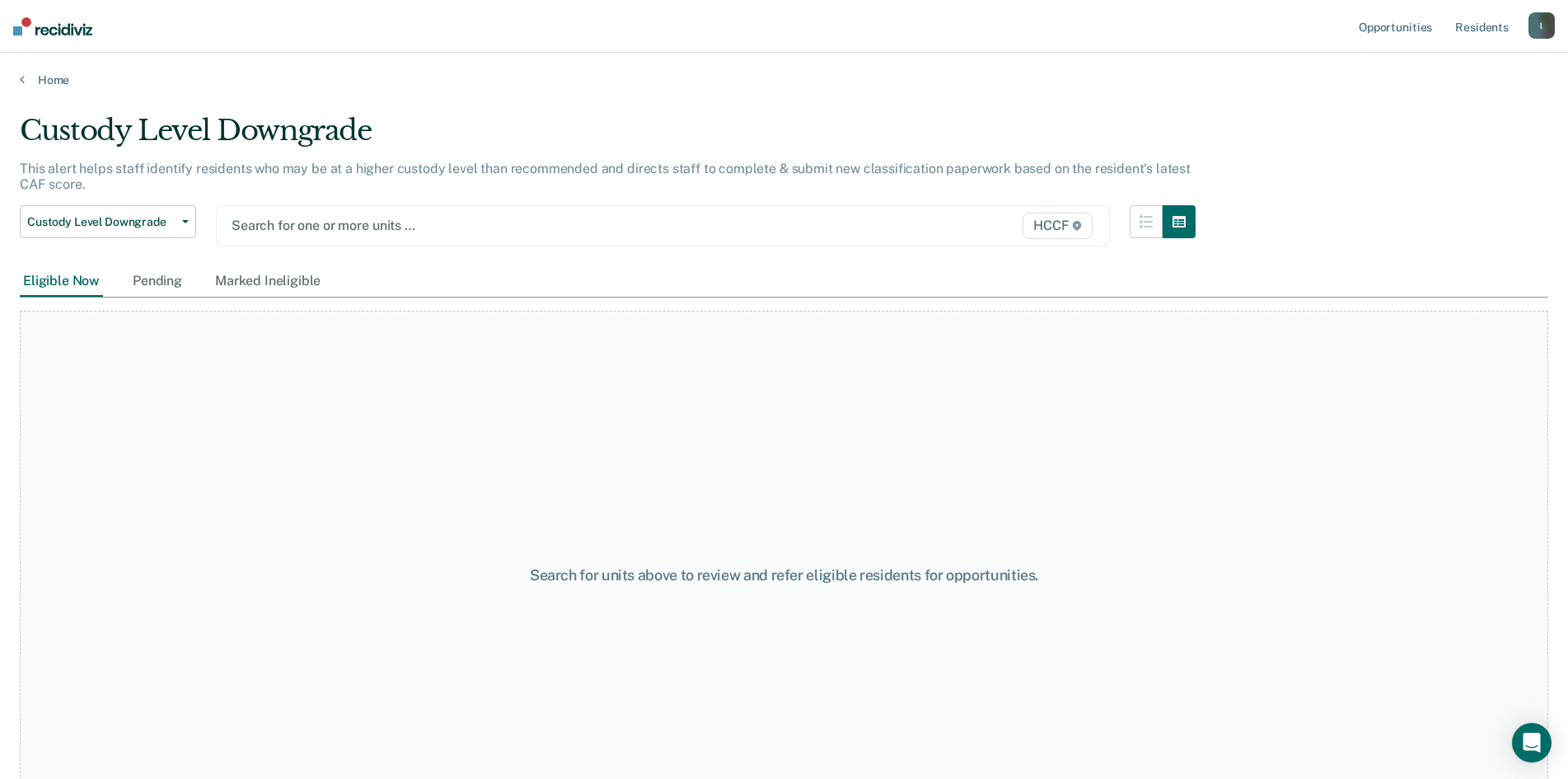
click at [338, 234] on div at bounding box center [533, 225] width 603 height 19
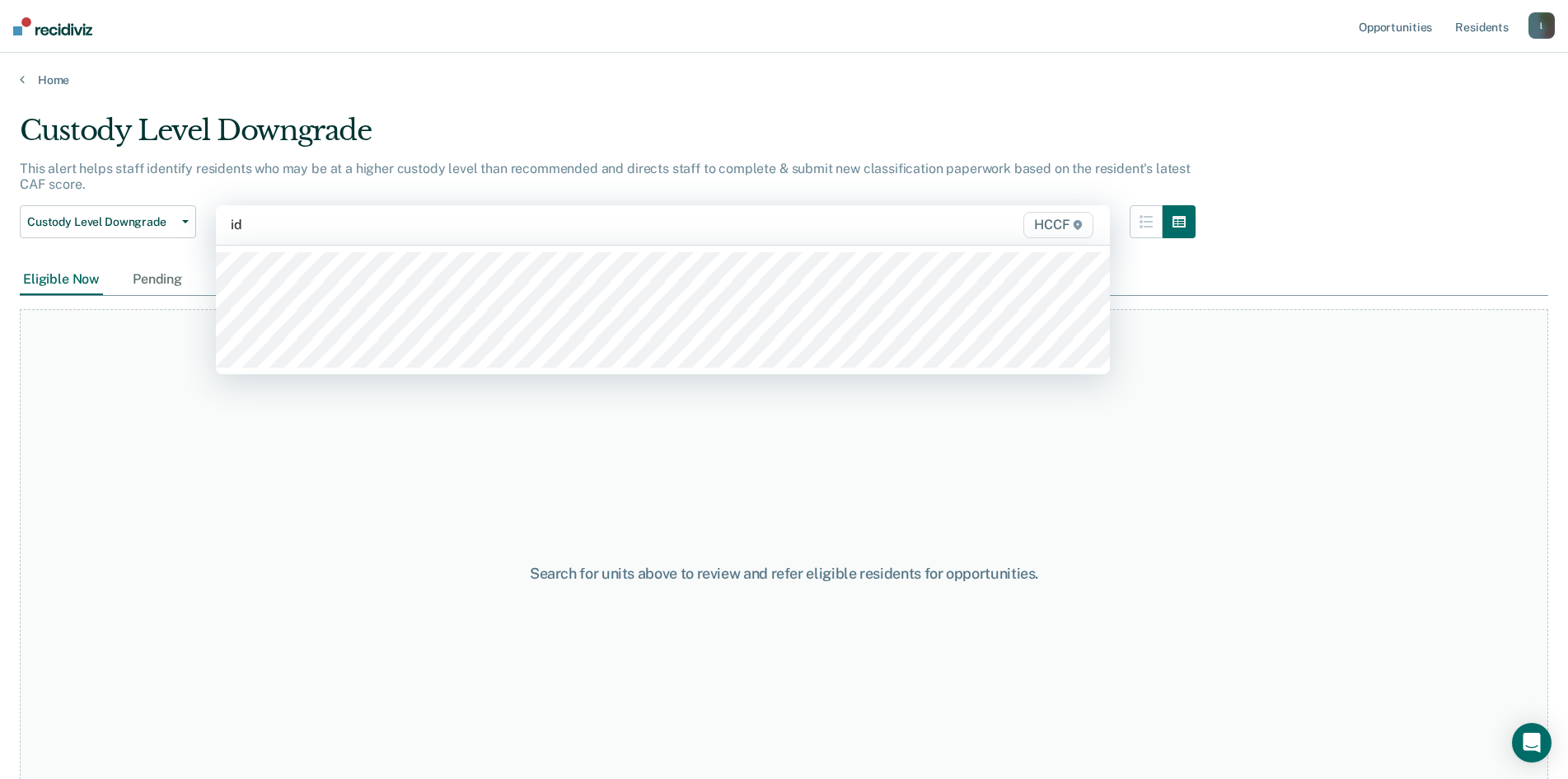
type input "id2"
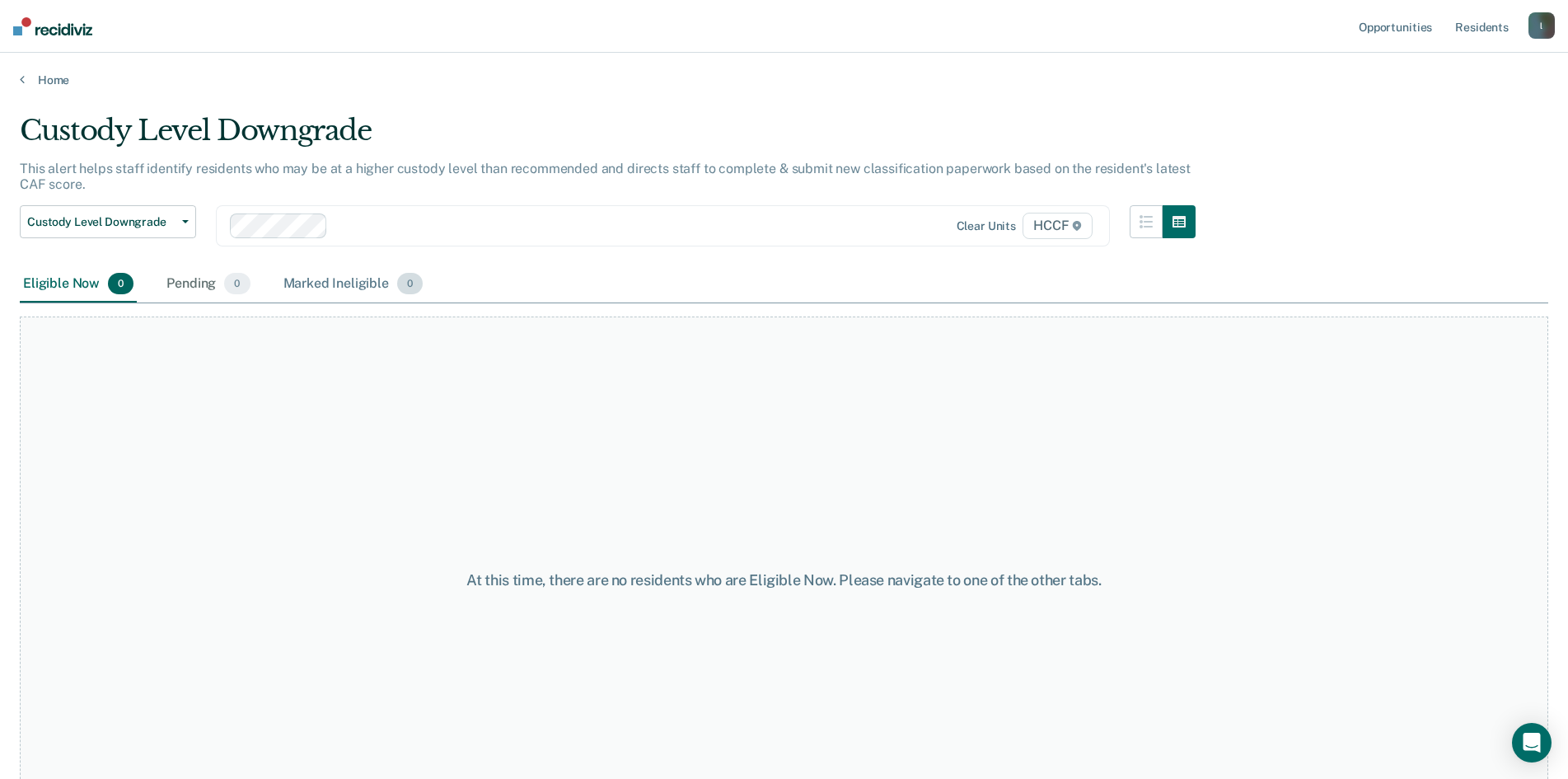
click at [317, 280] on div "Marked Ineligible 0" at bounding box center [353, 284] width 147 height 36
click at [184, 280] on div "Pending 0" at bounding box center [208, 284] width 90 height 36
click at [69, 290] on div "Eligible Now 0" at bounding box center [78, 284] width 117 height 36
click at [141, 218] on span "Custody Level Downgrade" at bounding box center [101, 223] width 149 height 14
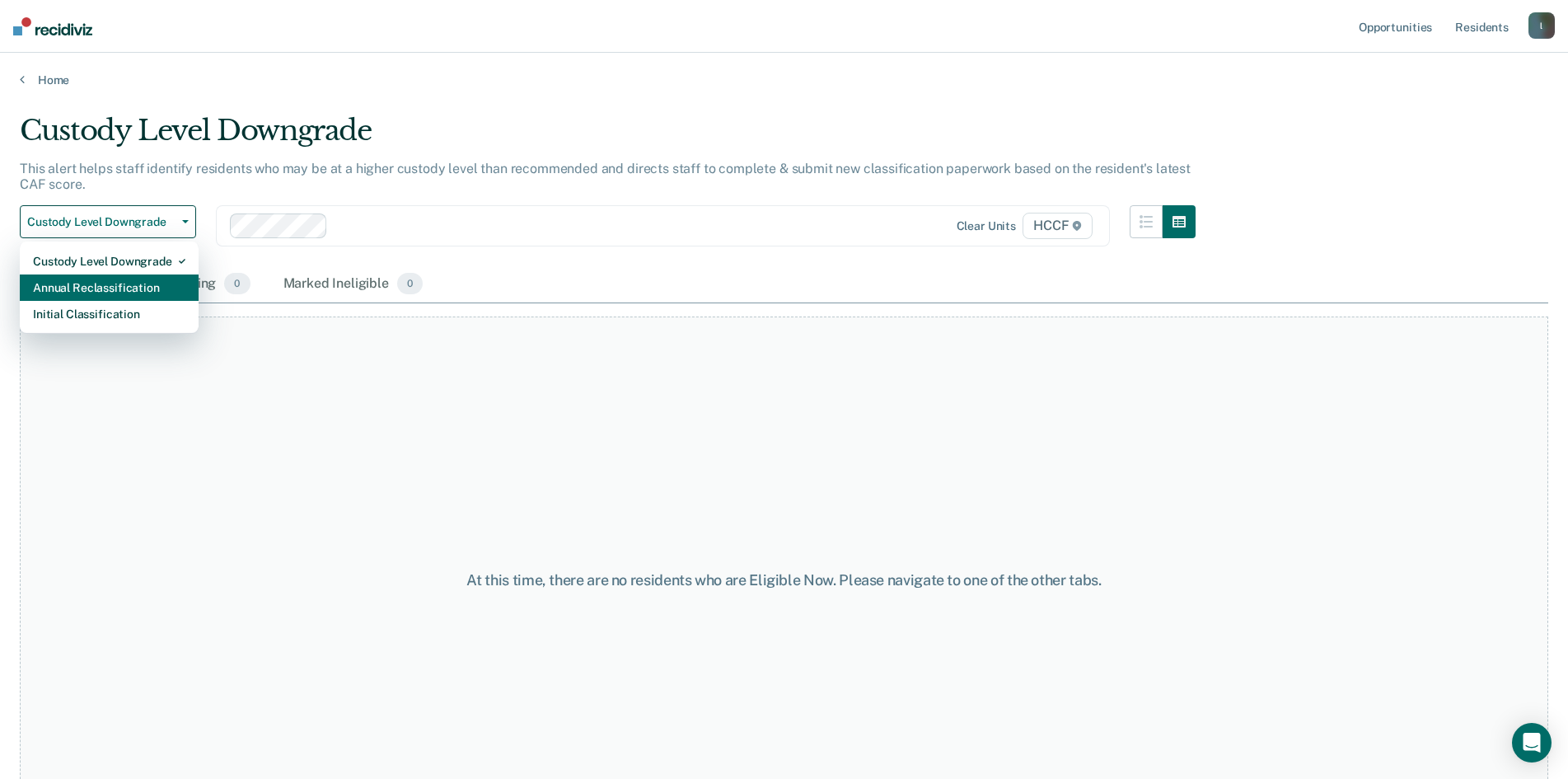
click at [84, 287] on div "Annual Reclassification" at bounding box center [109, 287] width 152 height 26
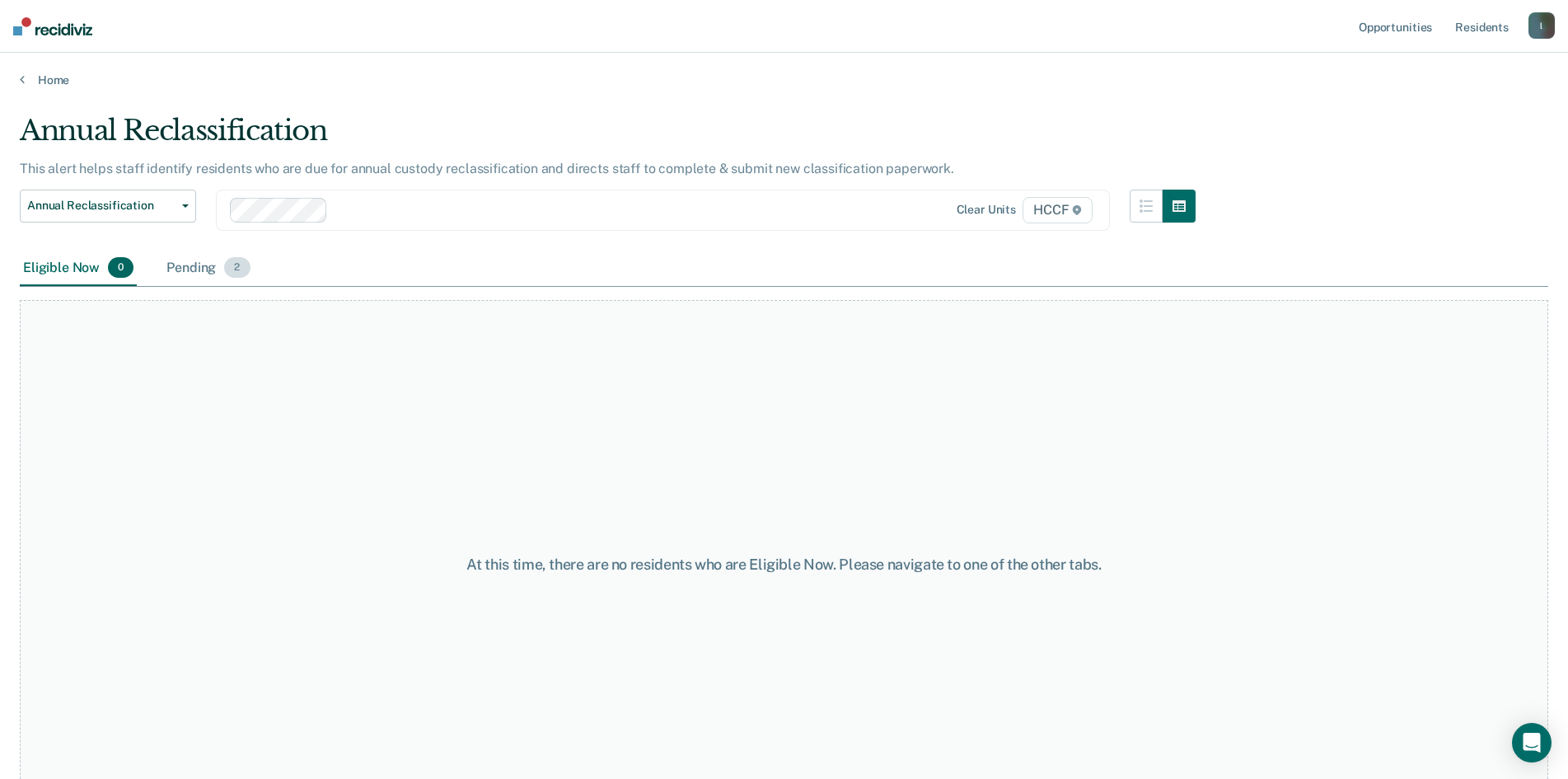
click at [185, 267] on div "Pending 2" at bounding box center [208, 269] width 90 height 36
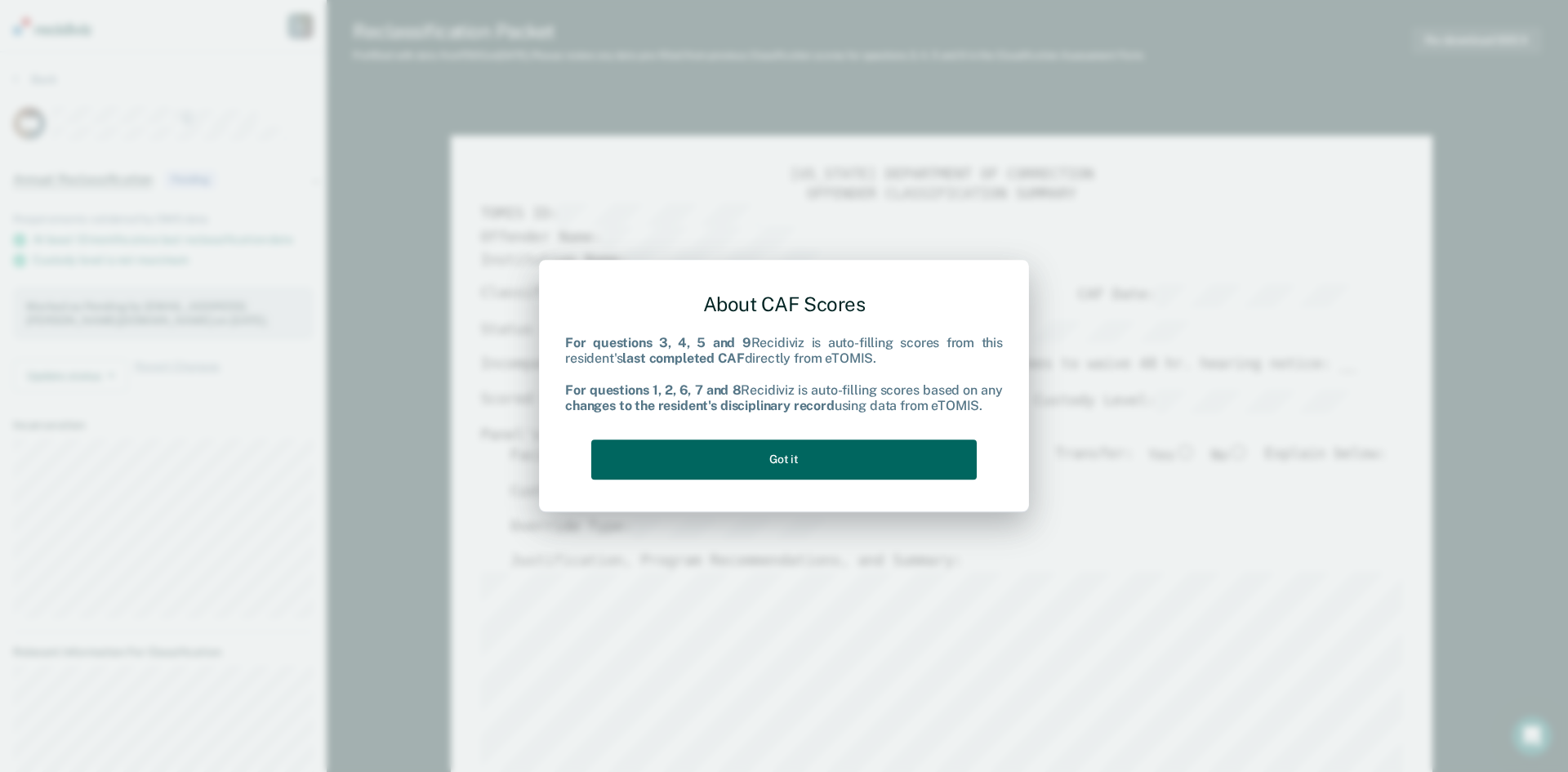
click at [822, 462] on button "Got it" at bounding box center [784, 459] width 386 height 40
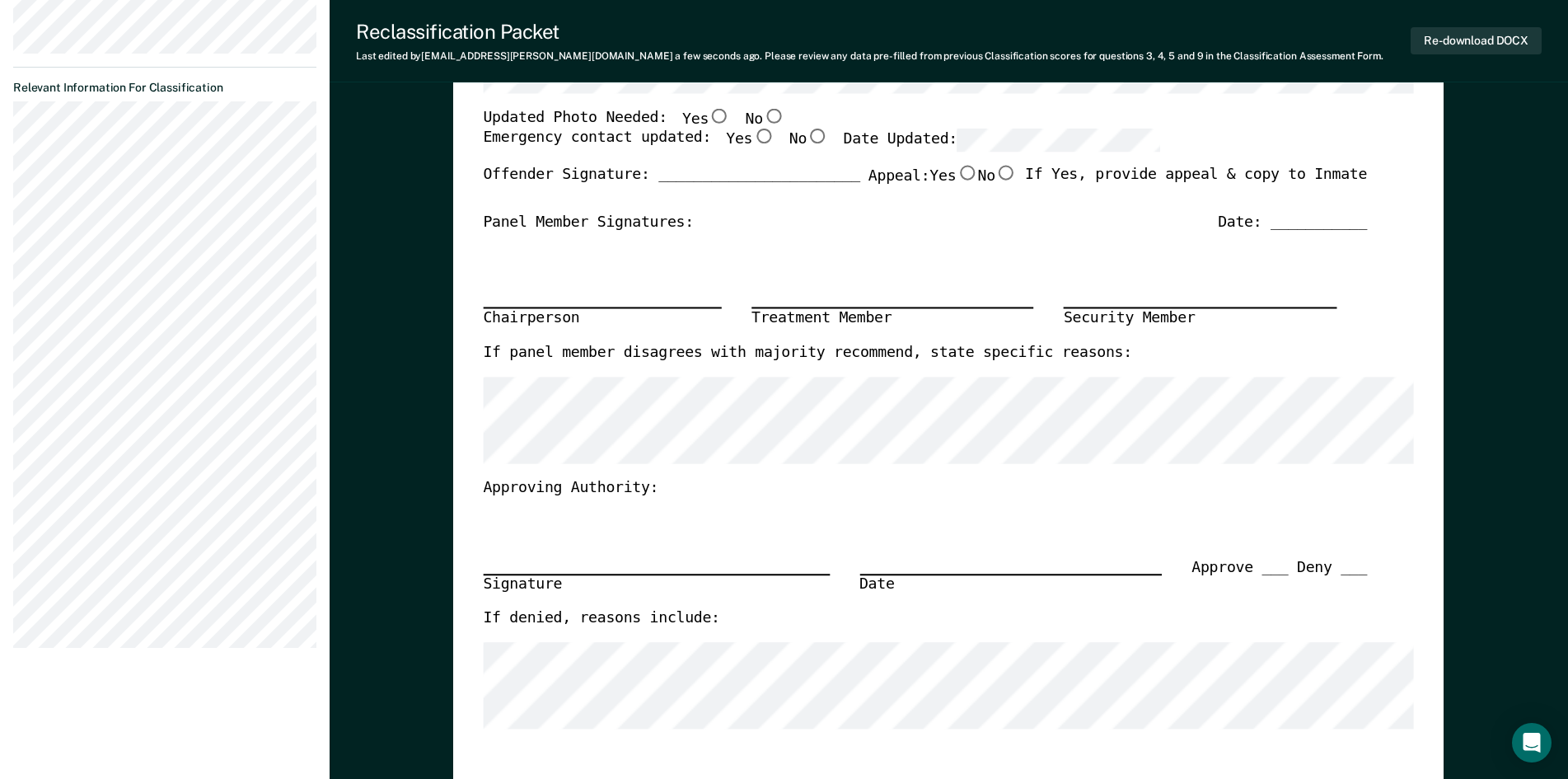
scroll to position [577, 0]
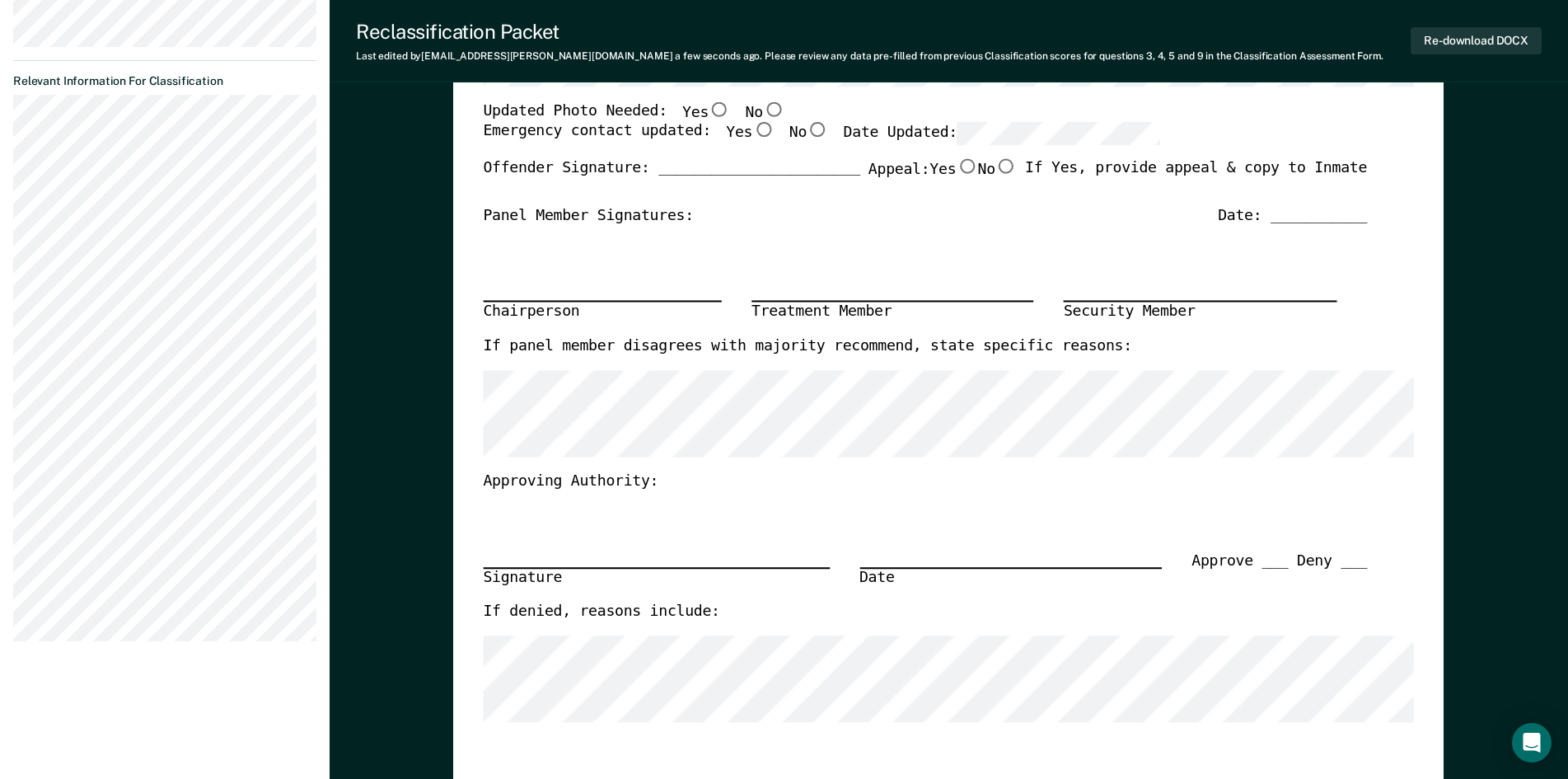
click at [1112, 507] on div "Signature Date Approve ___ Deny ___" at bounding box center [925, 546] width 884 height 111
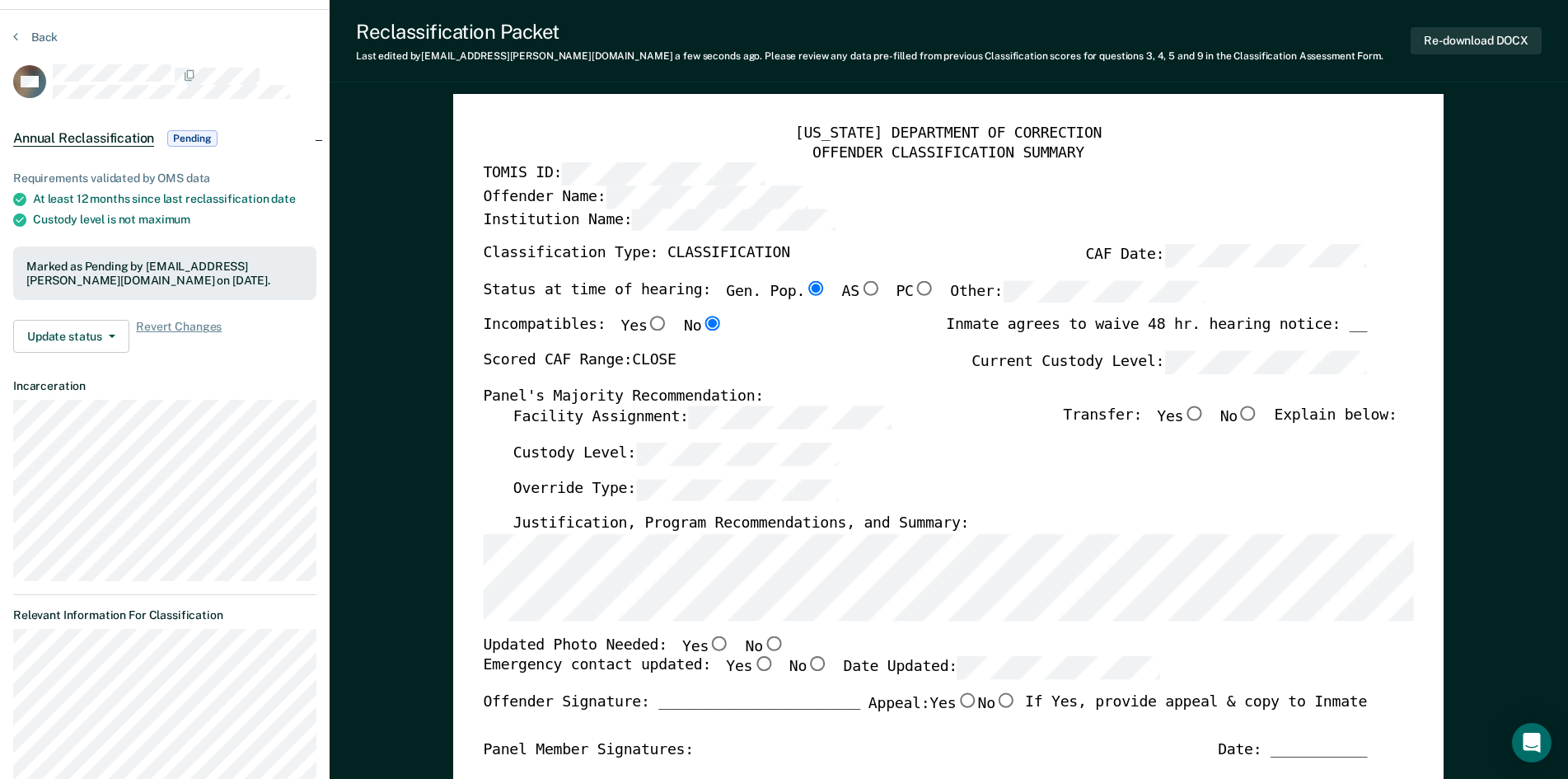
scroll to position [0, 0]
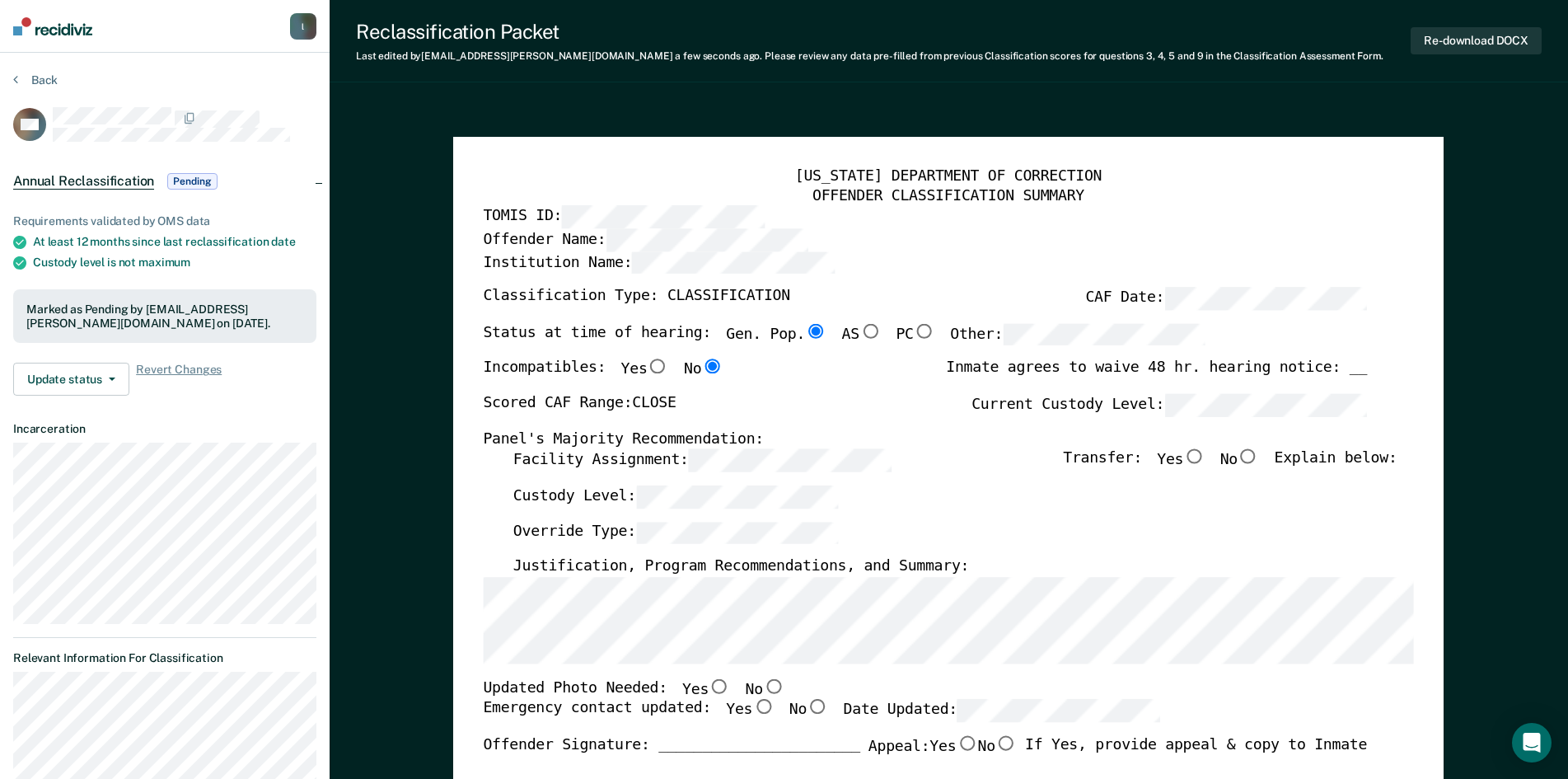
click at [698, 426] on div "Scored CAF Range: CLOSE Current Custody Level:" at bounding box center [925, 412] width 884 height 36
click at [1251, 457] on input "No" at bounding box center [1248, 456] width 22 height 14
type textarea "x"
radio input "true"
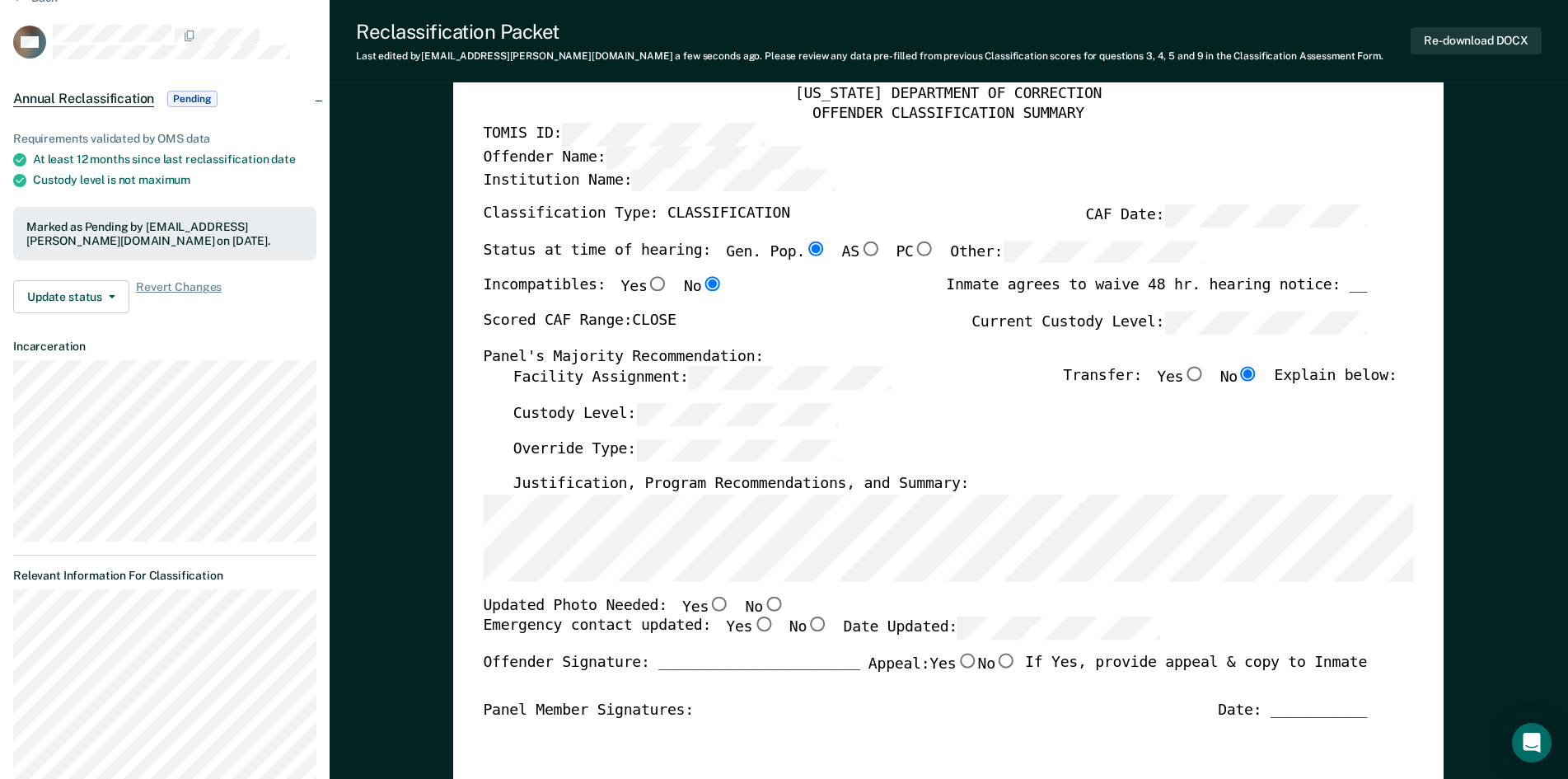
click at [1008, 643] on div "Emergency contact updated: Yes No Date Updated:" at bounding box center [822, 636] width 677 height 36
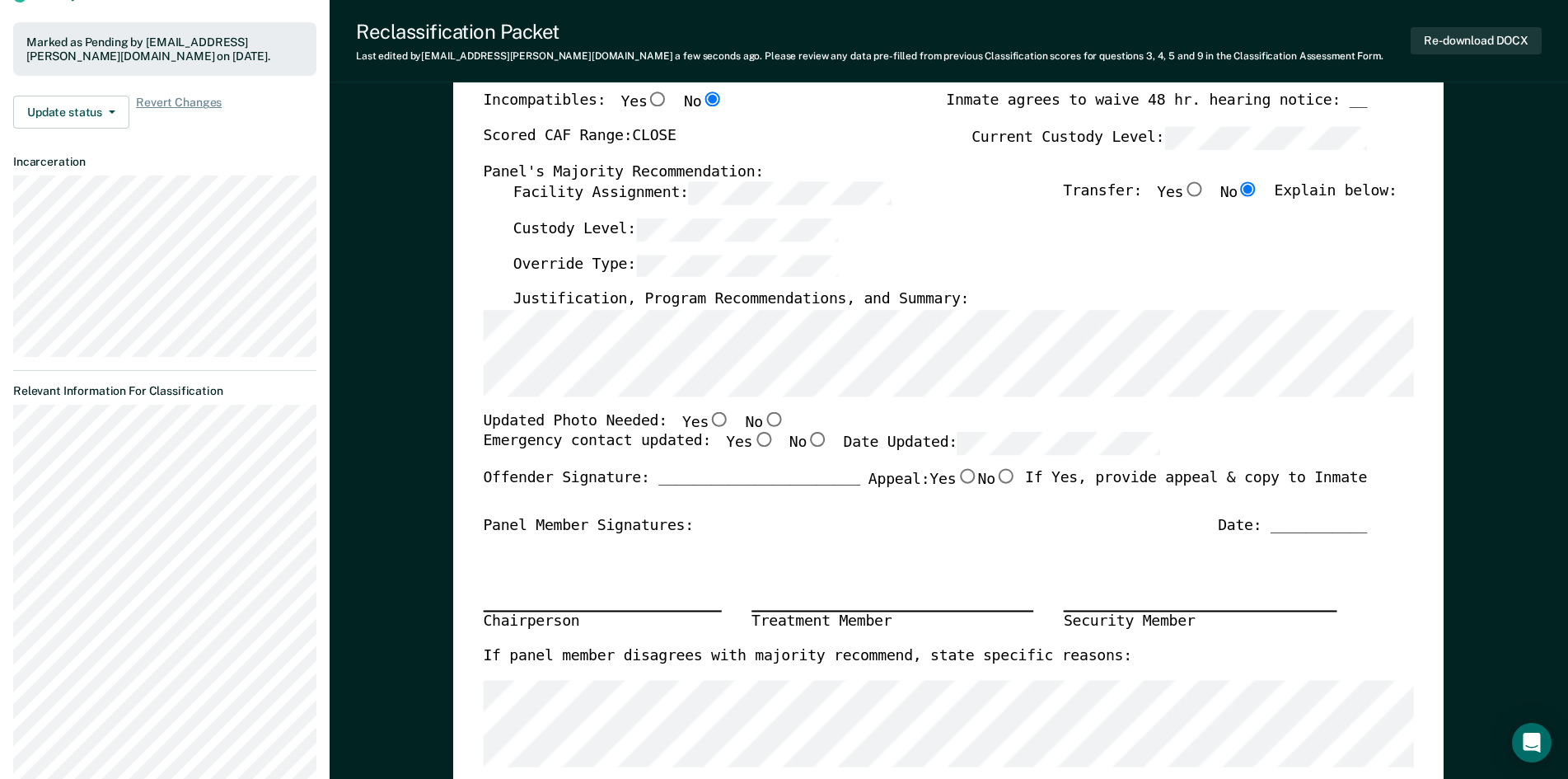
scroll to position [330, 0]
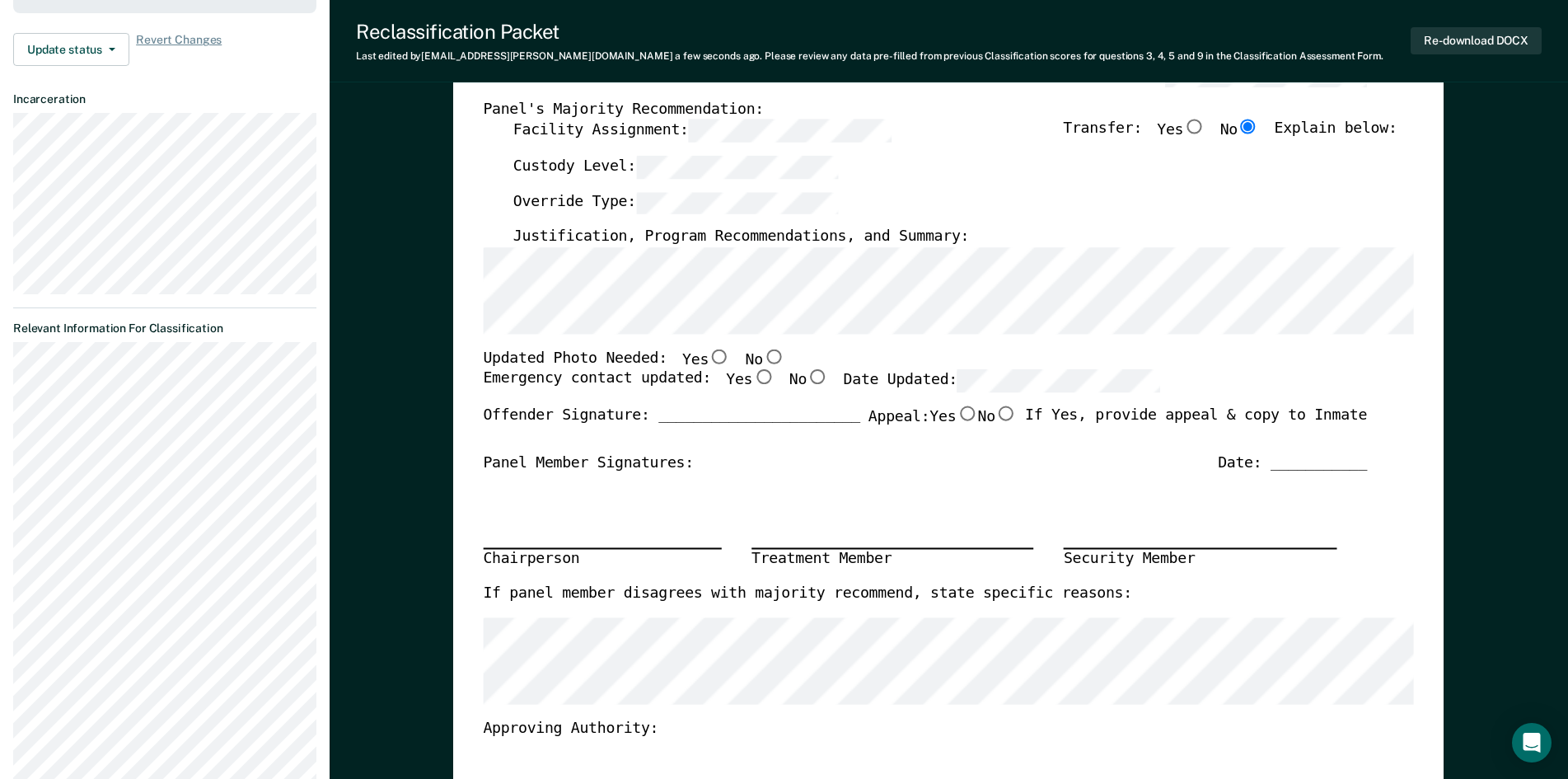
click at [1054, 497] on div "Chairperson Treatment Member Security Member" at bounding box center [925, 528] width 884 height 111
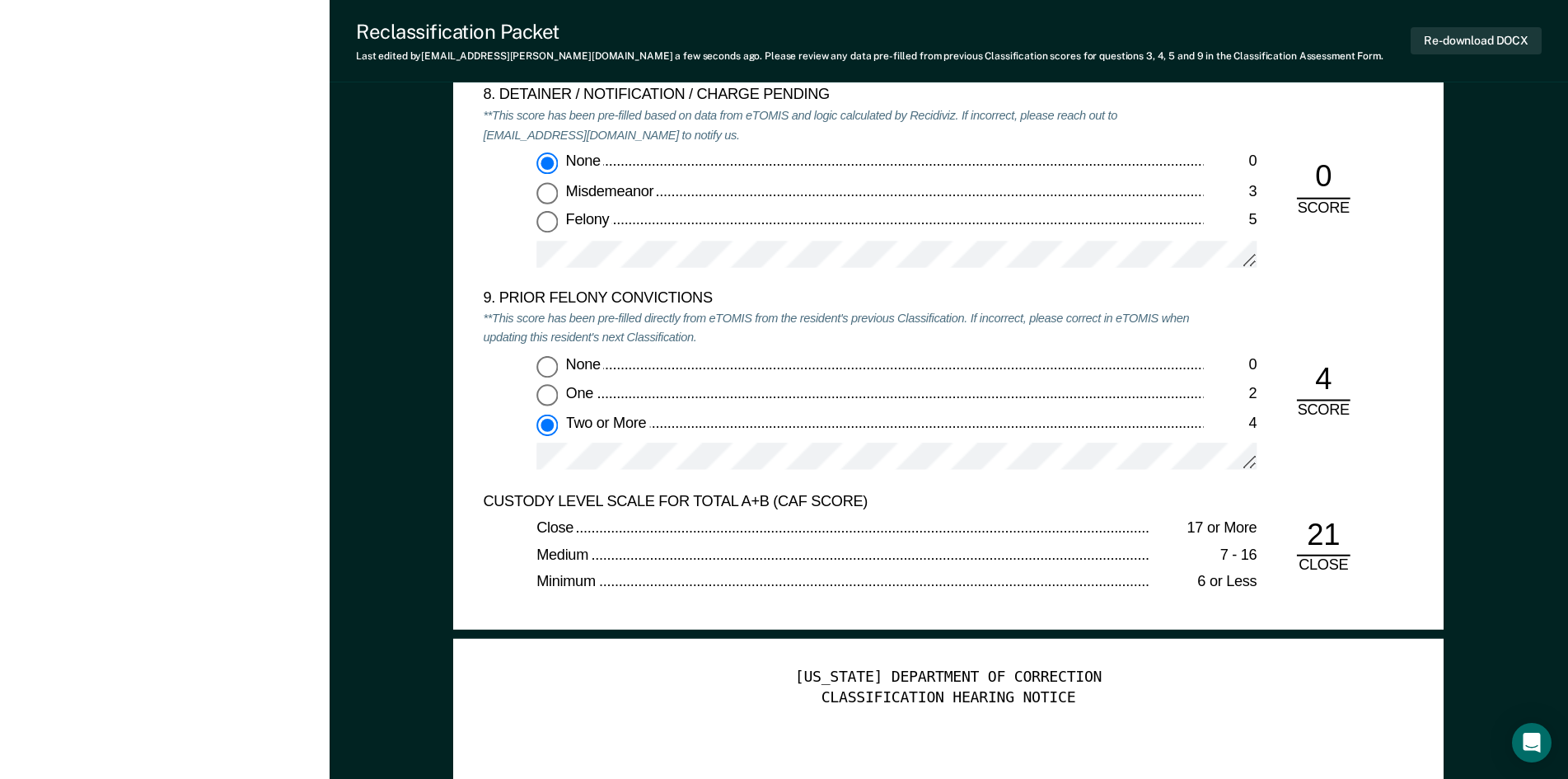
scroll to position [3544, 0]
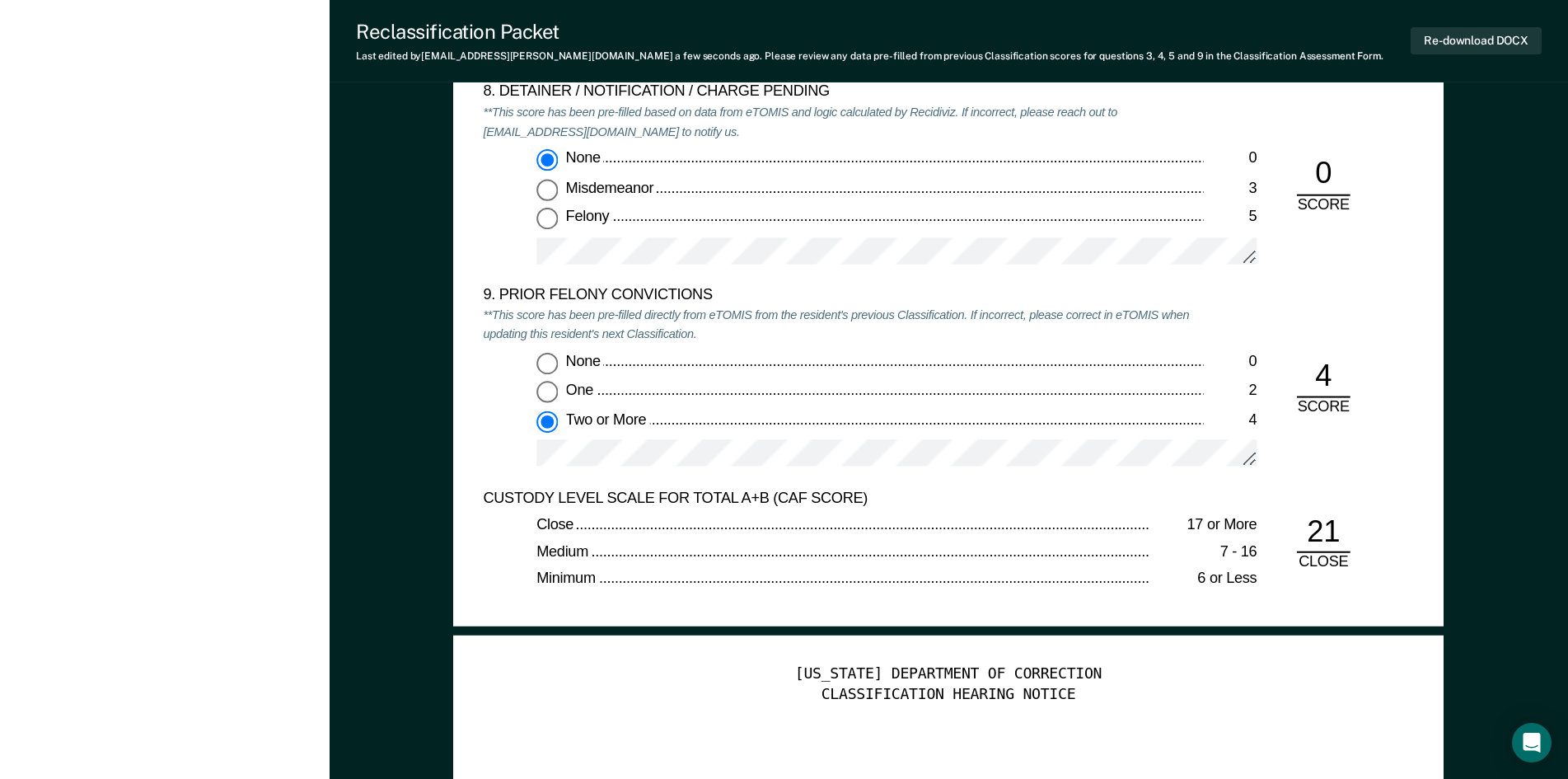
click at [668, 427] on div "Two or More" at bounding box center [885, 420] width 638 height 20
click at [558, 427] on input "Two or More 4" at bounding box center [547, 421] width 22 height 22
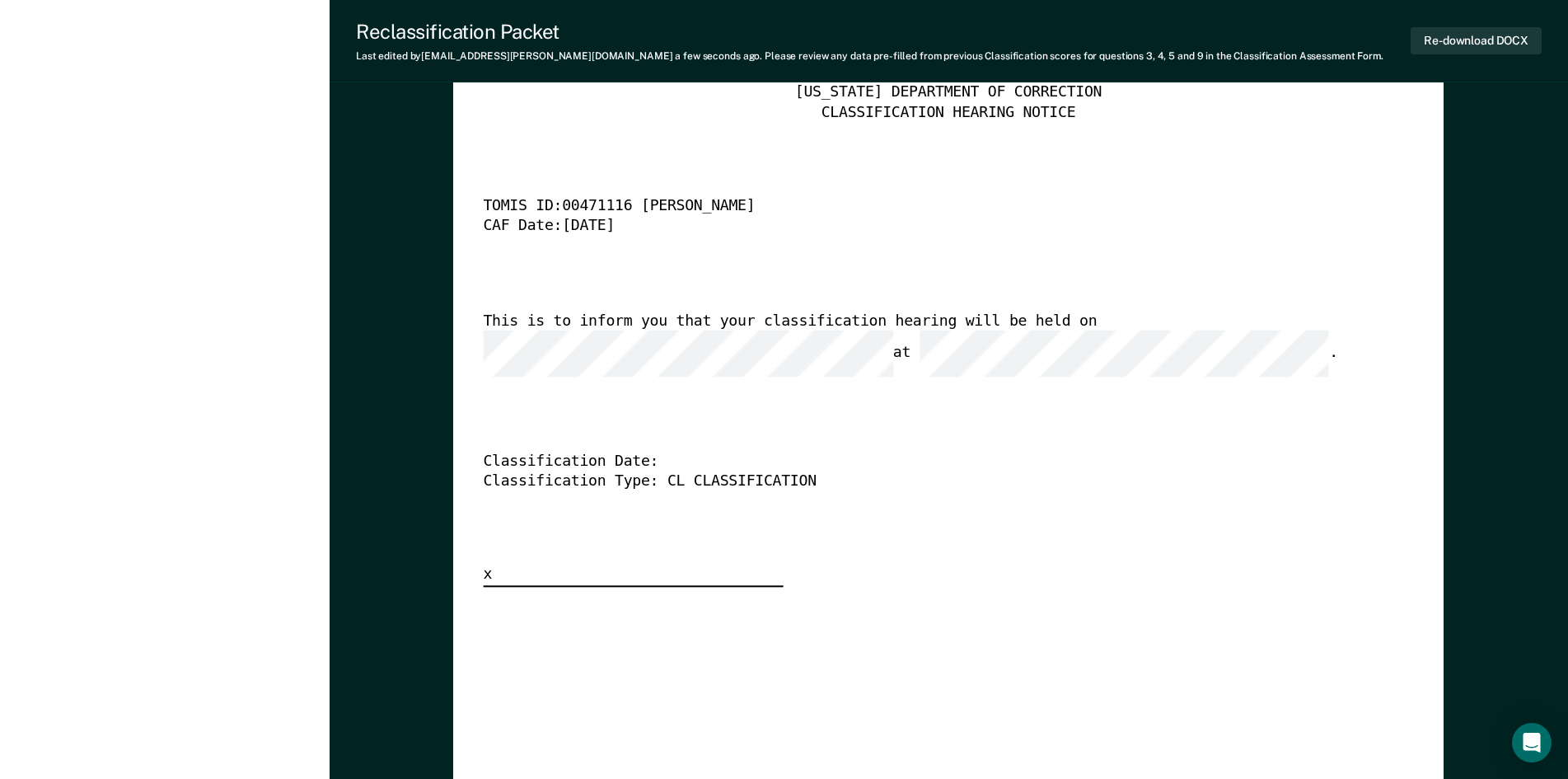
scroll to position [4121, 0]
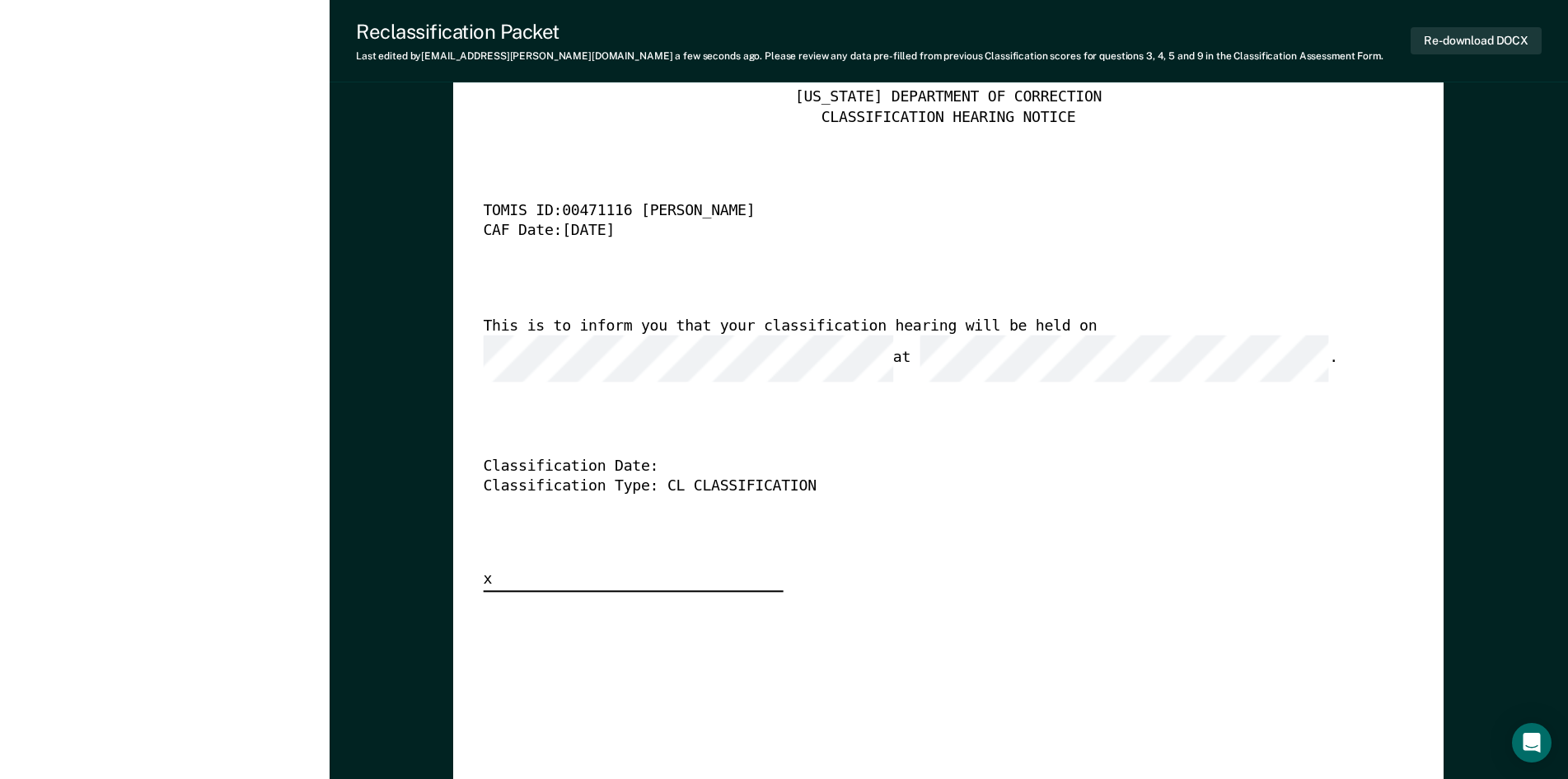
click at [1053, 476] on div "Classification Type: CL CLASSIFICATION" at bounding box center [925, 486] width 884 height 20
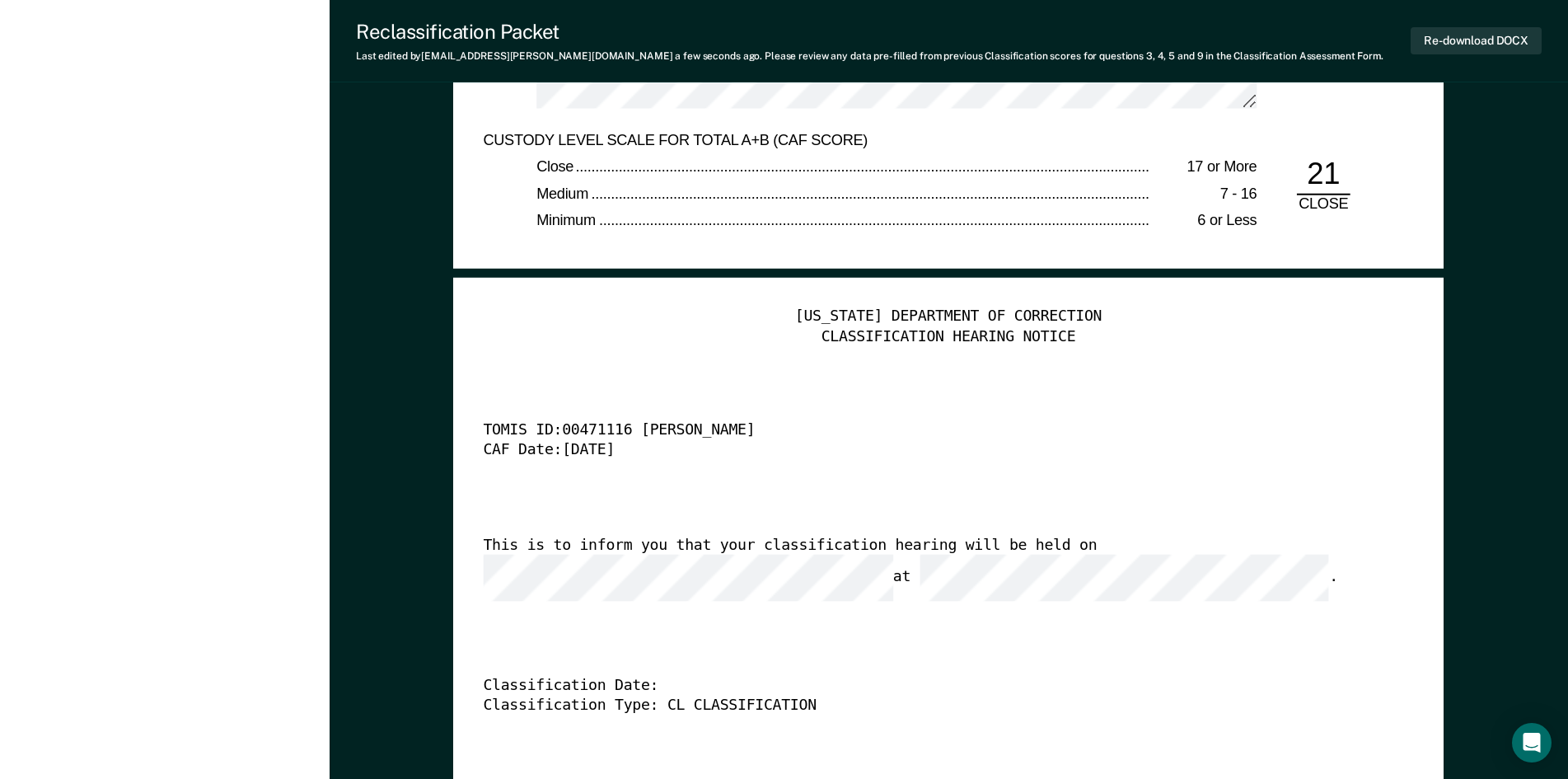
scroll to position [3627, 0]
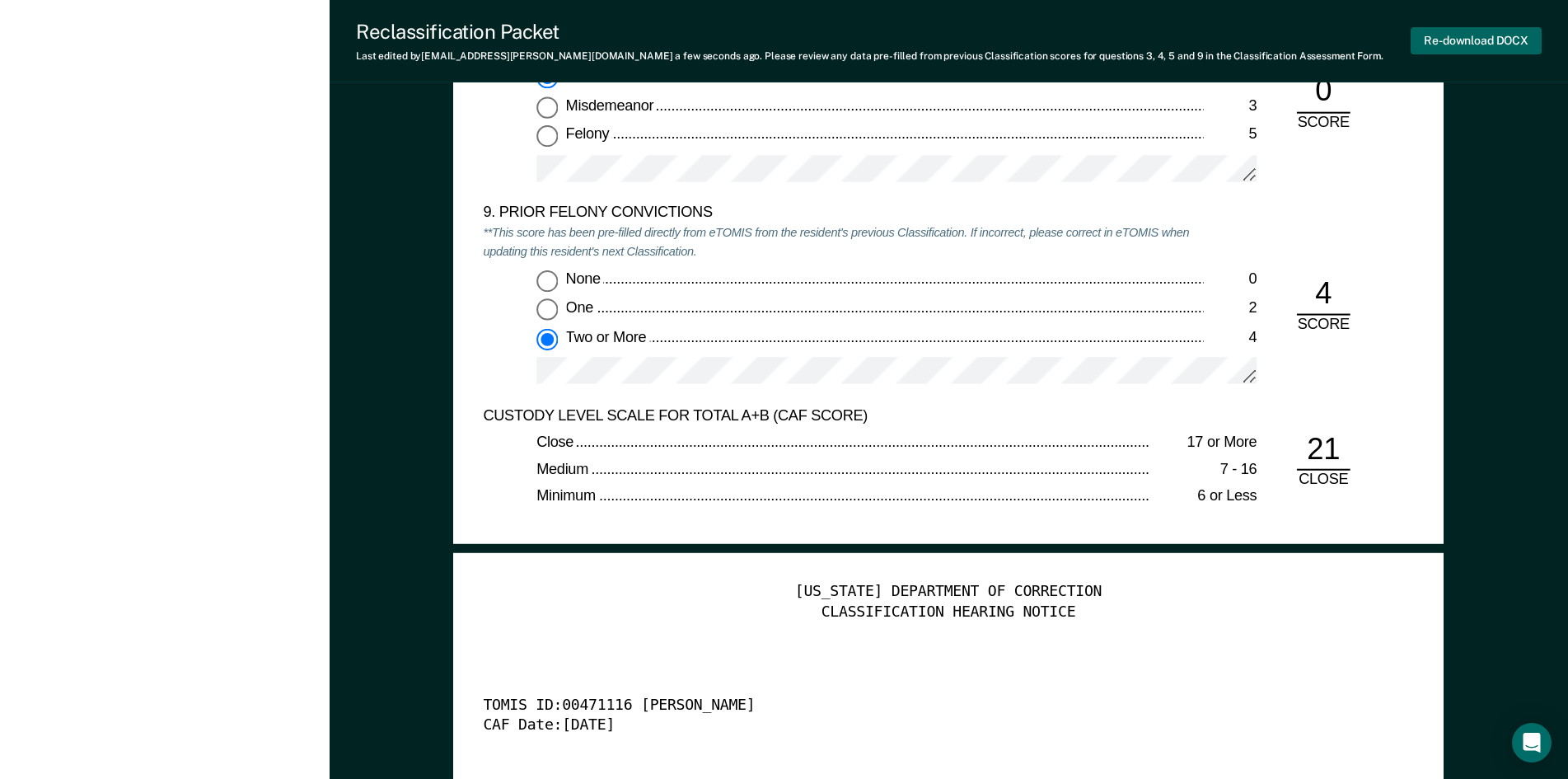
drag, startPoint x: 1457, startPoint y: 32, endPoint x: 1471, endPoint y: 40, distance: 16.1
click at [1457, 33] on button "Re-download DOCX" at bounding box center [1475, 41] width 131 height 27
type textarea "x"
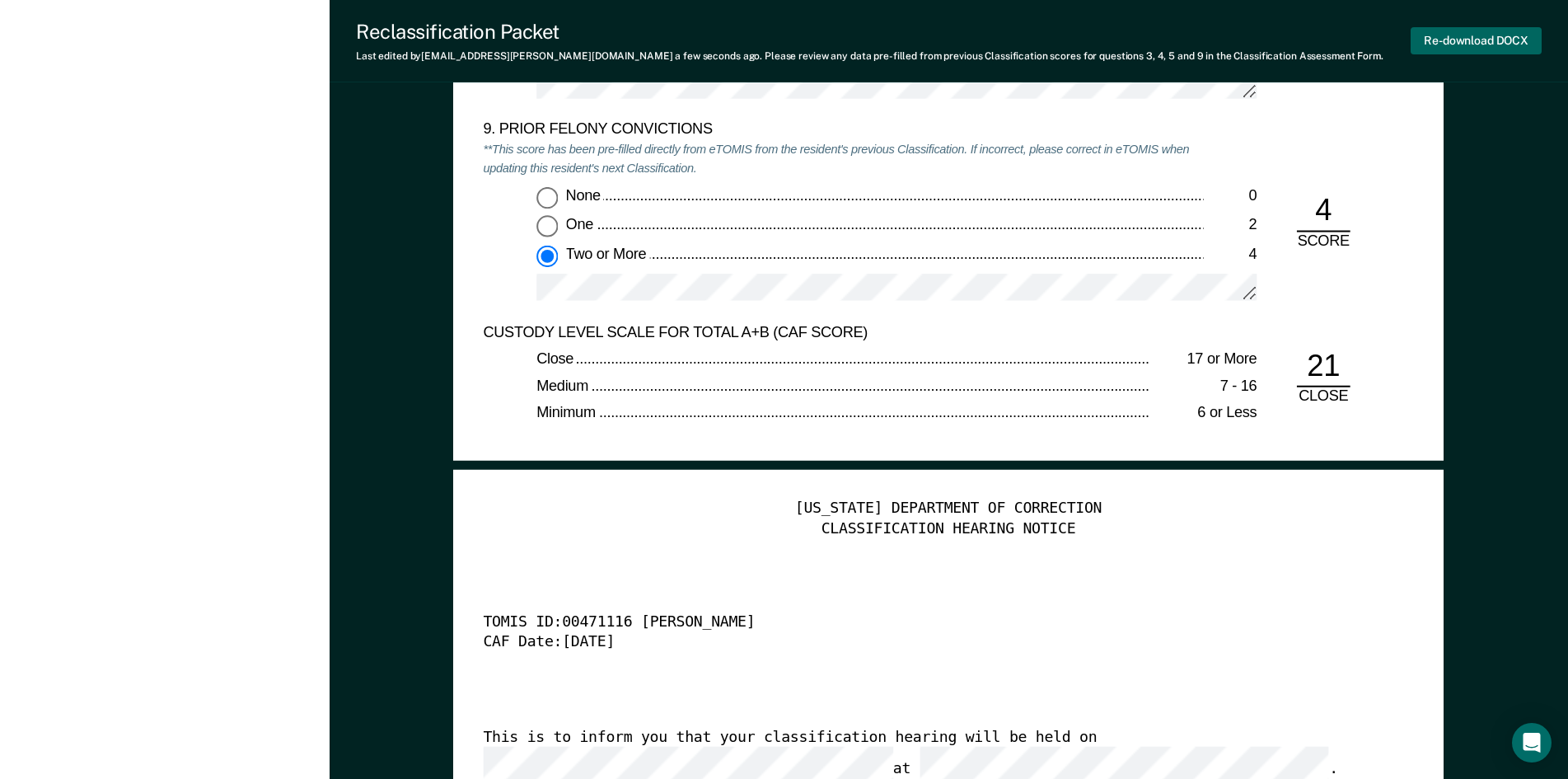
scroll to position [3709, 0]
